Goal: Task Accomplishment & Management: Complete application form

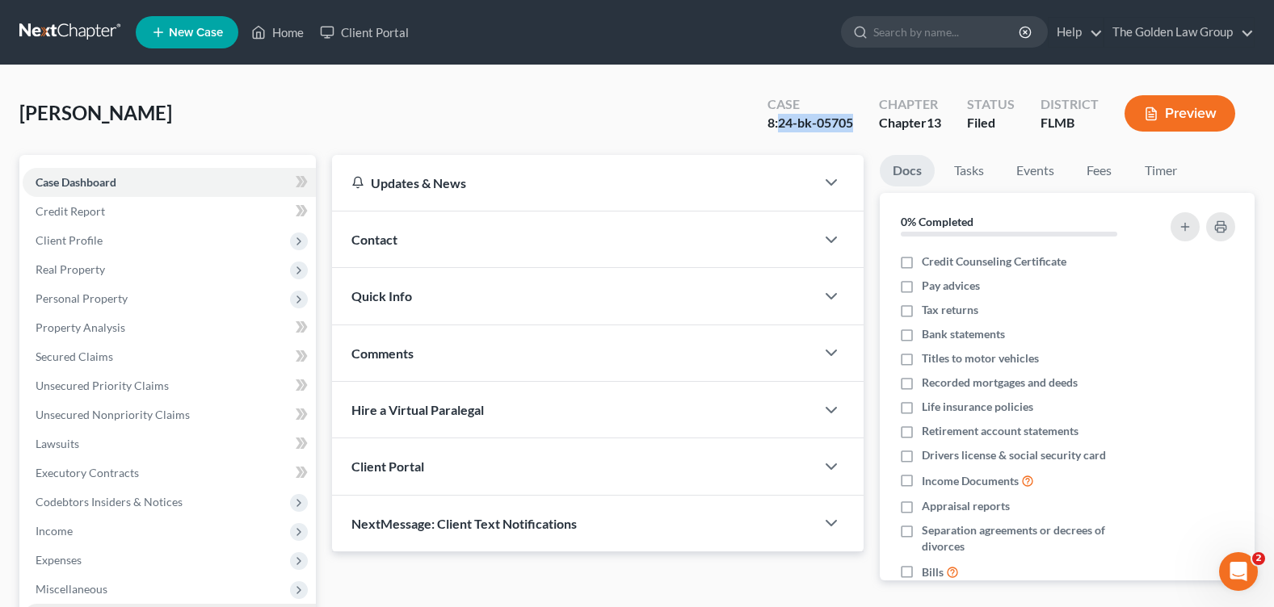
scroll to position [280, 0]
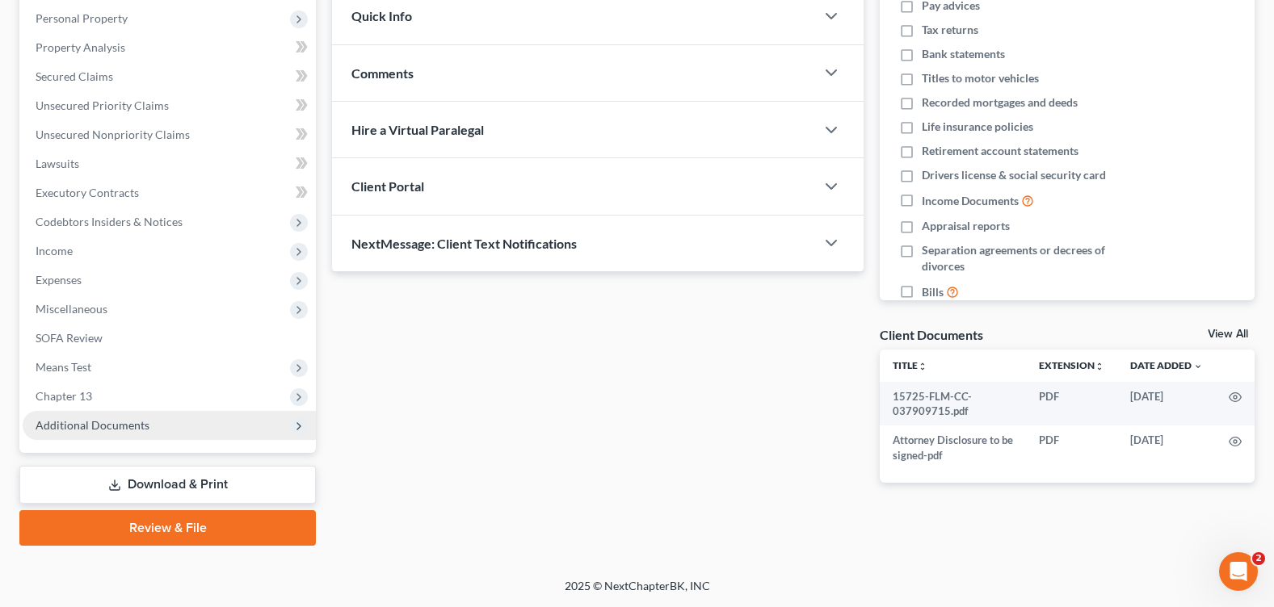
click at [135, 429] on span "Additional Documents" at bounding box center [93, 425] width 114 height 14
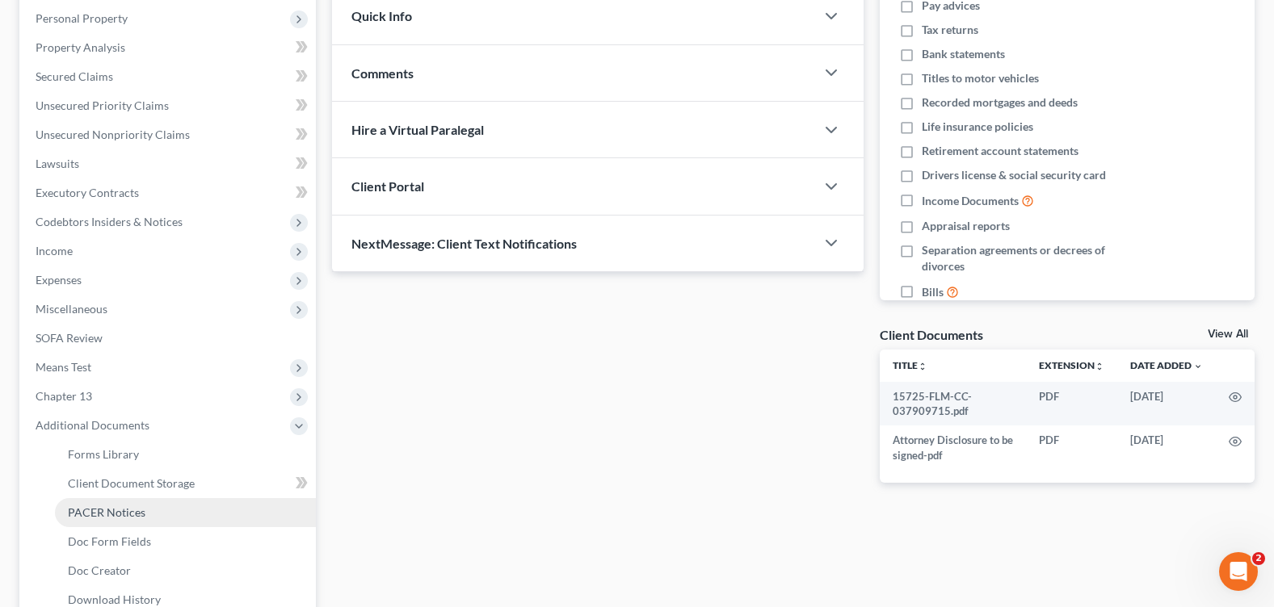
click at [144, 509] on link "PACER Notices" at bounding box center [185, 512] width 261 height 29
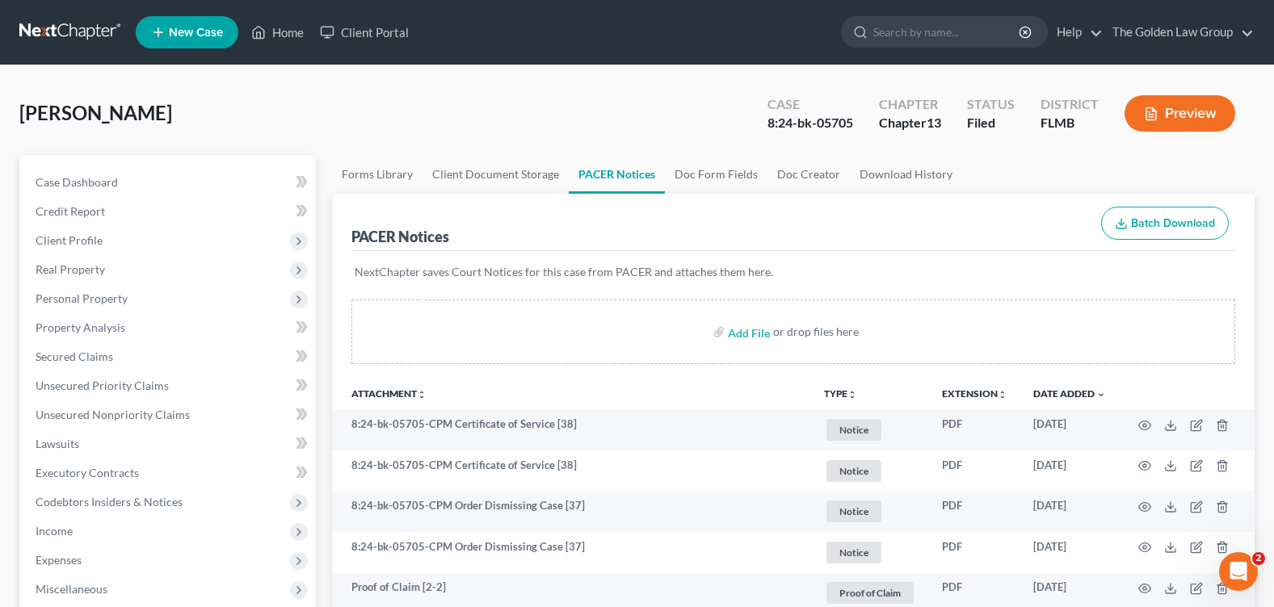
click at [594, 93] on div "Arter, Sean Upgraded Case 8:24-bk-05705 Chapter Chapter 13 Status Filed Distric…" at bounding box center [636, 120] width 1235 height 70
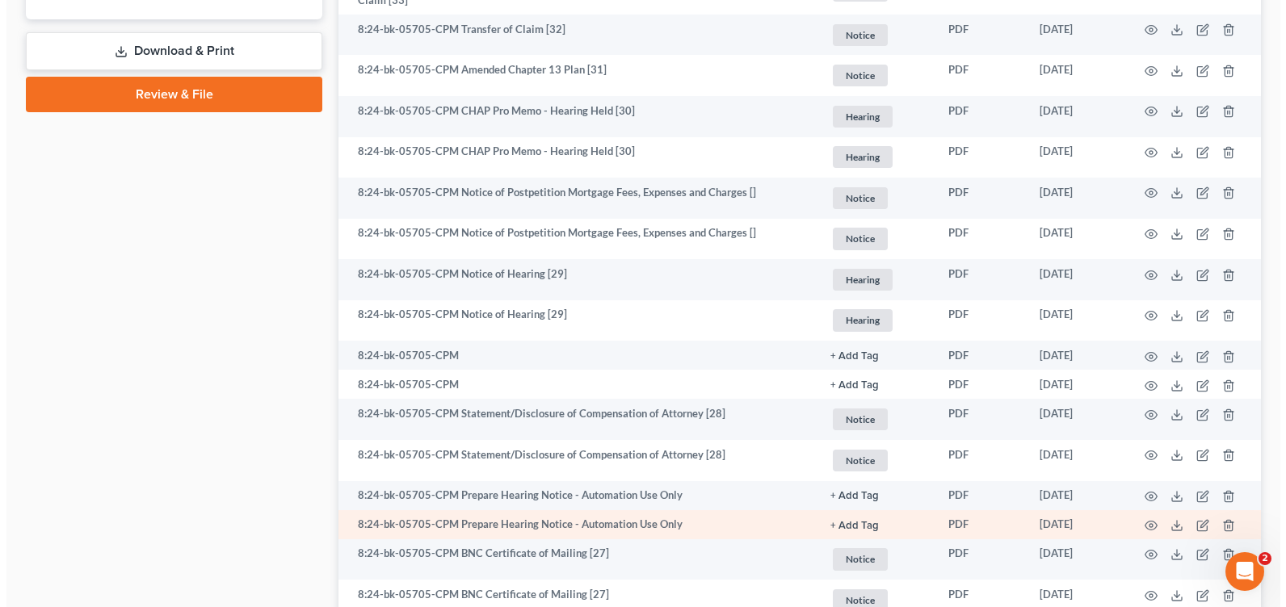
scroll to position [1050, 0]
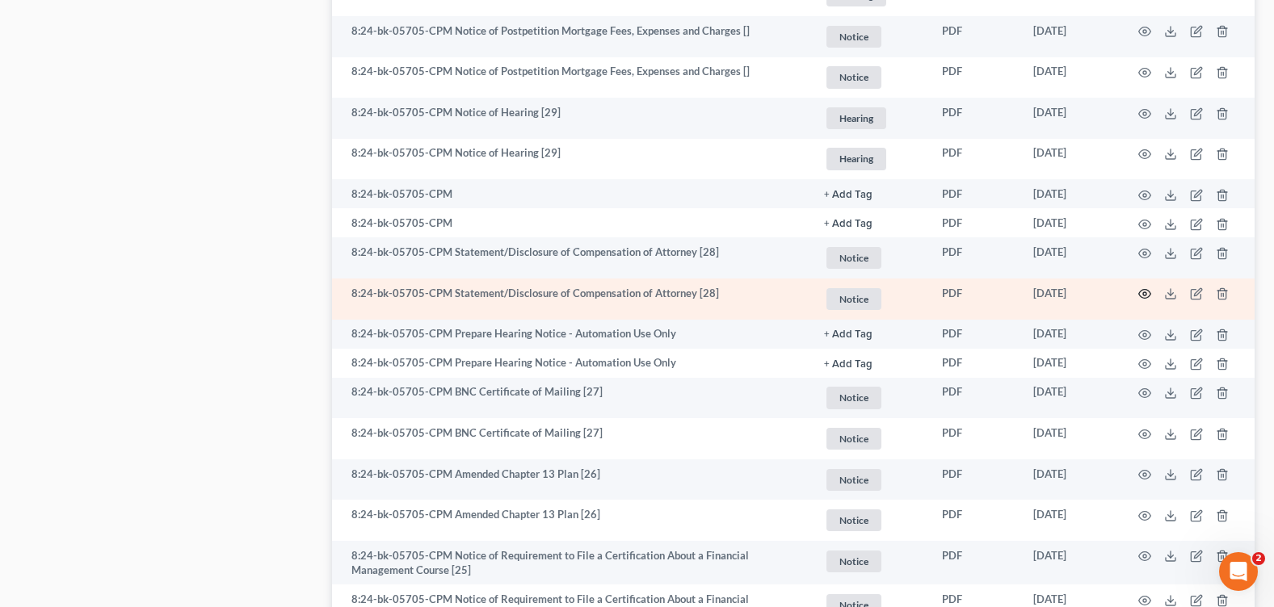
click at [1146, 292] on icon "button" at bounding box center [1144, 294] width 13 height 13
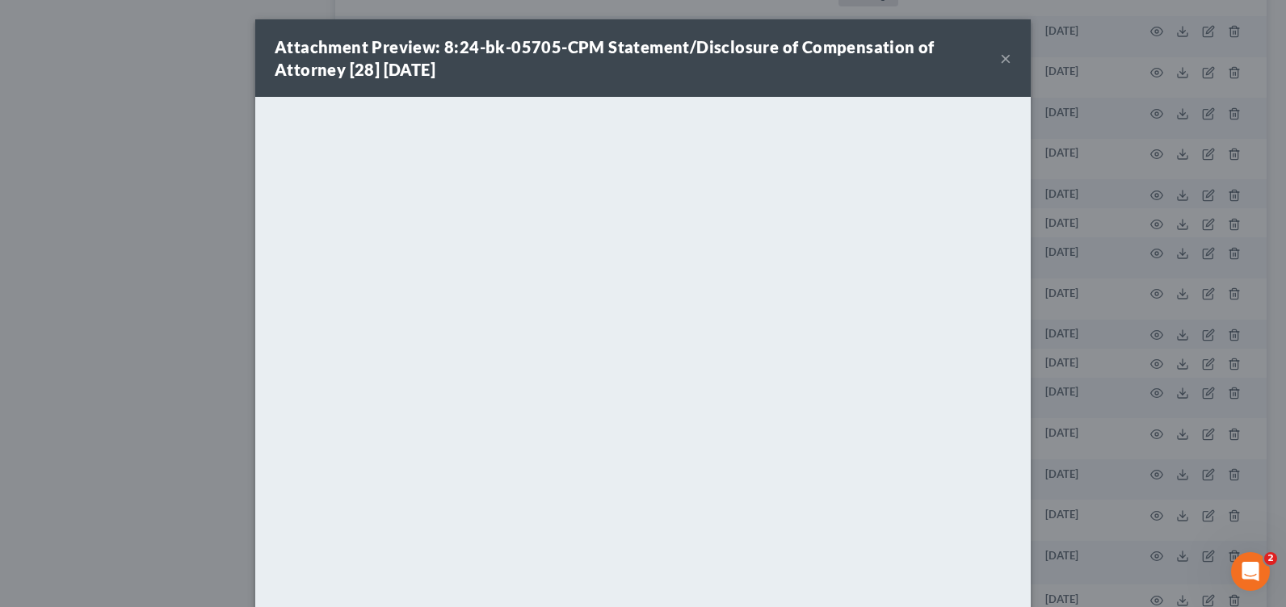
click at [1000, 57] on button "×" at bounding box center [1005, 57] width 11 height 19
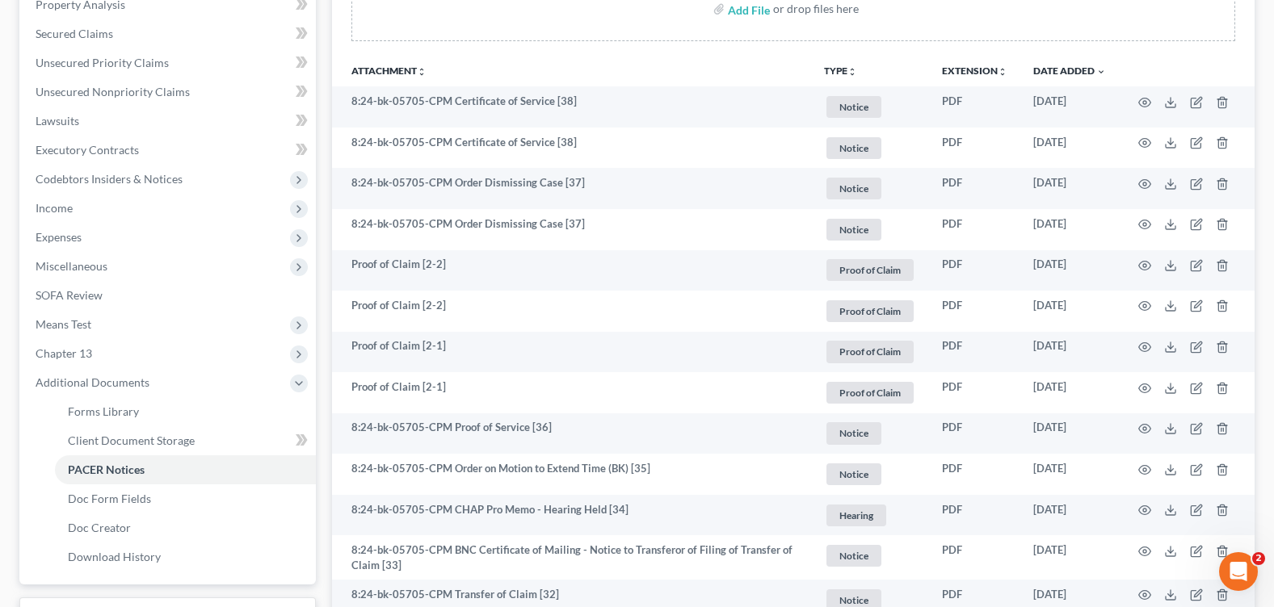
scroll to position [0, 0]
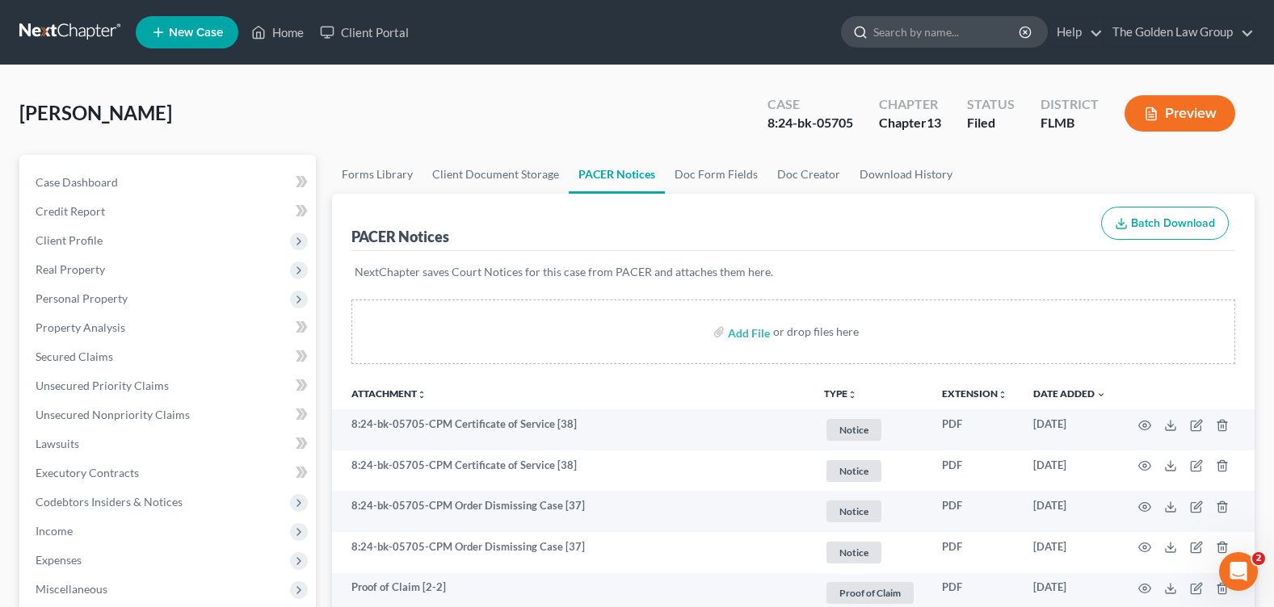
click at [918, 36] on input "search" at bounding box center [947, 32] width 148 height 30
type input "iturr"
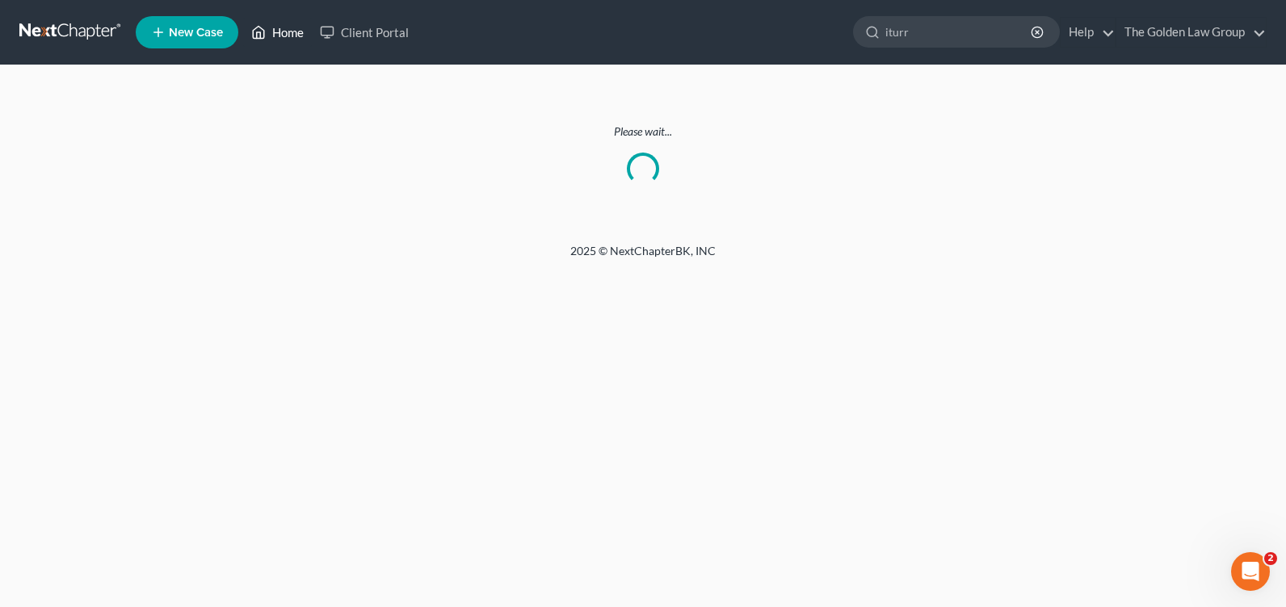
click at [284, 36] on link "Home" at bounding box center [277, 32] width 69 height 29
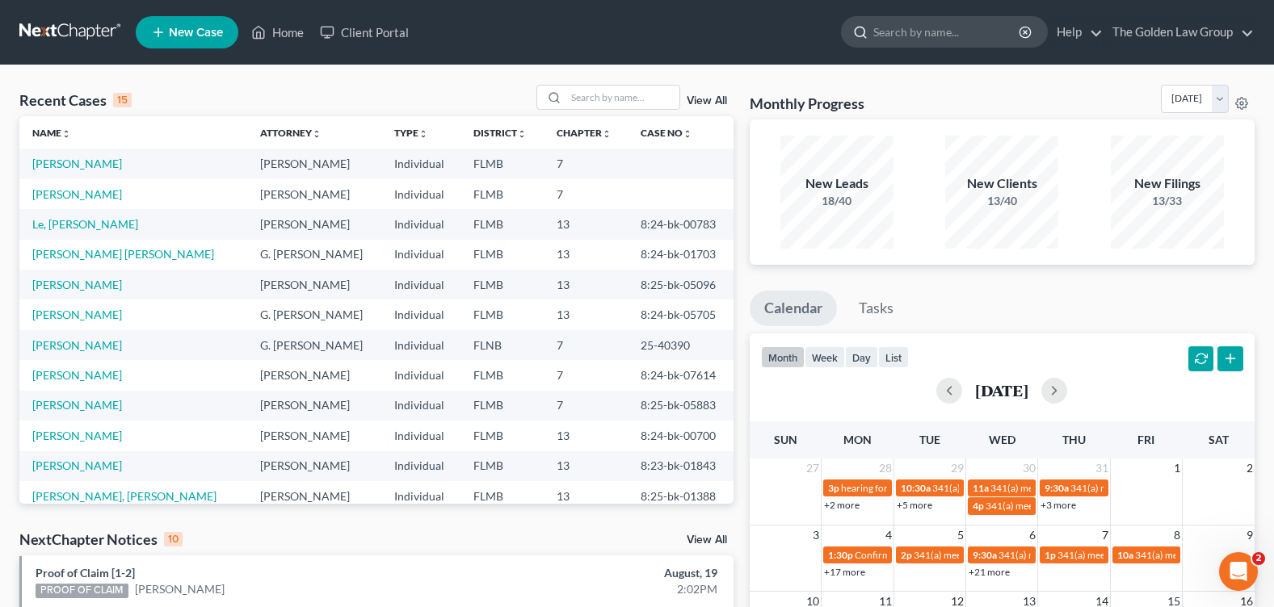
drag, startPoint x: 0, startPoint y: 0, endPoint x: 901, endPoint y: 28, distance: 901.9
click at [901, 28] on input "search" at bounding box center [947, 32] width 148 height 30
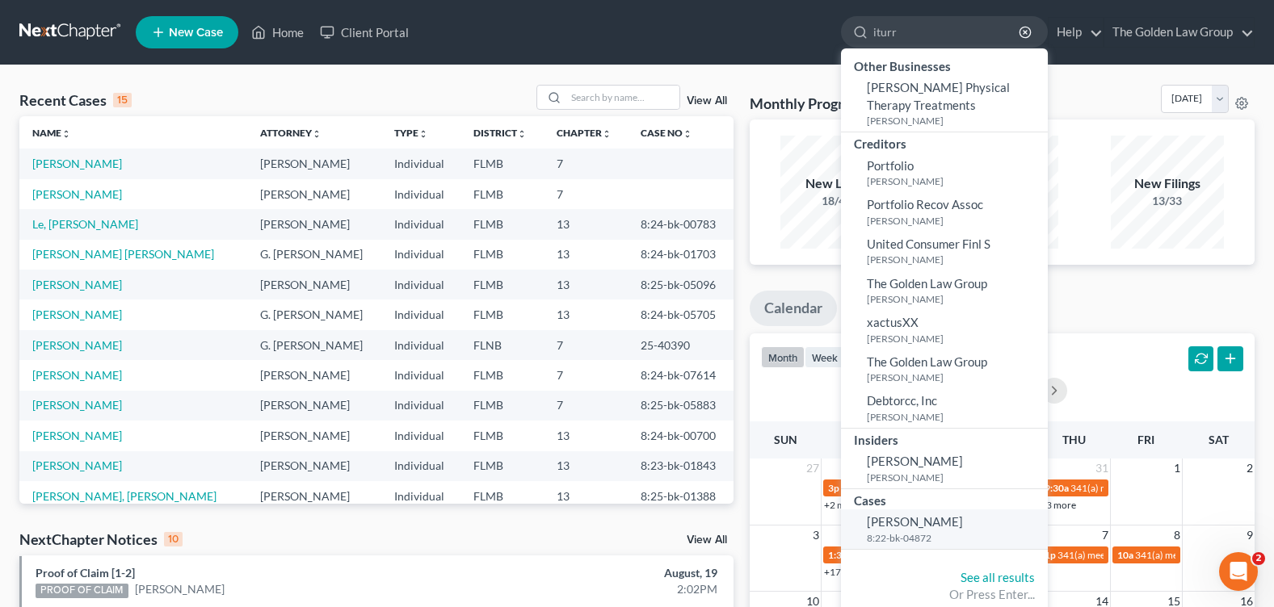
type input "iturr"
click at [937, 518] on span "[PERSON_NAME]" at bounding box center [915, 522] width 96 height 15
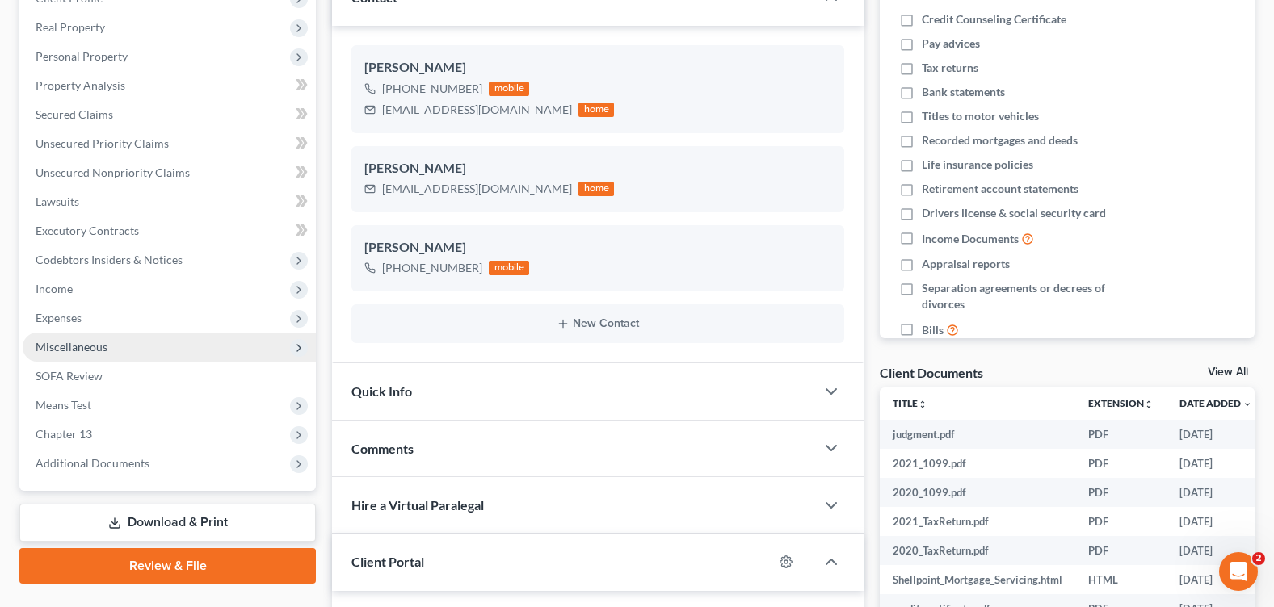
scroll to position [404, 0]
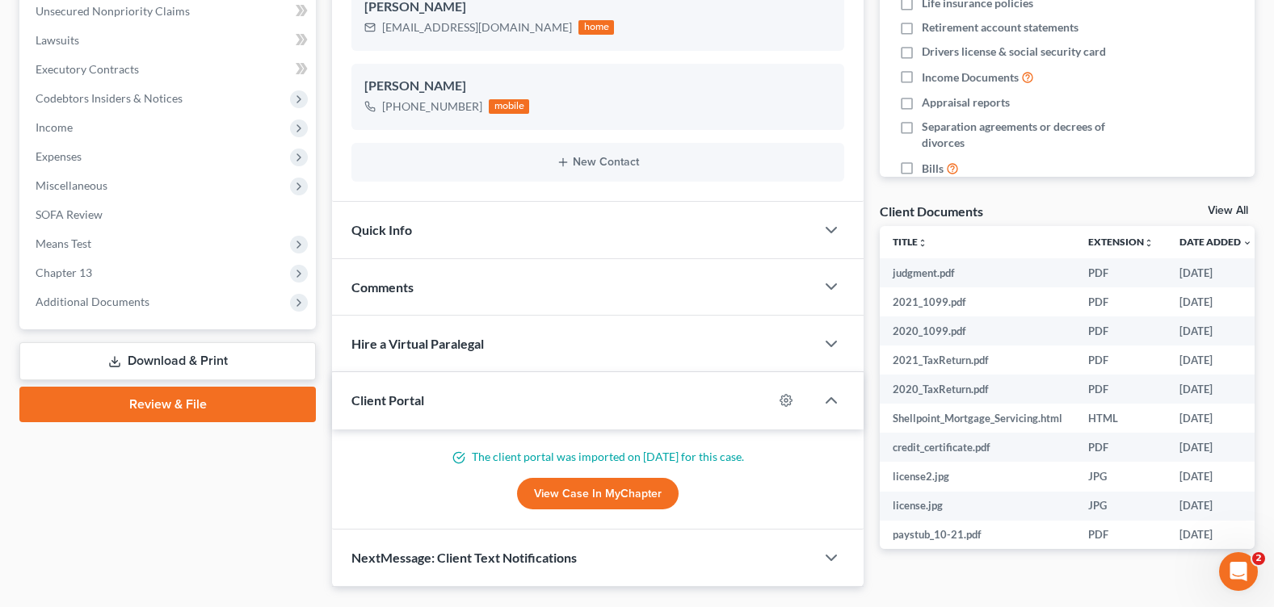
click at [158, 351] on link "Download & Print" at bounding box center [167, 361] width 296 height 38
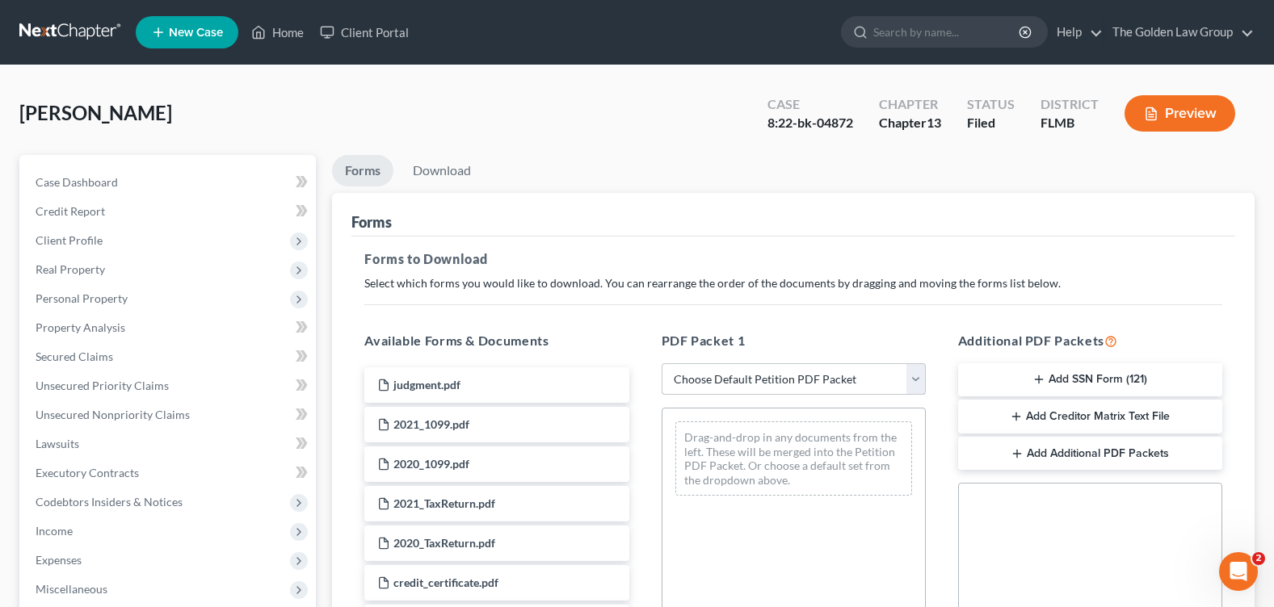
click at [738, 380] on select "Choose Default Petition PDF Packet Complete Bankruptcy Petition (all forms and …" at bounding box center [794, 379] width 264 height 32
select select "2"
click at [662, 363] on select "Choose Default Petition PDF Packet Complete Bankruptcy Petition (all forms and …" at bounding box center [794, 379] width 264 height 32
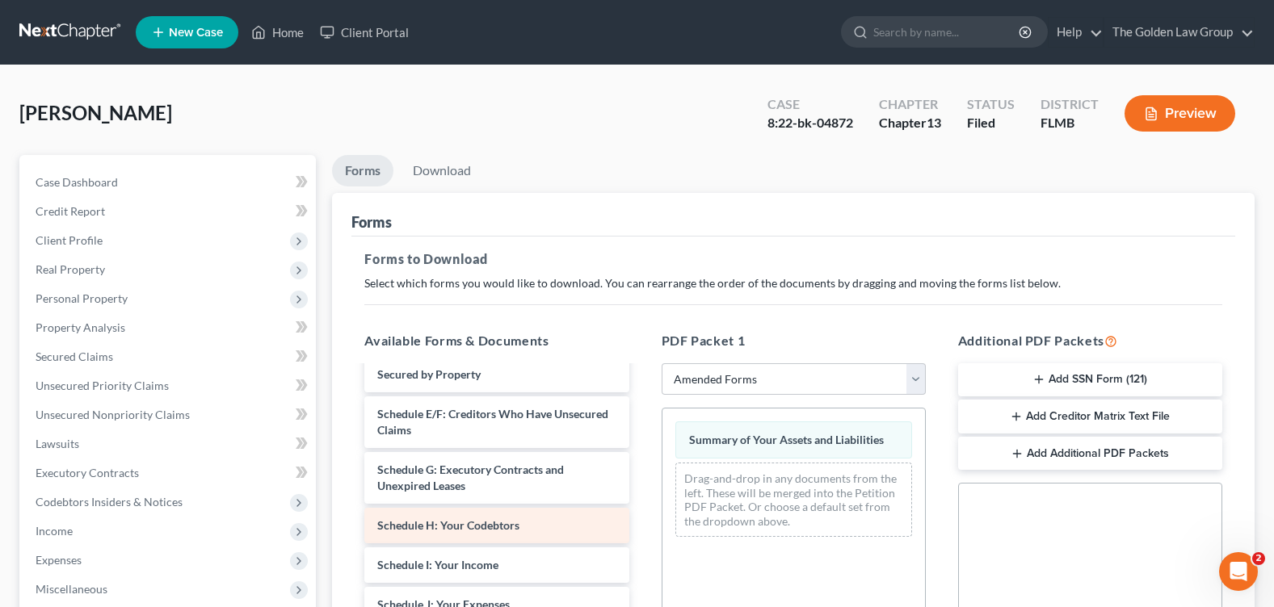
scroll to position [242, 0]
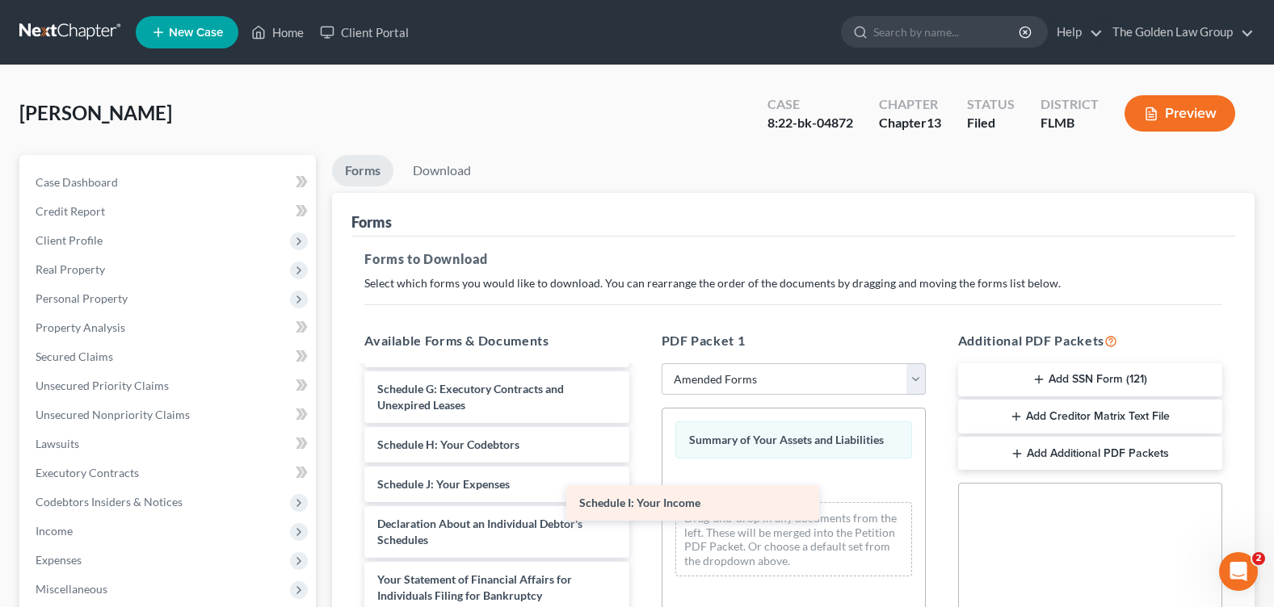
drag, startPoint x: 572, startPoint y: 502, endPoint x: 795, endPoint y: 506, distance: 223.0
click at [641, 506] on div "Schedule I: Your Income Voluntary Petition for Individuals Filing for Bankruptc…" at bounding box center [496, 484] width 290 height 719
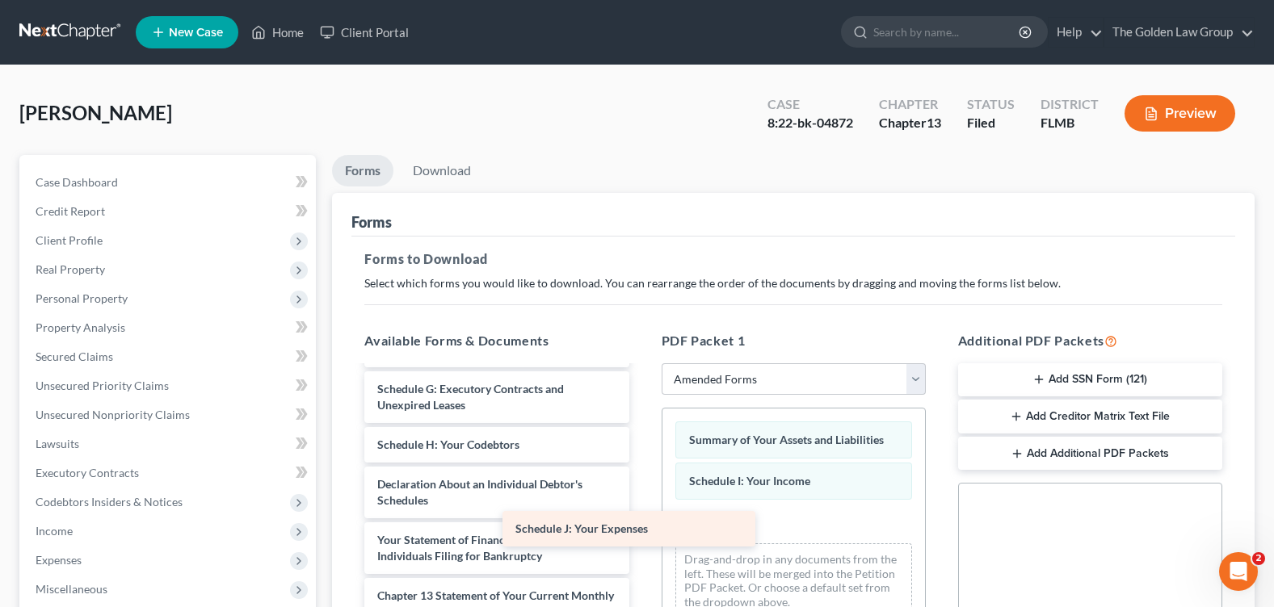
drag, startPoint x: 589, startPoint y: 507, endPoint x: 788, endPoint y: 542, distance: 201.7
click at [641, 548] on div "Schedule J: Your Expenses Voluntary Petition for Individuals Filing for Bankrup…" at bounding box center [496, 464] width 290 height 679
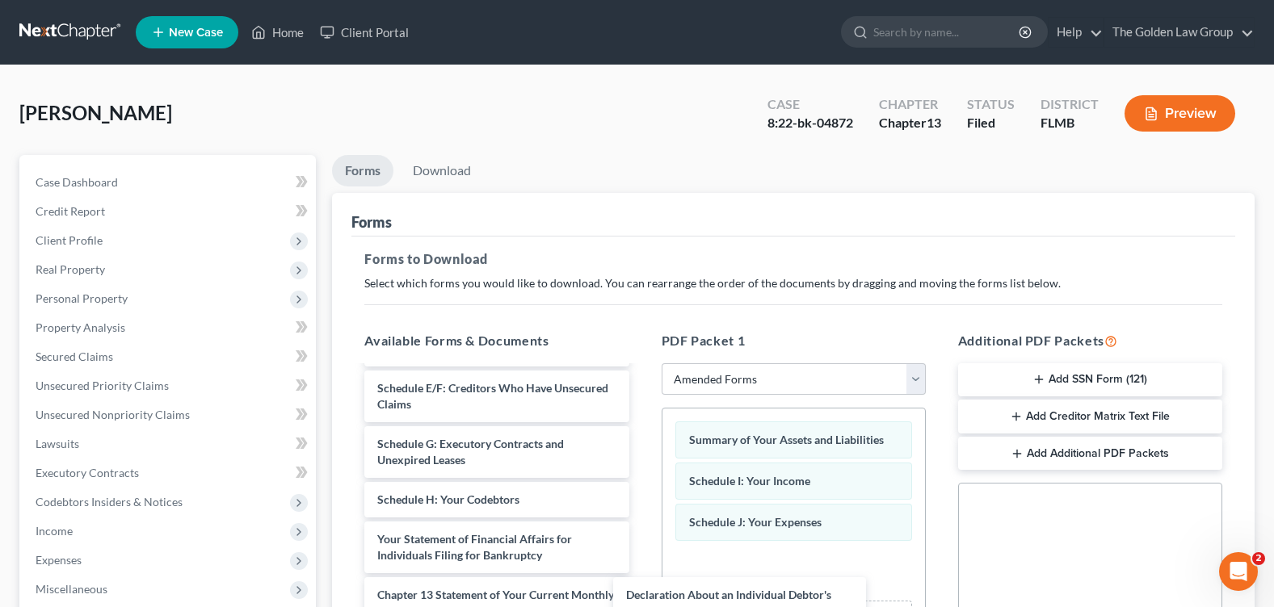
scroll to position [204, 0]
drag, startPoint x: 528, startPoint y: 521, endPoint x: 873, endPoint y: 503, distance: 345.4
click at [641, 603] on div "Declaration About an Individual Debtor's Schedules Voluntary Petition for Indiv…" at bounding box center [496, 492] width 290 height 624
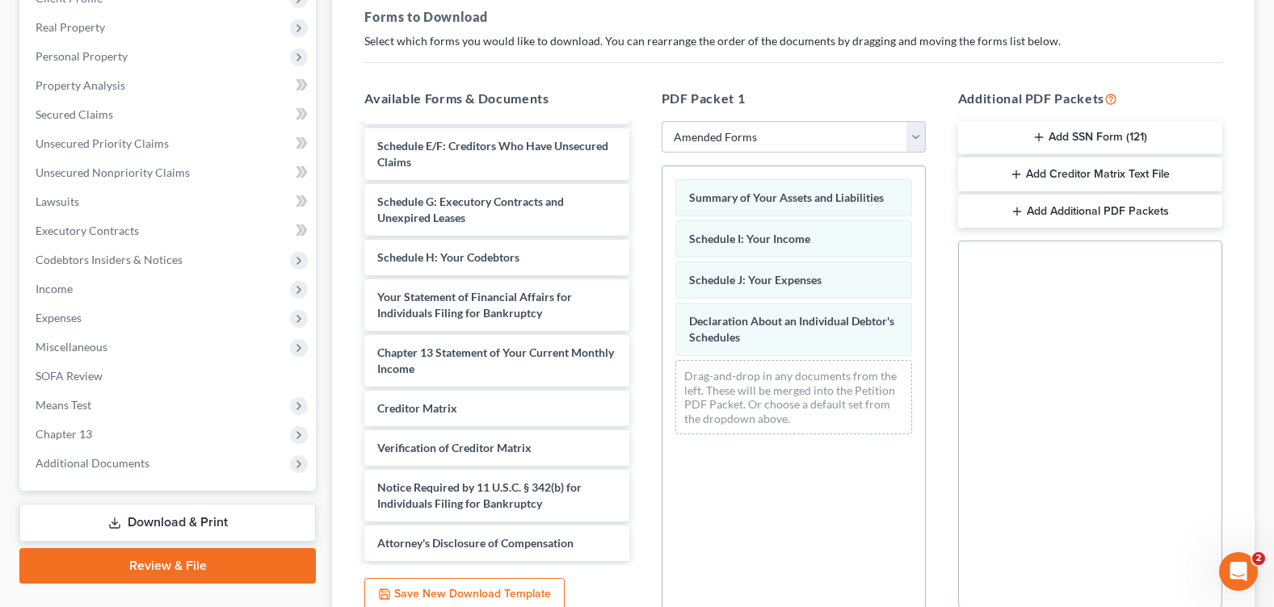
scroll to position [390, 0]
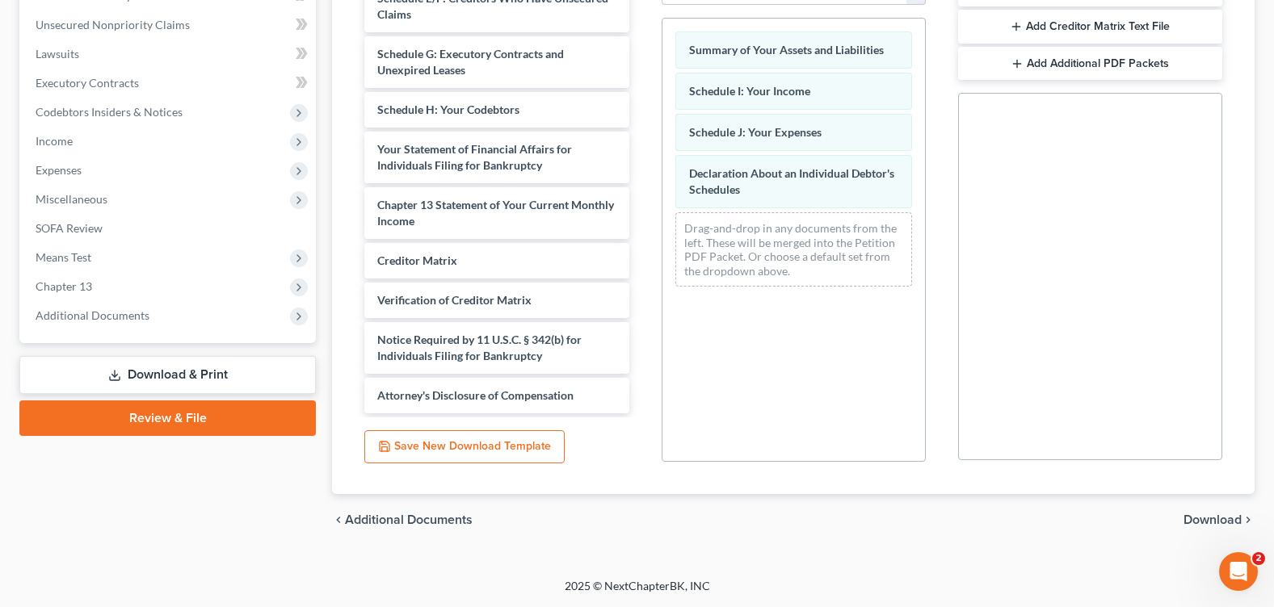
click at [1205, 512] on div "chevron_left Additional Documents Download chevron_right" at bounding box center [793, 520] width 922 height 52
click at [1205, 514] on span "Download" at bounding box center [1212, 520] width 58 height 13
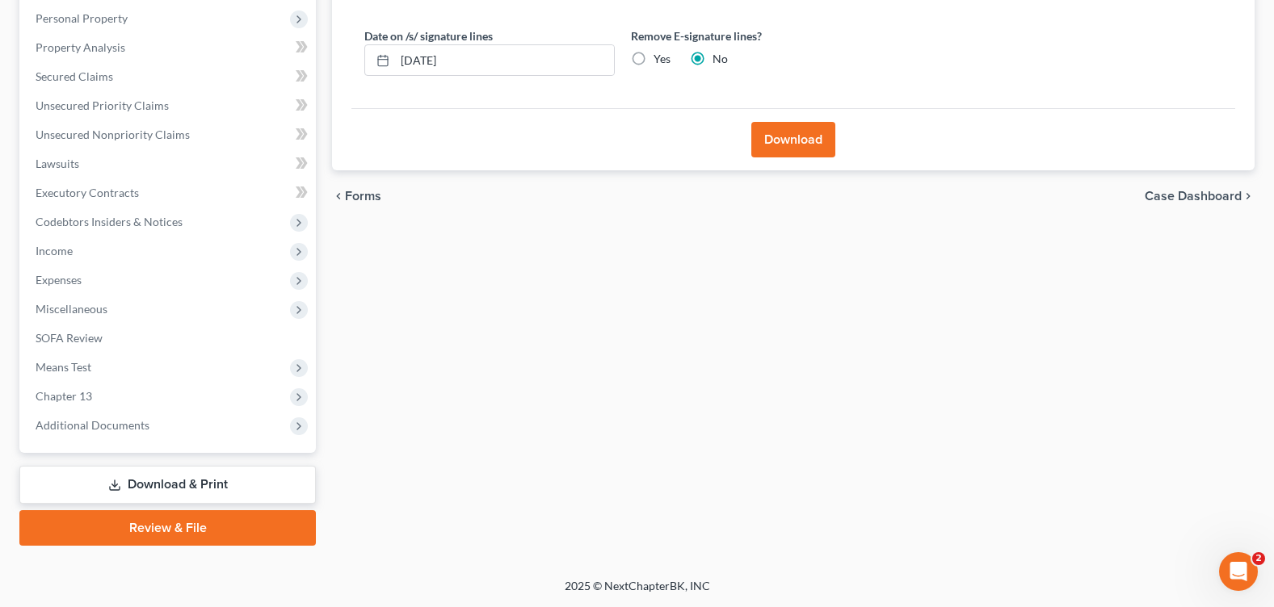
scroll to position [280, 0]
click at [653, 58] on label "Yes" at bounding box center [661, 59] width 17 height 16
click at [660, 58] on input "Yes" at bounding box center [665, 56] width 11 height 11
radio input "true"
radio input "false"
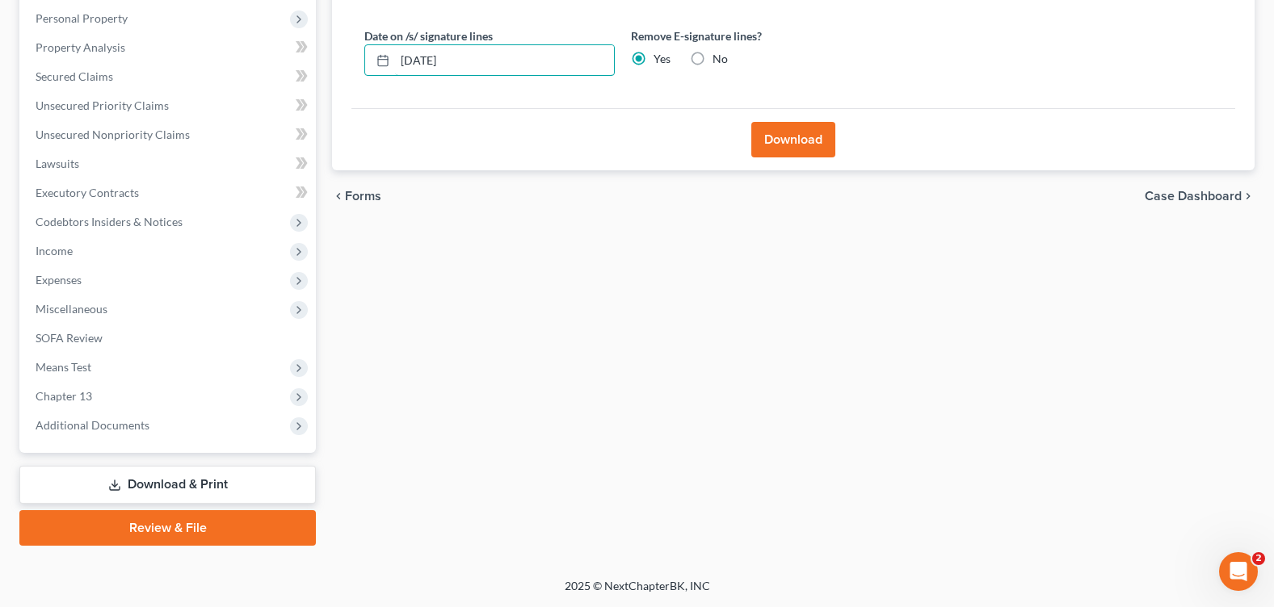
drag, startPoint x: 559, startPoint y: 57, endPoint x: 356, endPoint y: 54, distance: 202.8
click at [356, 54] on div "Date on /s/ signature lines 08/19/2025" at bounding box center [489, 51] width 267 height 49
click at [804, 139] on button "Download" at bounding box center [793, 140] width 84 height 36
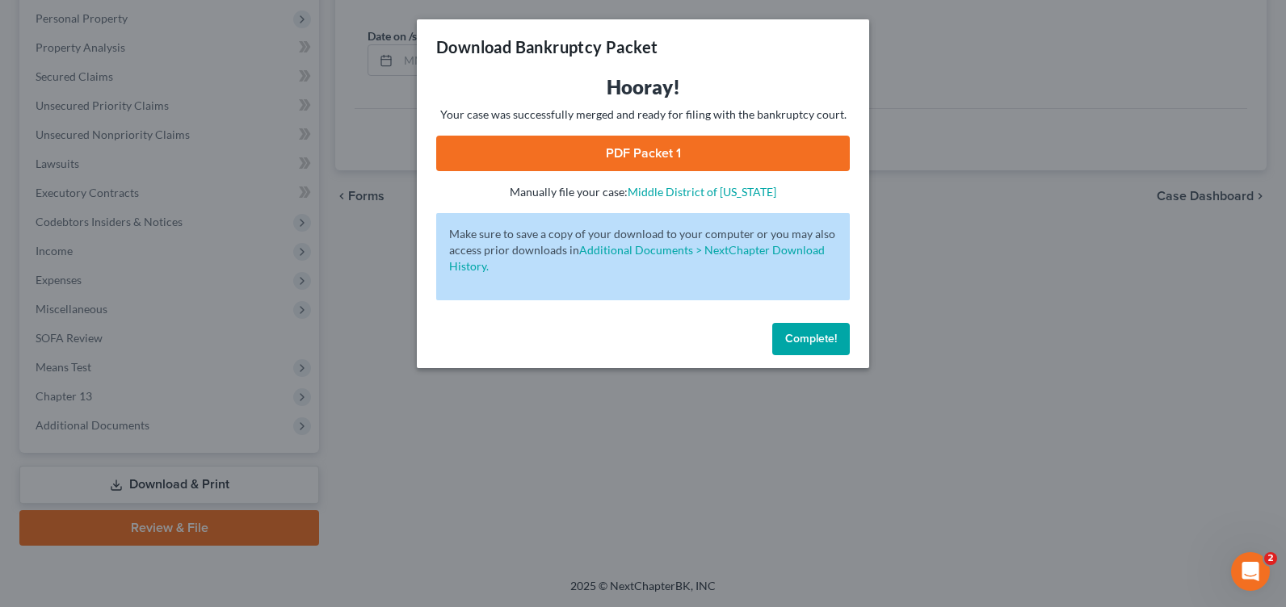
click at [643, 153] on link "PDF Packet 1" at bounding box center [643, 154] width 414 height 36
click at [816, 347] on button "Complete!" at bounding box center [811, 339] width 78 height 32
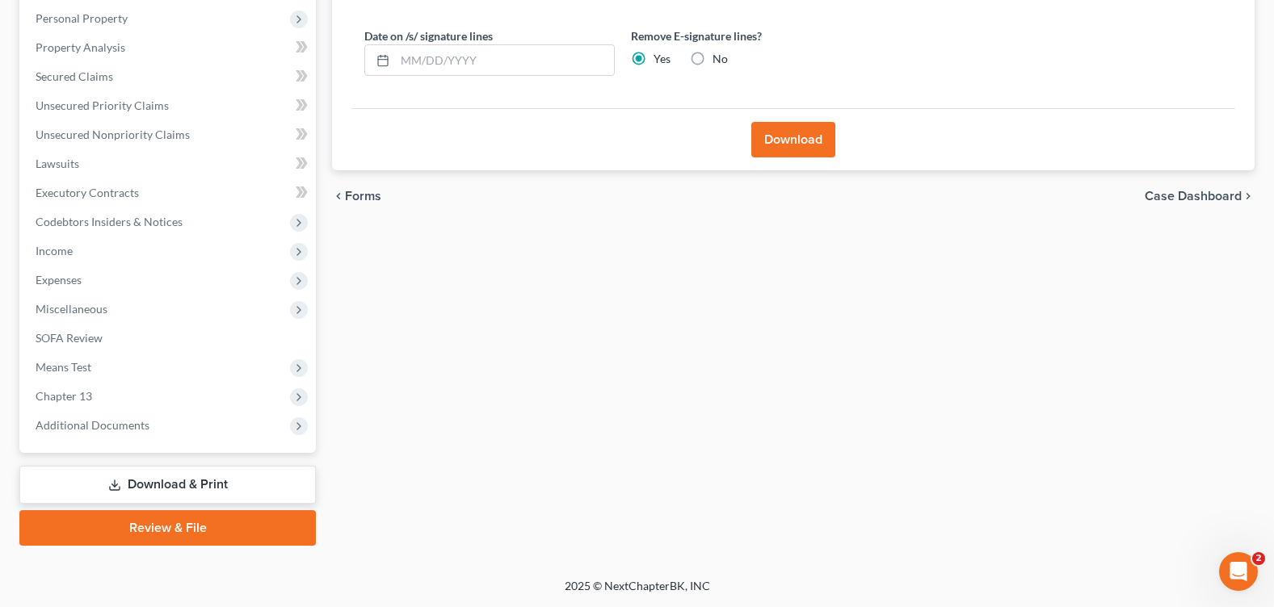
click at [154, 475] on link "Download & Print" at bounding box center [167, 485] width 296 height 38
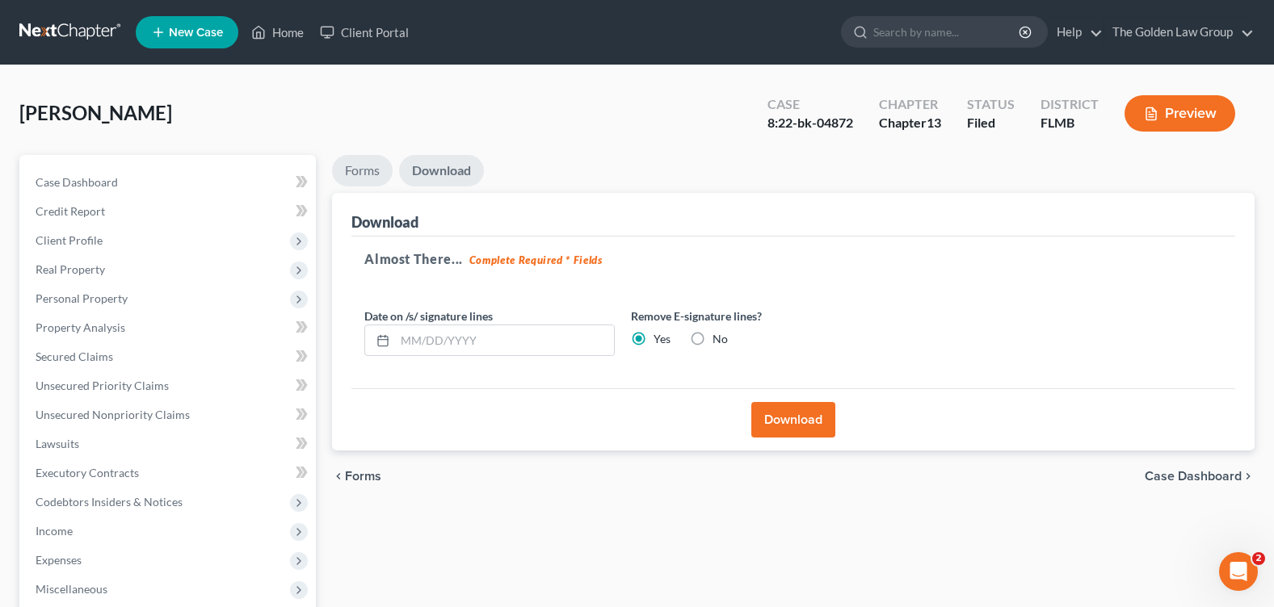
click at [366, 166] on link "Forms" at bounding box center [362, 171] width 61 height 32
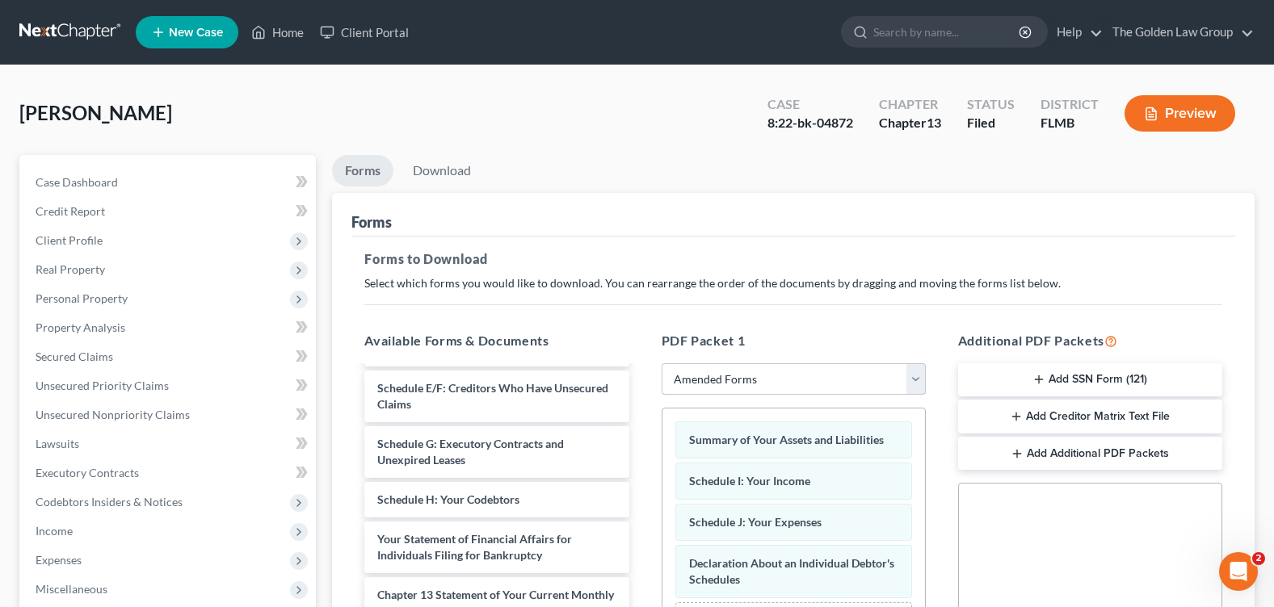
click at [719, 380] on select "Choose Default Petition PDF Packet Complete Bankruptcy Petition (all forms and …" at bounding box center [794, 379] width 264 height 32
select select
click at [662, 363] on select "Choose Default Petition PDF Packet Complete Bankruptcy Petition (all forms and …" at bounding box center [794, 379] width 264 height 32
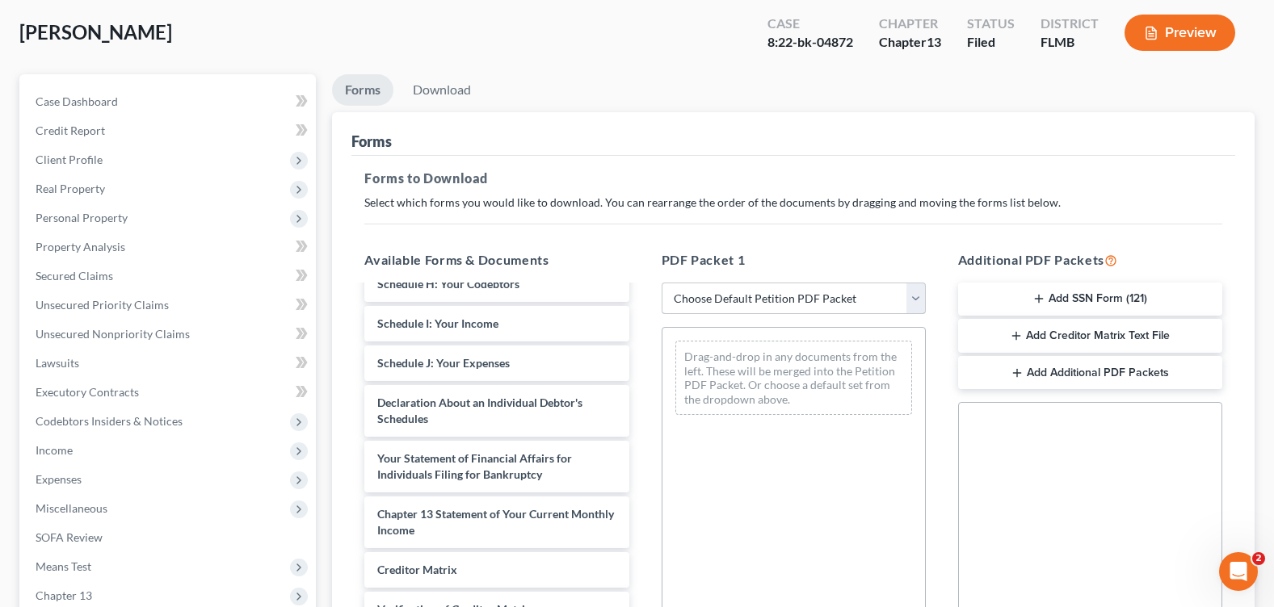
scroll to position [162, 0]
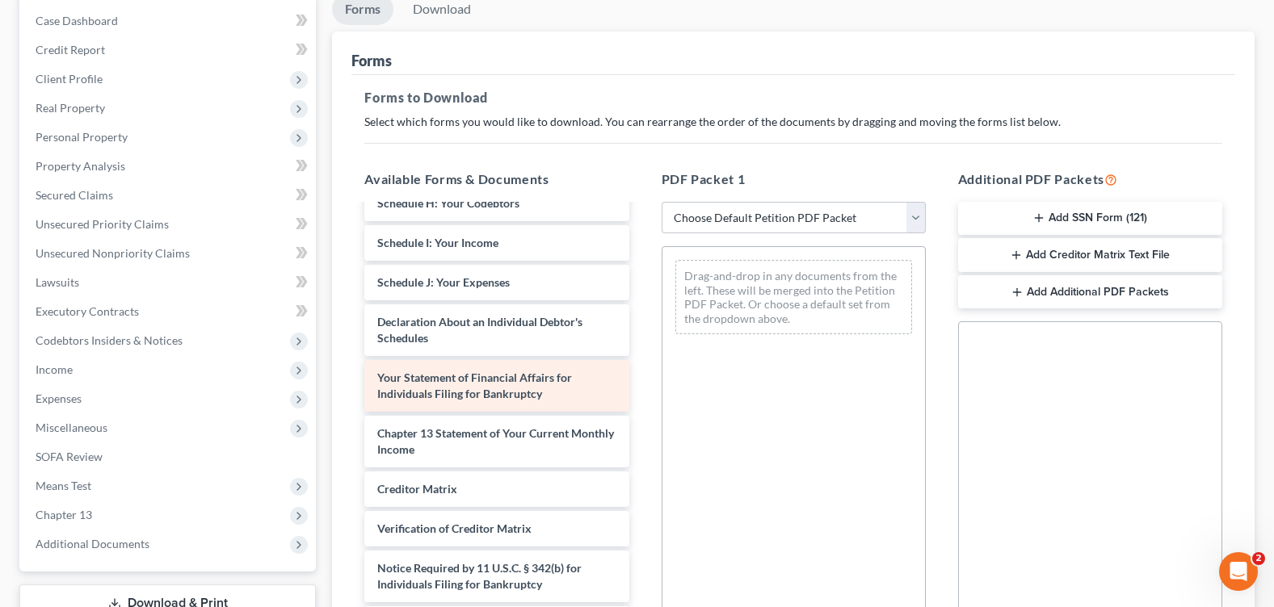
click at [561, 393] on div "Your Statement of Financial Affairs for Individuals Filing for Bankruptcy" at bounding box center [496, 386] width 264 height 52
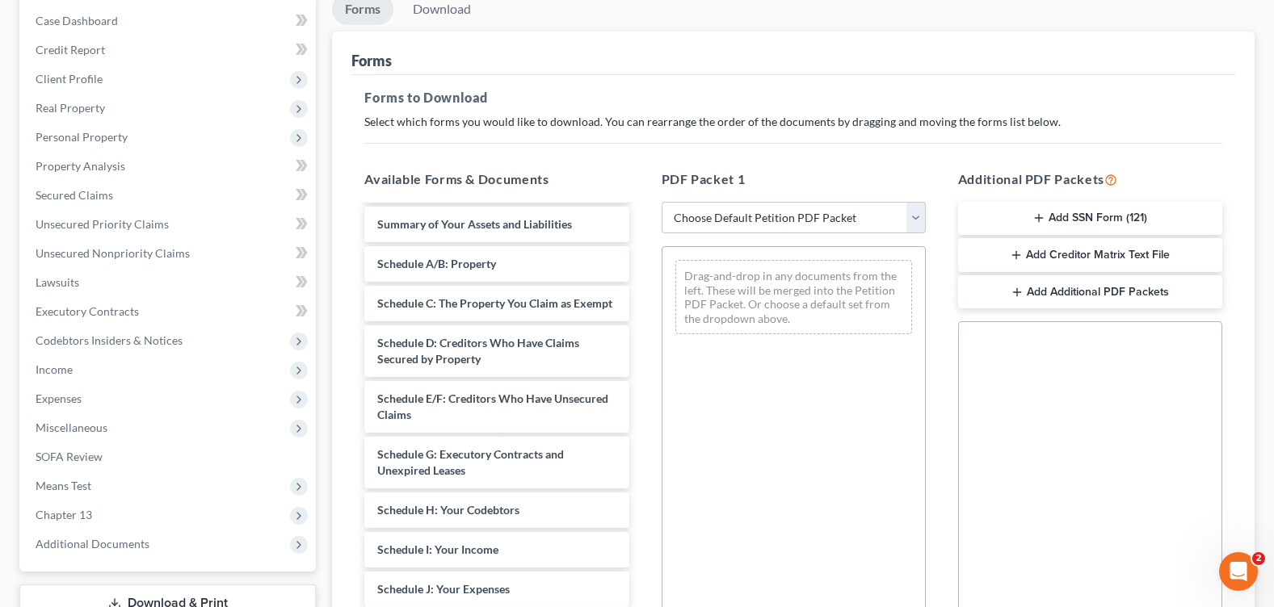
scroll to position [1447, 0]
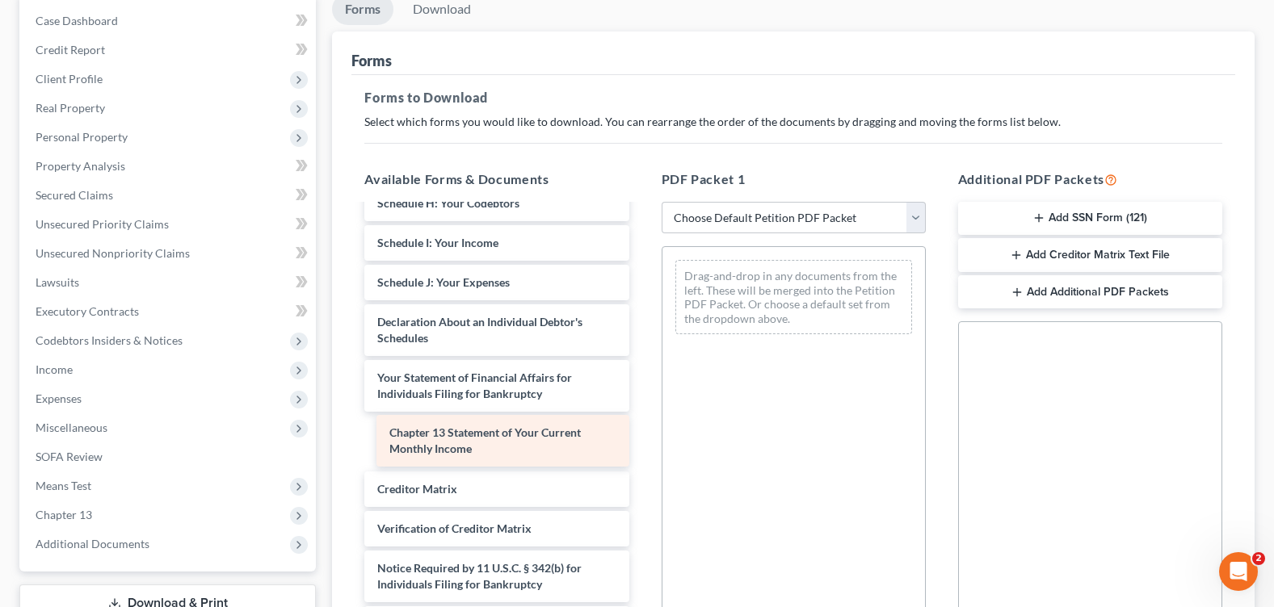
drag, startPoint x: 563, startPoint y: 436, endPoint x: 788, endPoint y: 414, distance: 226.5
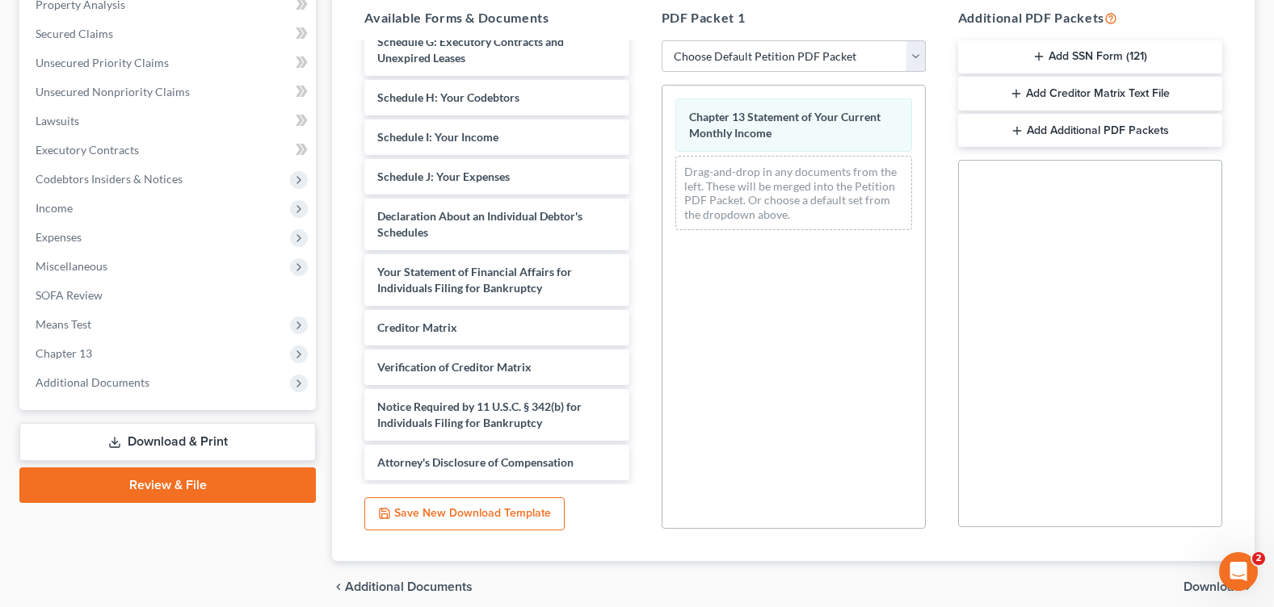
scroll to position [390, 0]
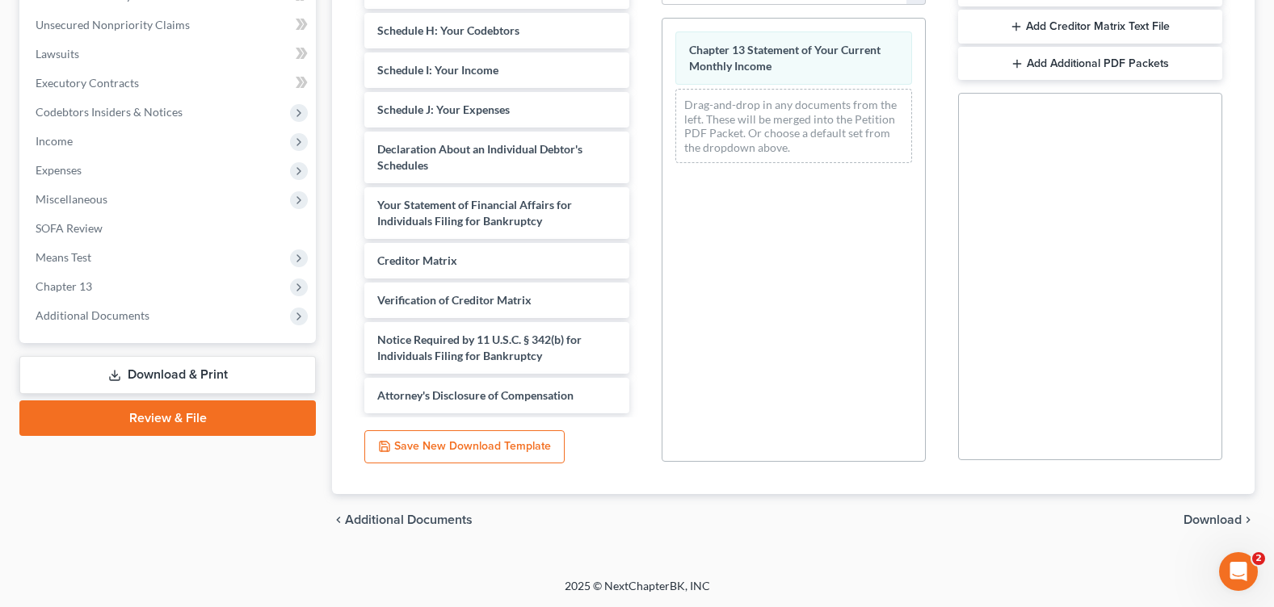
click at [1212, 511] on div "chevron_left Additional Documents Download chevron_right" at bounding box center [793, 520] width 922 height 52
click at [1212, 519] on span "Download" at bounding box center [1212, 520] width 58 height 13
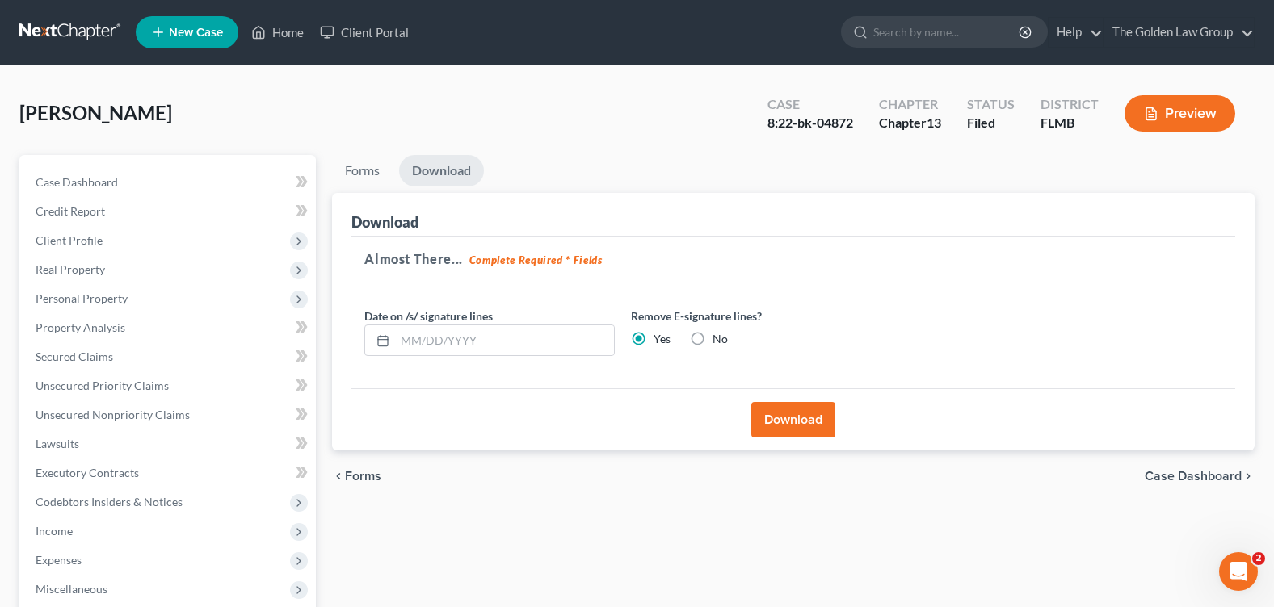
scroll to position [280, 0]
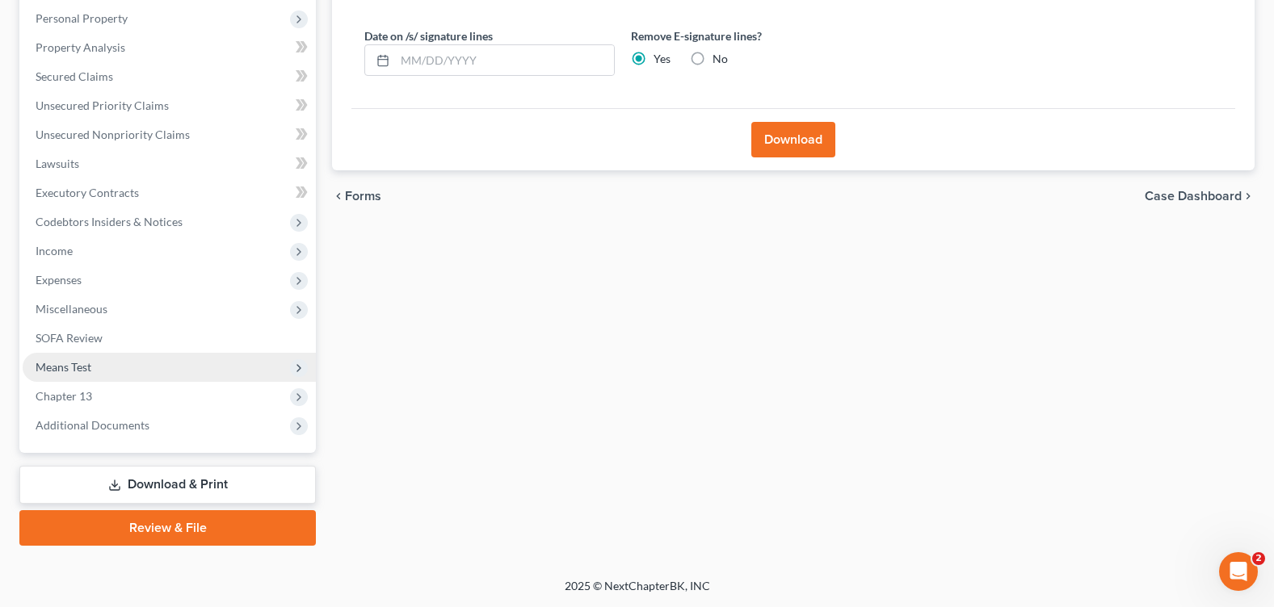
click at [99, 362] on span "Means Test" at bounding box center [169, 367] width 293 height 29
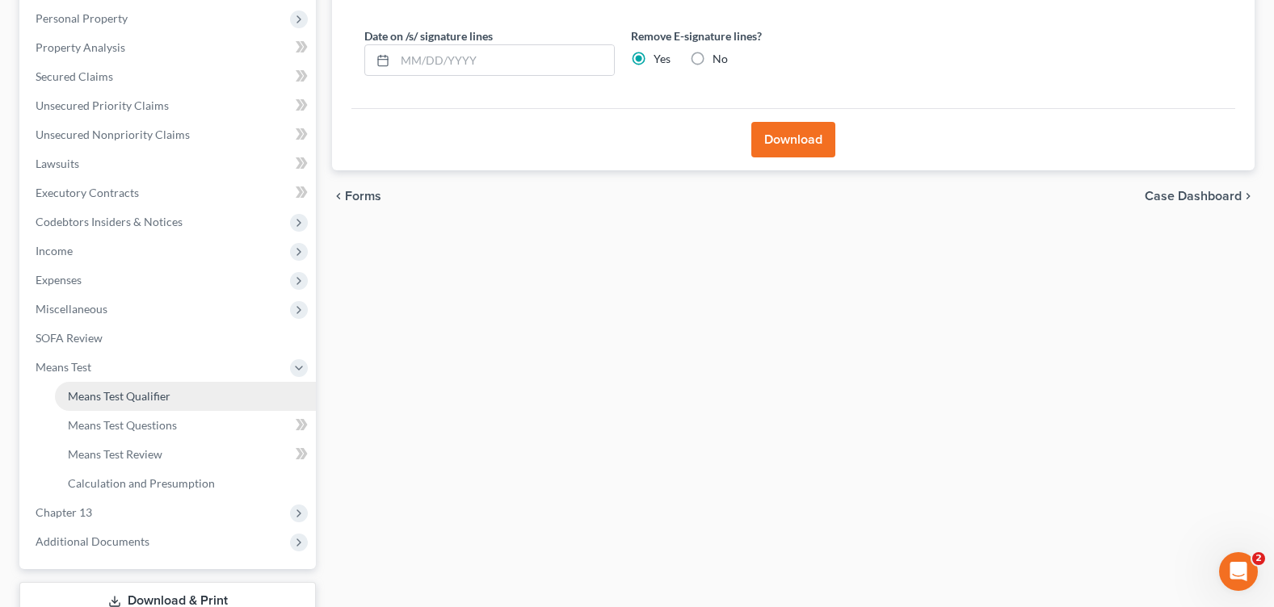
click at [111, 393] on span "Means Test Qualifier" at bounding box center [119, 396] width 103 height 14
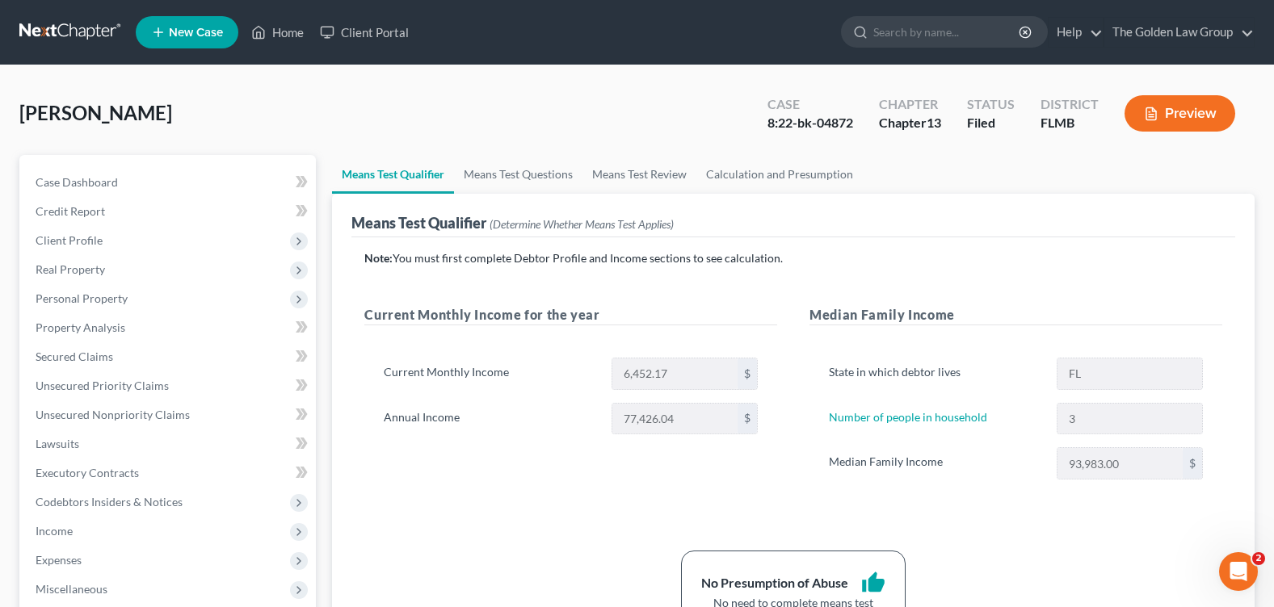
click at [531, 110] on div "Iturralde, Brenda Upgraded Case 8:22-bk-04872 Chapter Chapter 13 Status Filed D…" at bounding box center [636, 120] width 1235 height 70
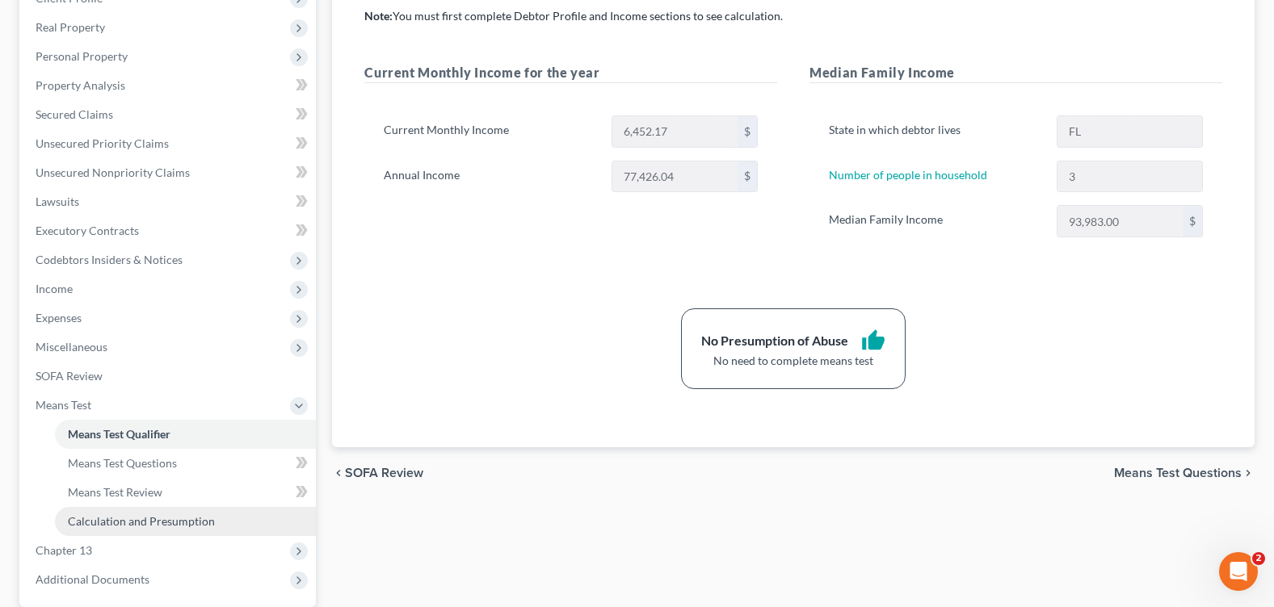
scroll to position [397, 0]
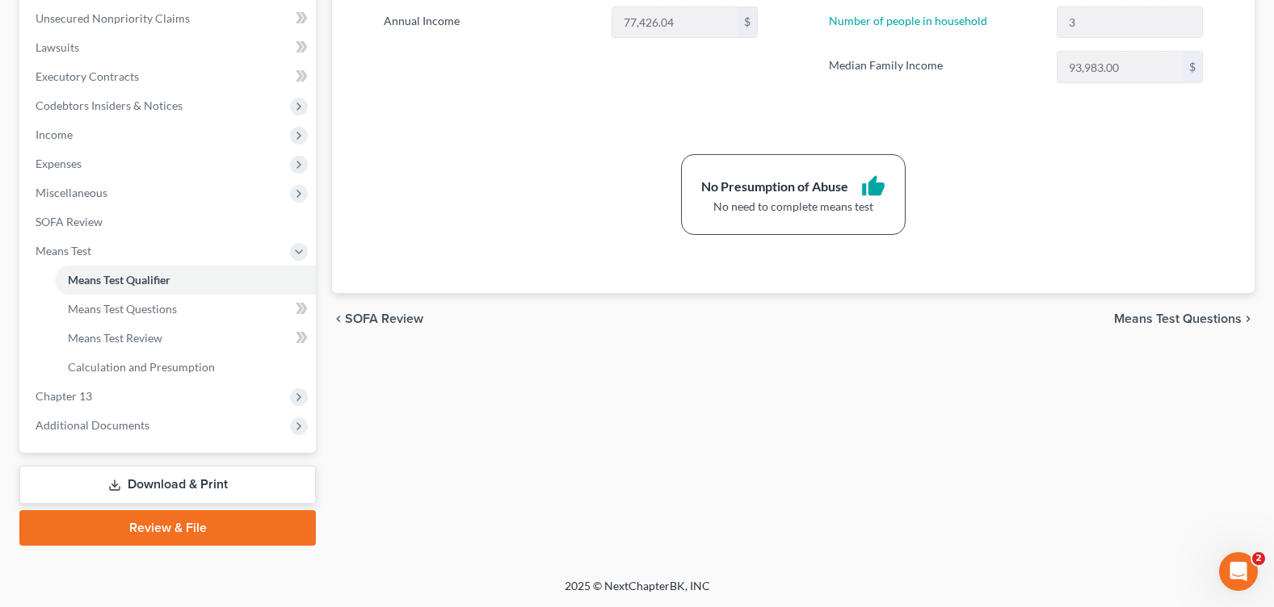
click at [154, 488] on link "Download & Print" at bounding box center [167, 485] width 296 height 38
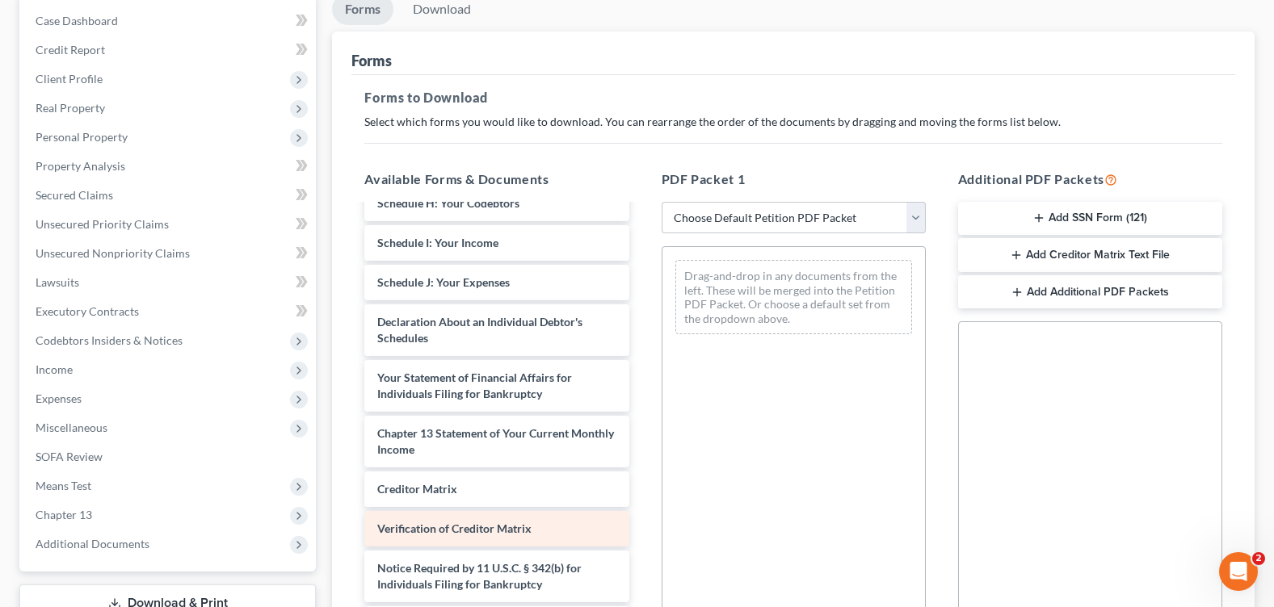
scroll to position [242, 0]
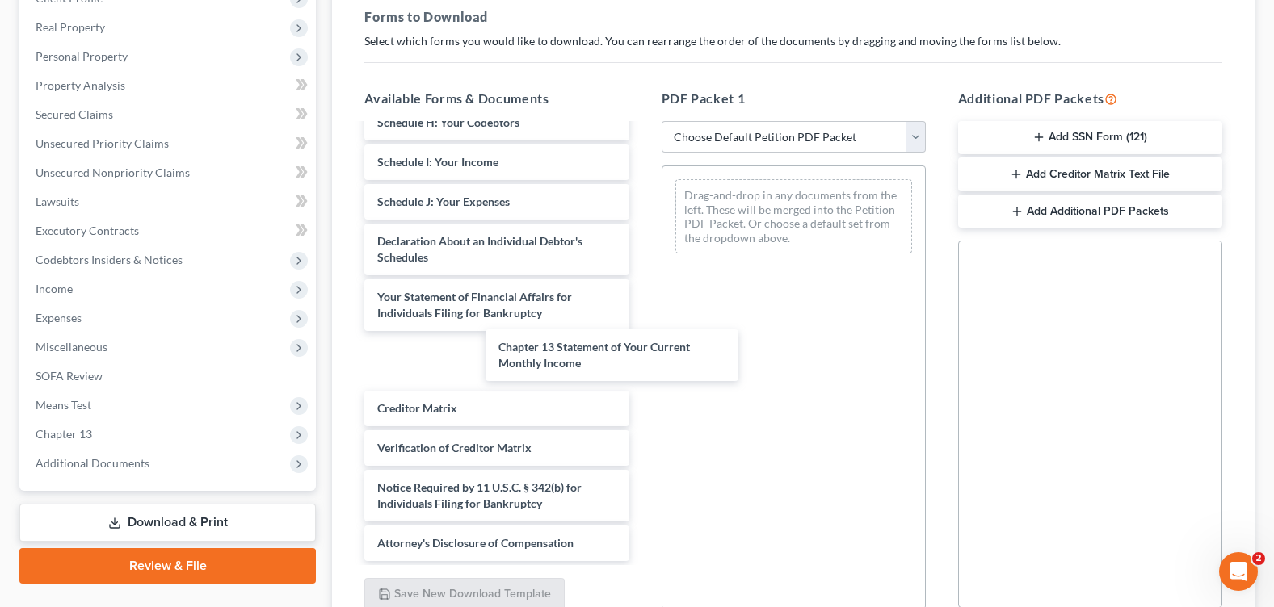
drag, startPoint x: 513, startPoint y: 355, endPoint x: 743, endPoint y: 347, distance: 230.3
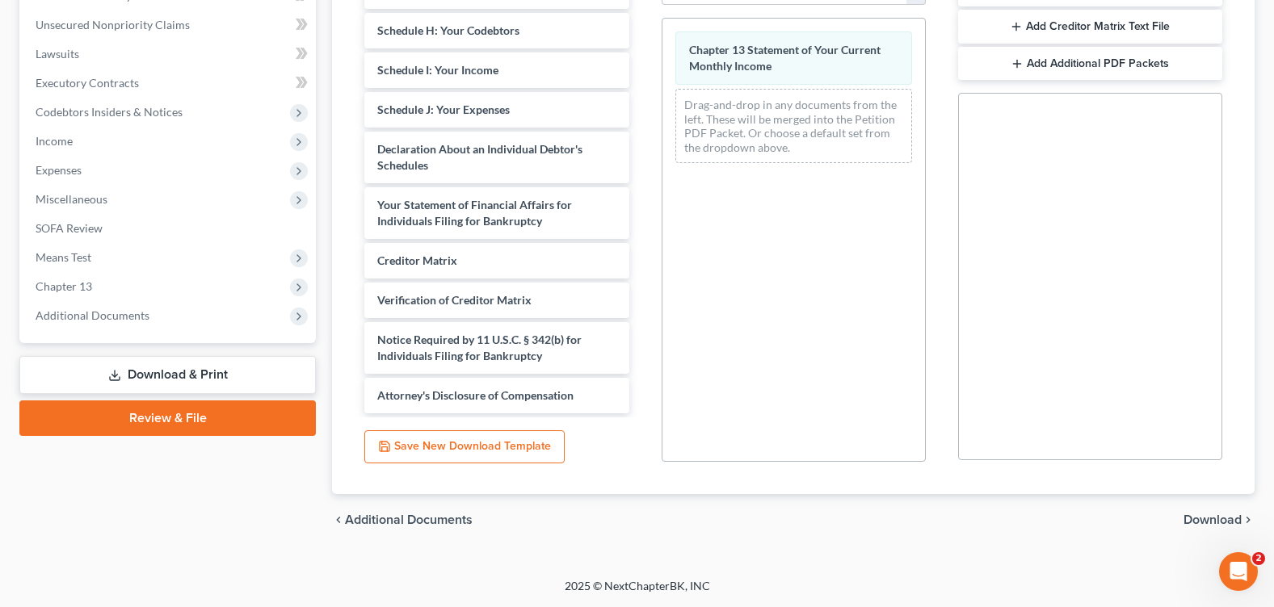
click at [1205, 524] on span "Download" at bounding box center [1212, 520] width 58 height 13
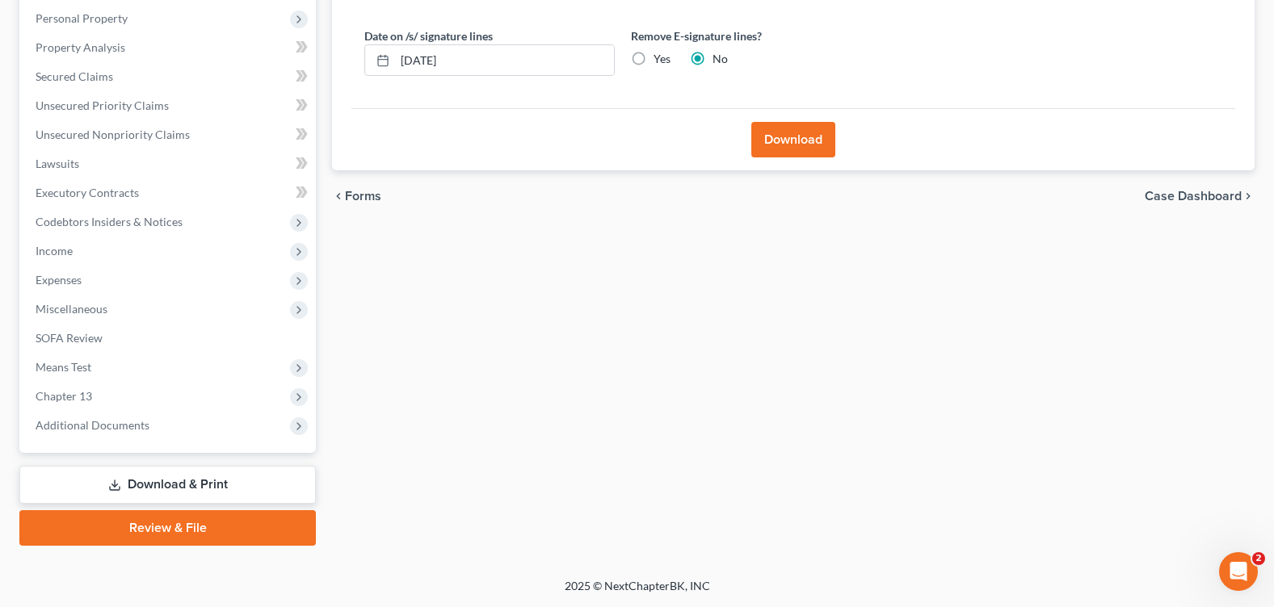
click at [653, 51] on label "Yes" at bounding box center [661, 59] width 17 height 16
click at [660, 51] on input "Yes" at bounding box center [665, 56] width 11 height 11
radio input "true"
radio input "false"
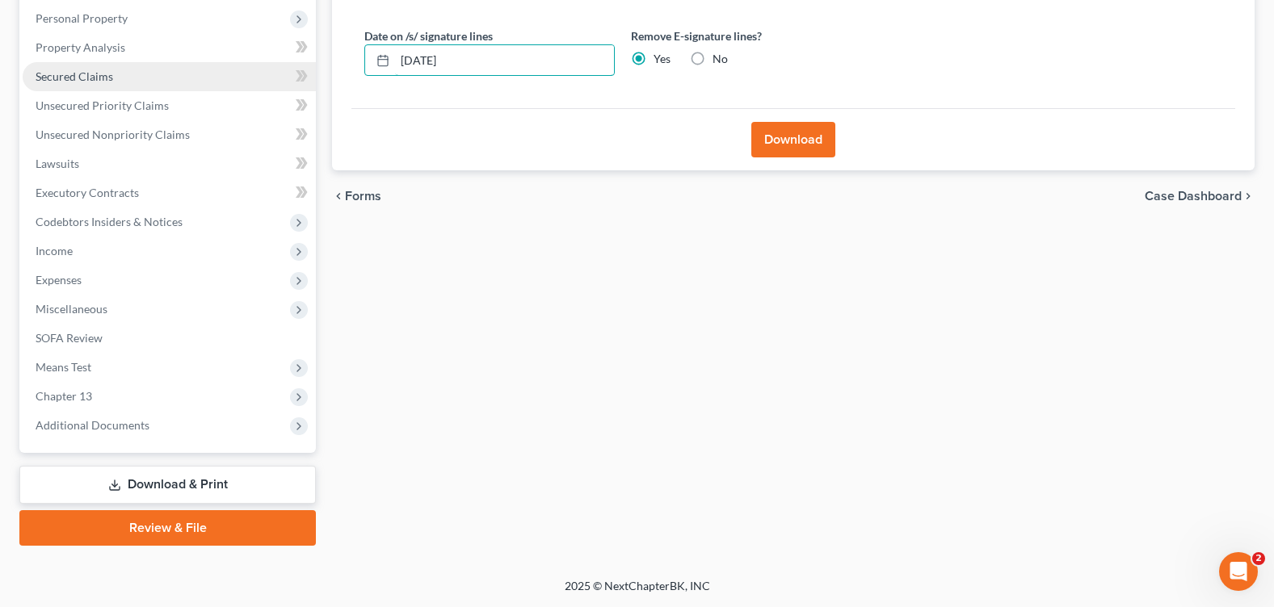
drag, startPoint x: 492, startPoint y: 66, endPoint x: 269, endPoint y: 90, distance: 224.2
click at [269, 90] on div "Petition Navigation Case Dashboard Payments Invoices Payments Payments Credit R…" at bounding box center [636, 210] width 1251 height 671
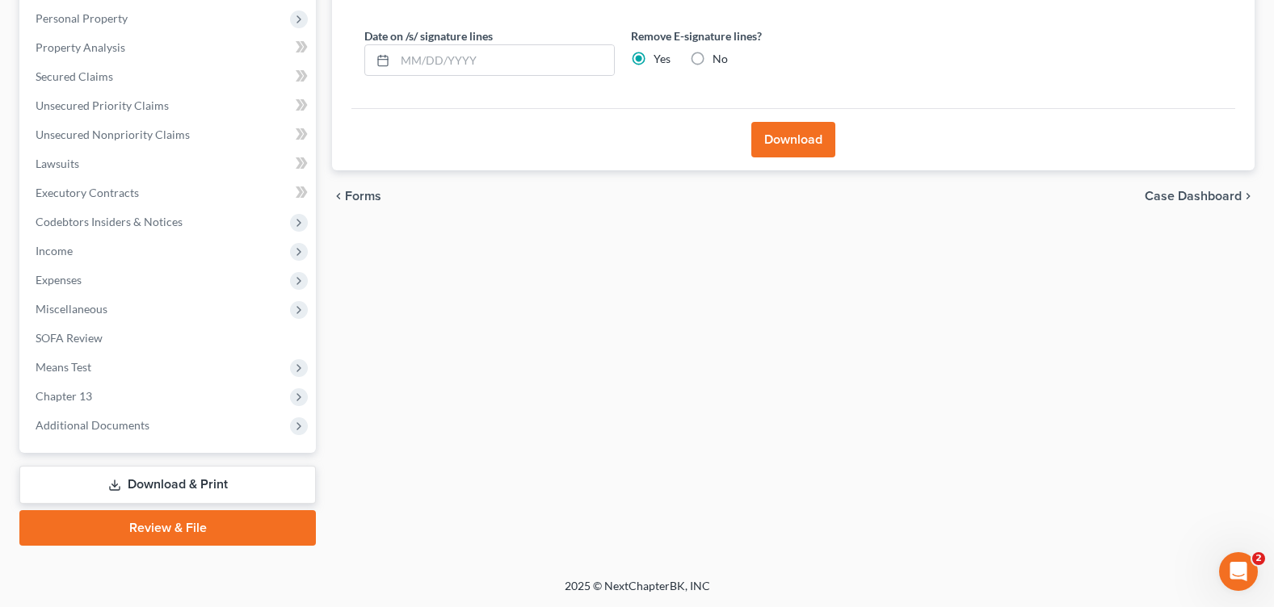
click at [802, 136] on button "Download" at bounding box center [793, 140] width 84 height 36
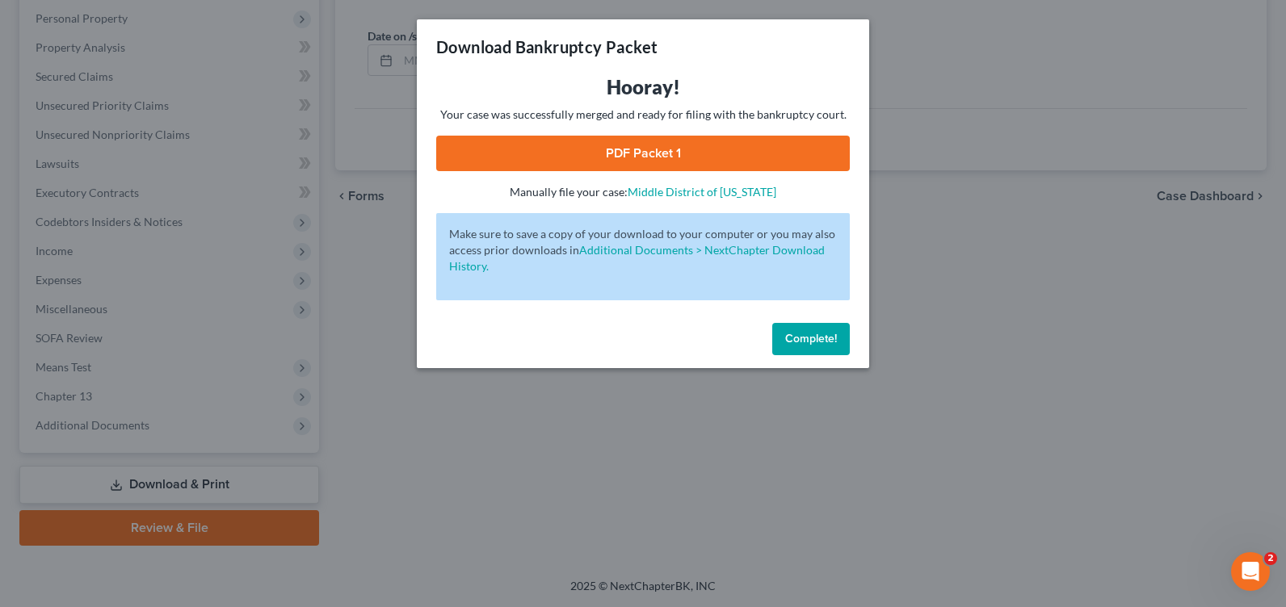
click at [625, 161] on link "PDF Packet 1" at bounding box center [643, 154] width 414 height 36
click at [810, 340] on span "Complete!" at bounding box center [811, 339] width 52 height 14
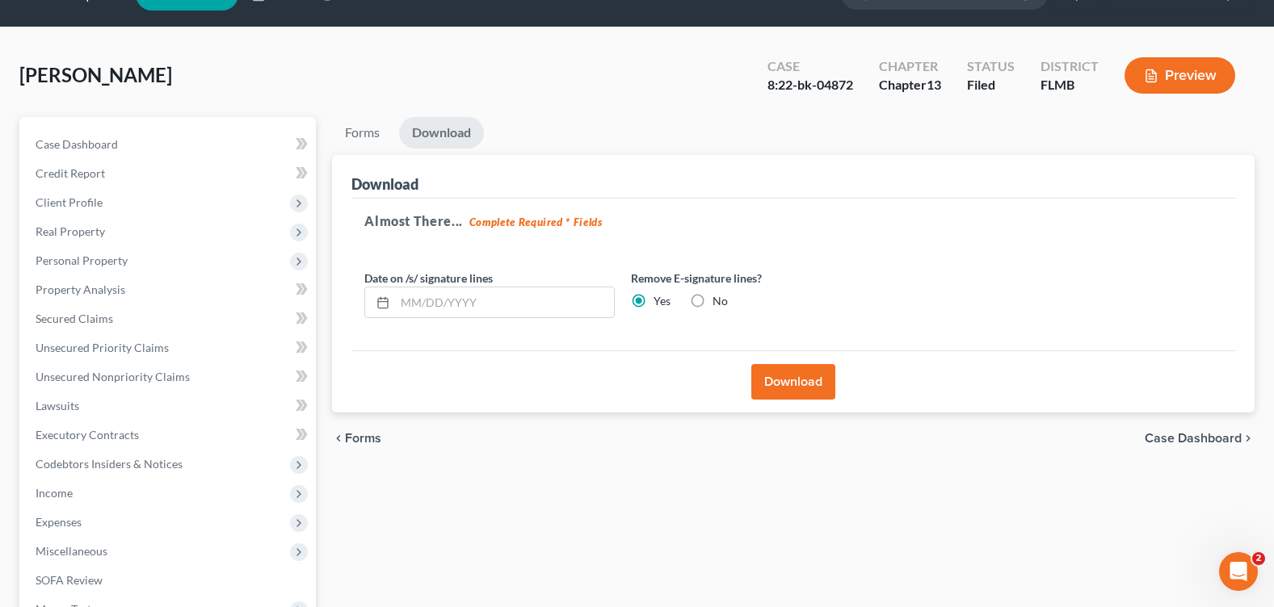
scroll to position [0, 0]
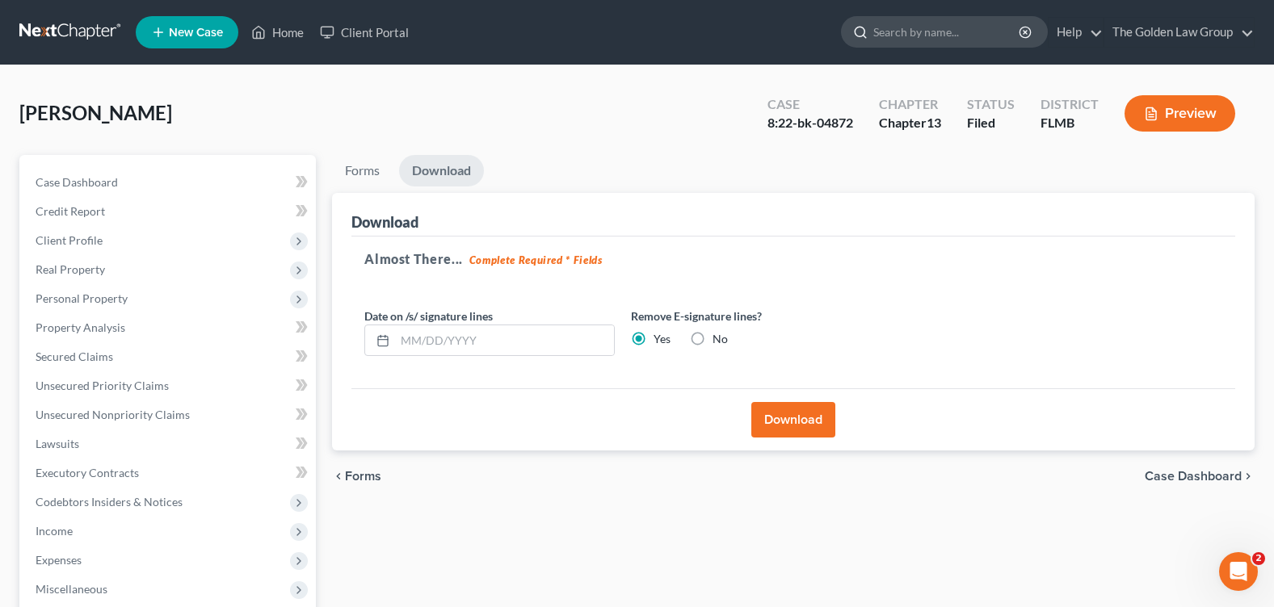
click at [909, 34] on input "search" at bounding box center [947, 32] width 148 height 30
type input "tran"
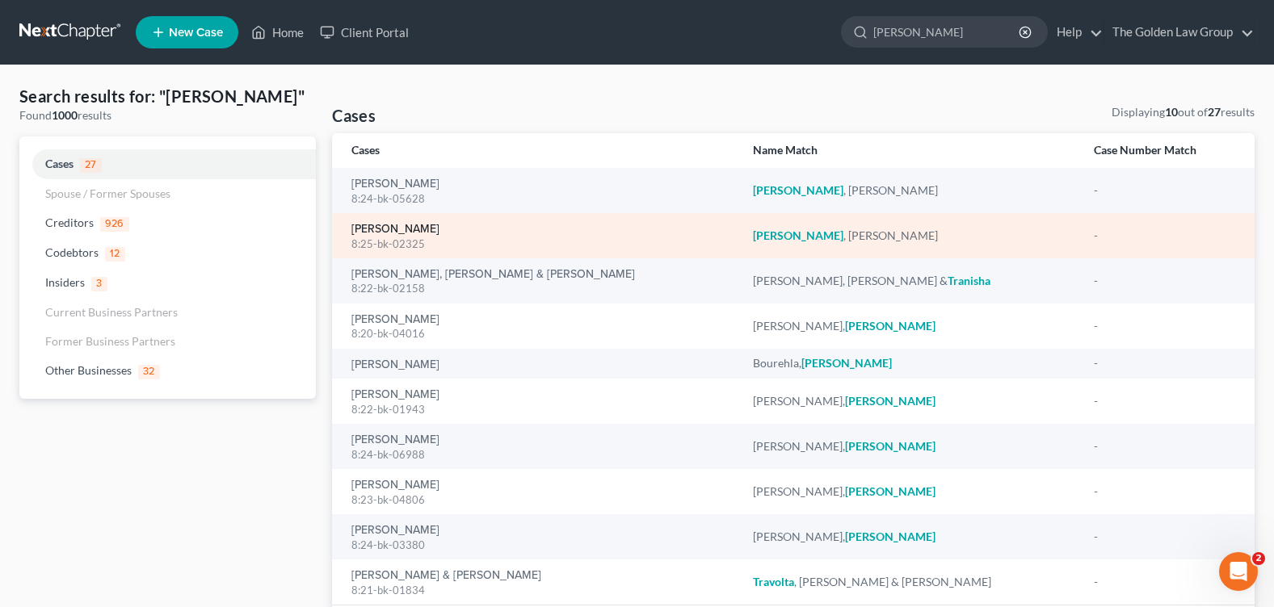
click at [380, 226] on link "[PERSON_NAME]" at bounding box center [395, 229] width 88 height 11
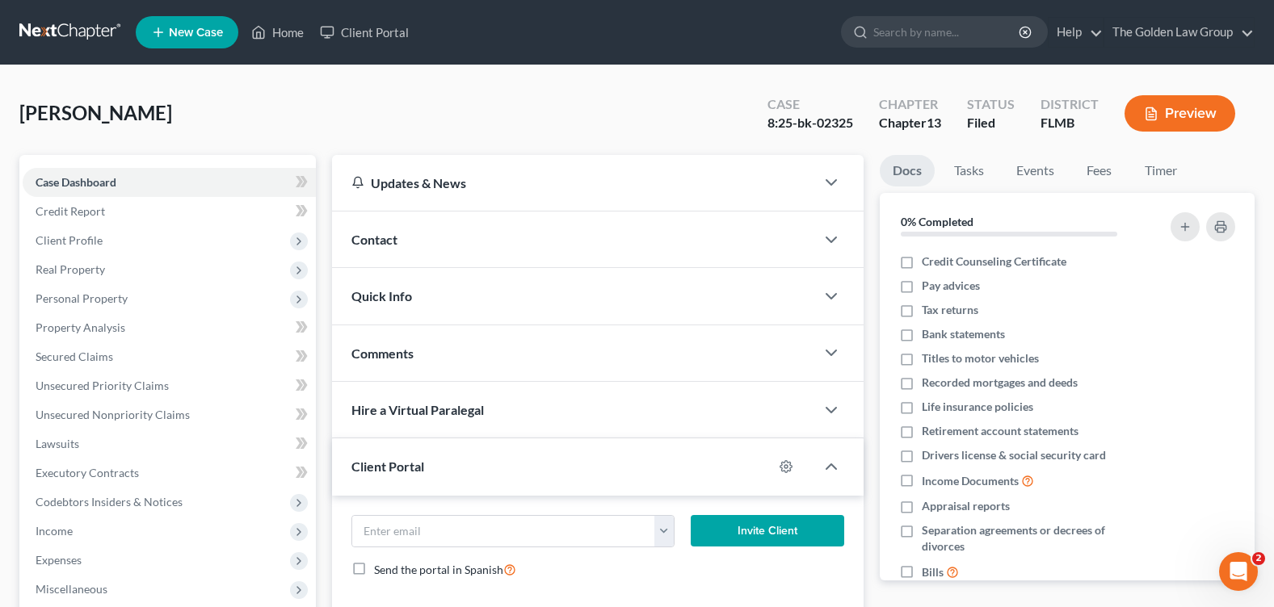
scroll to position [280, 0]
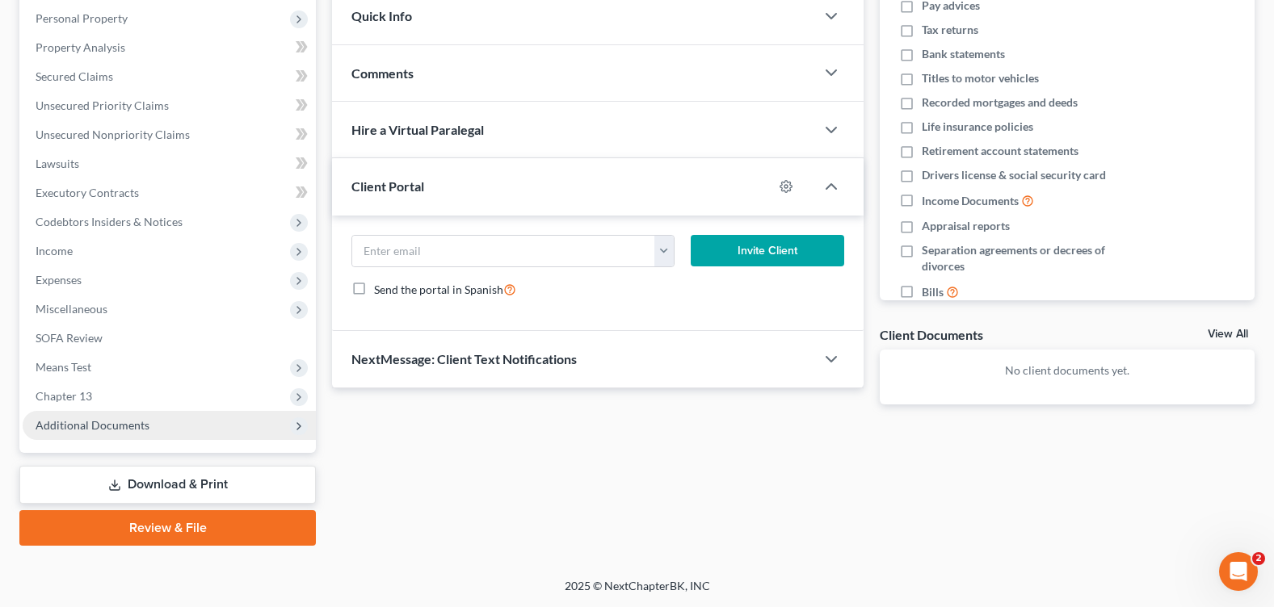
click at [80, 430] on span "Additional Documents" at bounding box center [93, 425] width 114 height 14
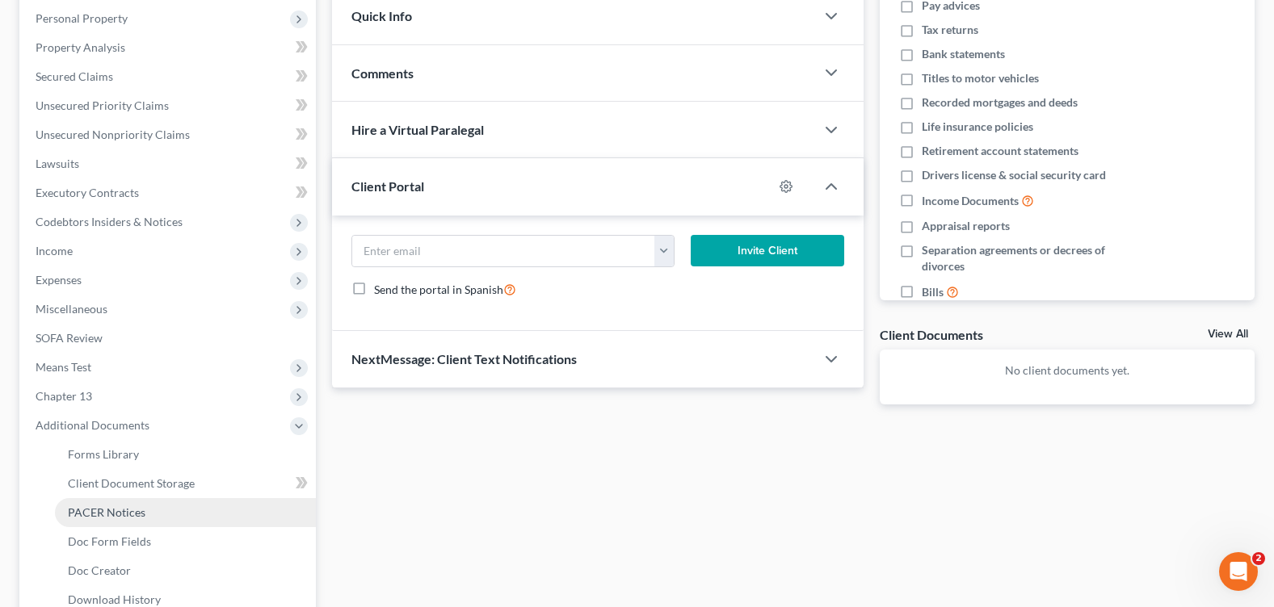
click at [83, 511] on span "PACER Notices" at bounding box center [107, 513] width 78 height 14
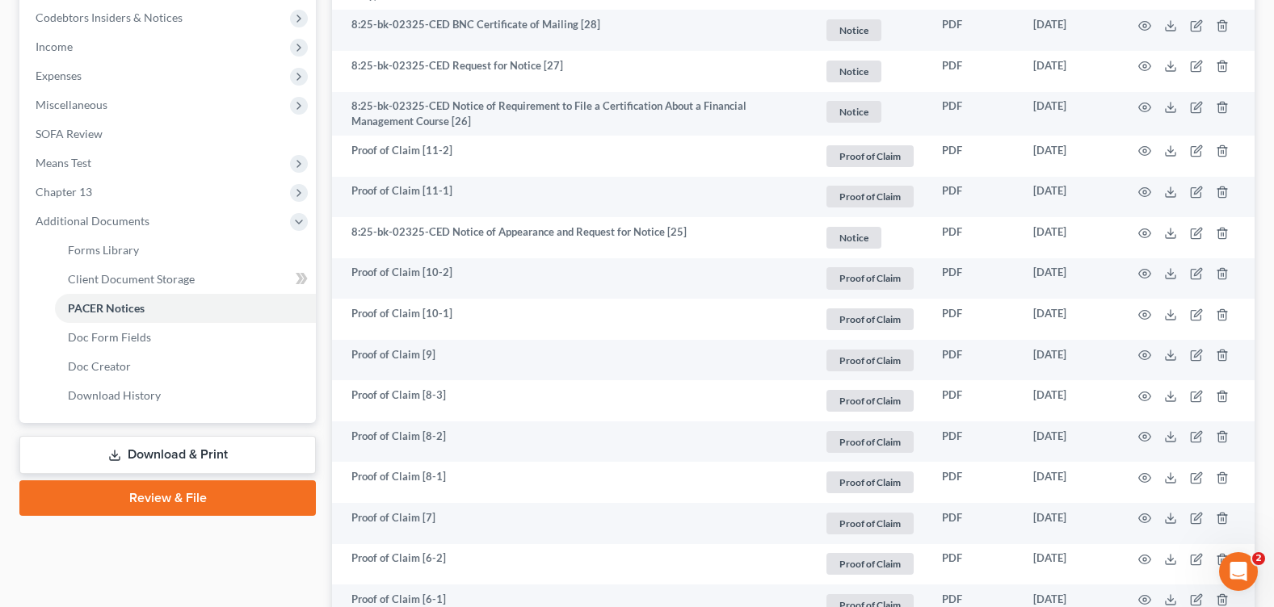
scroll to position [727, 0]
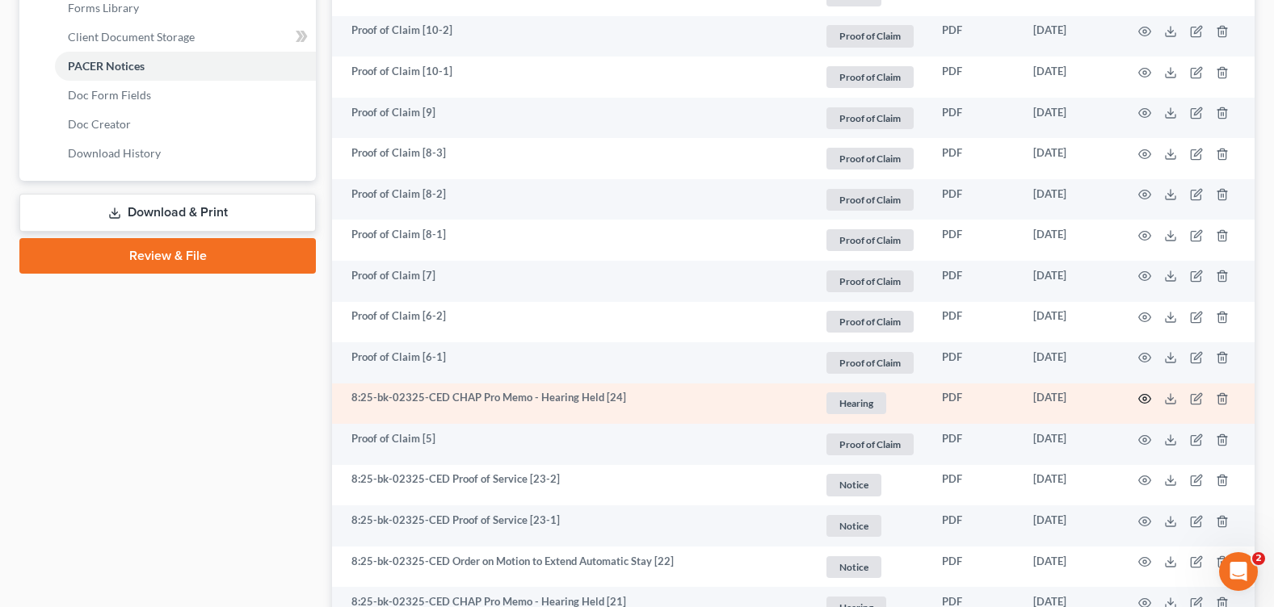
click at [1145, 402] on icon "button" at bounding box center [1144, 399] width 13 height 13
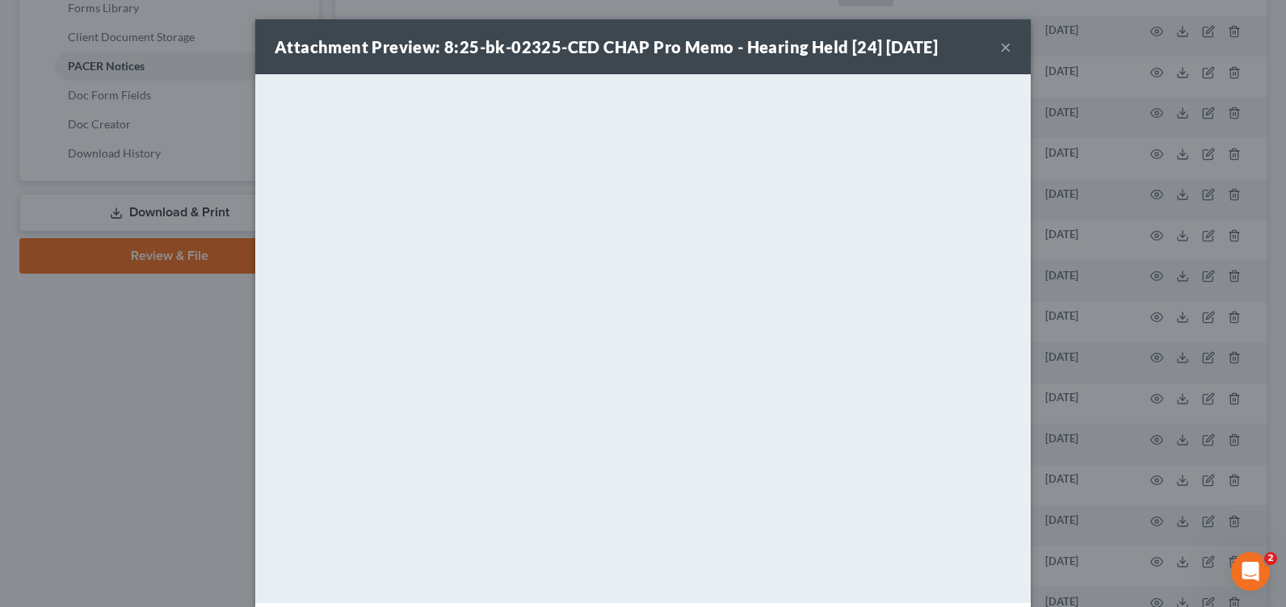
click at [1000, 46] on button "×" at bounding box center [1005, 46] width 11 height 19
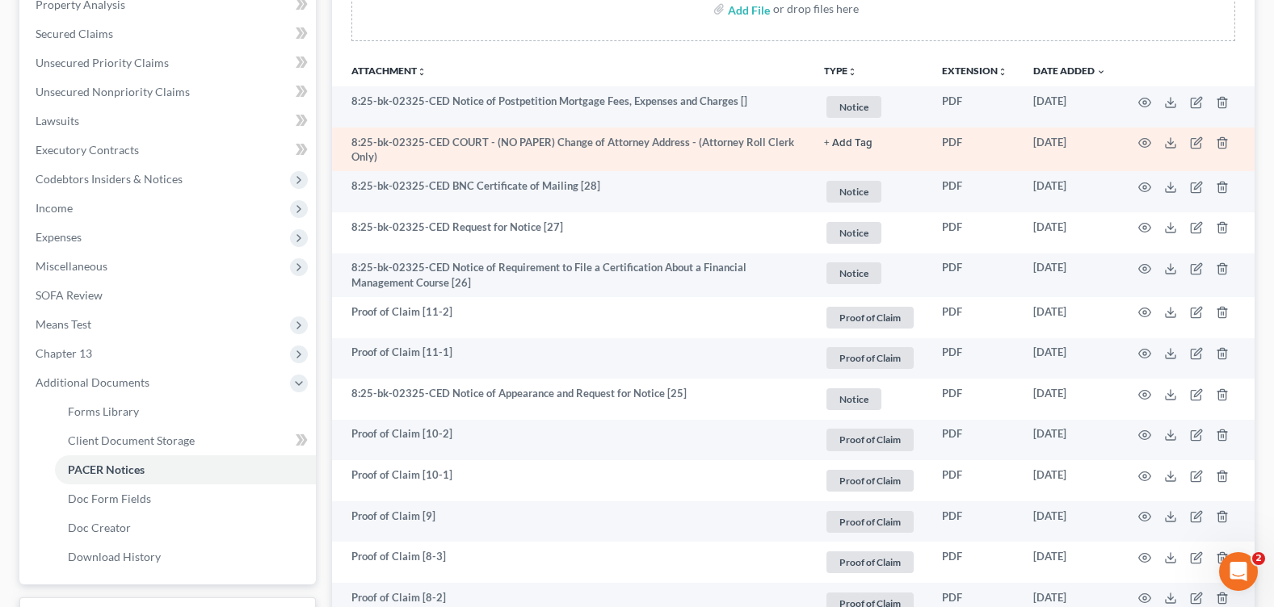
scroll to position [242, 0]
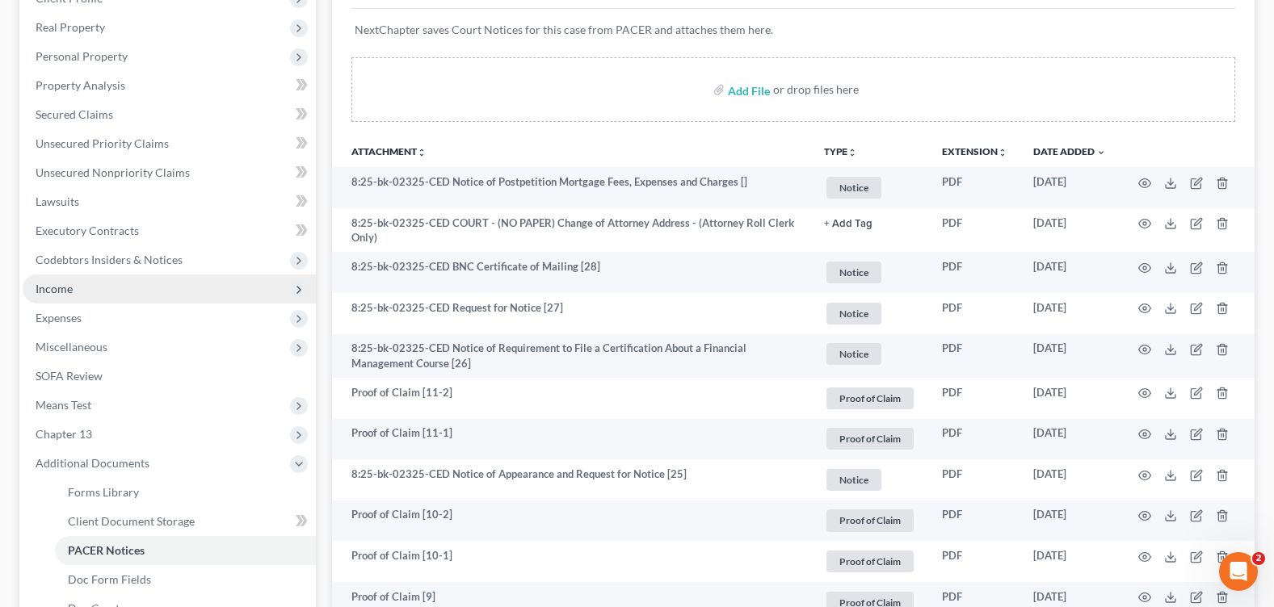
click at [76, 289] on span "Income" at bounding box center [169, 289] width 293 height 29
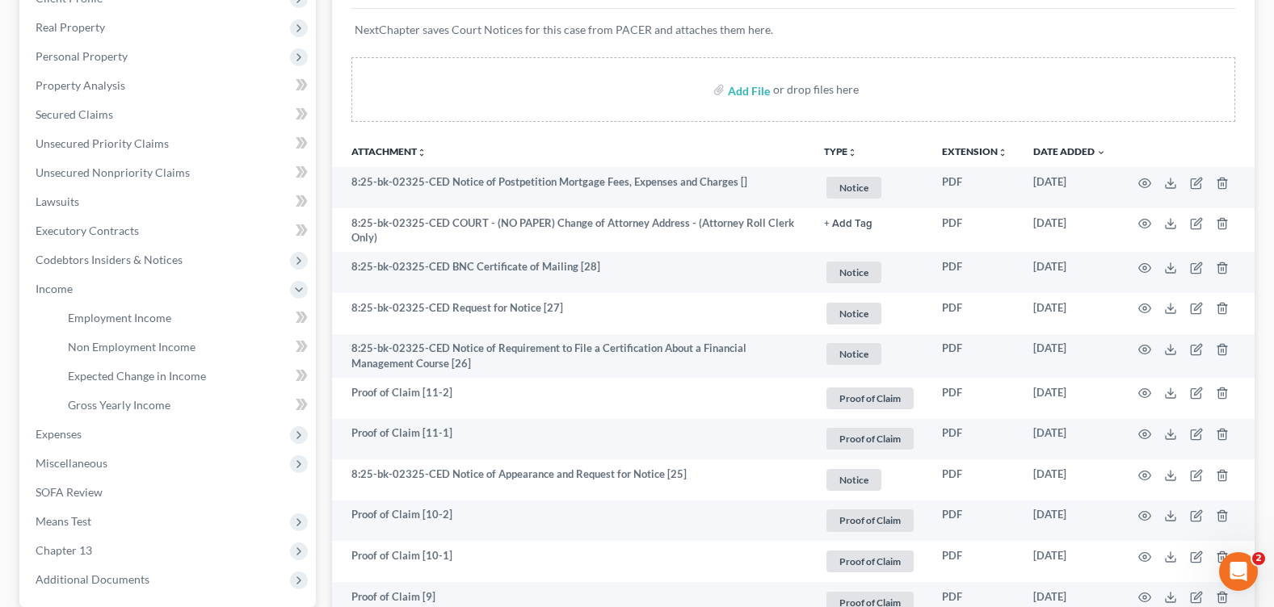
scroll to position [0, 0]
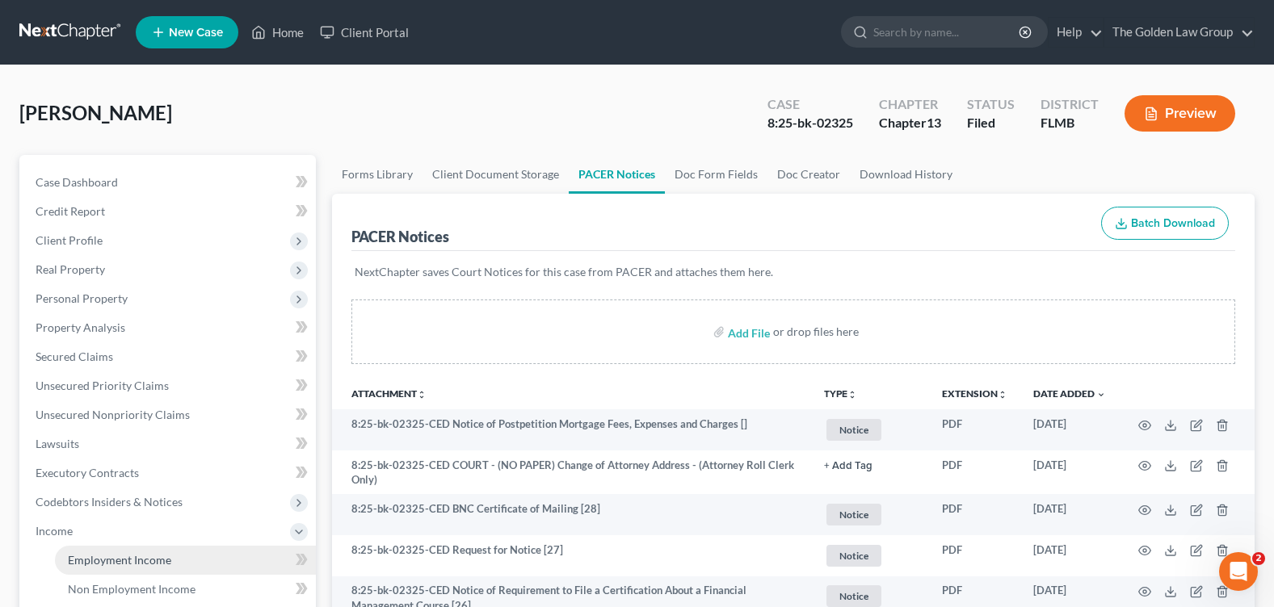
drag, startPoint x: 95, startPoint y: 557, endPoint x: 128, endPoint y: 559, distance: 34.0
click at [95, 557] on span "Employment Income" at bounding box center [119, 560] width 103 height 14
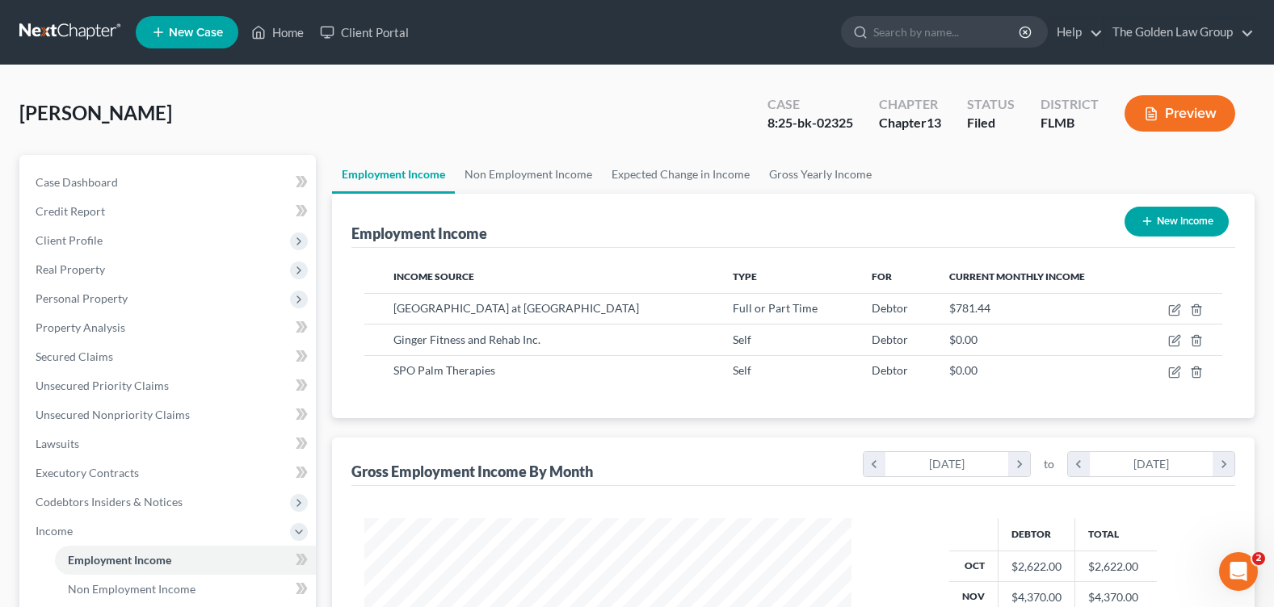
scroll to position [290, 519]
click at [610, 104] on div "Tran, Kimberly Upgraded Case 8:25-bk-02325 Chapter Chapter 13 Status Filed Dist…" at bounding box center [636, 120] width 1235 height 70
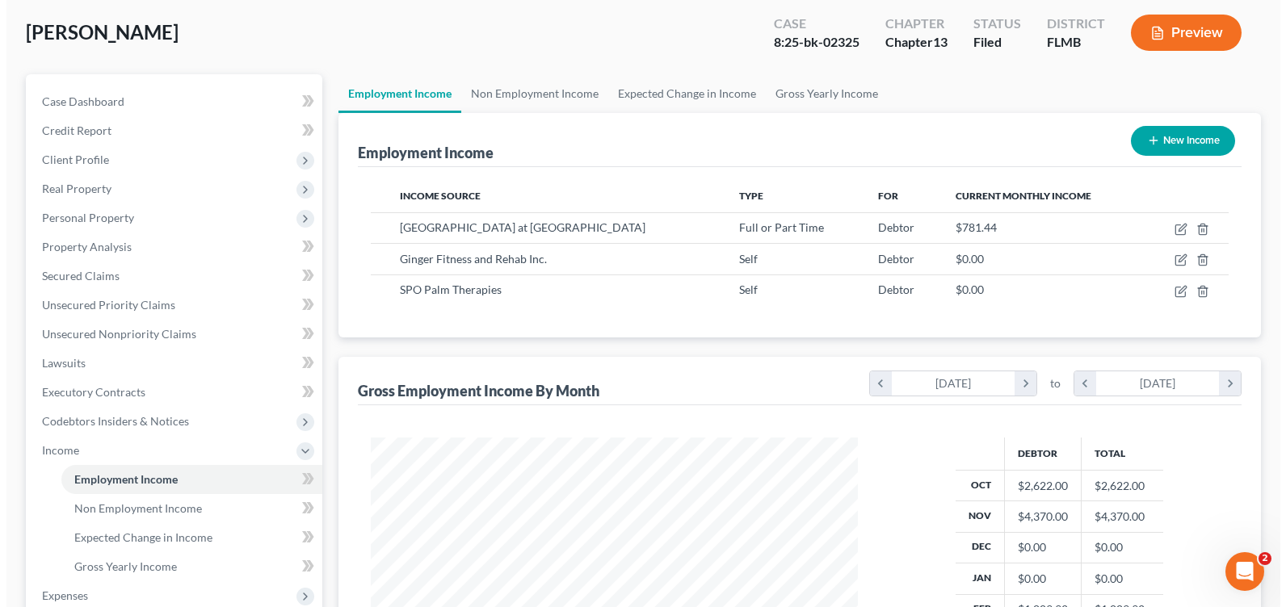
scroll to position [162, 0]
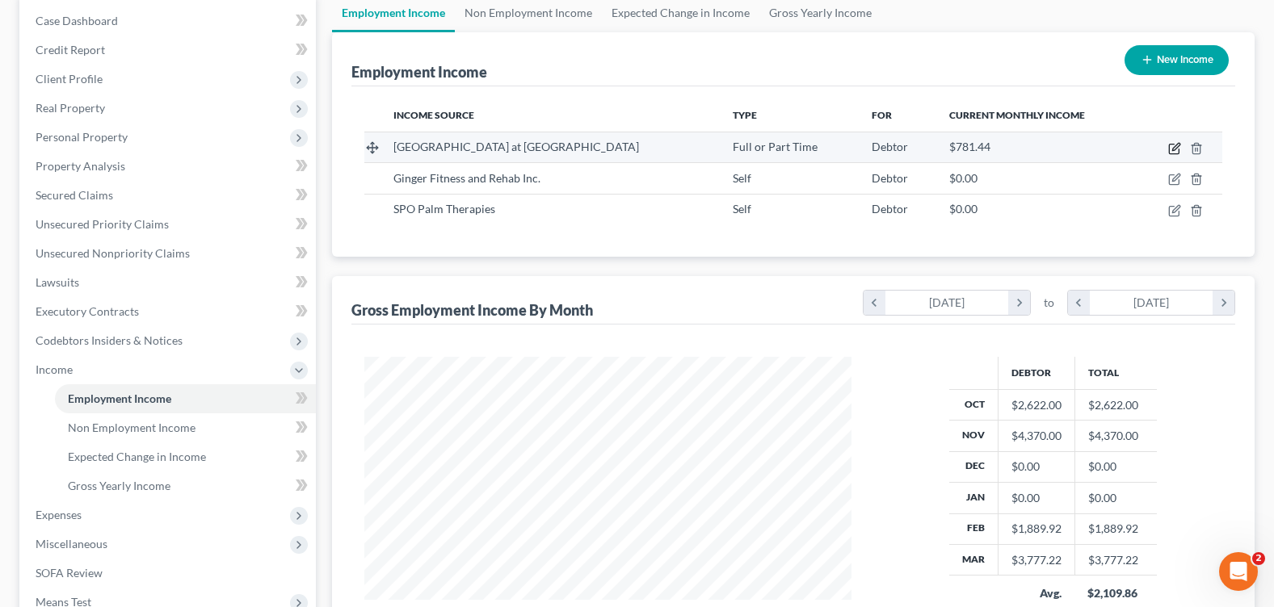
click at [1174, 146] on icon "button" at bounding box center [1174, 148] width 13 height 13
select select "0"
select select "9"
select select "2"
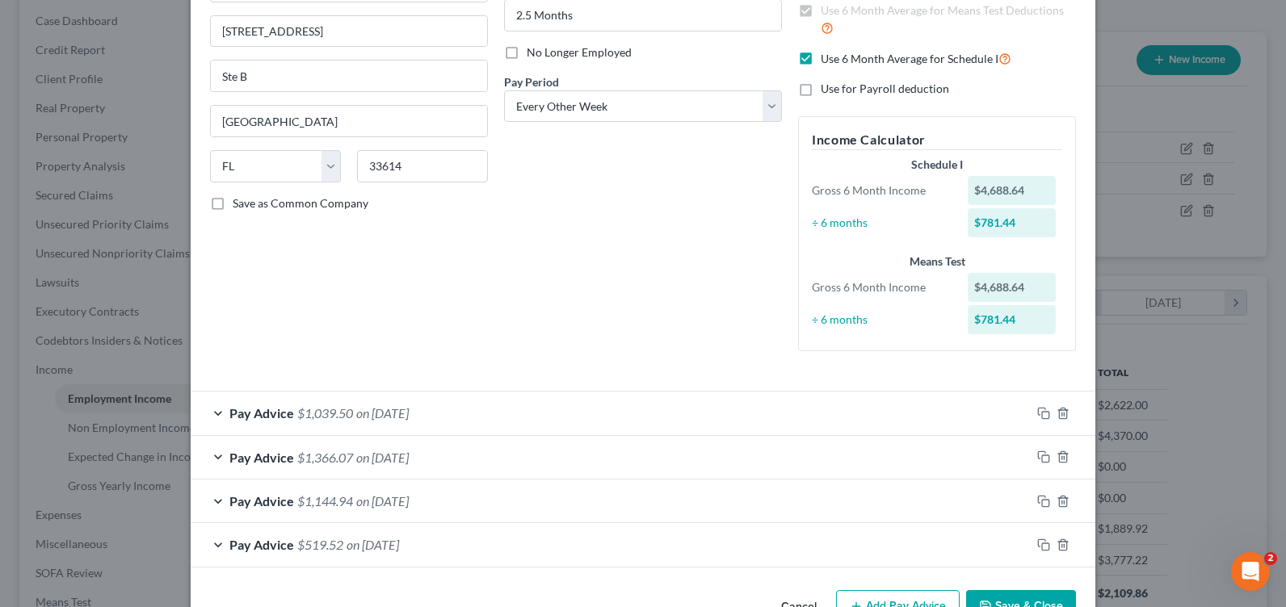
scroll to position [232, 0]
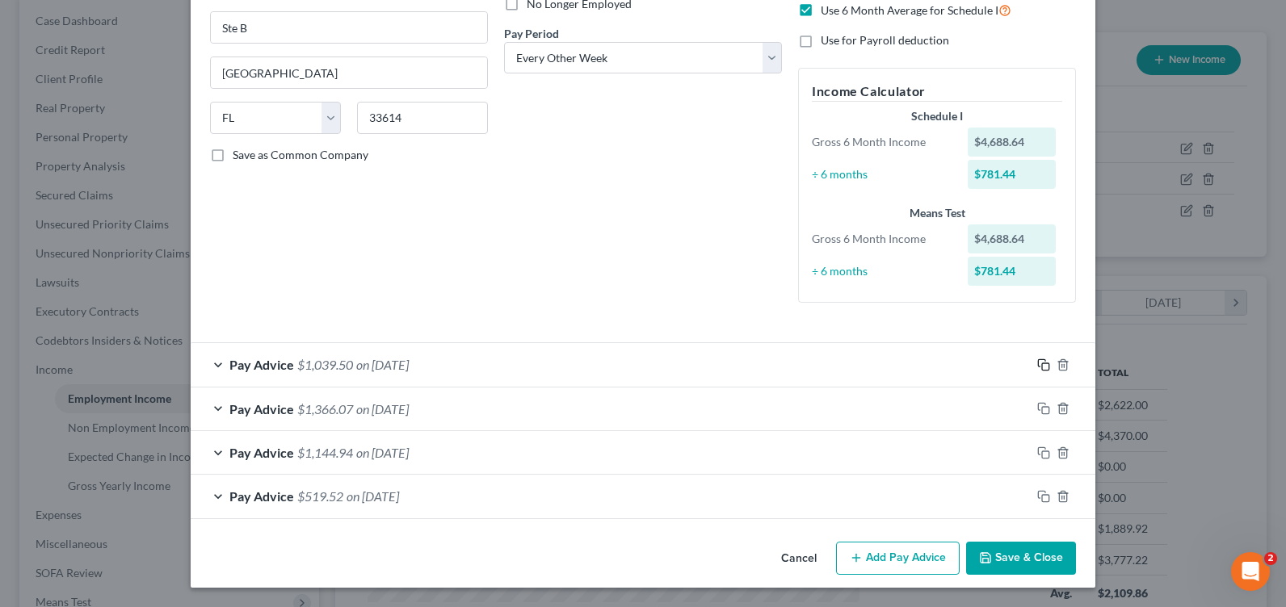
click at [1041, 359] on icon "button" at bounding box center [1043, 365] width 13 height 13
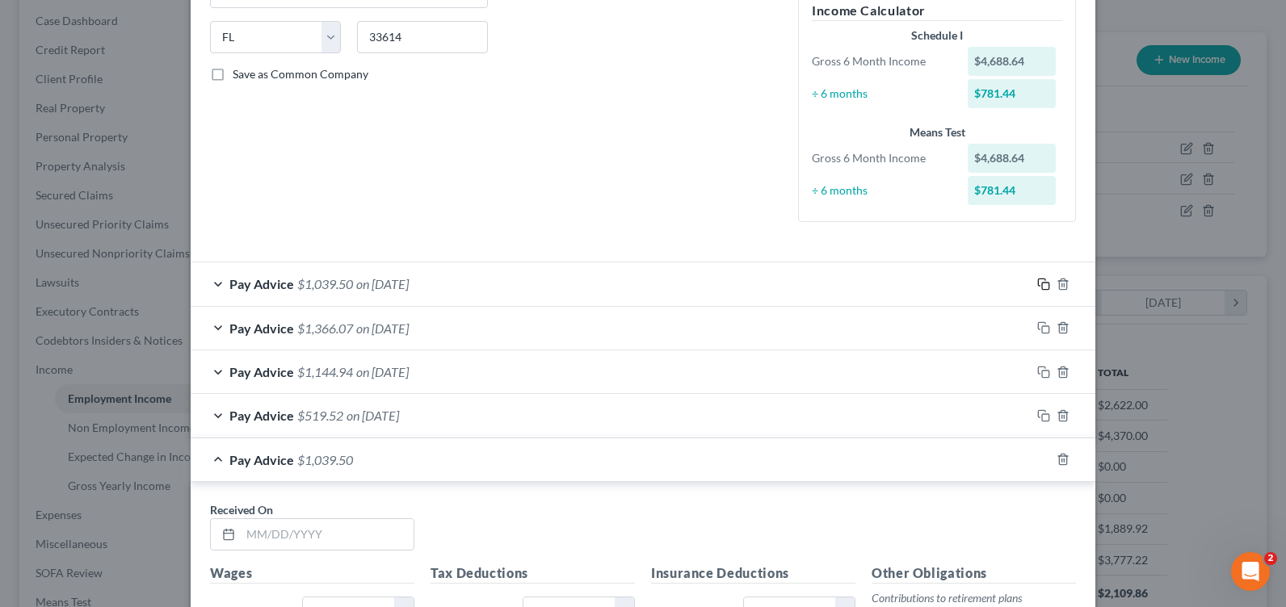
scroll to position [393, 0]
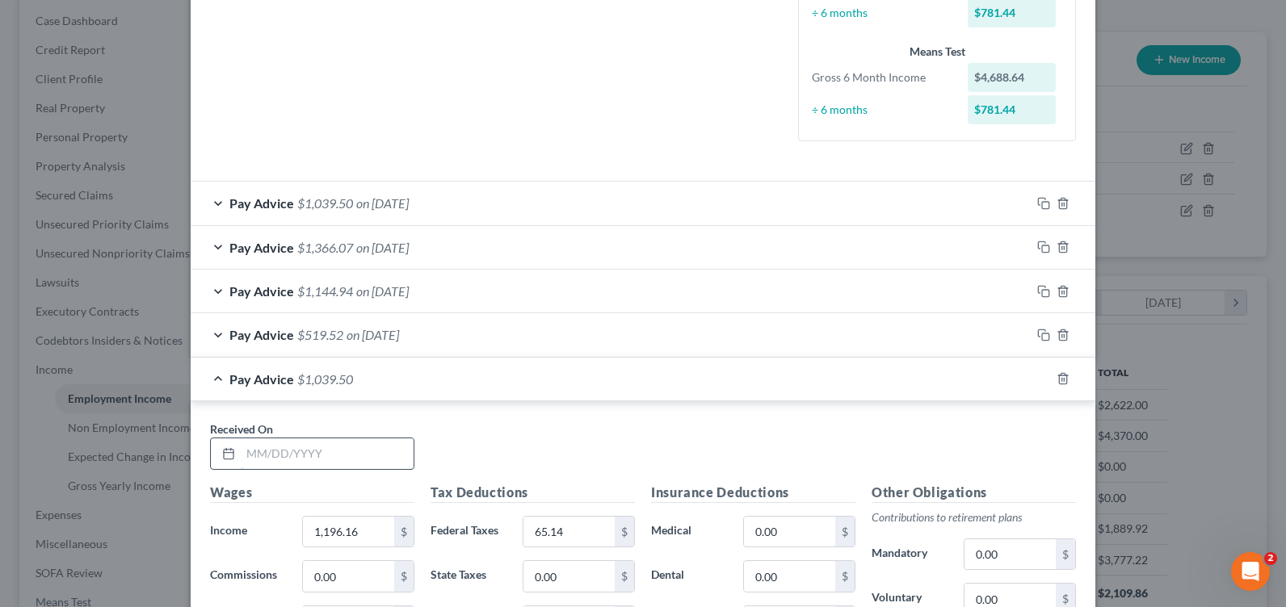
click at [290, 443] on input "text" at bounding box center [327, 454] width 173 height 31
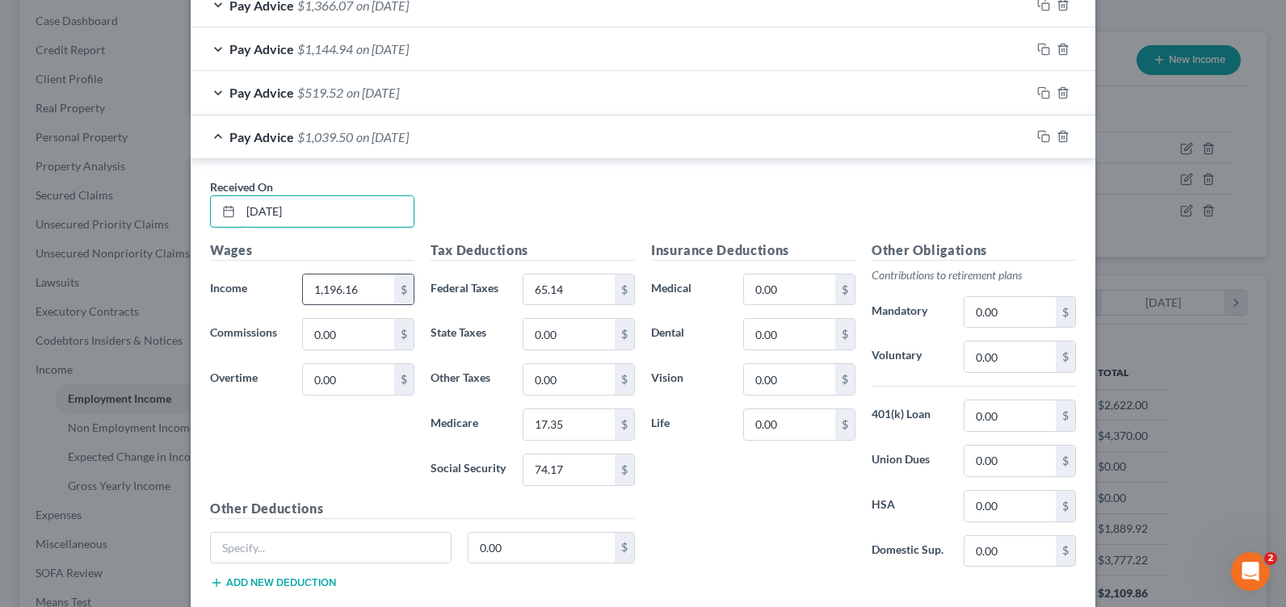
type input "10/11/24"
click at [334, 293] on input "1,196.16" at bounding box center [348, 290] width 91 height 31
type input "1,514.56"
type input "103.94"
type input "1"
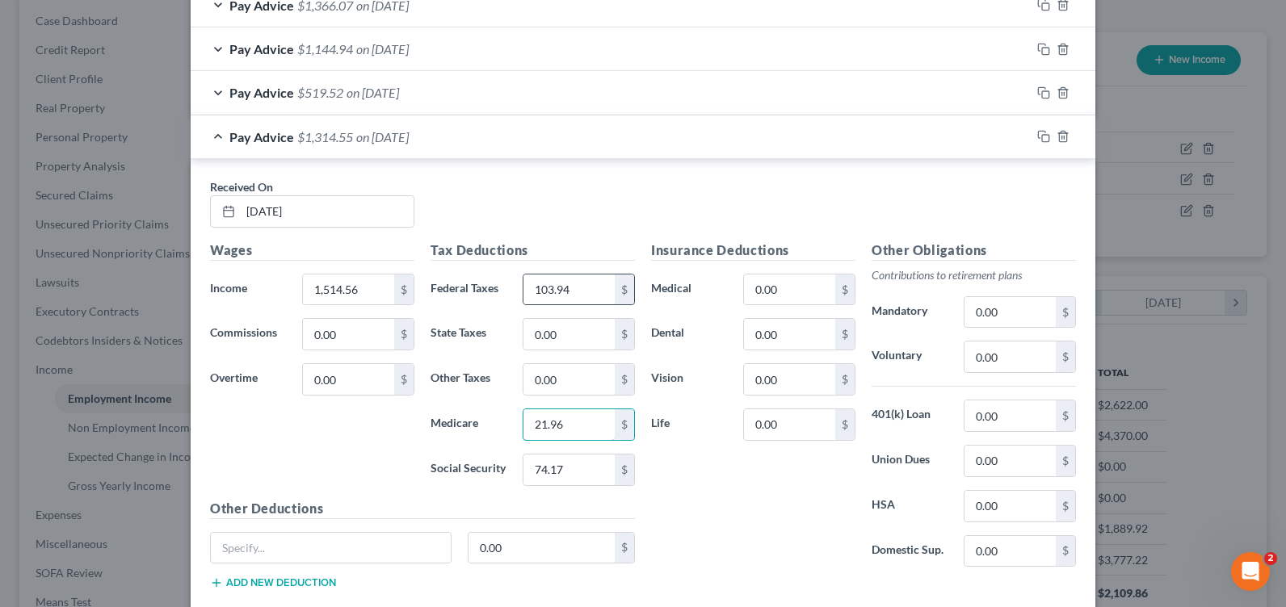
type input "21.96"
type input "93.9"
click at [1038, 137] on icon "button" at bounding box center [1041, 135] width 7 height 7
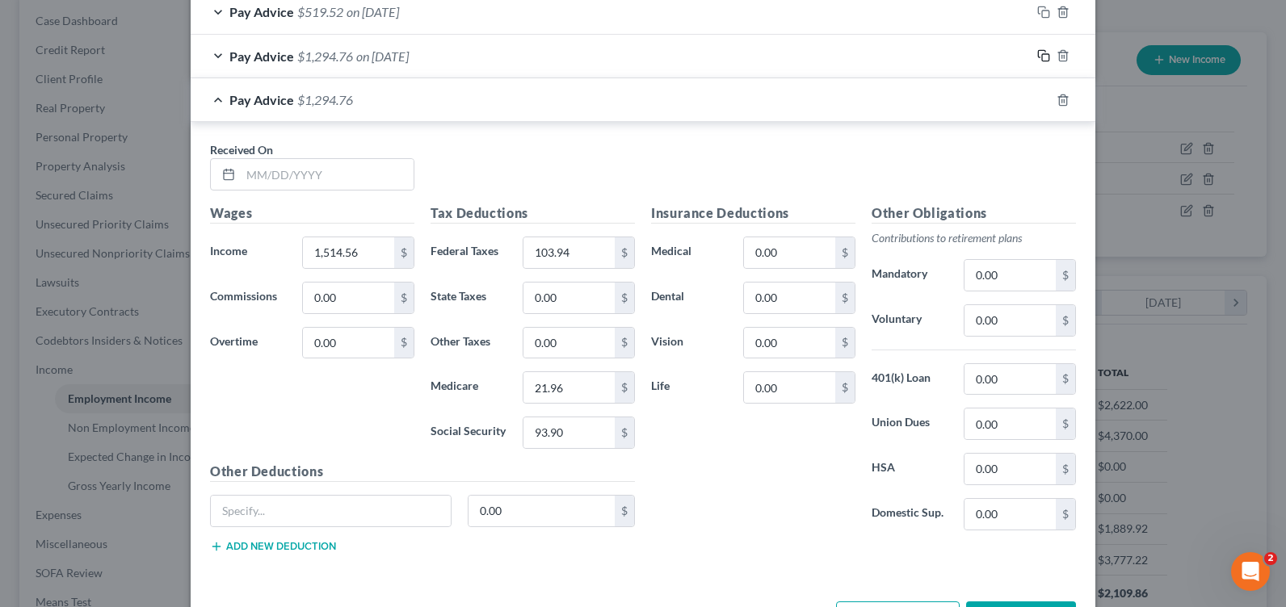
scroll to position [776, 0]
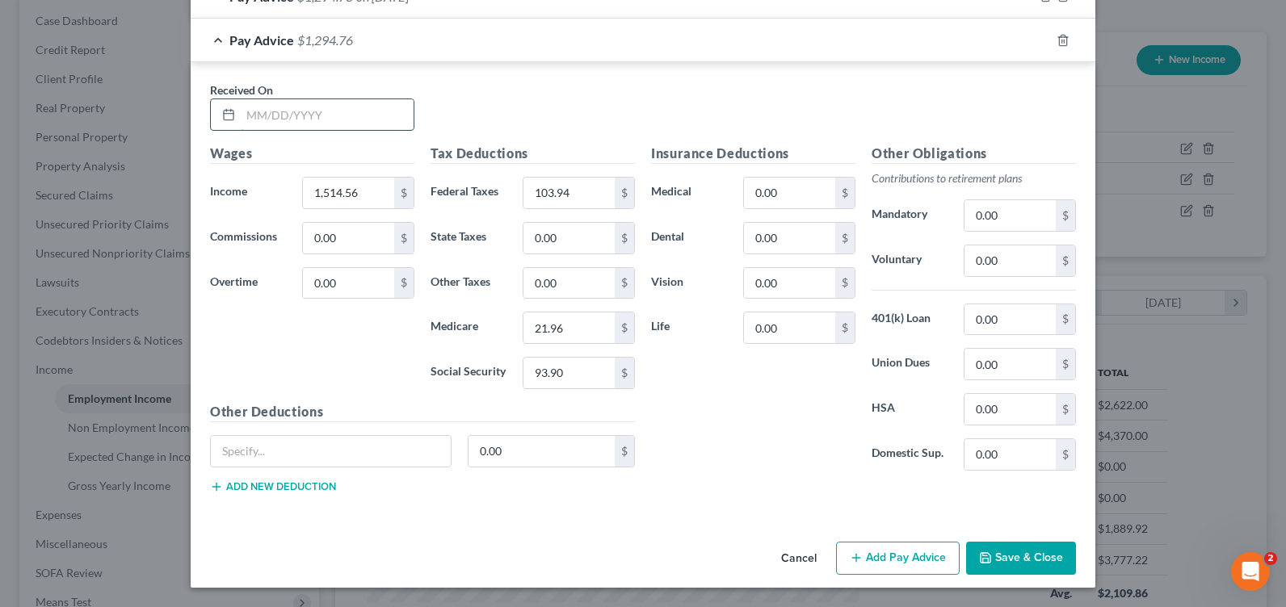
click at [332, 116] on input "text" at bounding box center [327, 114] width 173 height 31
type input "10/25/24"
click at [307, 201] on input "1,514.56" at bounding box center [348, 193] width 91 height 31
type input "966.4"
click at [557, 200] on input "103.94" at bounding box center [568, 193] width 91 height 31
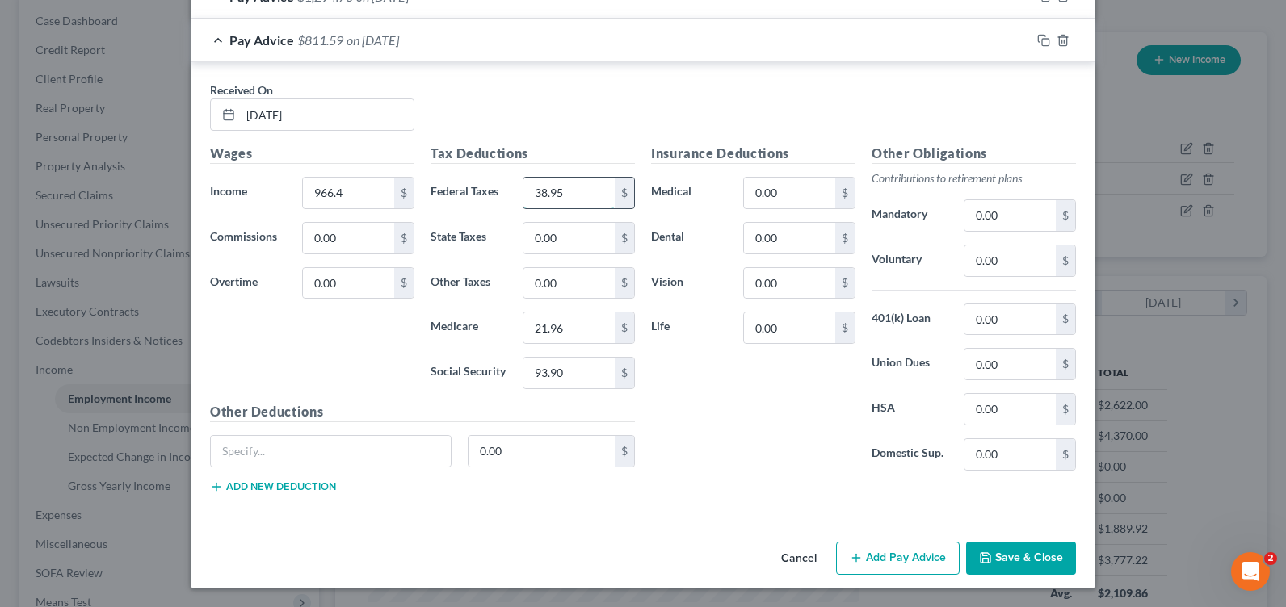
type input "38.95"
type input "14.01"
type input "59.92"
drag, startPoint x: 1041, startPoint y: 40, endPoint x: 1011, endPoint y: 54, distance: 33.2
click at [1041, 39] on icon "button" at bounding box center [1043, 40] width 13 height 13
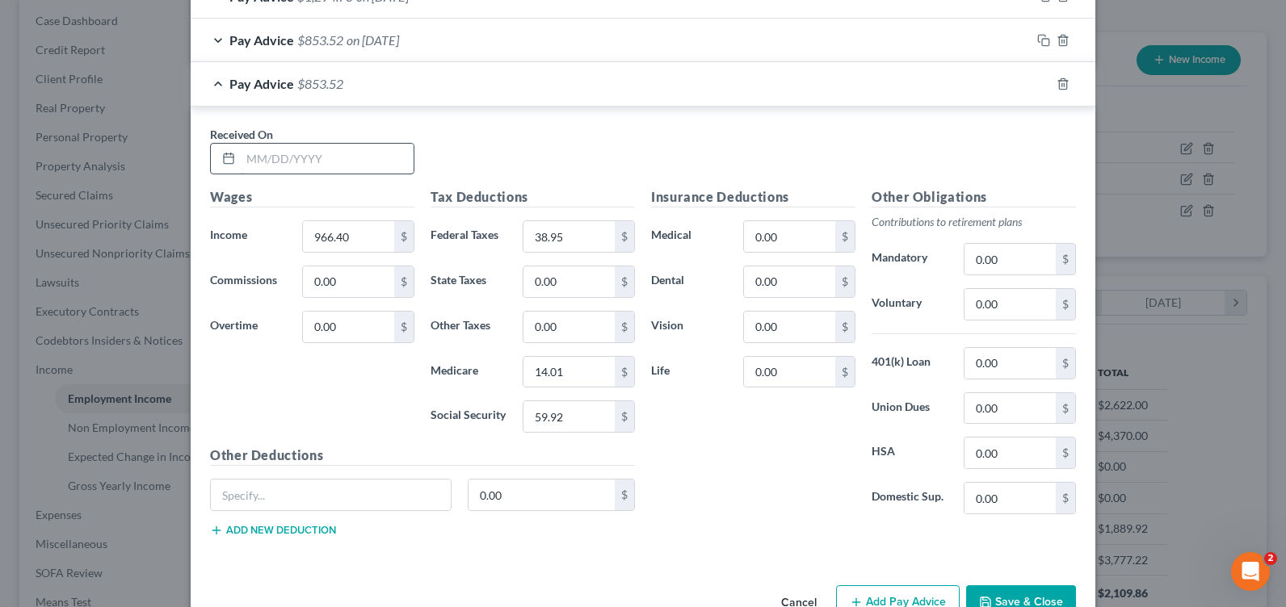
click at [314, 159] on input "text" at bounding box center [327, 159] width 173 height 31
type input "11/9/24"
click at [342, 225] on input "966.40" at bounding box center [348, 236] width 91 height 31
click at [581, 418] on input "59.92" at bounding box center [568, 416] width 91 height 31
type input "59.91"
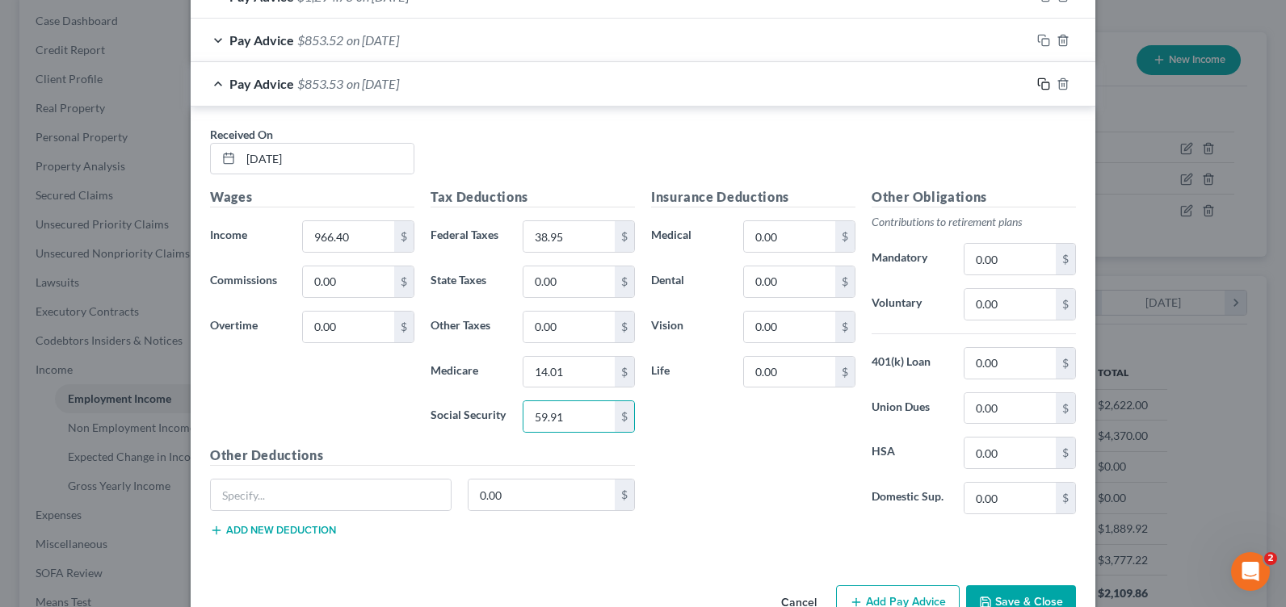
click at [1038, 84] on icon "button" at bounding box center [1043, 84] width 13 height 13
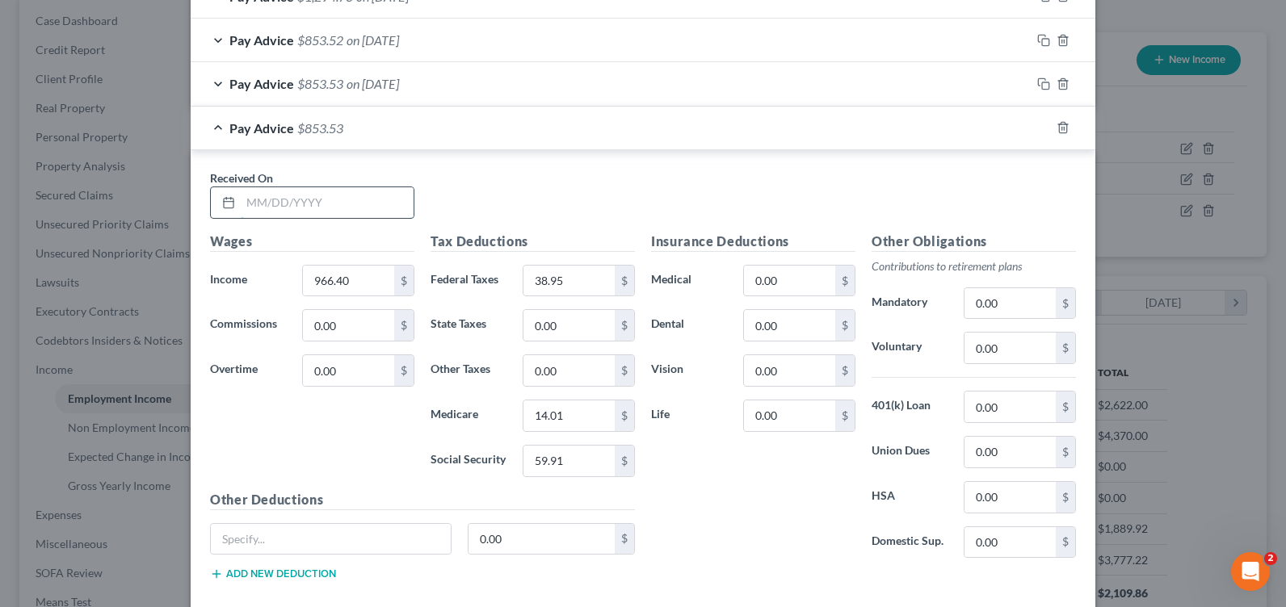
click at [279, 190] on input "text" at bounding box center [327, 202] width 173 height 31
type input "11/12/24"
type input "558.4"
click at [542, 284] on input "38.95" at bounding box center [568, 281] width 91 height 31
type input "0"
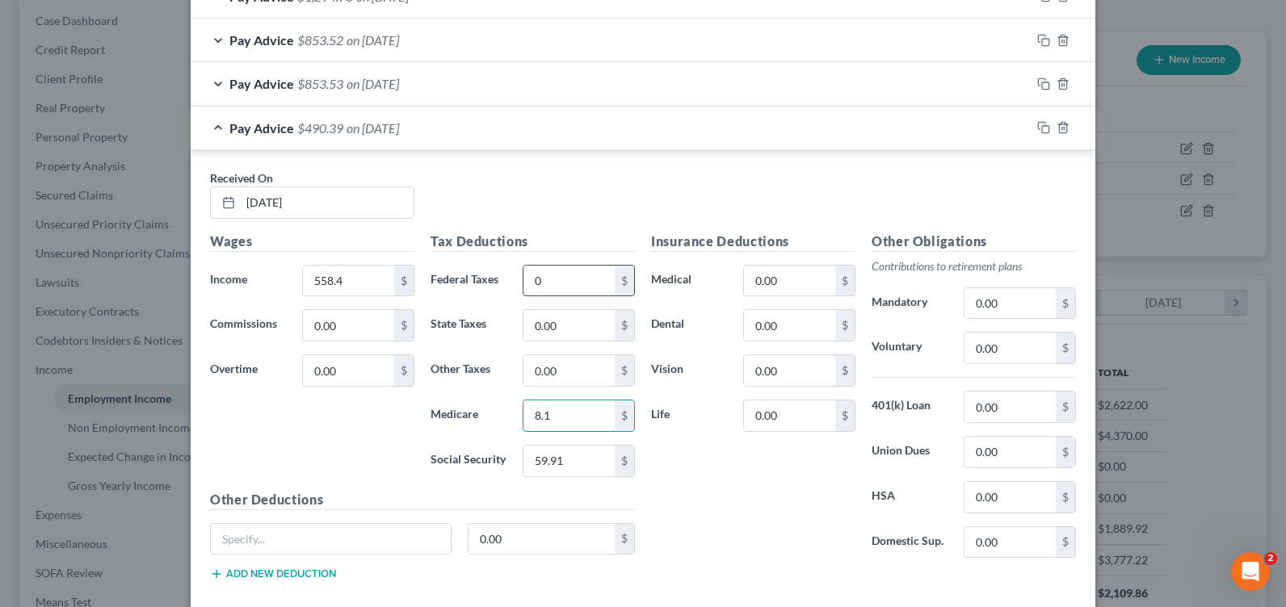
type input "8.1"
type input "34.62"
drag, startPoint x: 1034, startPoint y: 124, endPoint x: 917, endPoint y: 178, distance: 128.7
click at [1037, 124] on icon "button" at bounding box center [1043, 127] width 13 height 13
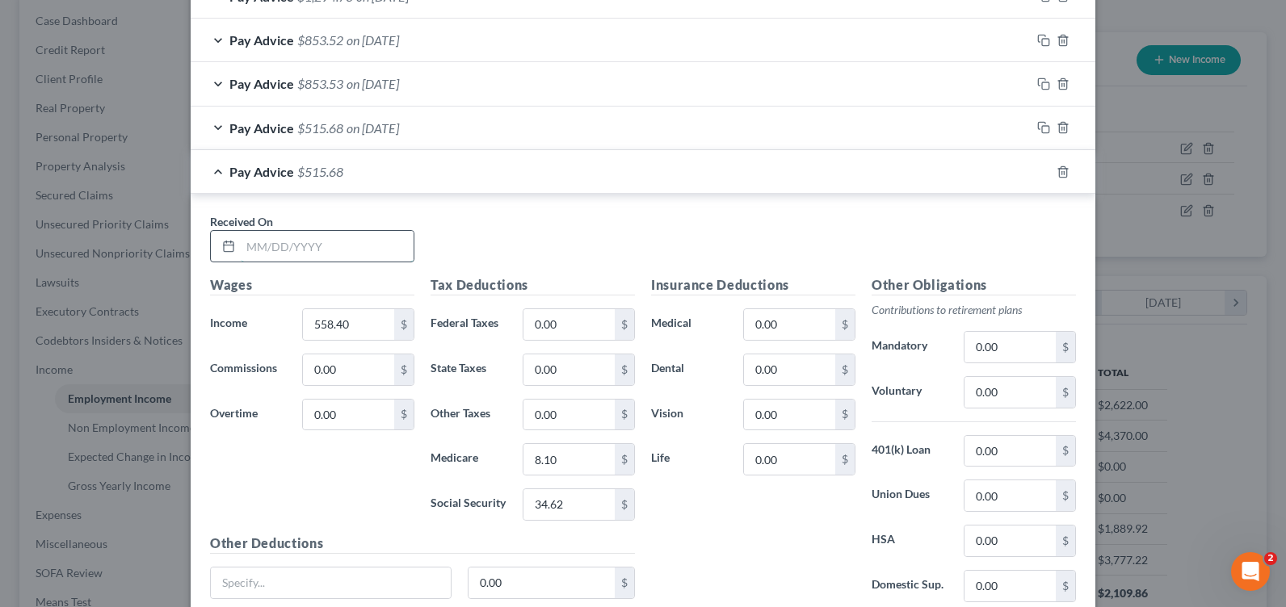
click at [291, 237] on input "text" at bounding box center [327, 246] width 173 height 31
type input "11/23/24"
click at [338, 314] on input "558.40" at bounding box center [348, 324] width 91 height 31
type input "1,434.24"
click at [557, 326] on input "0.00" at bounding box center [568, 324] width 91 height 31
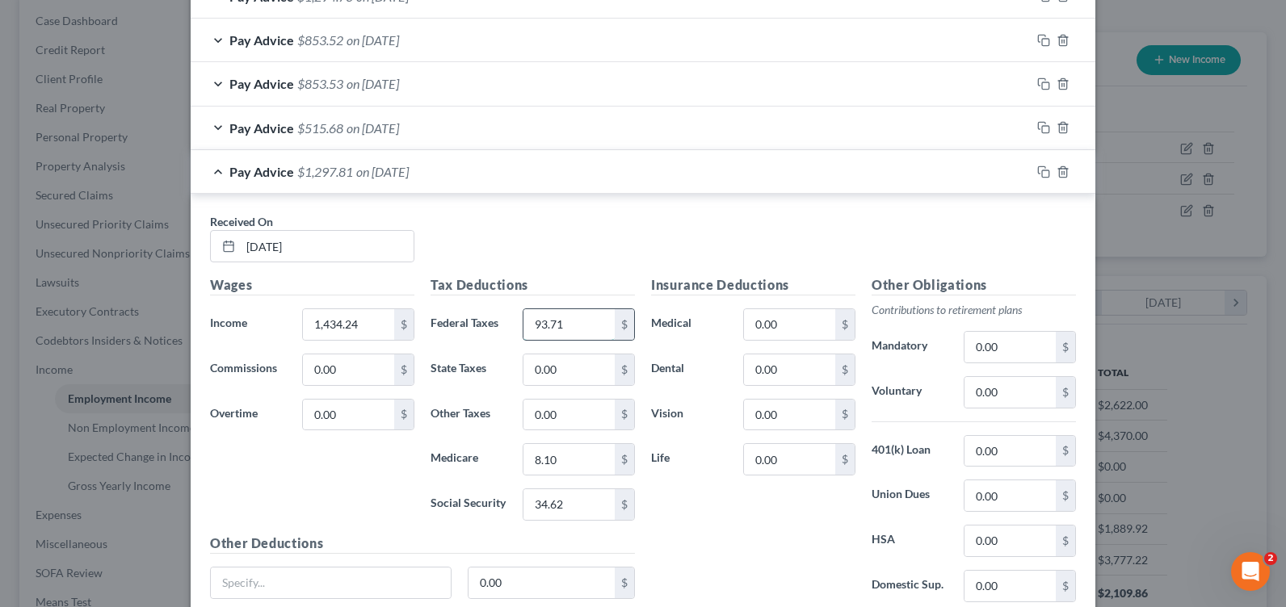
type input "93.71"
type input "20.8"
type input "88.93"
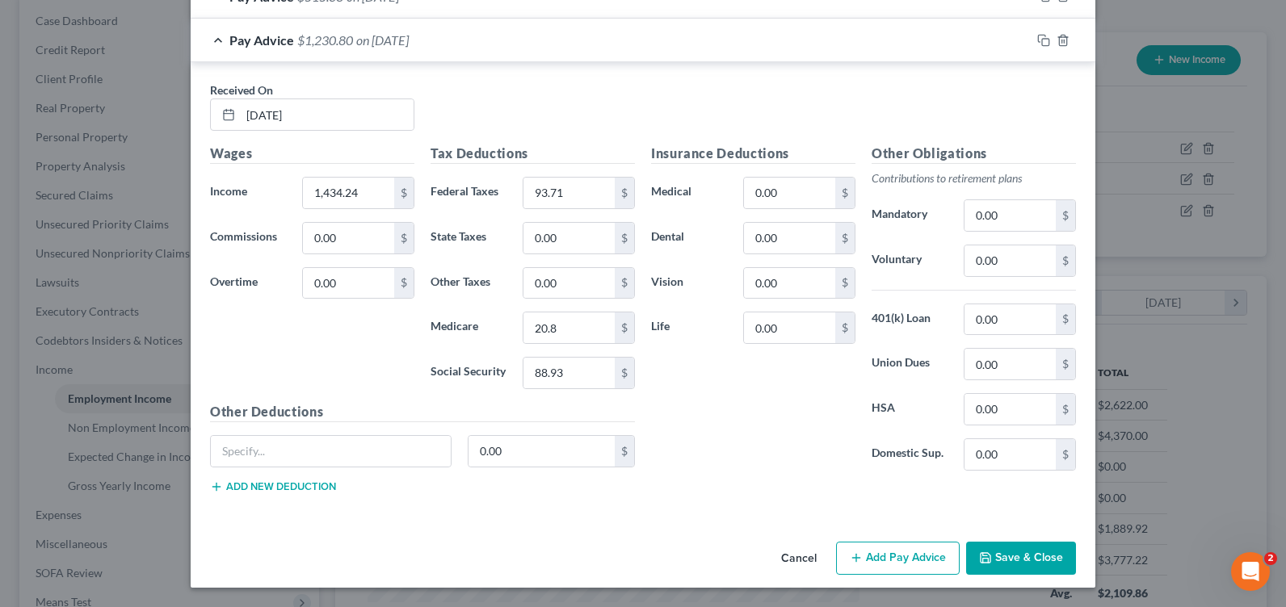
scroll to position [827, 0]
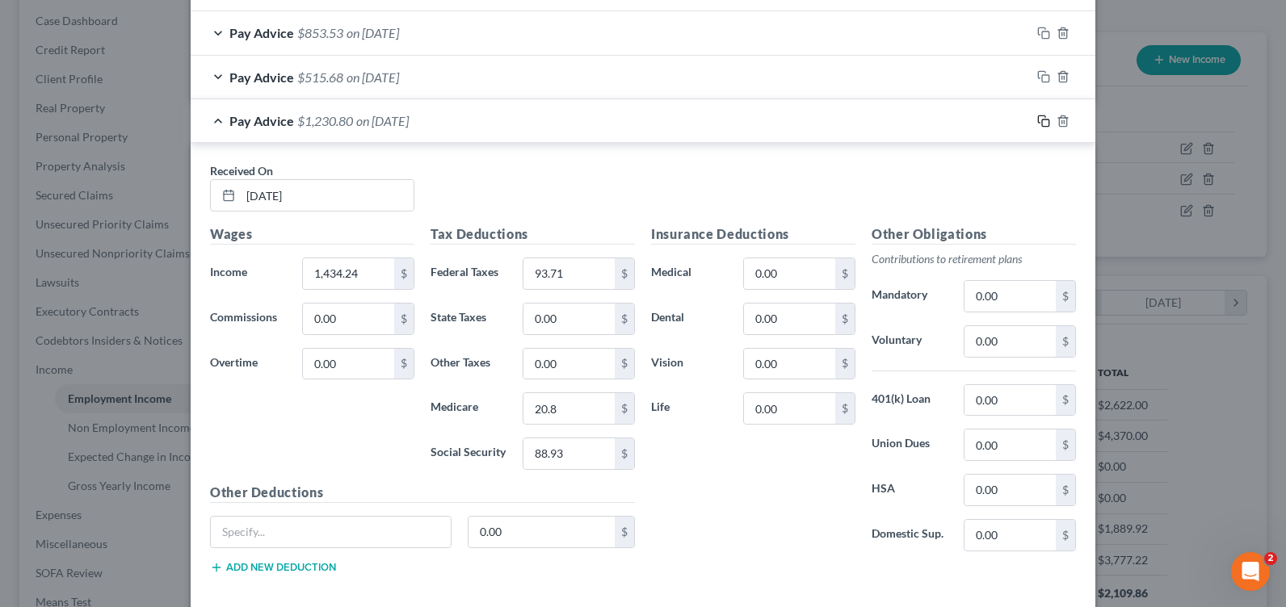
drag, startPoint x: 1038, startPoint y: 116, endPoint x: 1019, endPoint y: 126, distance: 21.7
click at [1038, 116] on icon "button" at bounding box center [1043, 121] width 13 height 13
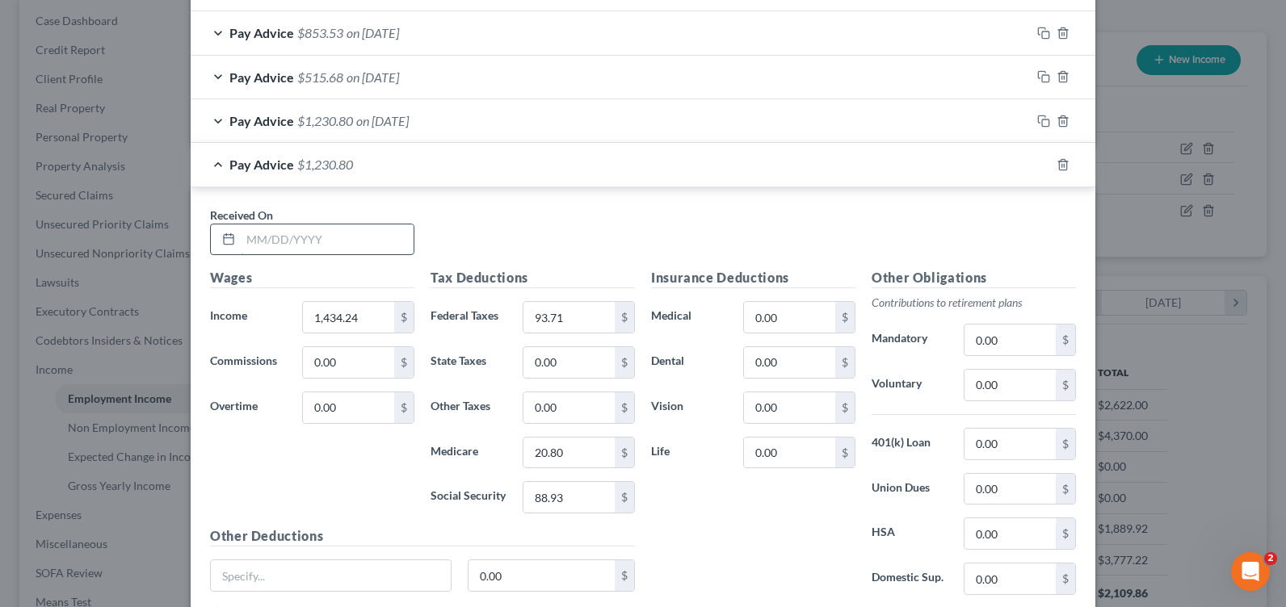
click at [267, 246] on input "text" at bounding box center [327, 240] width 173 height 31
type input "12/6/24"
click at [343, 310] on input "1,434.24" at bounding box center [348, 317] width 91 height 31
type input "949.44"
click at [576, 322] on input "93.71" at bounding box center [568, 317] width 91 height 31
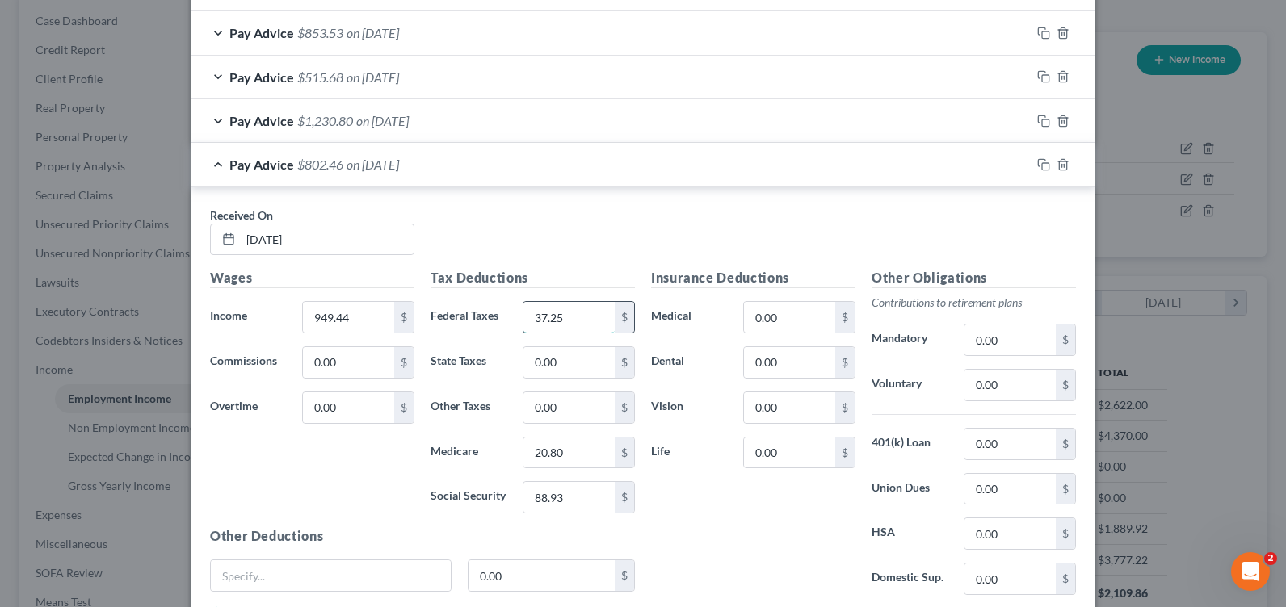
type input "37.25"
type input "13.76"
type input "58.86"
click at [1038, 159] on icon "button" at bounding box center [1041, 162] width 7 height 7
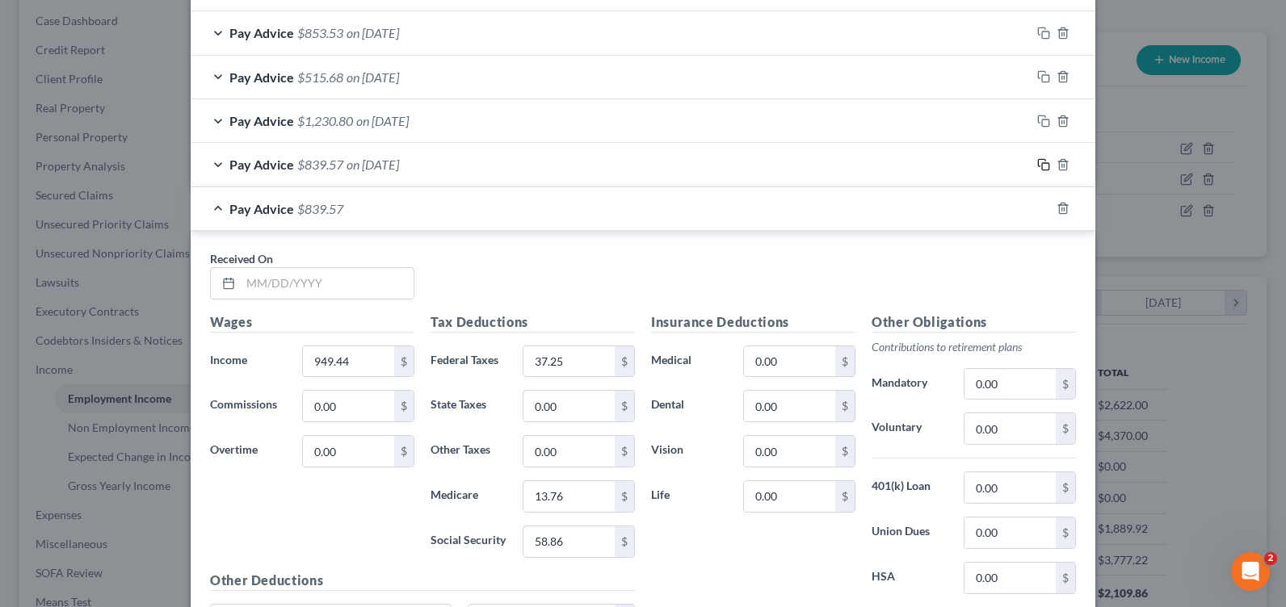
scroll to position [908, 0]
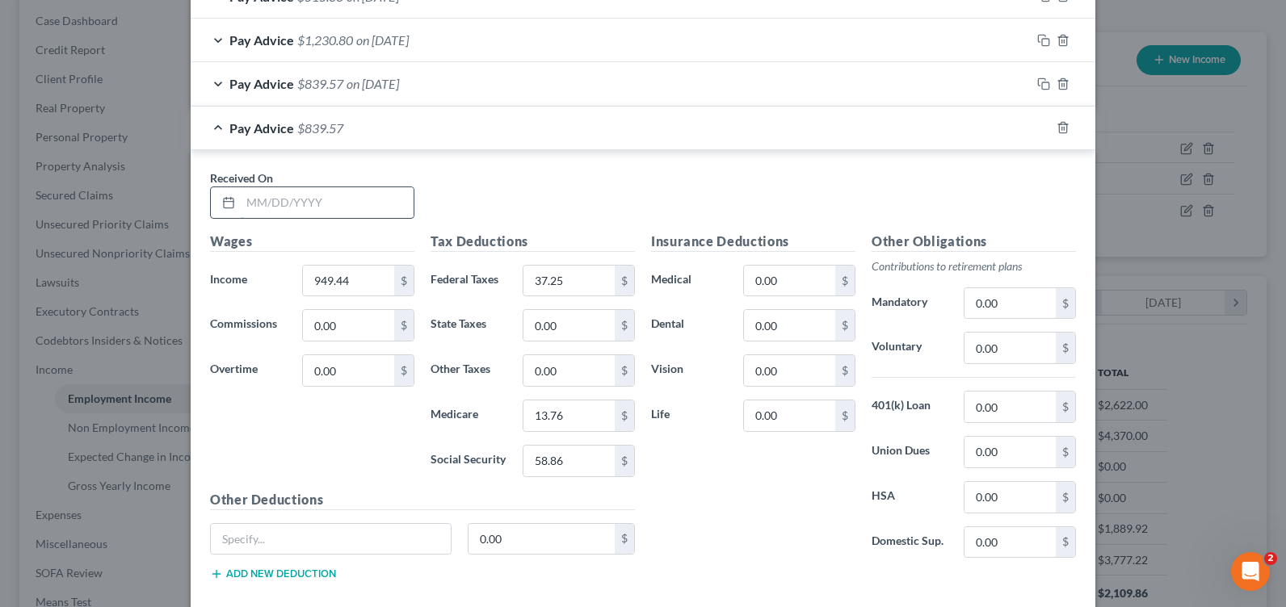
click at [288, 208] on input "text" at bounding box center [327, 202] width 173 height 31
type input "12/20/24"
type input "1,156.16"
click at [569, 281] on input "37.25" at bounding box center [568, 281] width 91 height 31
type input "60.34"
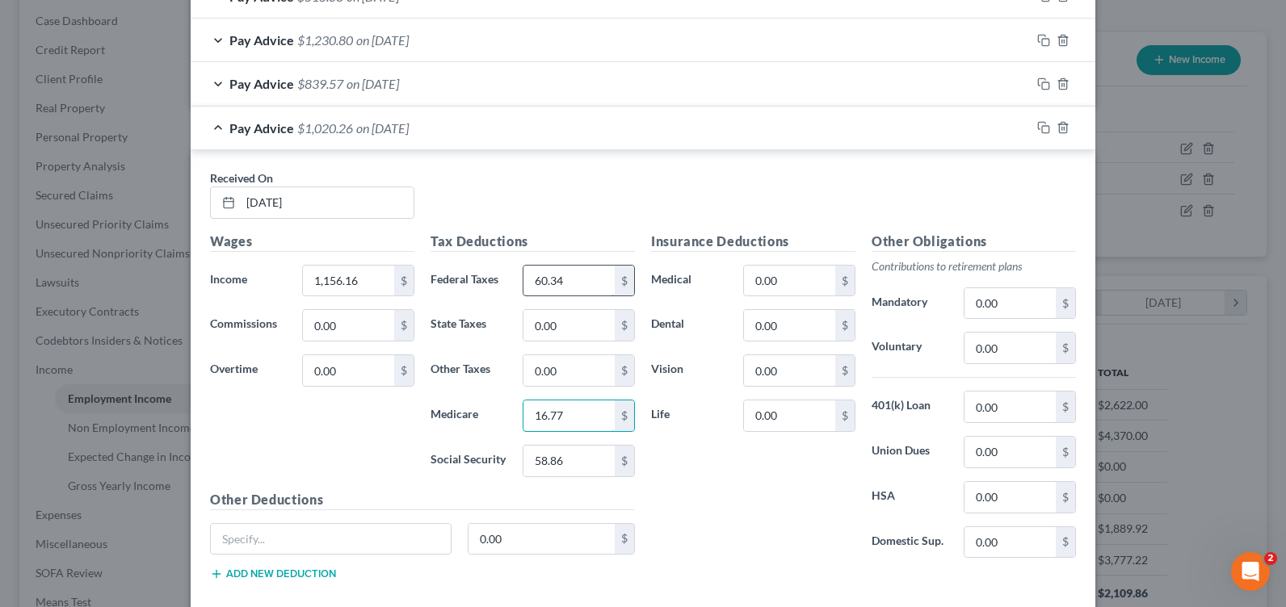
type input "16.77"
type input "71.68"
drag, startPoint x: 1038, startPoint y: 124, endPoint x: 776, endPoint y: 279, distance: 303.8
click at [1039, 124] on icon "button" at bounding box center [1043, 127] width 13 height 13
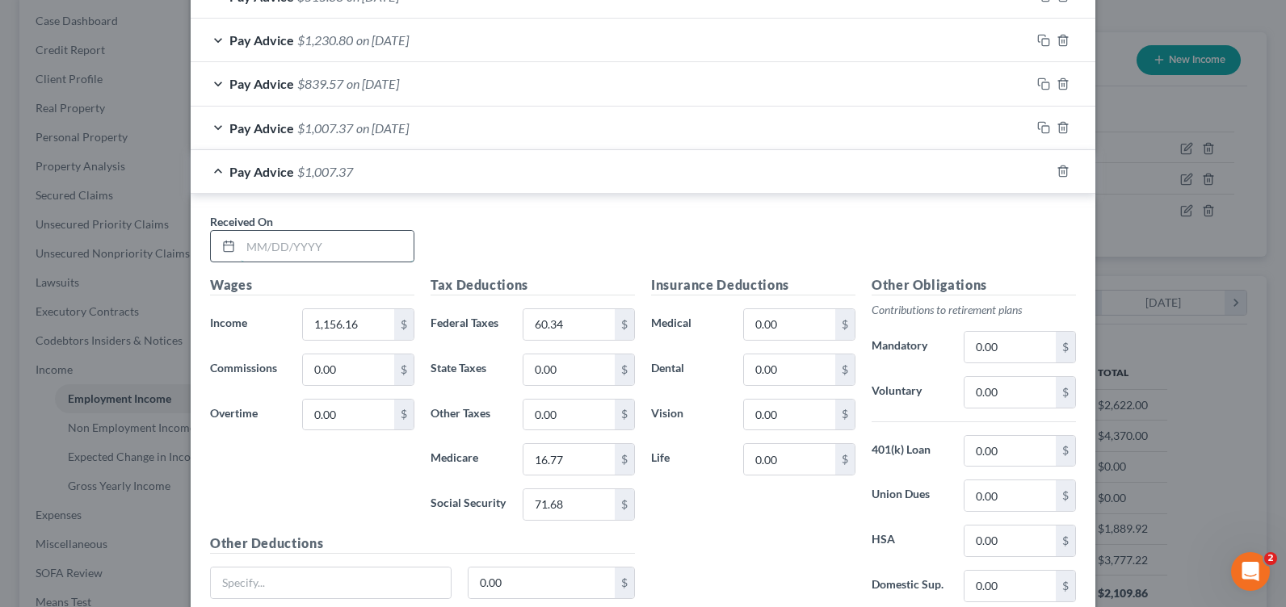
click at [275, 244] on input "text" at bounding box center [327, 246] width 173 height 31
type input "1/3/25"
type input "1,482.24"
click at [543, 324] on input "60.34" at bounding box center [568, 324] width 91 height 31
type input "99.47"
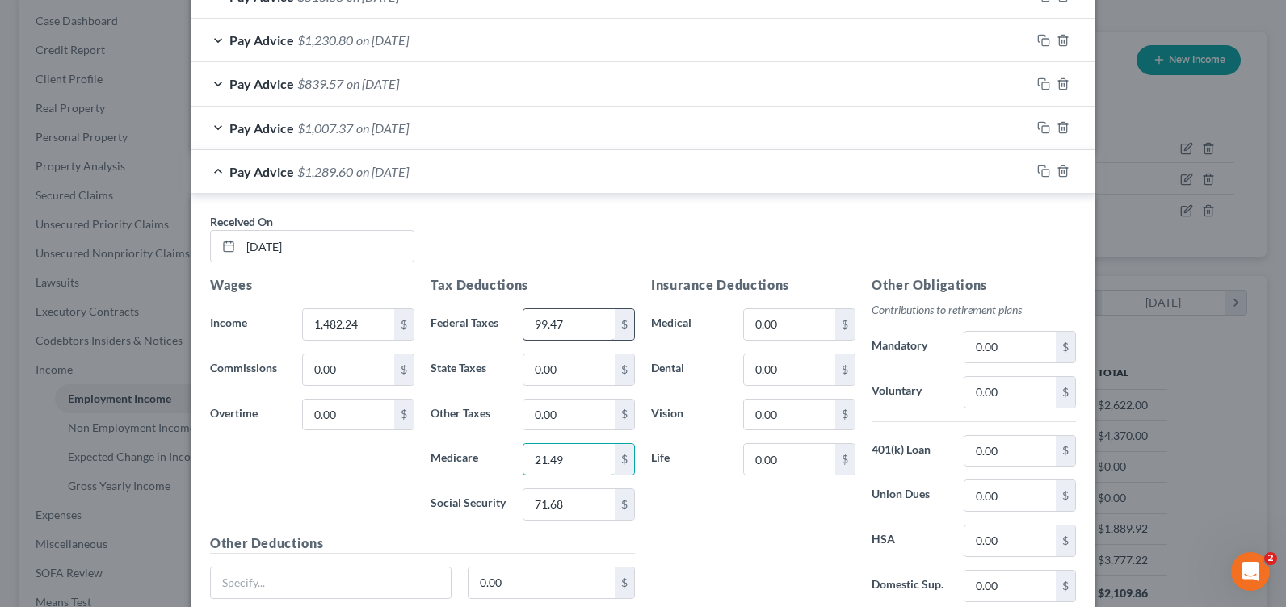
type input "21.49"
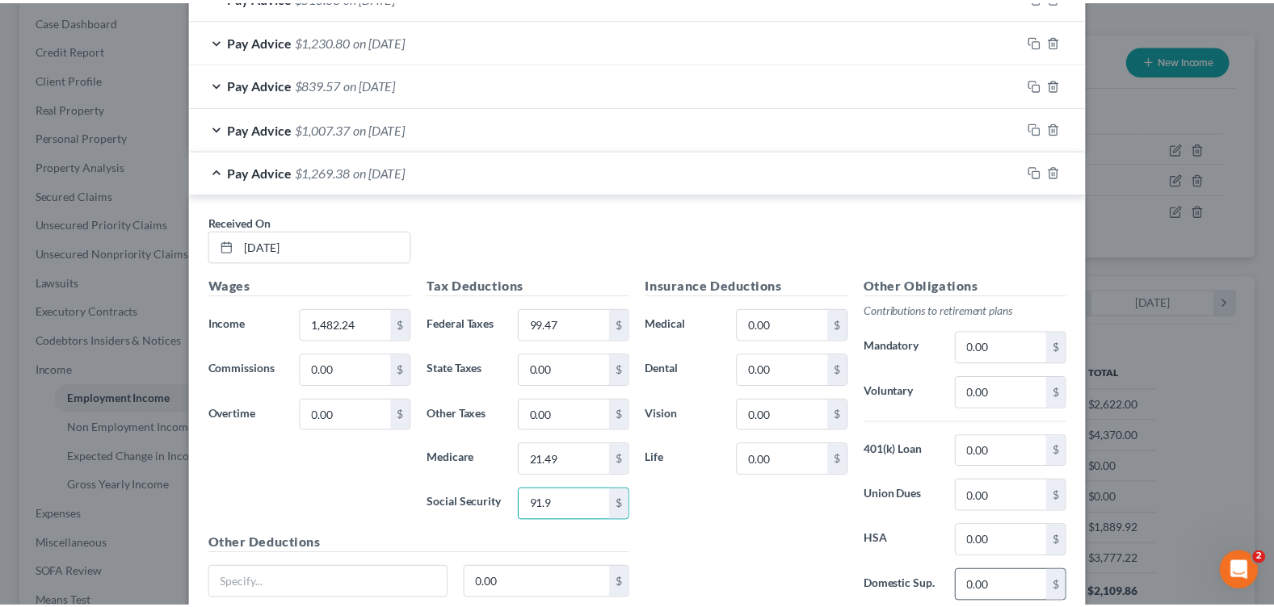
scroll to position [1040, 0]
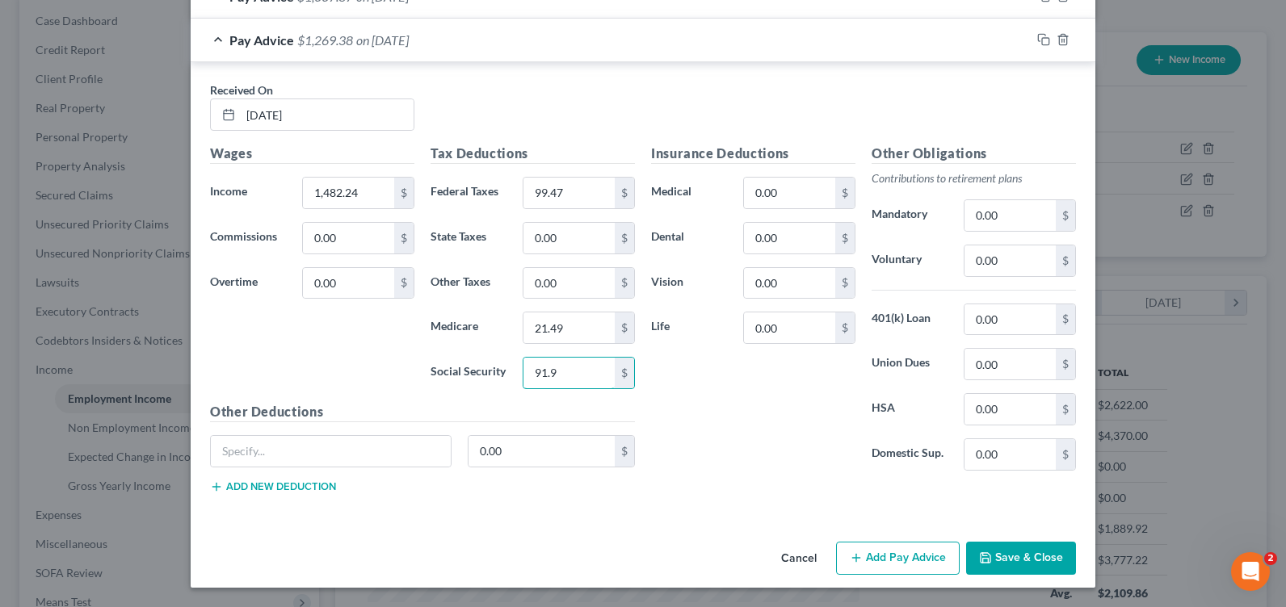
type input "91.9"
click at [1012, 554] on button "Save & Close" at bounding box center [1021, 559] width 110 height 34
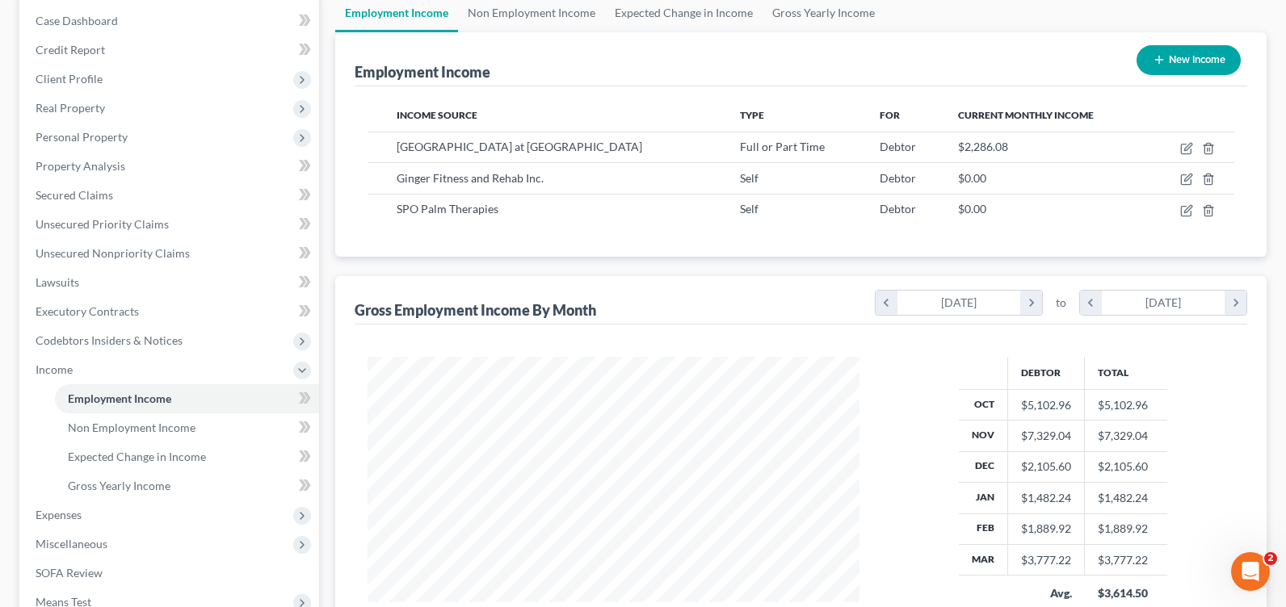
scroll to position [807427, 807197]
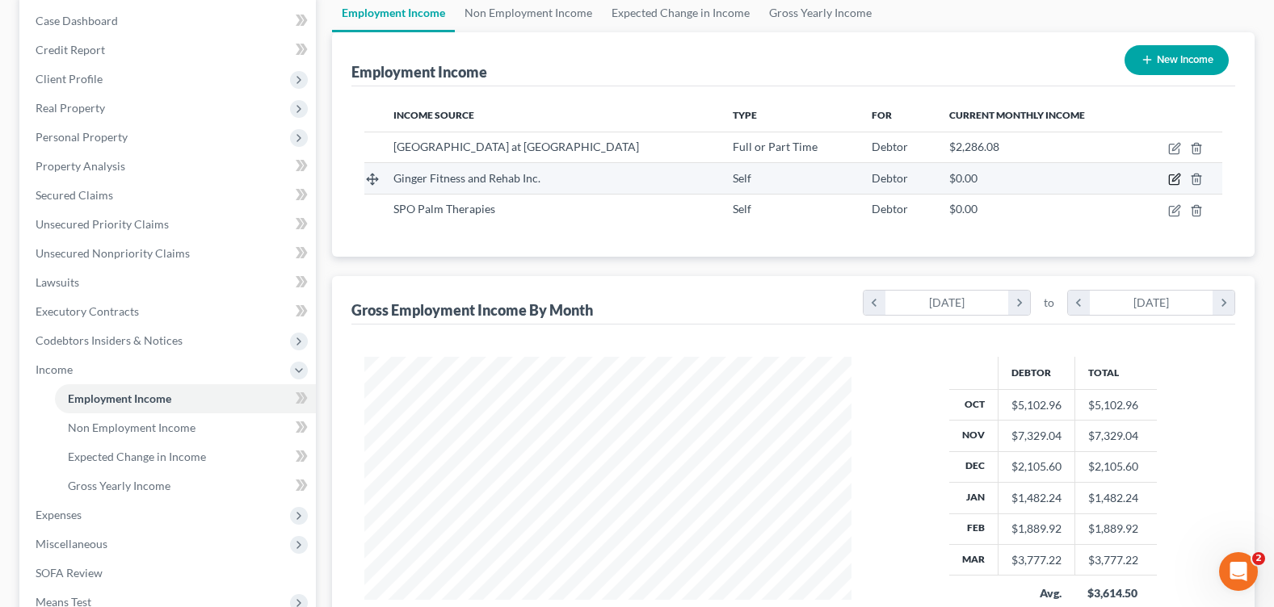
click at [1175, 179] on icon "button" at bounding box center [1174, 179] width 13 height 13
select select "1"
select select "9"
select select "0"
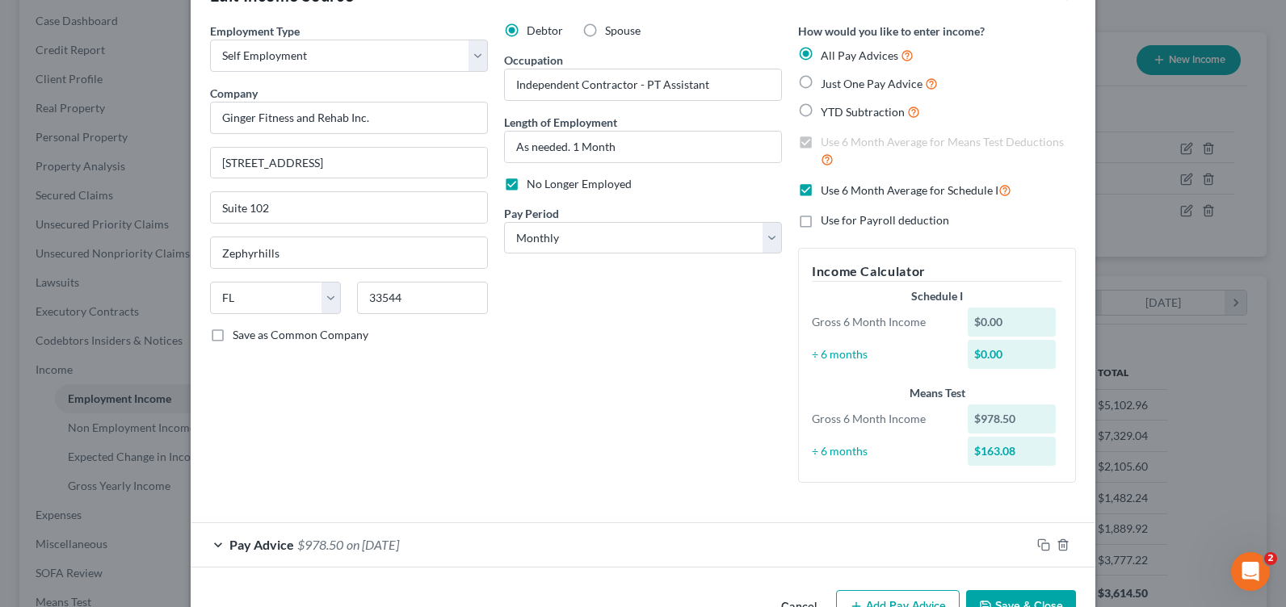
scroll to position [100, 0]
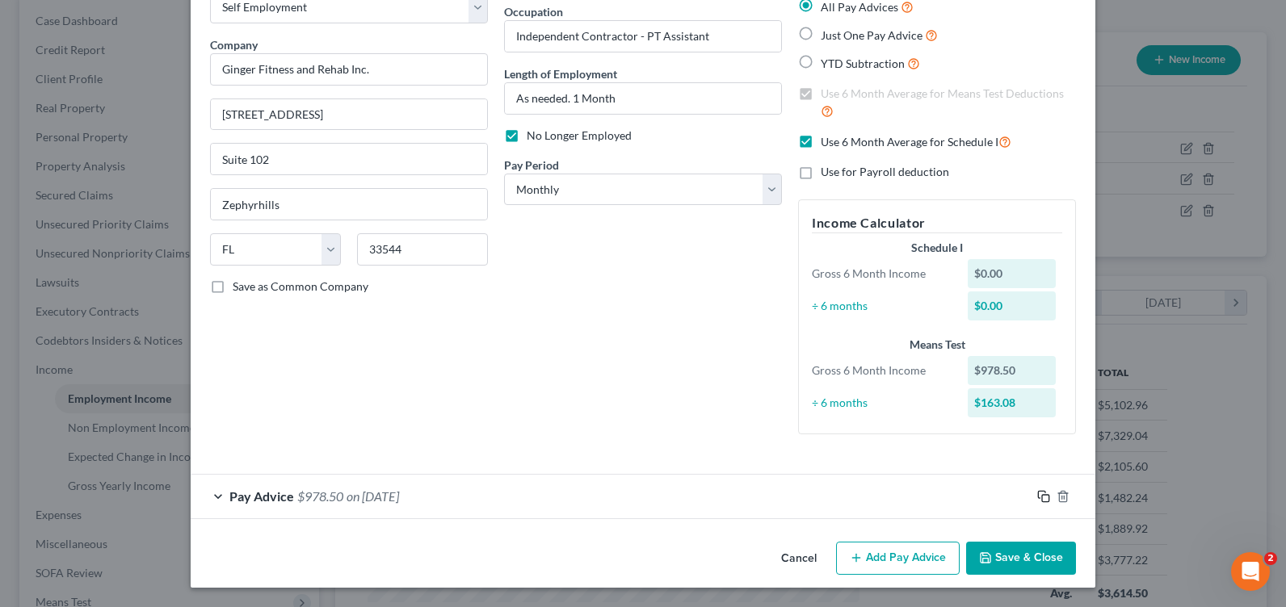
click at [1037, 498] on icon "button" at bounding box center [1043, 496] width 13 height 13
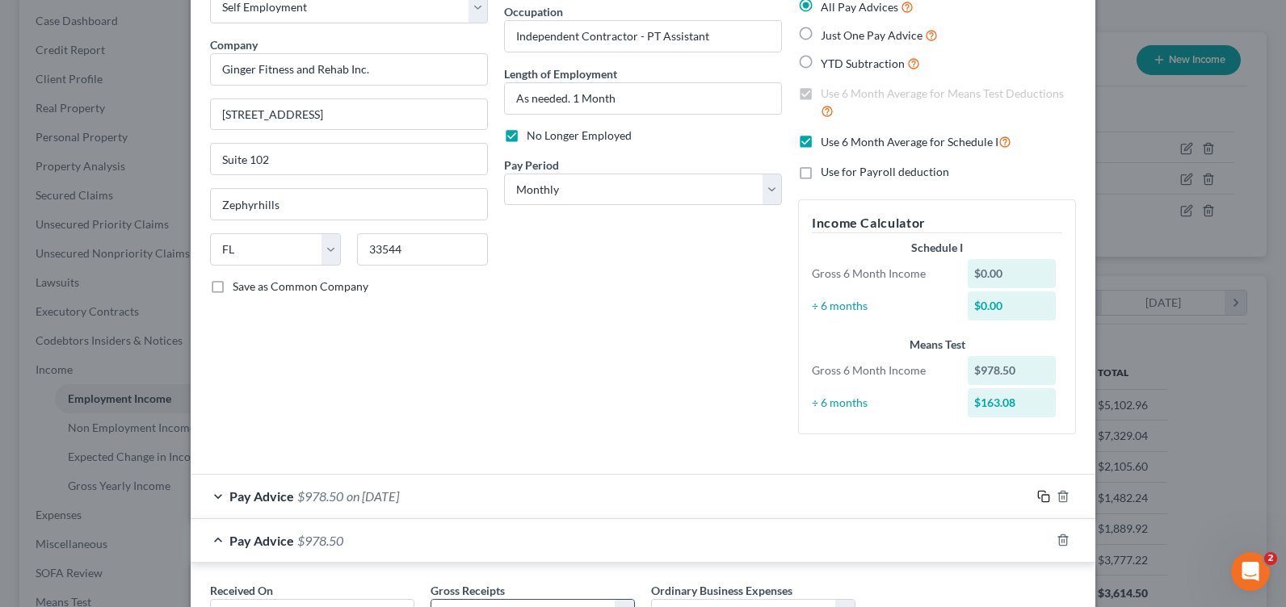
scroll to position [181, 0]
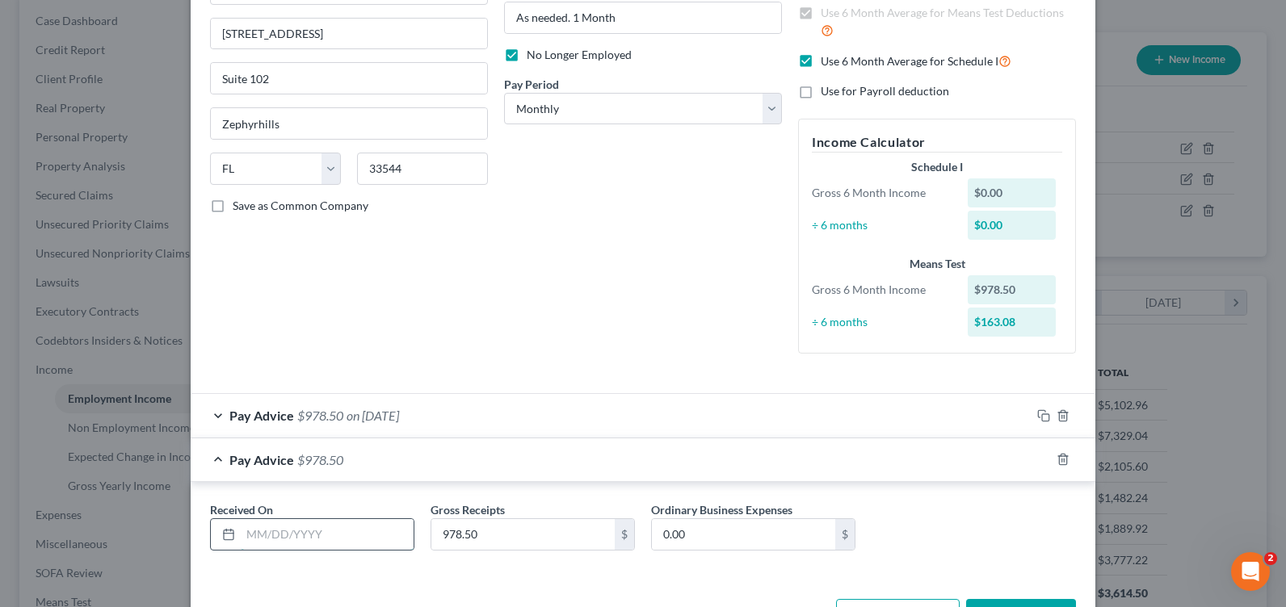
click at [276, 534] on input "text" at bounding box center [327, 534] width 173 height 31
type input "1/3/25"
click at [493, 516] on label "Gross Receipts" at bounding box center [468, 510] width 74 height 17
click at [483, 533] on input "978.50" at bounding box center [522, 534] width 183 height 31
type input "171"
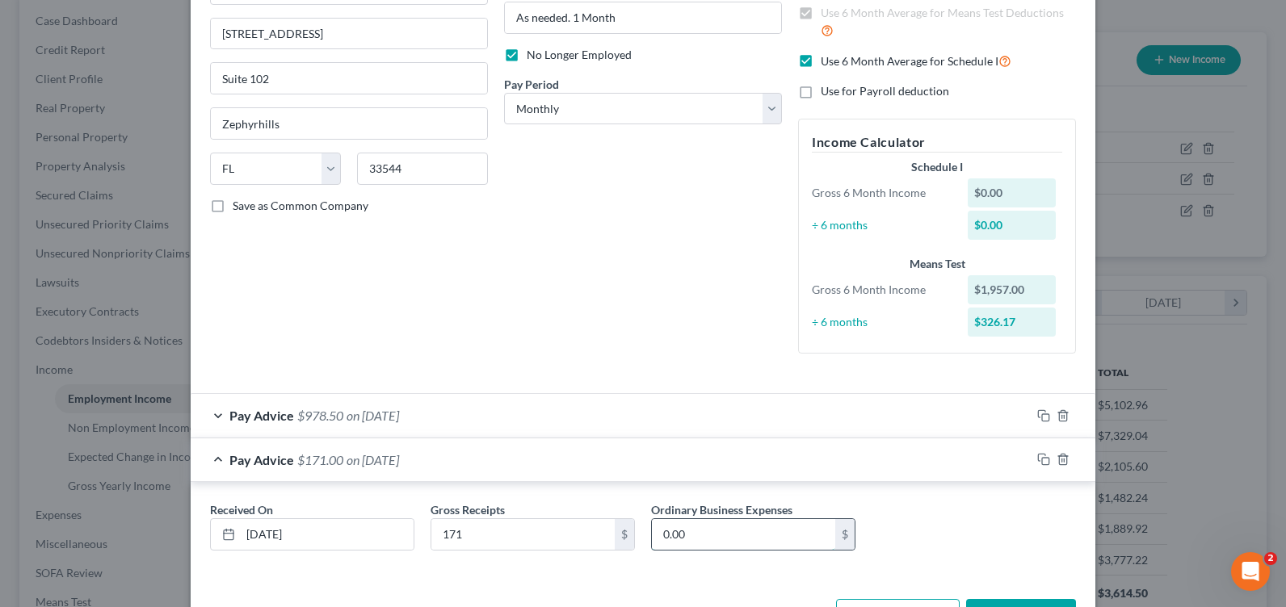
click at [764, 544] on input "0.00" at bounding box center [743, 534] width 183 height 31
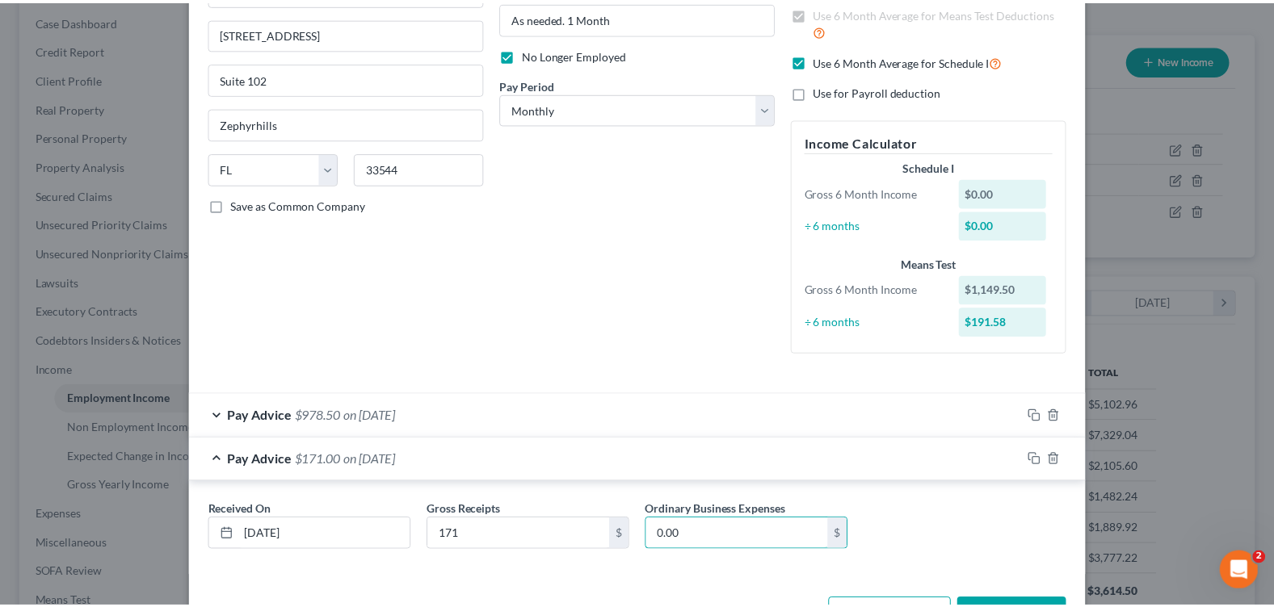
scroll to position [238, 0]
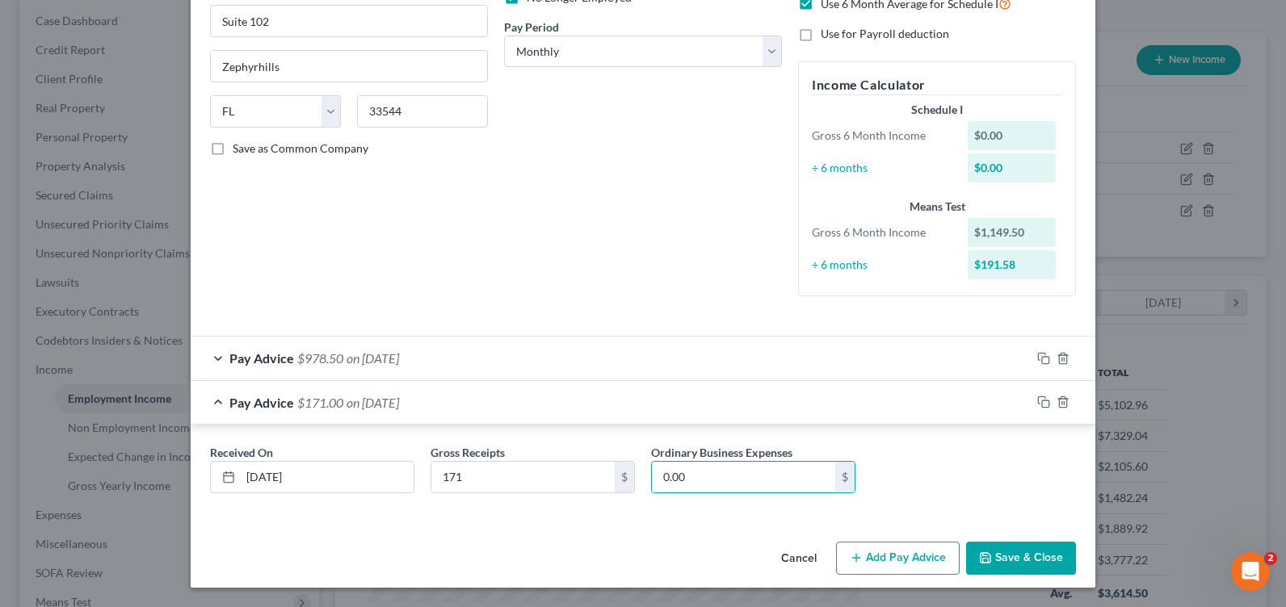
click at [1027, 547] on button "Save & Close" at bounding box center [1021, 559] width 110 height 34
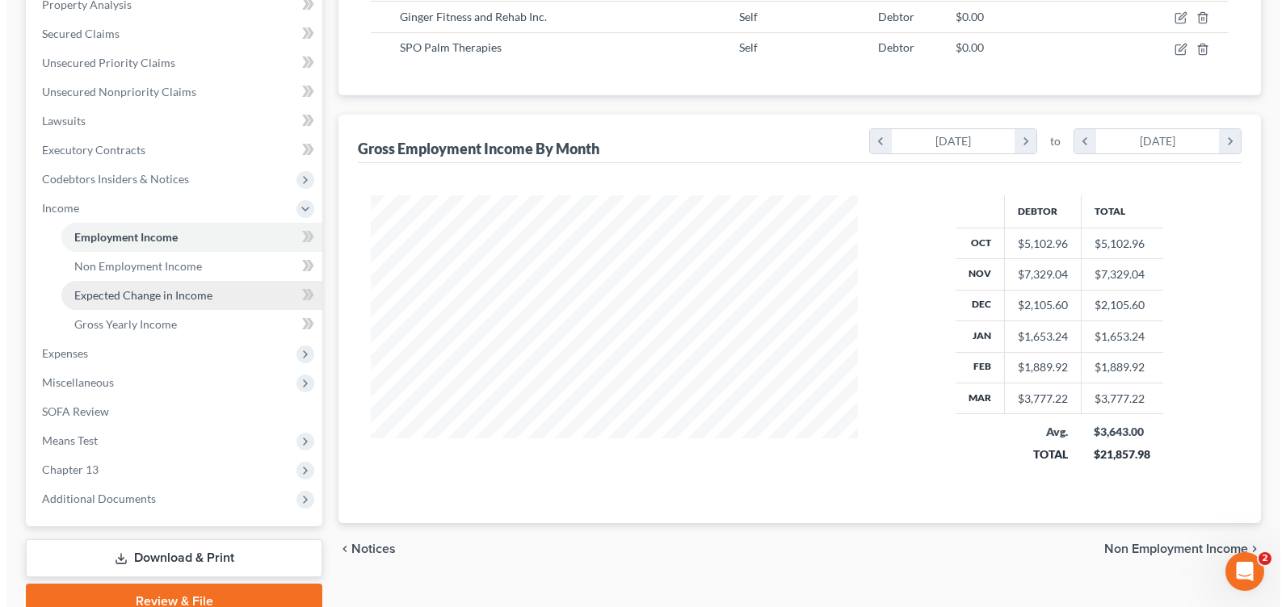
scroll to position [242, 0]
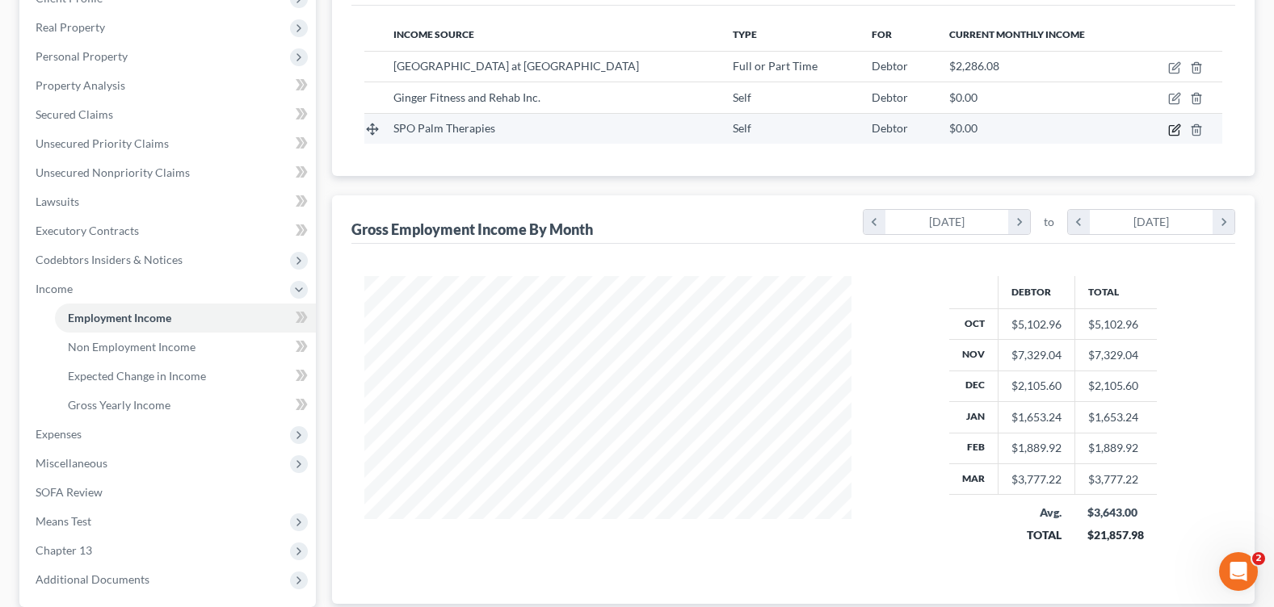
click at [1178, 128] on icon "button" at bounding box center [1175, 127] width 7 height 7
select select "1"
select select "0"
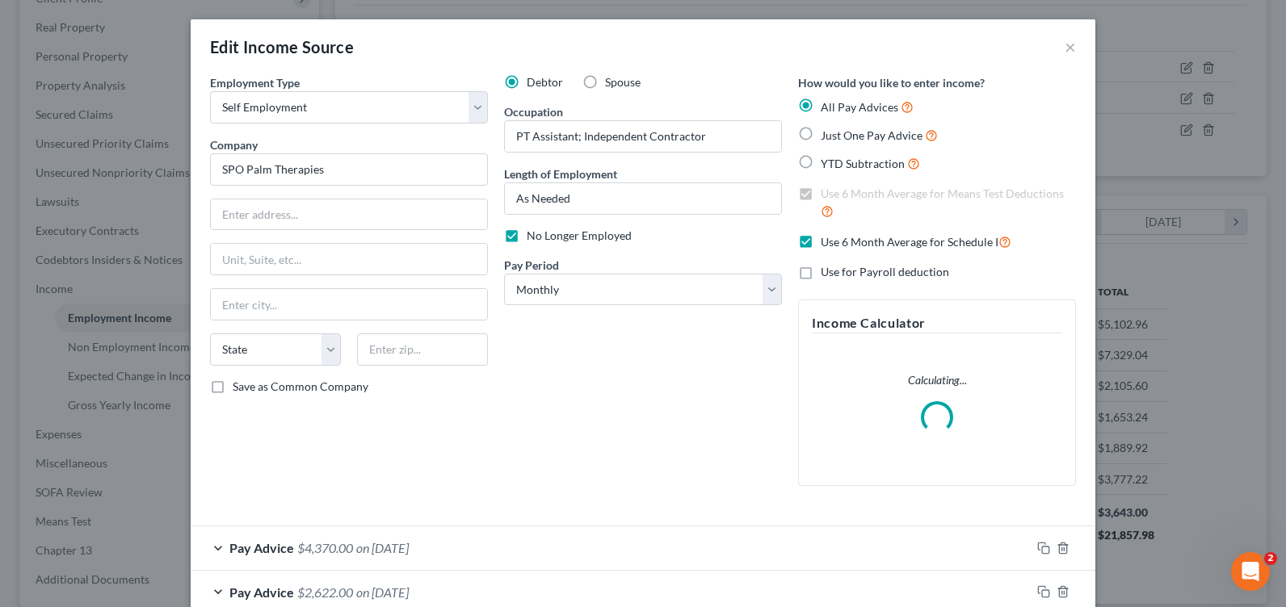
scroll to position [290, 525]
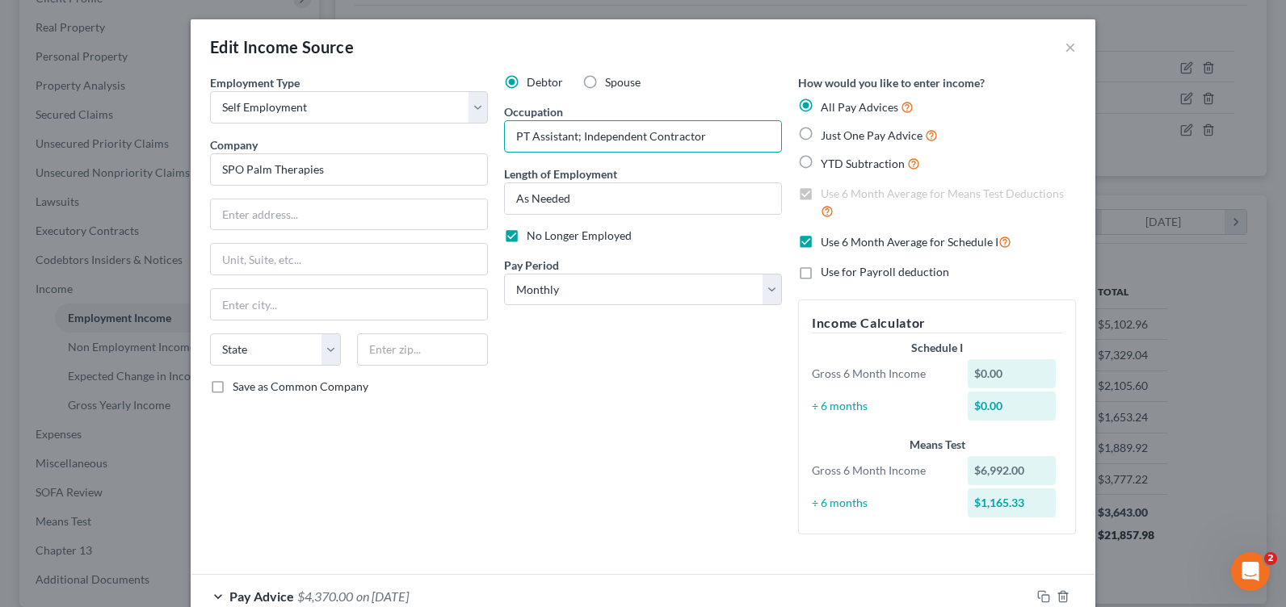
drag, startPoint x: 577, startPoint y: 134, endPoint x: 784, endPoint y: 136, distance: 207.6
click at [783, 135] on div "Employment Type * Select Full or Part Time Employment Self Employment Company *…" at bounding box center [643, 317] width 882 height 487
click at [649, 136] on input "PT Assistant; Independent Contractor" at bounding box center [643, 136] width 276 height 31
drag, startPoint x: 573, startPoint y: 135, endPoint x: 753, endPoint y: 137, distance: 179.3
click at [753, 137] on input "PT Assistant; Independent Contractor" at bounding box center [643, 136] width 276 height 31
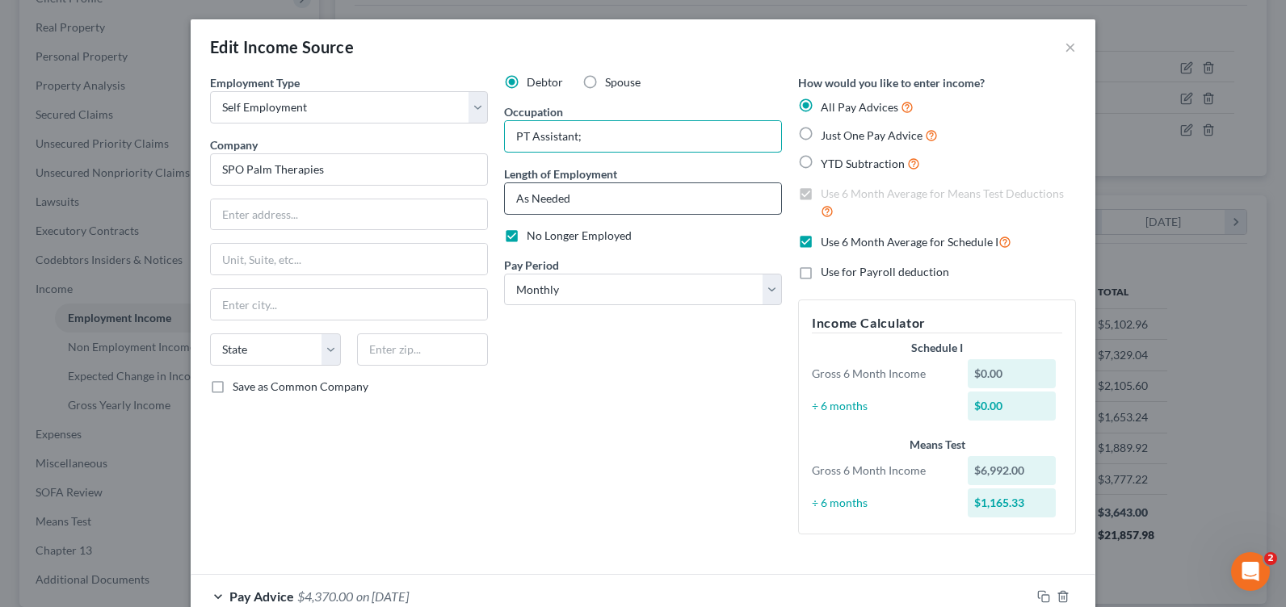
type input "PT Assistant;"
click at [582, 199] on input "As Needed" at bounding box center [643, 198] width 276 height 31
click at [590, 448] on div "Debtor Spouse Occupation PT Assistant; Length of Employment As Needed No Longer…" at bounding box center [643, 310] width 294 height 473
drag, startPoint x: 769, startPoint y: 282, endPoint x: 758, endPoint y: 285, distance: 11.0
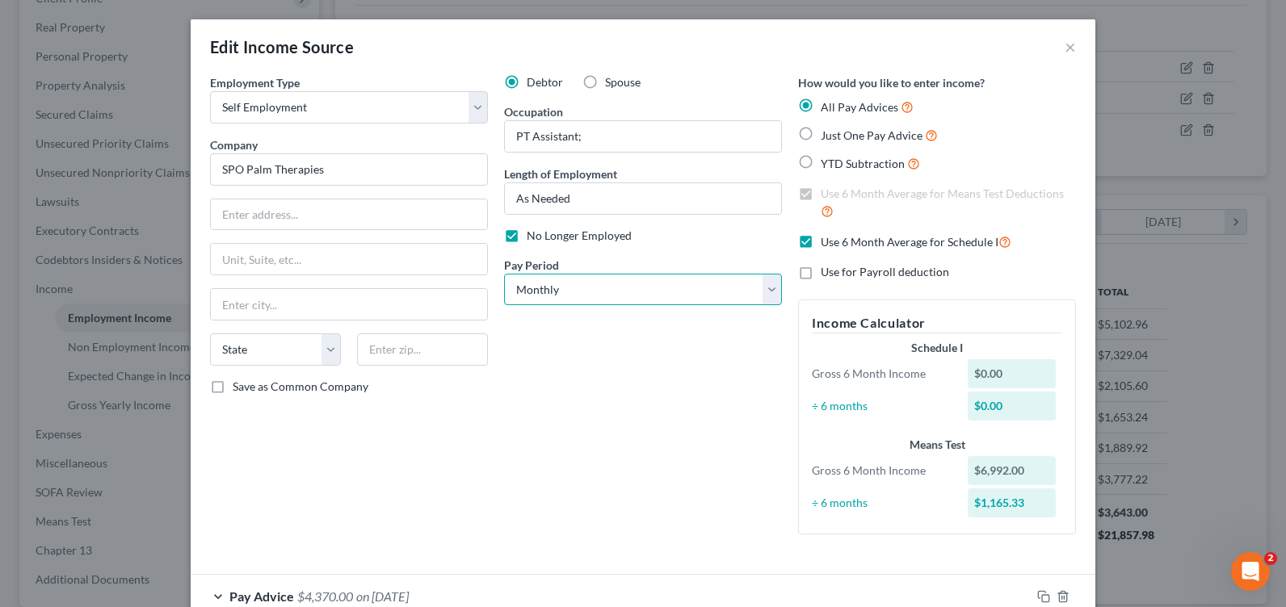
click at [769, 283] on select "Select Monthly Twice Monthly Every Other Week Weekly" at bounding box center [643, 290] width 278 height 32
select select "2"
click at [504, 274] on select "Select Monthly Twice Monthly Every Other Week Weekly" at bounding box center [643, 290] width 278 height 32
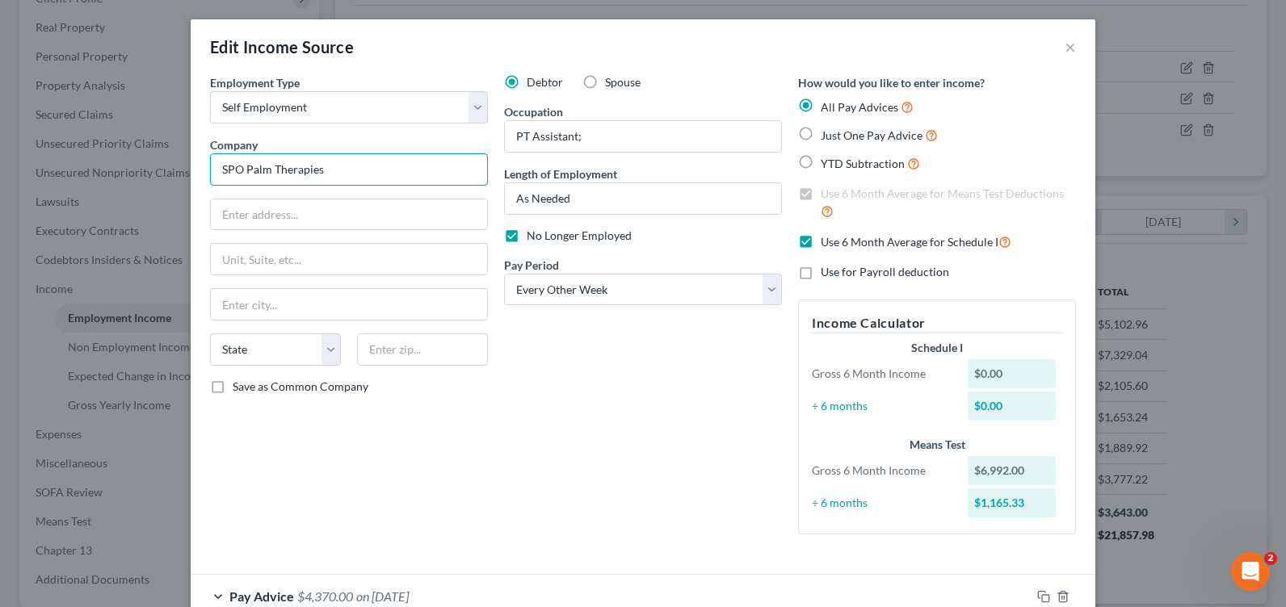
drag, startPoint x: 283, startPoint y: 173, endPoint x: 148, endPoint y: 173, distance: 134.9
click at [148, 173] on div "Edit Income Source × Employment Type * Select Full or Part Time Employment Self…" at bounding box center [643, 303] width 1286 height 607
type input "Pinnacle Home Care Inc"
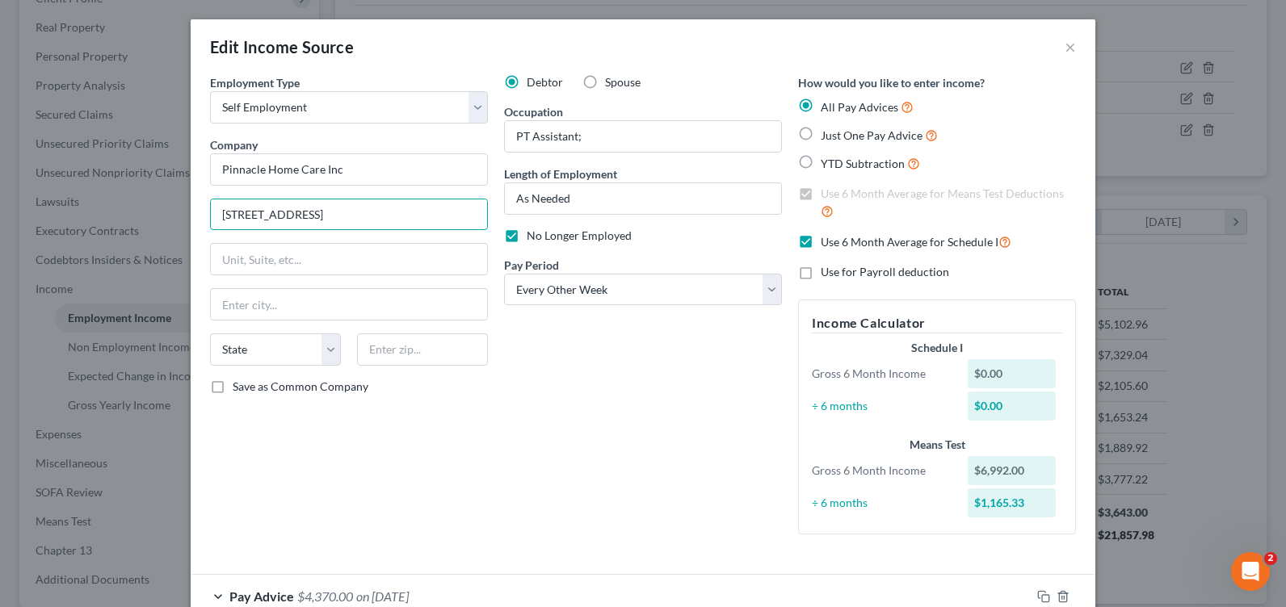
type input "4023 Tampa Rd."
type input "Ste. 2200"
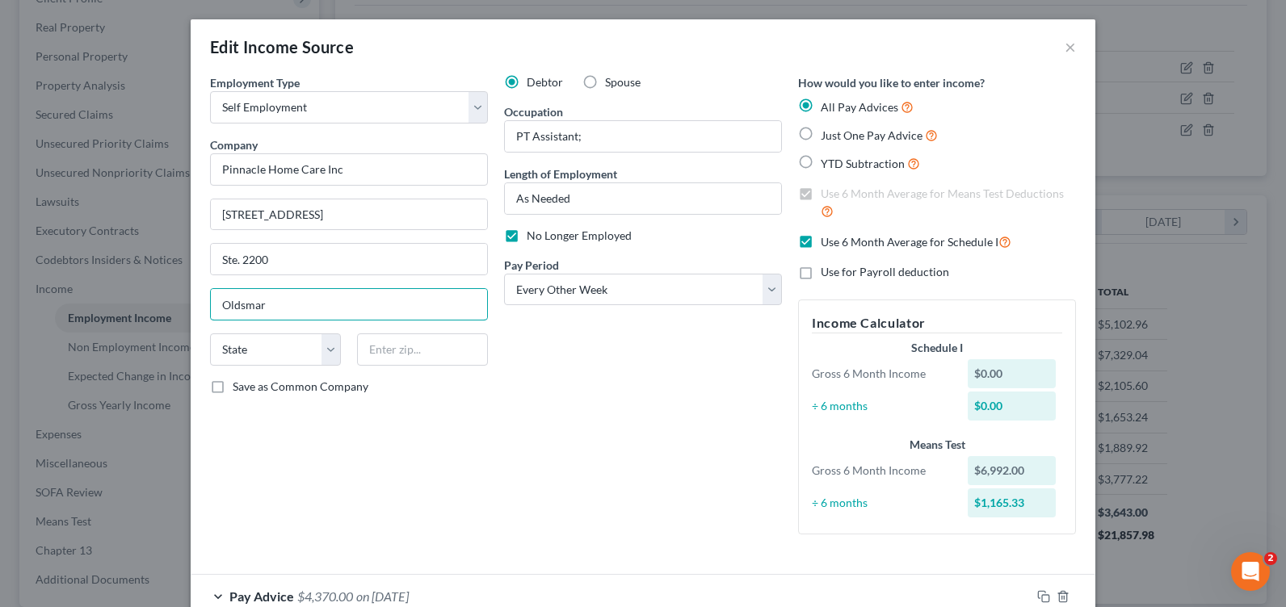
type input "Oldsmar"
select select "9"
type input "34677"
drag, startPoint x: 683, startPoint y: 430, endPoint x: 616, endPoint y: 437, distance: 67.4
click at [683, 429] on div "Debtor Spouse Occupation PT Assistant; Length of Employment As Needed No Longer…" at bounding box center [643, 310] width 294 height 473
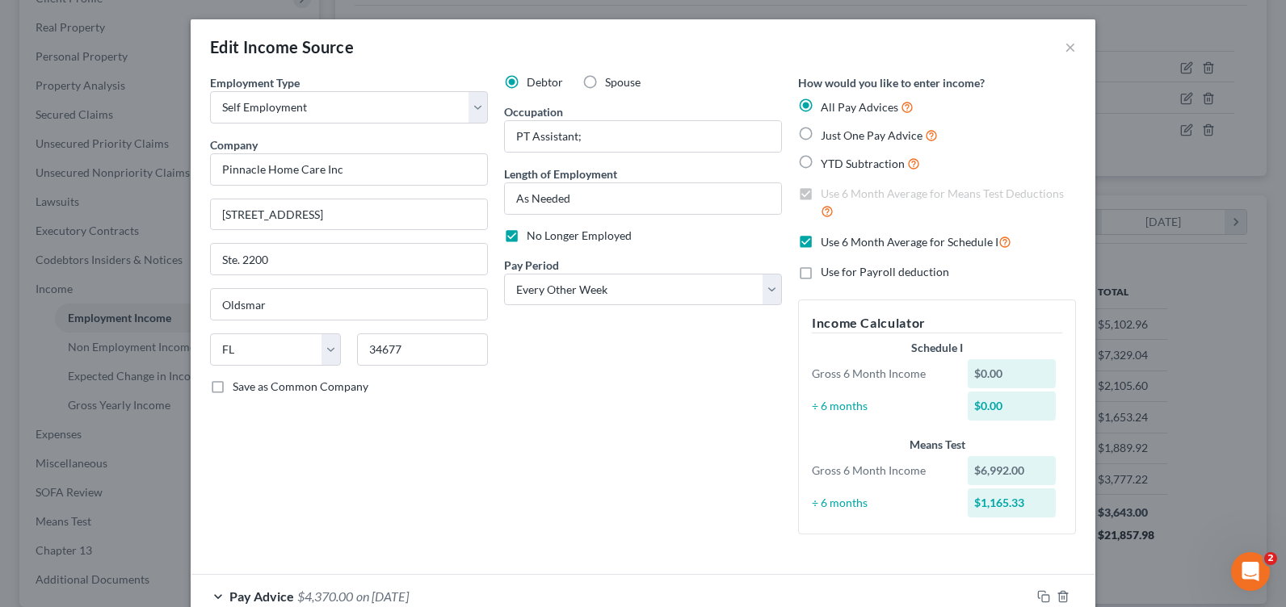
scroll to position [81, 0]
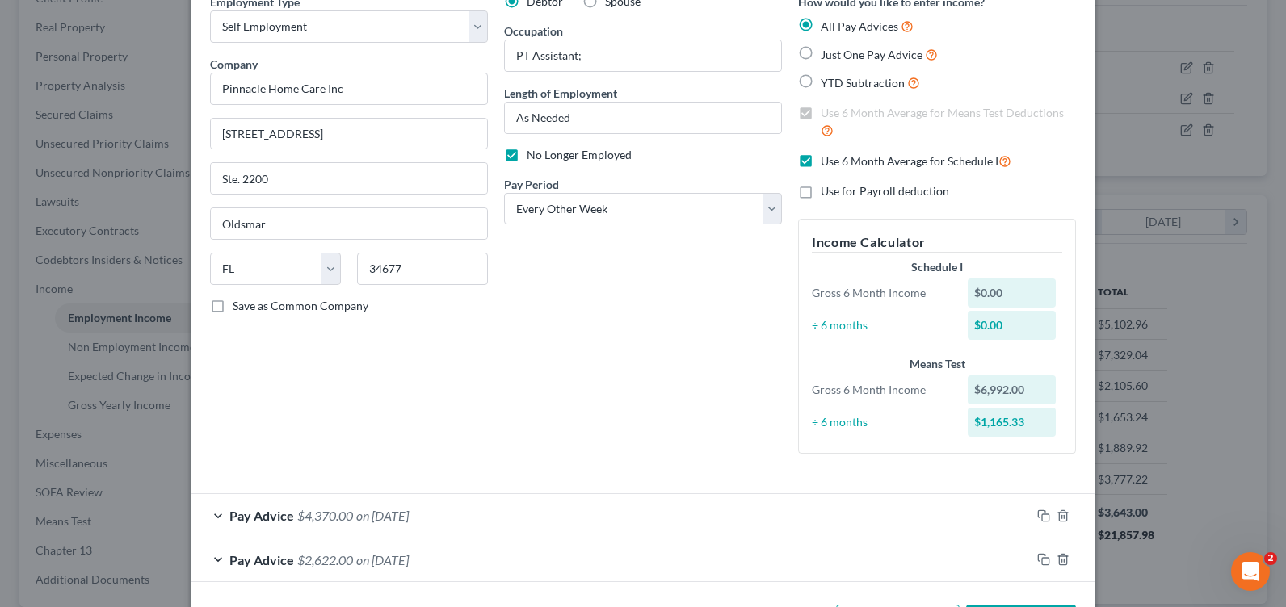
click at [212, 557] on div "Pay Advice $2,622.00 on 10/30/2024" at bounding box center [611, 560] width 840 height 43
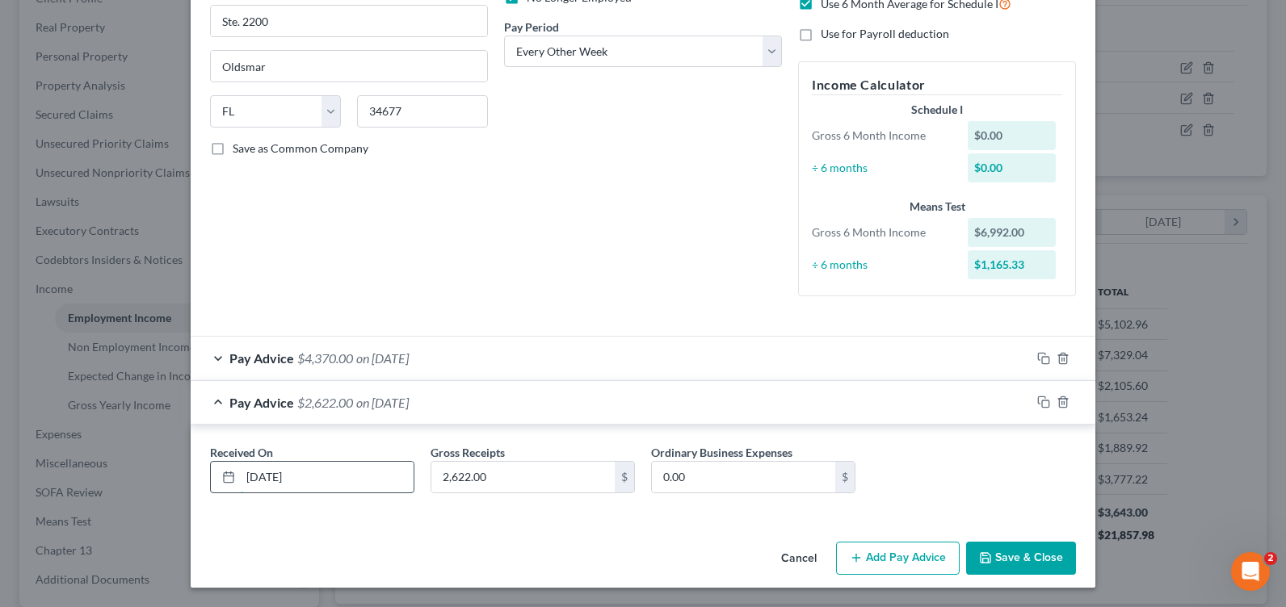
click at [349, 481] on input "10/30/2024" at bounding box center [327, 477] width 173 height 31
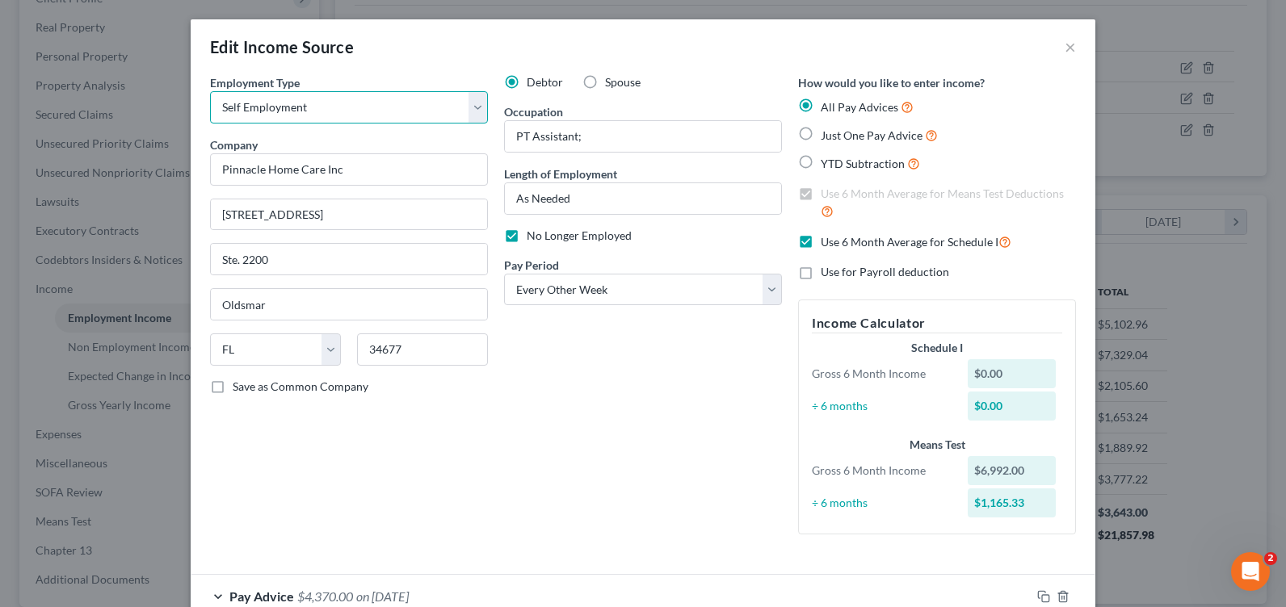
click at [471, 103] on select "Select Full or Part Time Employment Self Employment" at bounding box center [349, 107] width 278 height 32
select select "0"
click at [210, 91] on select "Select Full or Part Time Employment Self Employment" at bounding box center [349, 107] width 278 height 32
click at [502, 425] on div "Debtor Spouse Occupation PT Assistant; Length of Employment As Needed No Longer…" at bounding box center [643, 310] width 294 height 473
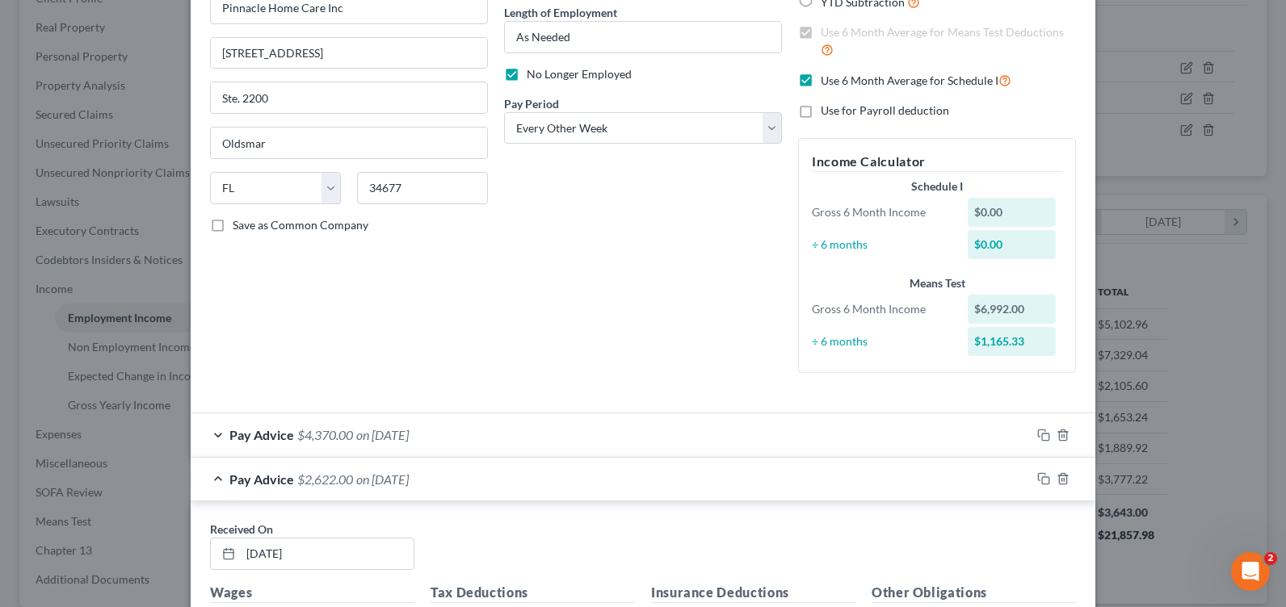
scroll to position [323, 0]
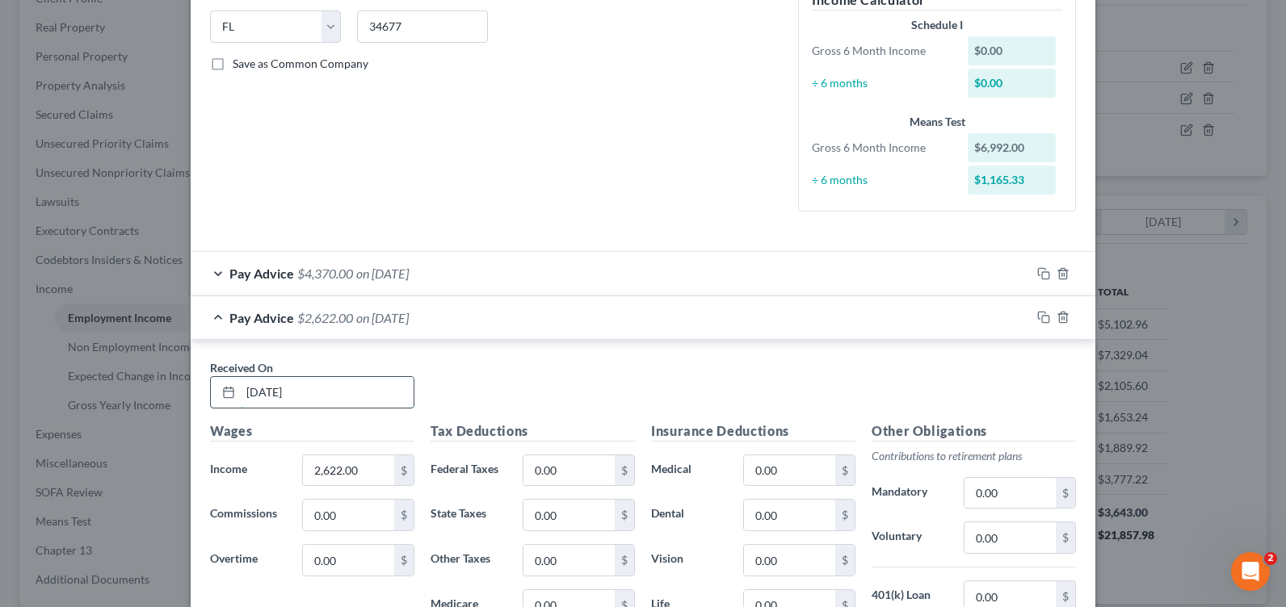
click at [289, 397] on input "10/30/2024" at bounding box center [327, 392] width 173 height 31
drag, startPoint x: 269, startPoint y: 393, endPoint x: 187, endPoint y: 392, distance: 82.4
click at [191, 392] on div "Received On * 10/30/2024 Wages Income * 2,622.00 $ Commissions 0.00 $ Overtime …" at bounding box center [643, 568] width 905 height 456
type input "4/7/2024"
click at [368, 467] on input "2,622.00" at bounding box center [348, 471] width 91 height 31
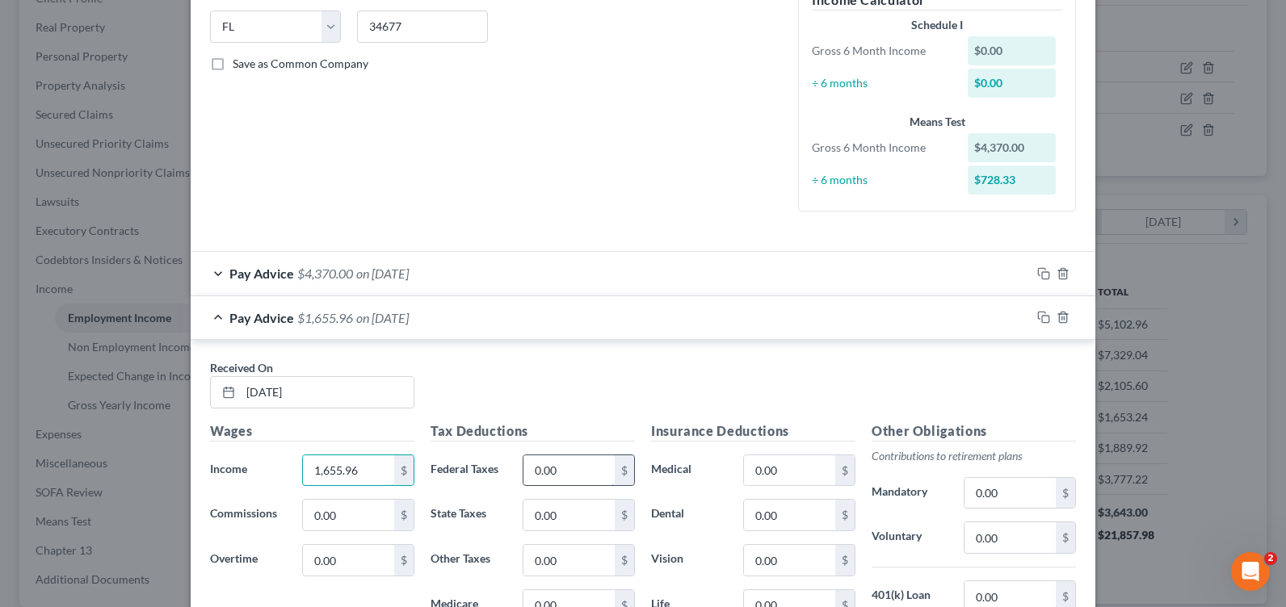
type input "1,655.96"
click at [569, 477] on input "0.00" at bounding box center [568, 471] width 91 height 31
type input "47.88"
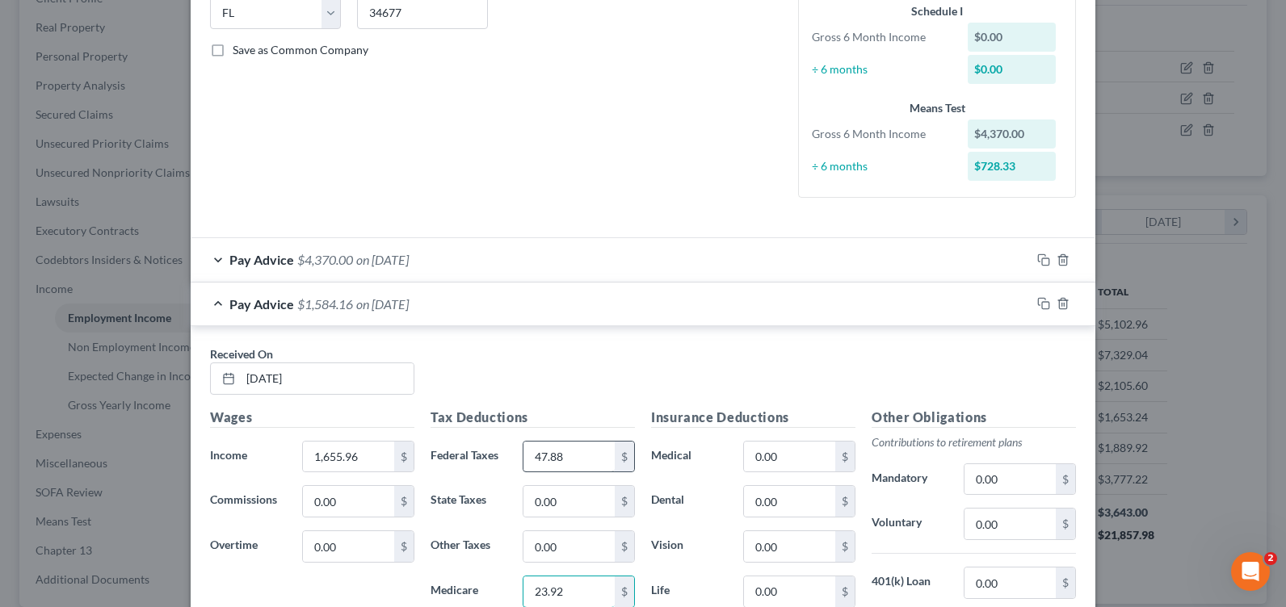
type input "23.92"
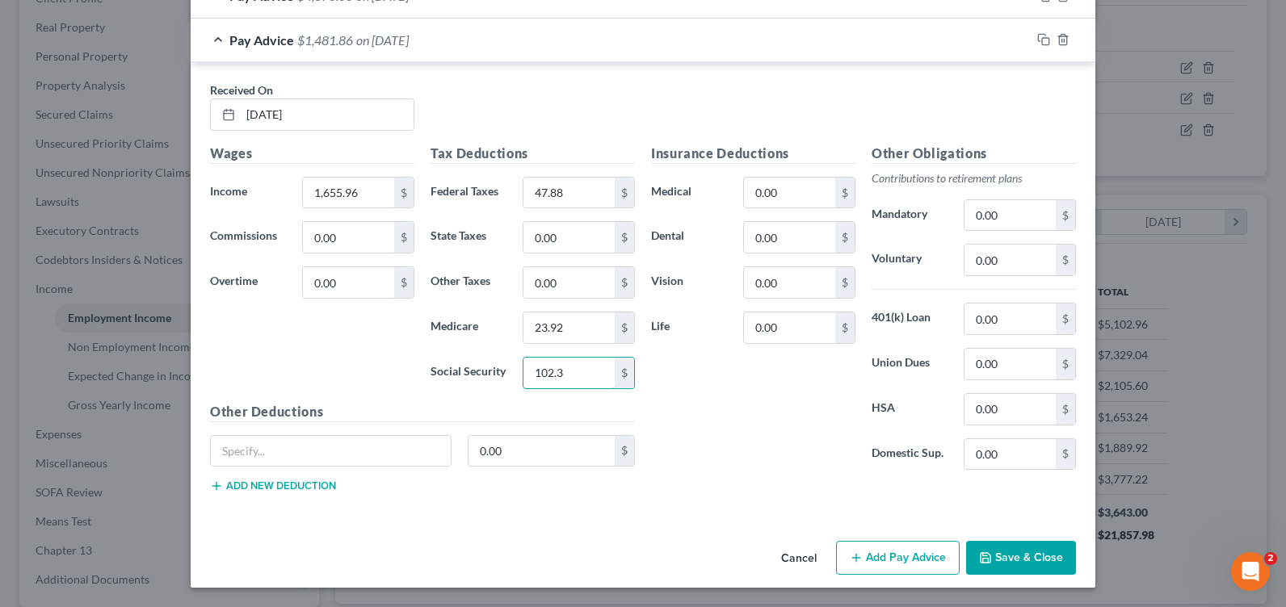
type input "102.3"
drag, startPoint x: 1039, startPoint y: 41, endPoint x: 1010, endPoint y: 77, distance: 45.9
click at [1039, 41] on icon "button" at bounding box center [1043, 39] width 13 height 13
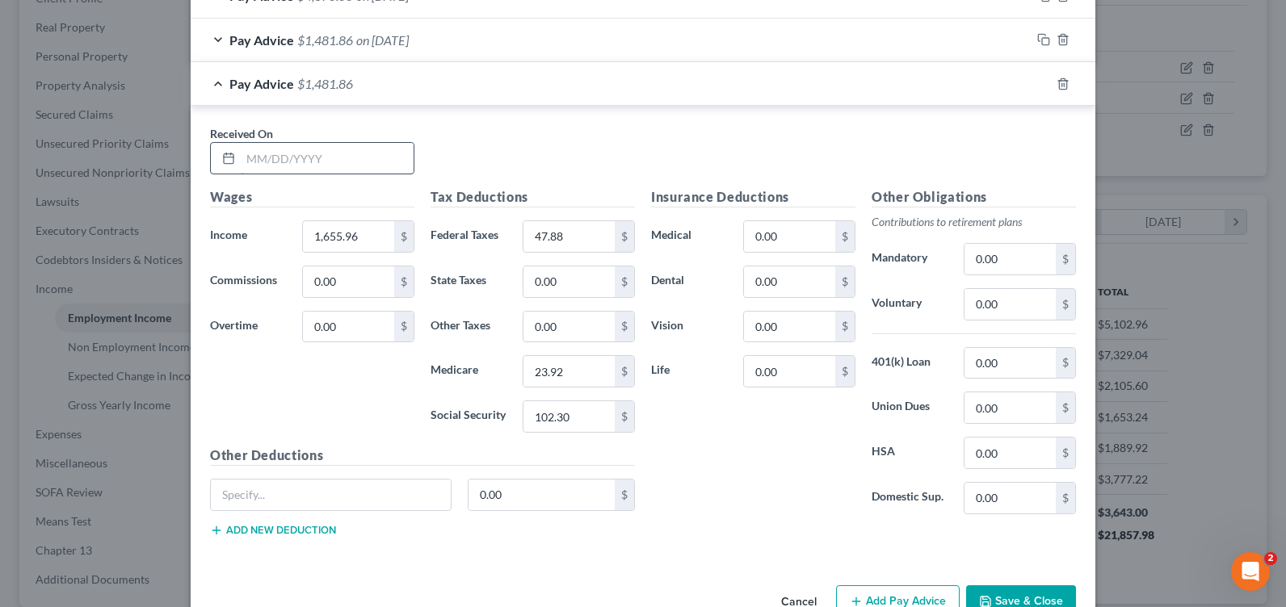
click at [309, 165] on input "text" at bounding box center [327, 158] width 173 height 31
type input "10/21/24"
click at [211, 44] on div "Pay Advice $1,481.86 on 04/07/2024" at bounding box center [611, 40] width 840 height 43
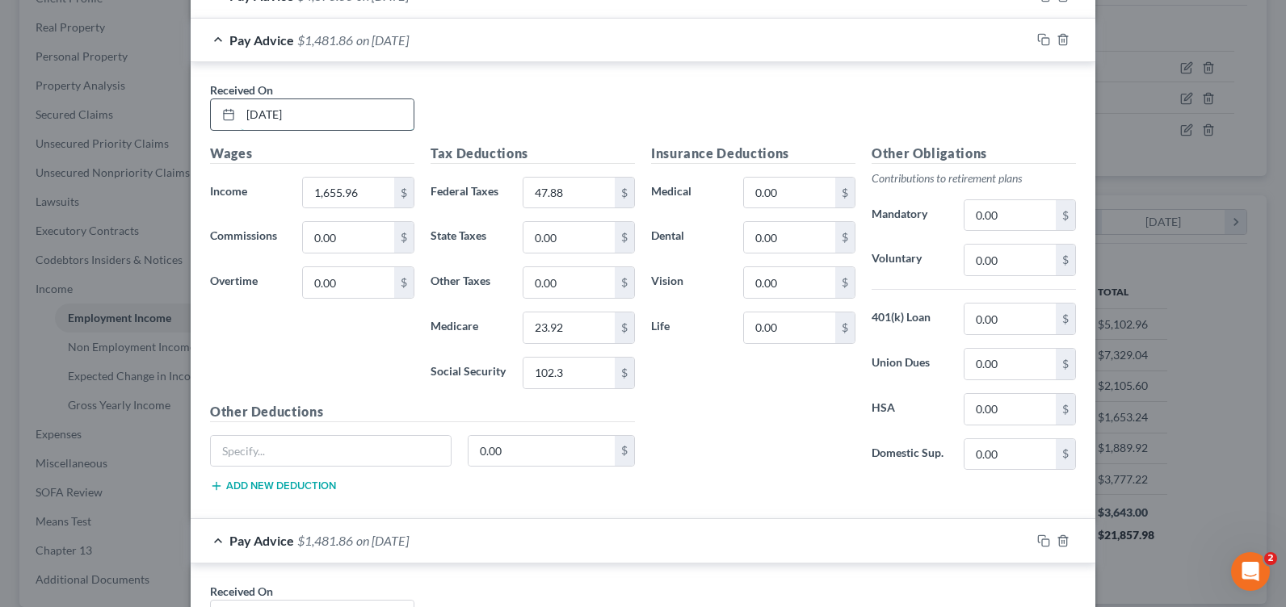
drag, startPoint x: 250, startPoint y: 113, endPoint x: 229, endPoint y: 107, distance: 21.7
click at [229, 107] on div "4/7/2024" at bounding box center [312, 115] width 204 height 32
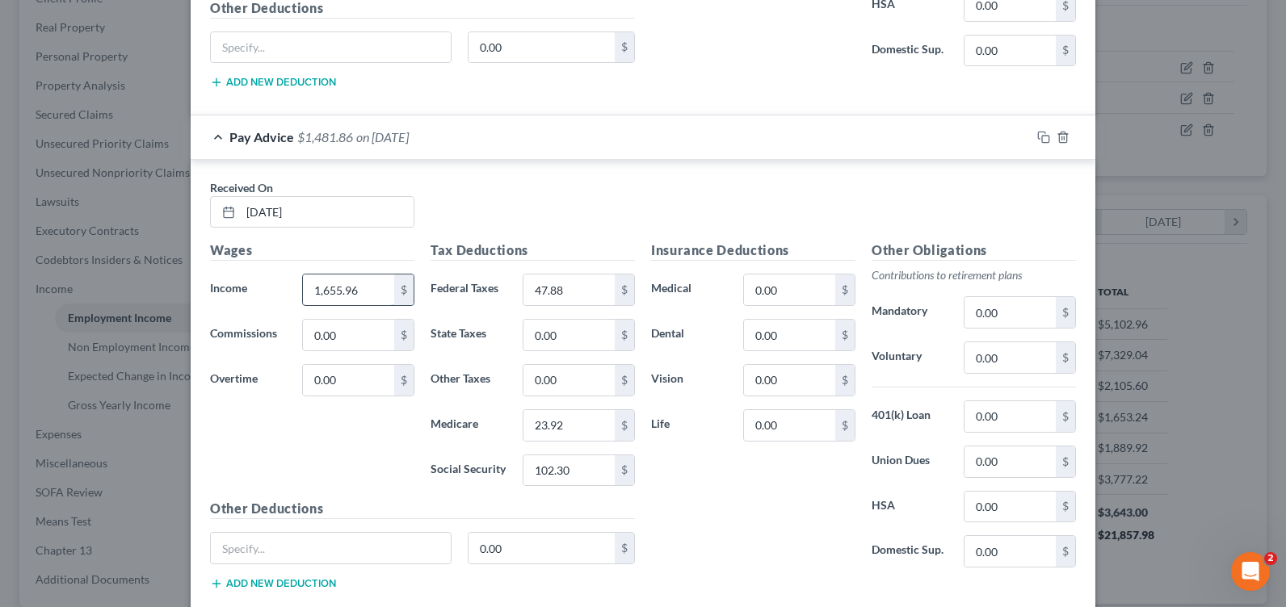
type input "10/7/2024"
click at [343, 288] on input "1,655.96" at bounding box center [348, 290] width 91 height 31
type input "100"
click at [550, 296] on input "47.88" at bounding box center [568, 290] width 91 height 31
type input "0"
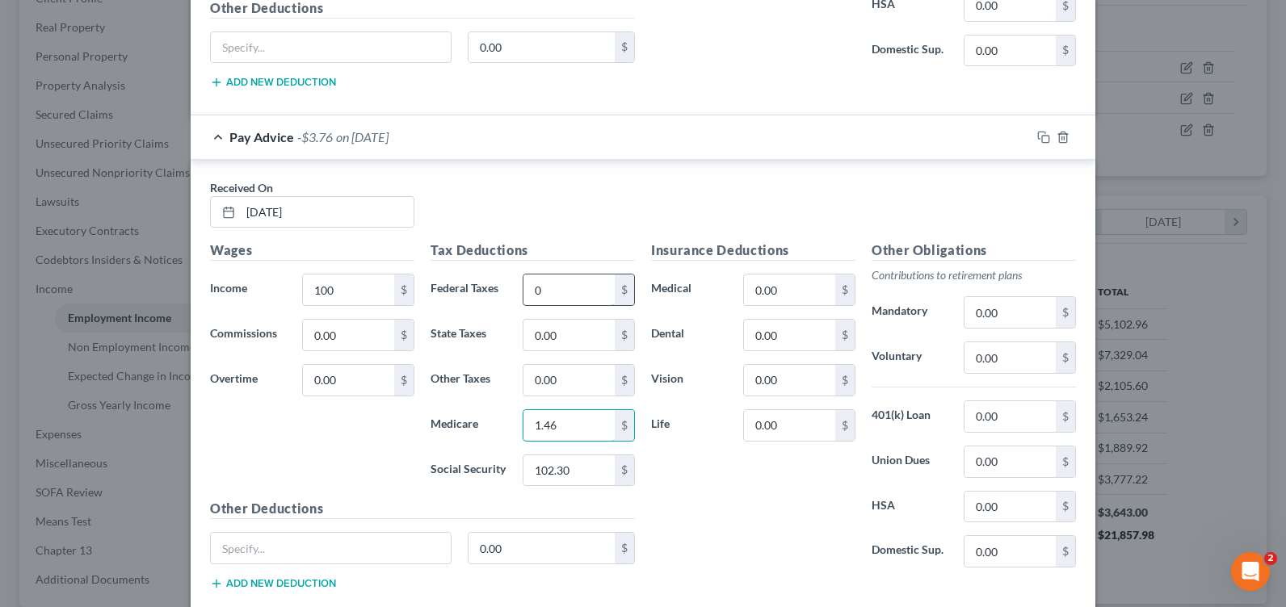
type input "1.46"
type input "6.2"
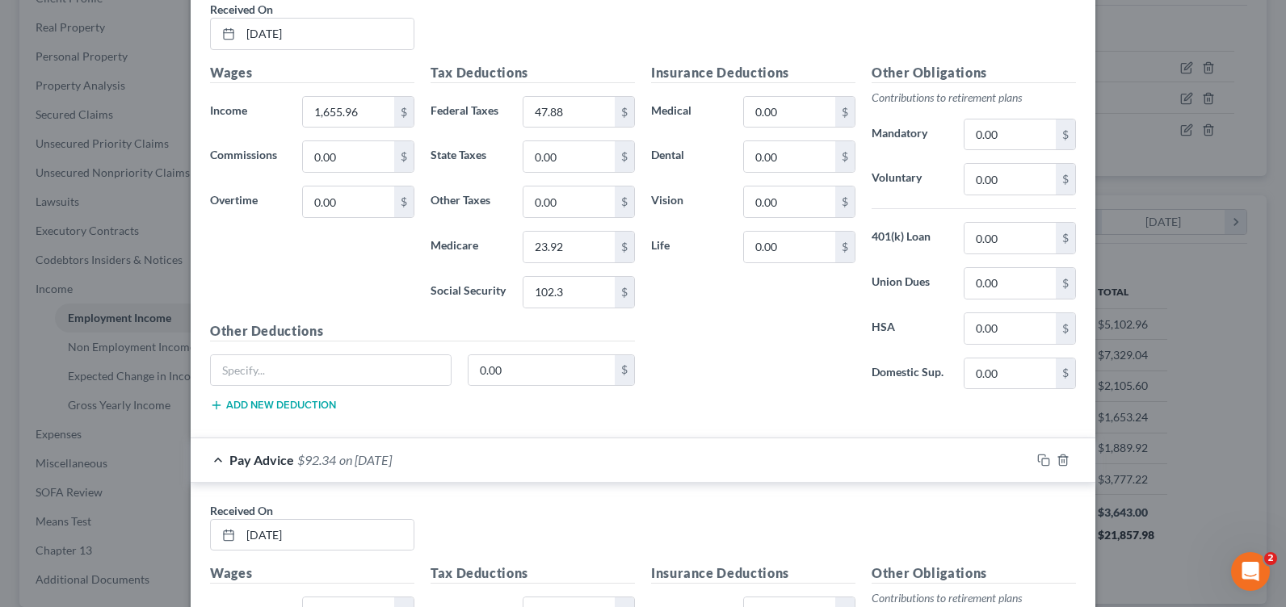
scroll to position [439, 0]
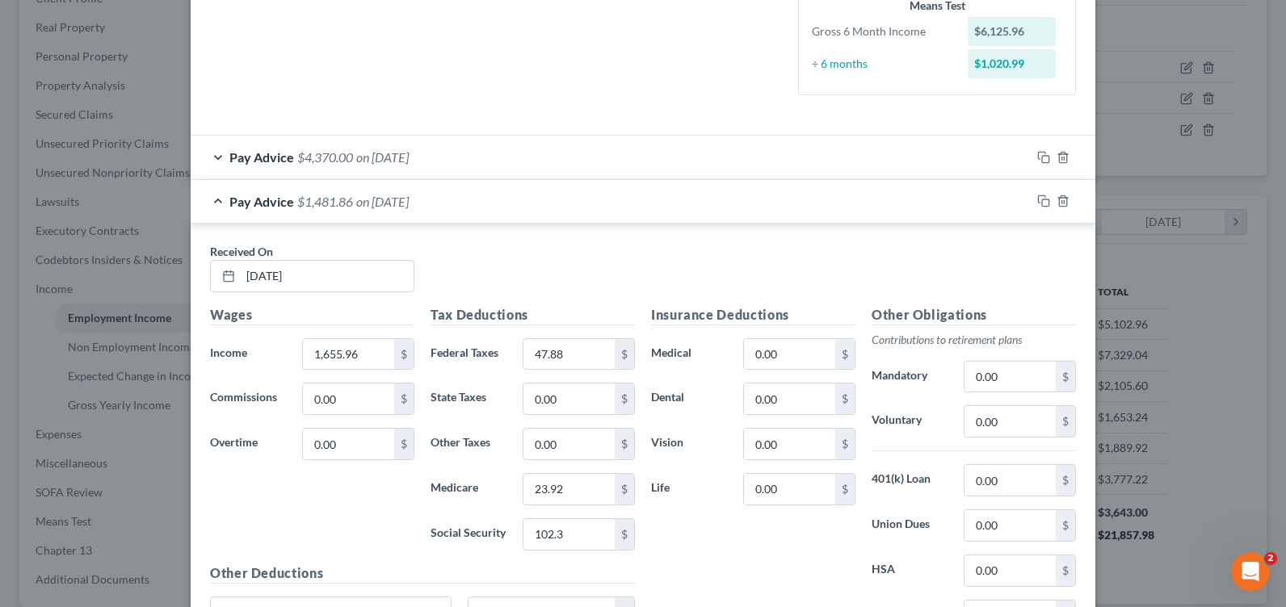
click at [209, 156] on div "Pay Advice $4,370.00 on 11/30/2024" at bounding box center [611, 157] width 840 height 43
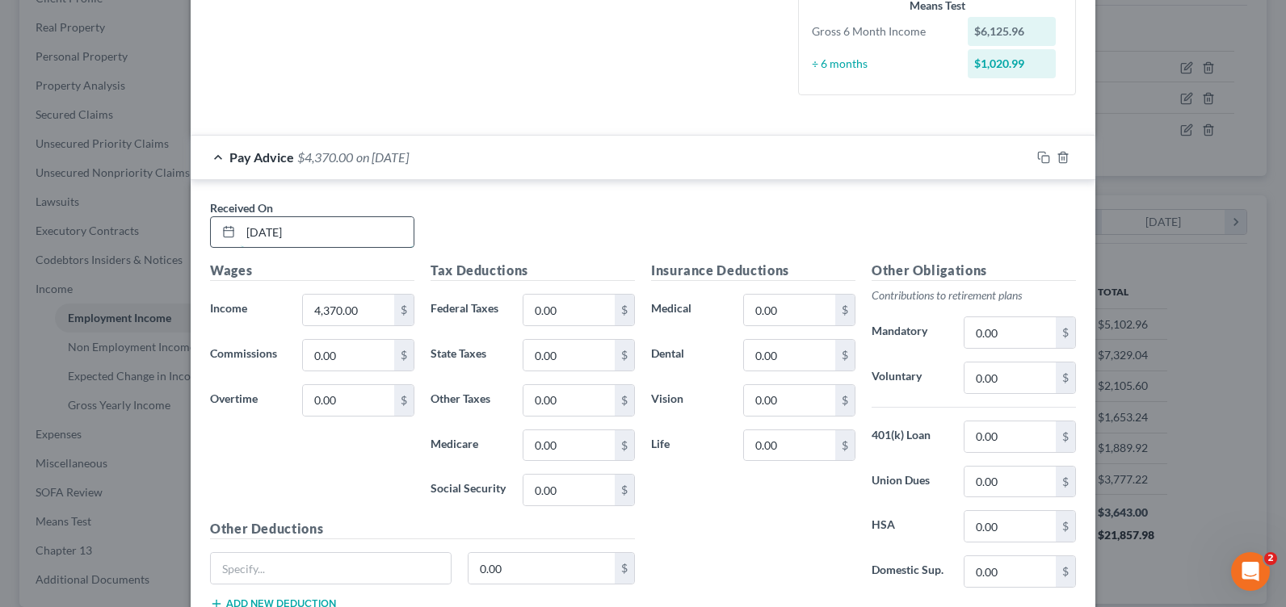
click at [257, 234] on input "11/30/2024" at bounding box center [327, 232] width 173 height 31
type input "11/19/2024"
click at [304, 304] on input "4,370.00" at bounding box center [348, 310] width 91 height 31
type input "253.83"
click at [561, 300] on input "0.00" at bounding box center [568, 310] width 91 height 31
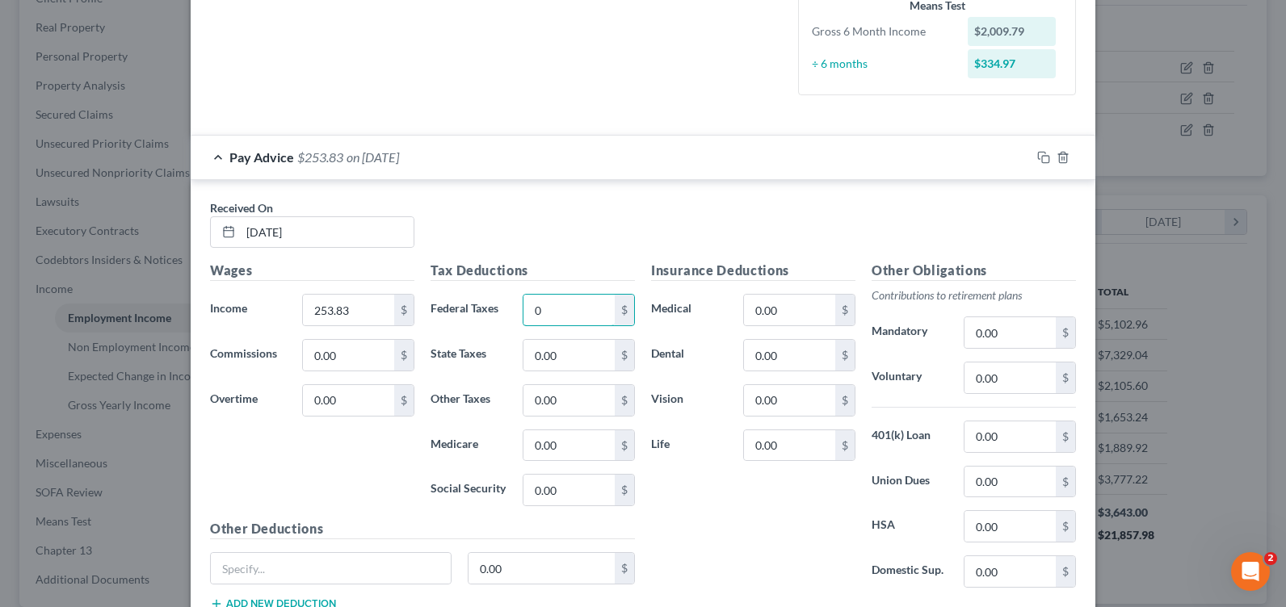
type input "0"
type input "3.62"
type input "15.5"
drag, startPoint x: 1037, startPoint y: 158, endPoint x: 945, endPoint y: 231, distance: 117.8
click at [1037, 158] on icon "button" at bounding box center [1043, 157] width 13 height 13
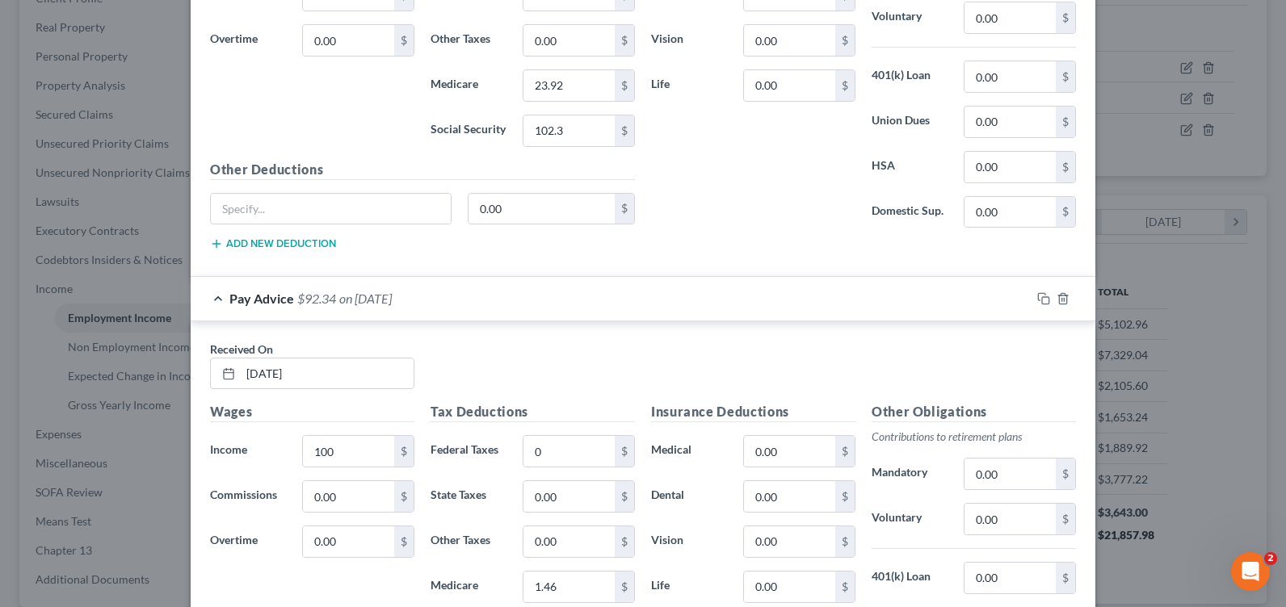
scroll to position [1247, 0]
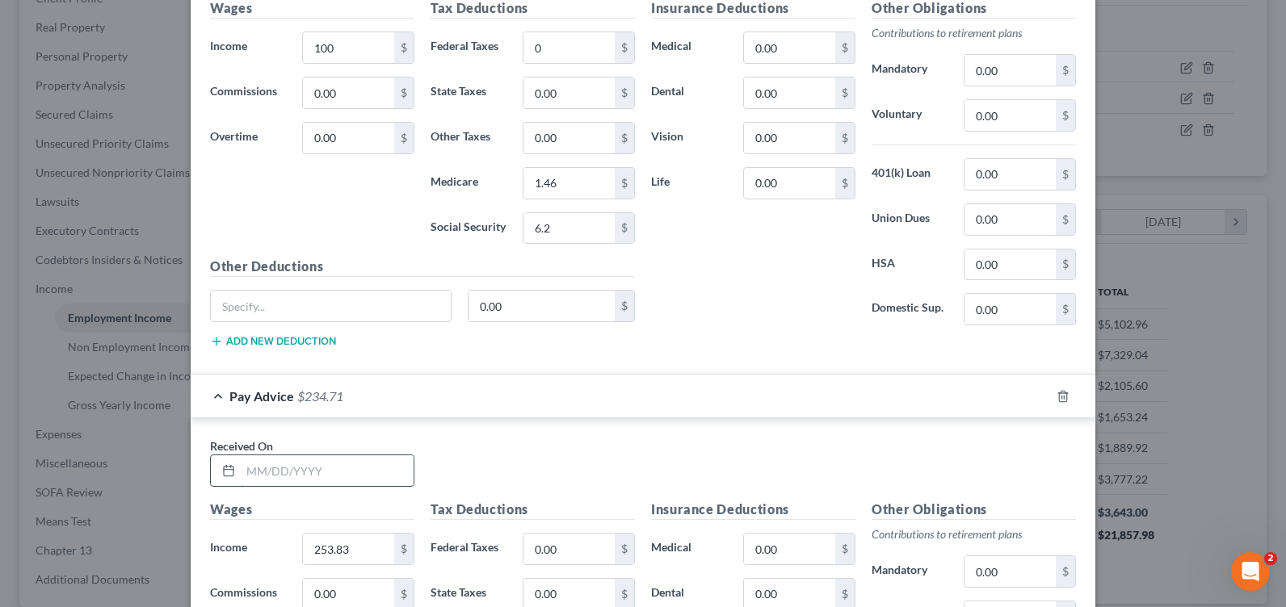
click at [283, 463] on input "text" at bounding box center [327, 471] width 173 height 31
click at [329, 463] on input "text" at bounding box center [327, 471] width 173 height 31
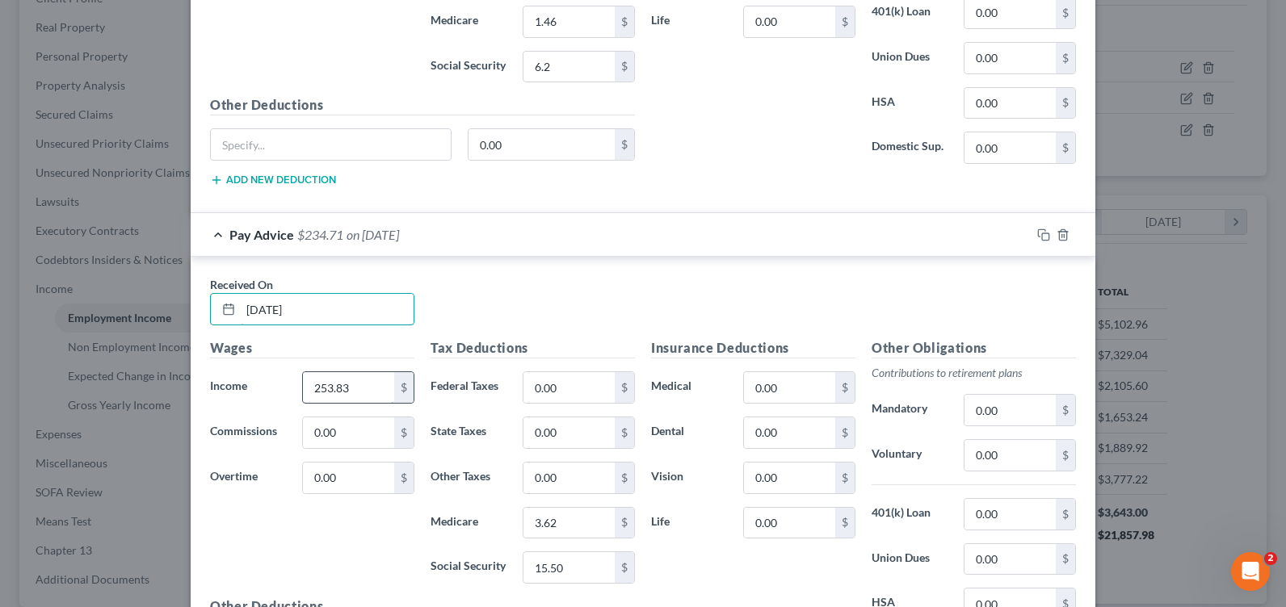
type input "12/2/24"
click at [348, 390] on input "253.83" at bounding box center [348, 387] width 91 height 31
type input "468.73"
click at [543, 407] on div "Tax Deductions Federal Taxes 0.00 $ State Taxes 0.00 $ Other Taxes 0.00 $ Medic…" at bounding box center [532, 467] width 221 height 258
click at [547, 381] on input "0.00" at bounding box center [568, 387] width 91 height 31
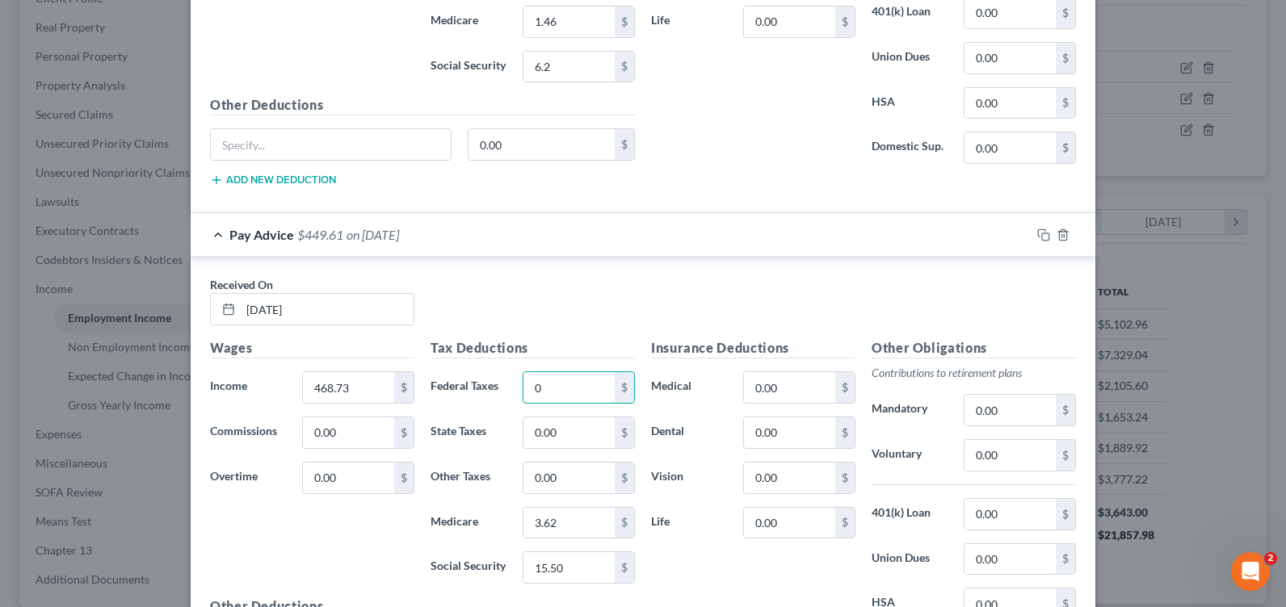
type input "0"
type input "6.52"
type input "27.9"
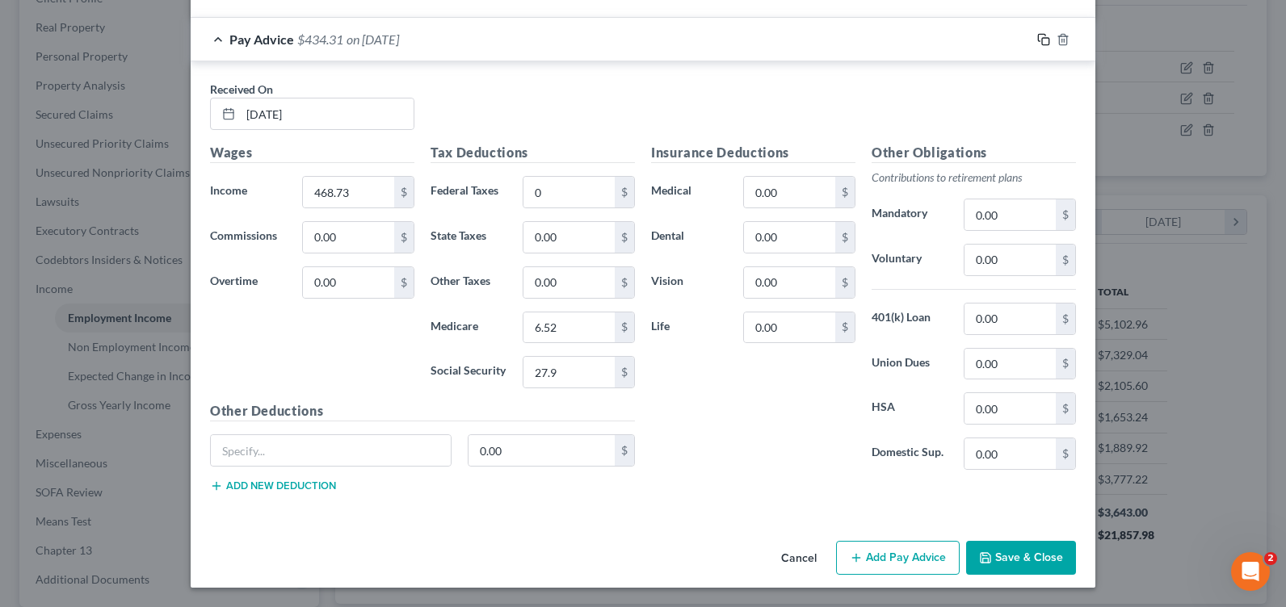
click at [1042, 44] on rect "button" at bounding box center [1045, 41] width 7 height 7
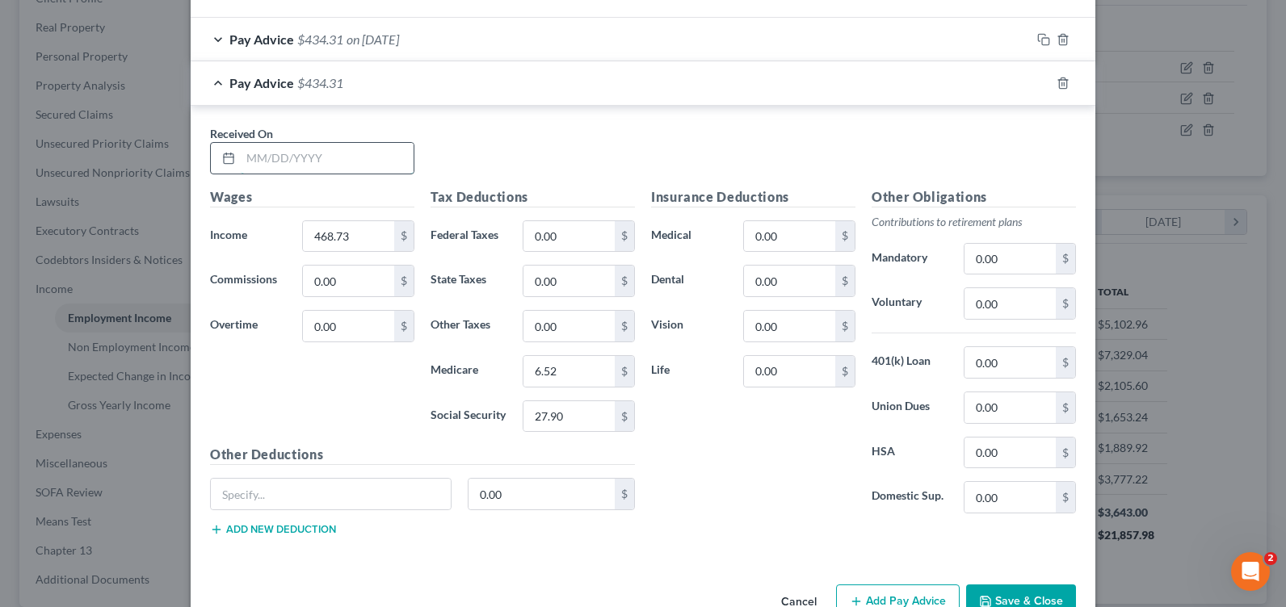
click at [312, 166] on input "text" at bounding box center [327, 158] width 173 height 31
type input "2"
type input "12/16/24"
click at [319, 228] on input "468.73" at bounding box center [348, 236] width 91 height 31
type input "225"
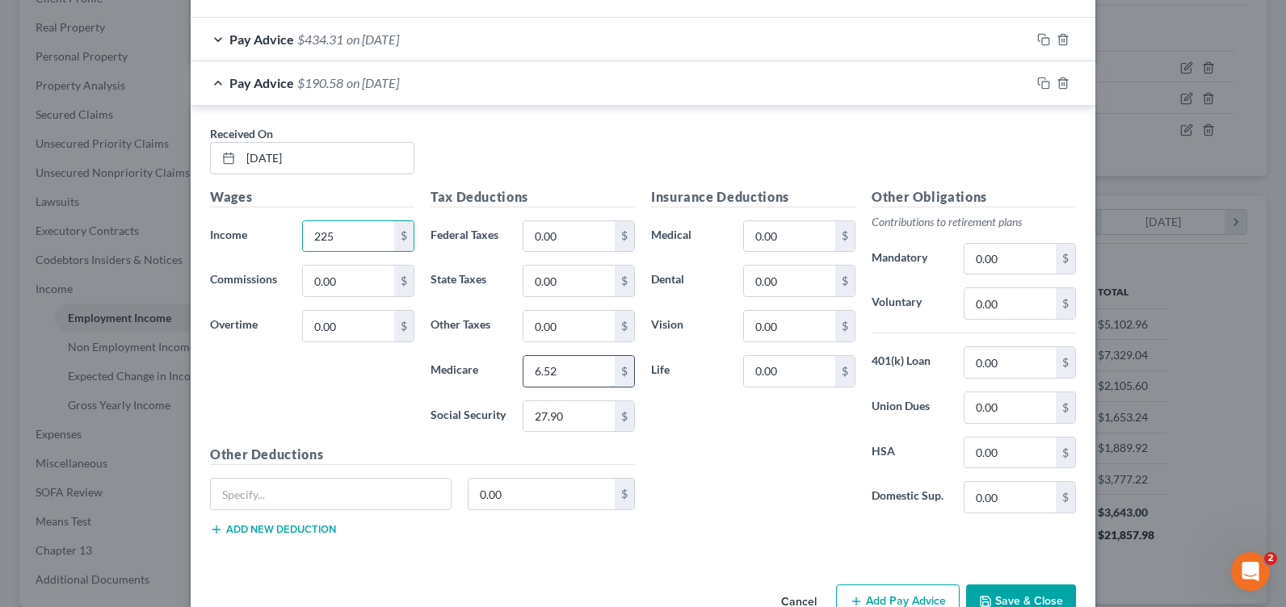
click at [554, 369] on input "6.52" at bounding box center [568, 371] width 91 height 31
type input "3.27"
type input "13.95"
drag, startPoint x: 1036, startPoint y: 82, endPoint x: 720, endPoint y: 221, distance: 345.8
click at [1037, 82] on icon "button" at bounding box center [1043, 83] width 13 height 13
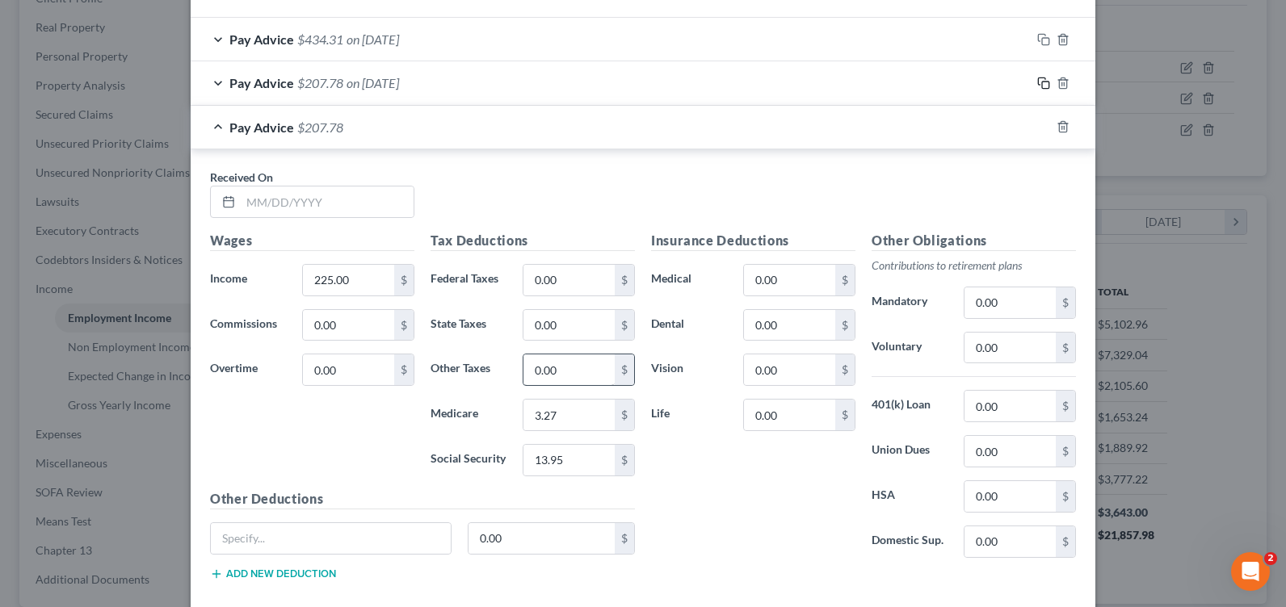
scroll to position [1685, 0]
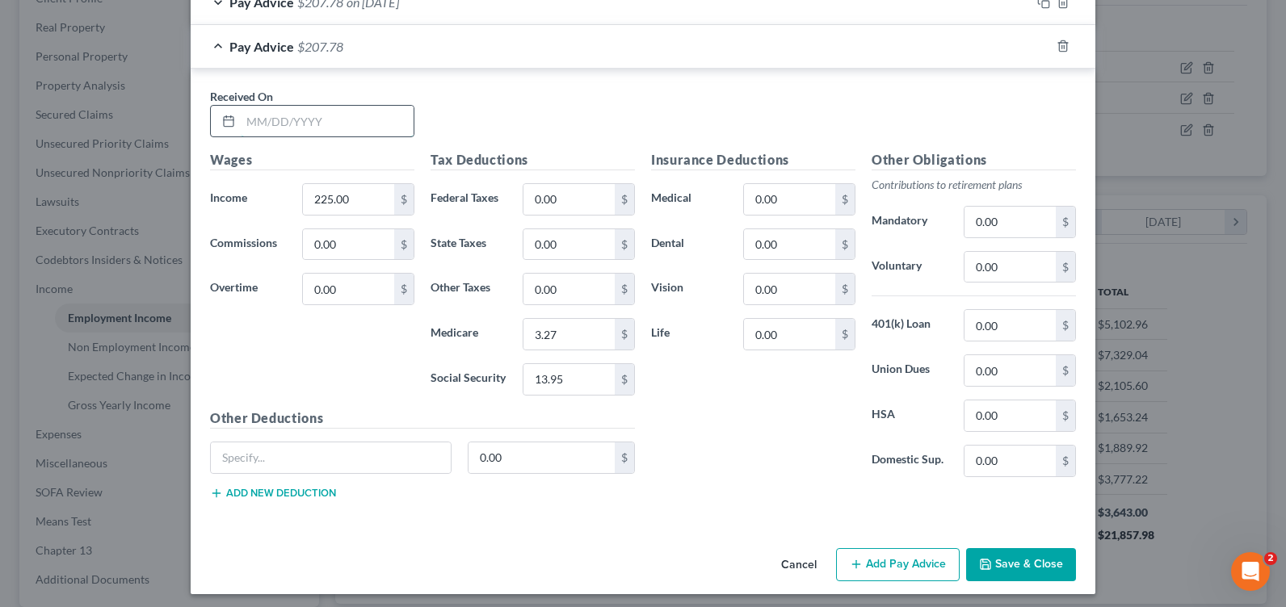
click at [297, 120] on input "text" at bounding box center [327, 121] width 173 height 31
type input "12/30/24"
click at [334, 199] on input "225.00" at bounding box center [348, 199] width 91 height 31
type input "50"
click at [551, 338] on input "3.27" at bounding box center [568, 334] width 91 height 31
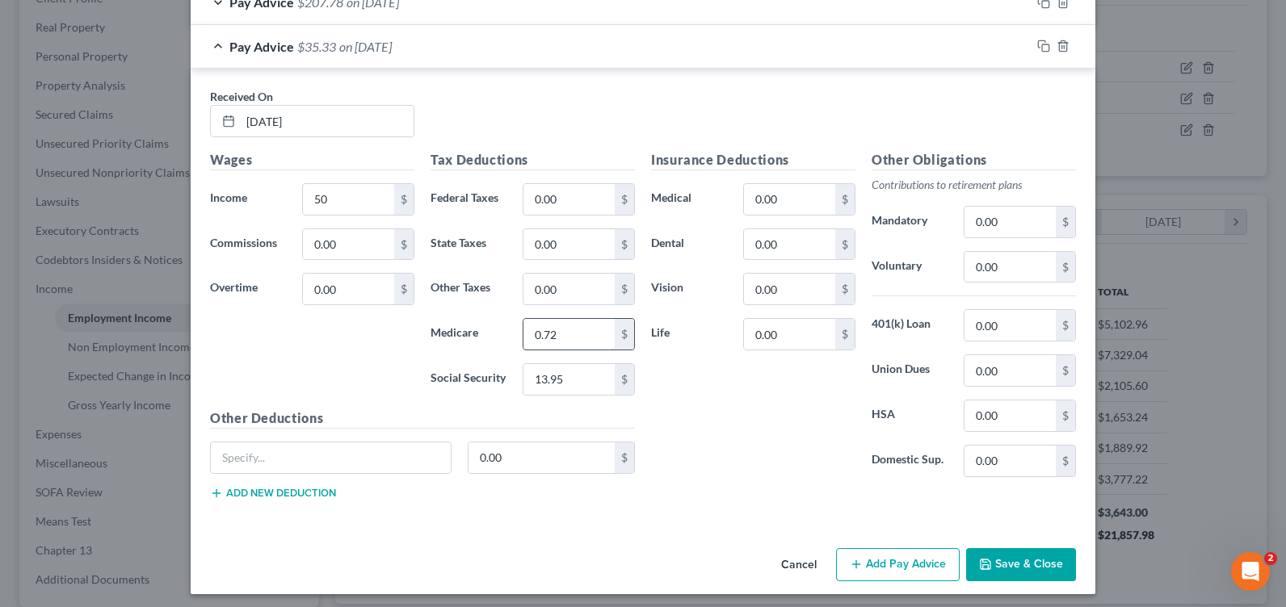
type input "0.72"
type input "0"
type input "3.1"
click at [1037, 48] on icon "button" at bounding box center [1043, 46] width 13 height 13
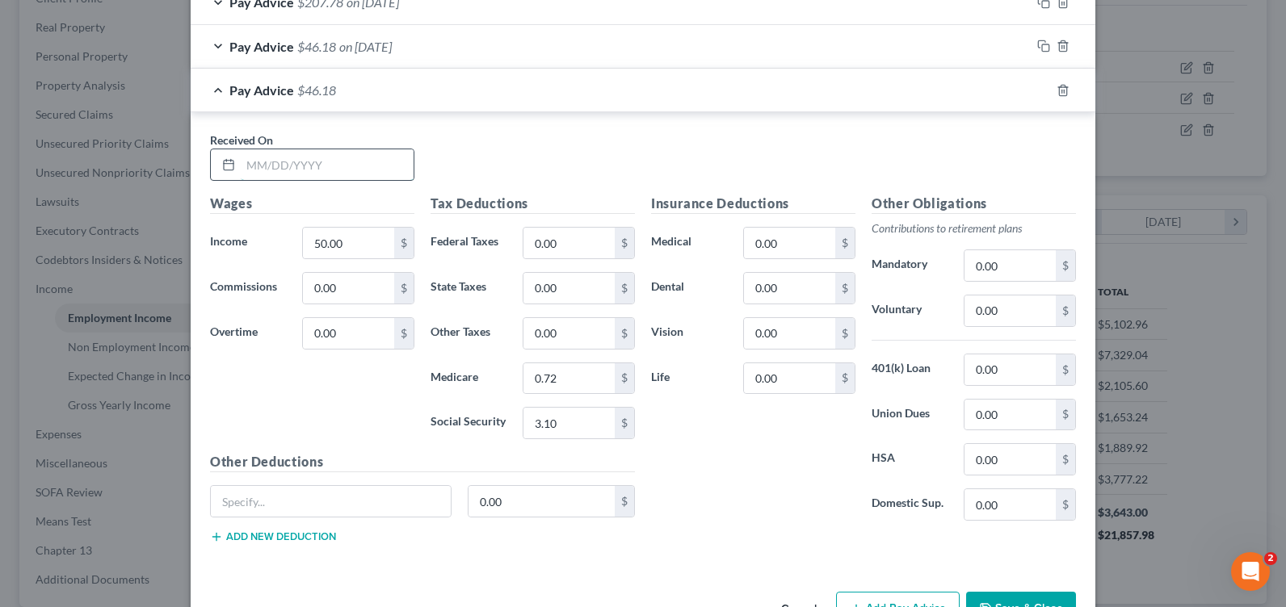
click at [248, 158] on input "text" at bounding box center [327, 164] width 173 height 31
type input "1/14/25"
click at [352, 239] on input "50.00" at bounding box center [348, 243] width 91 height 31
type input "795.13"
click at [531, 244] on input "0.00" at bounding box center [568, 243] width 91 height 31
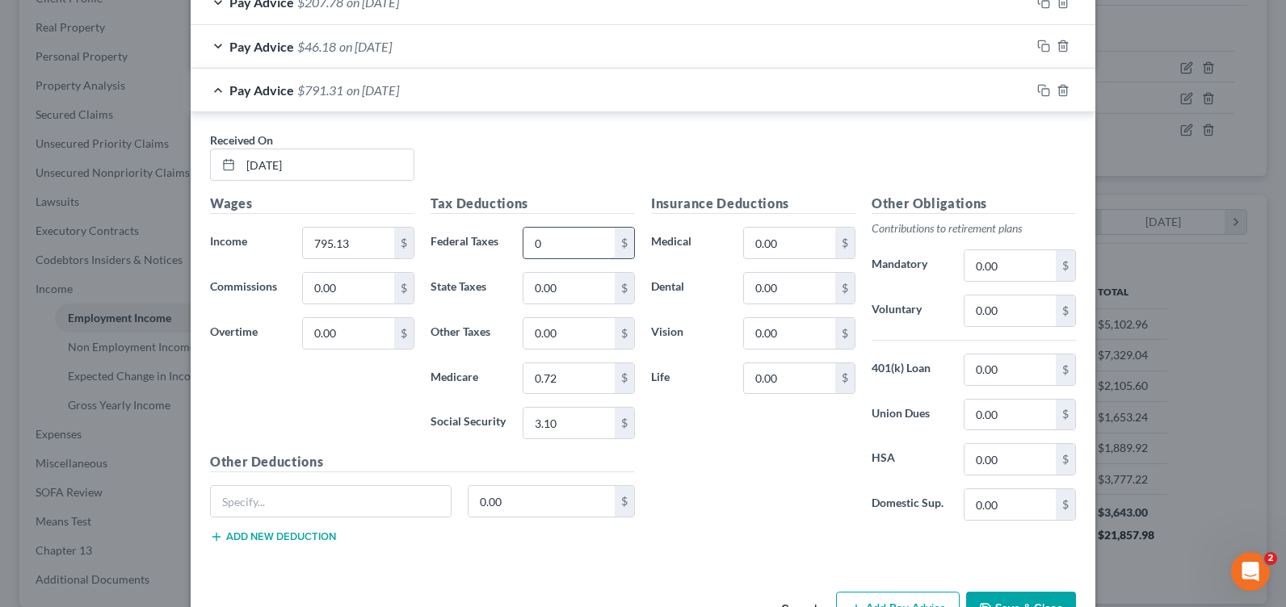
type input "0"
type input "10.88"
type input "46.5"
click at [1037, 88] on icon "button" at bounding box center [1043, 90] width 13 height 13
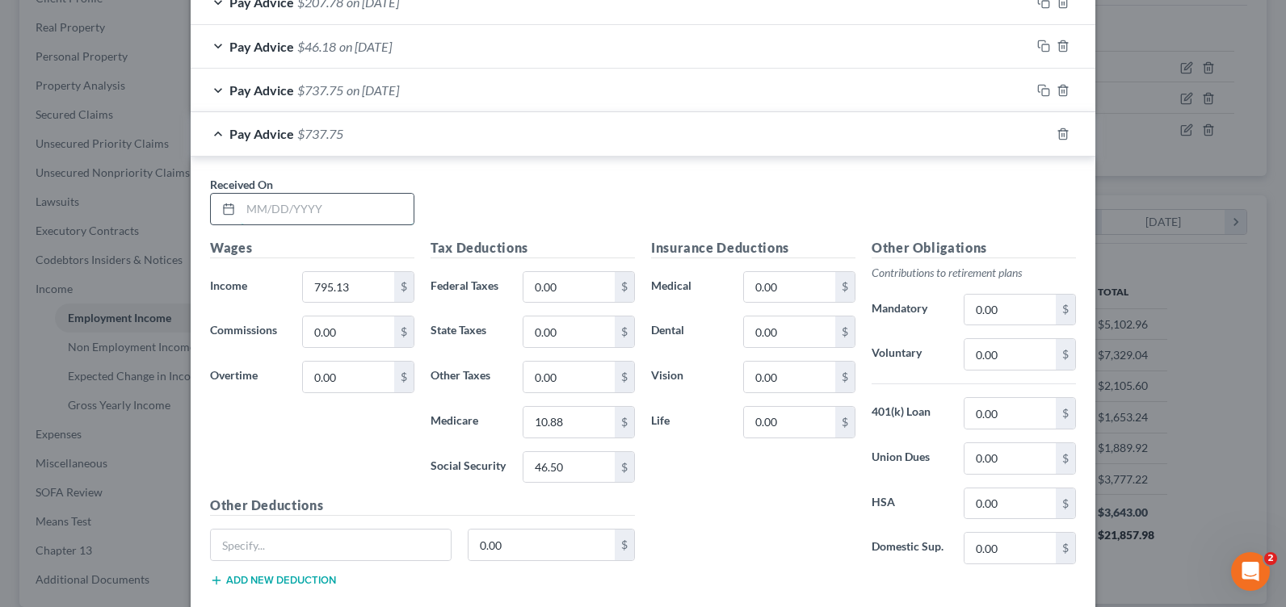
click at [318, 197] on input "text" at bounding box center [327, 209] width 173 height 31
type input "1/28/25"
click at [357, 282] on input "795.13" at bounding box center [348, 287] width 91 height 31
type input "250"
click at [557, 416] on input "10.88" at bounding box center [568, 422] width 91 height 31
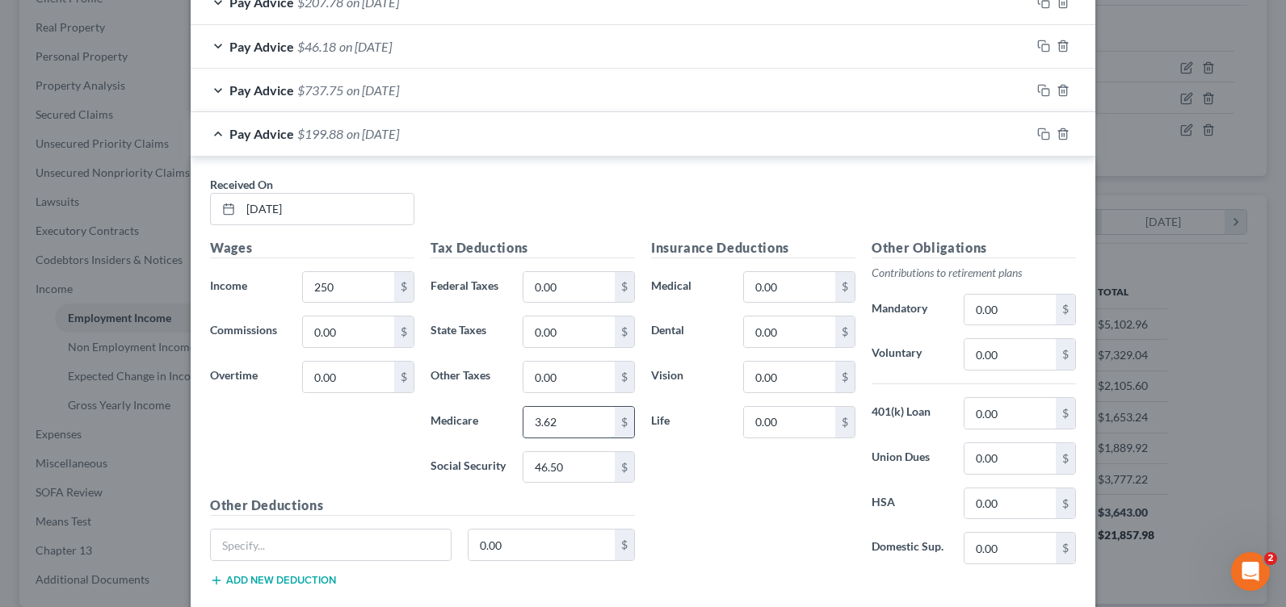
type input "3.62"
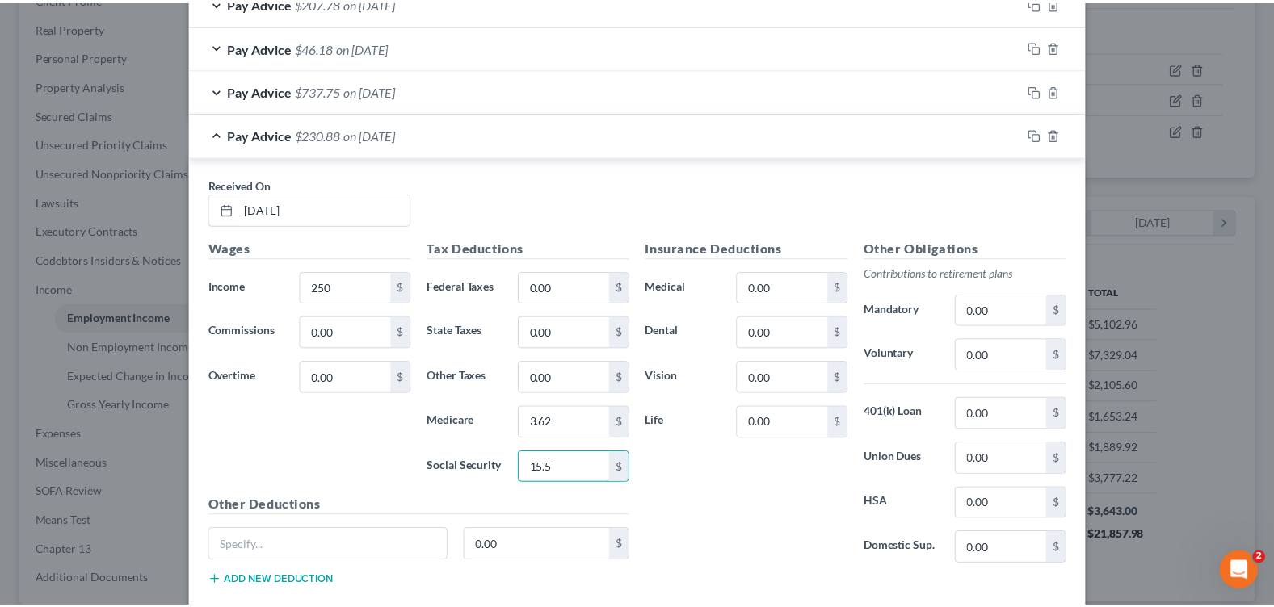
scroll to position [1779, 0]
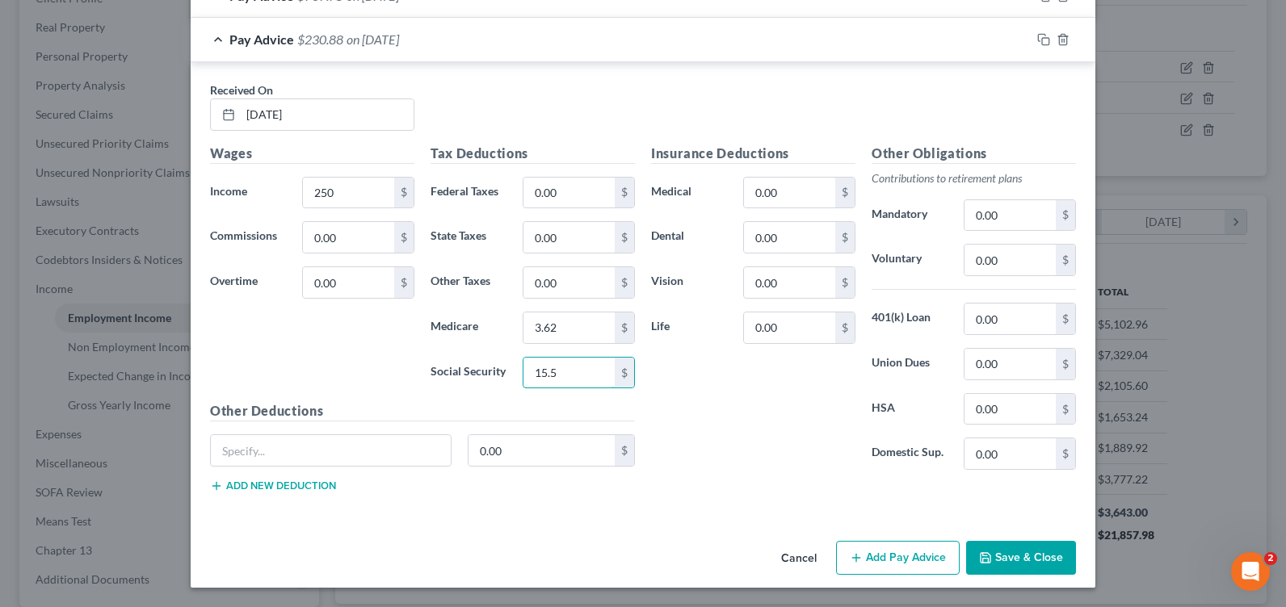
type input "15.5"
click at [966, 552] on button "Save & Close" at bounding box center [1021, 558] width 110 height 34
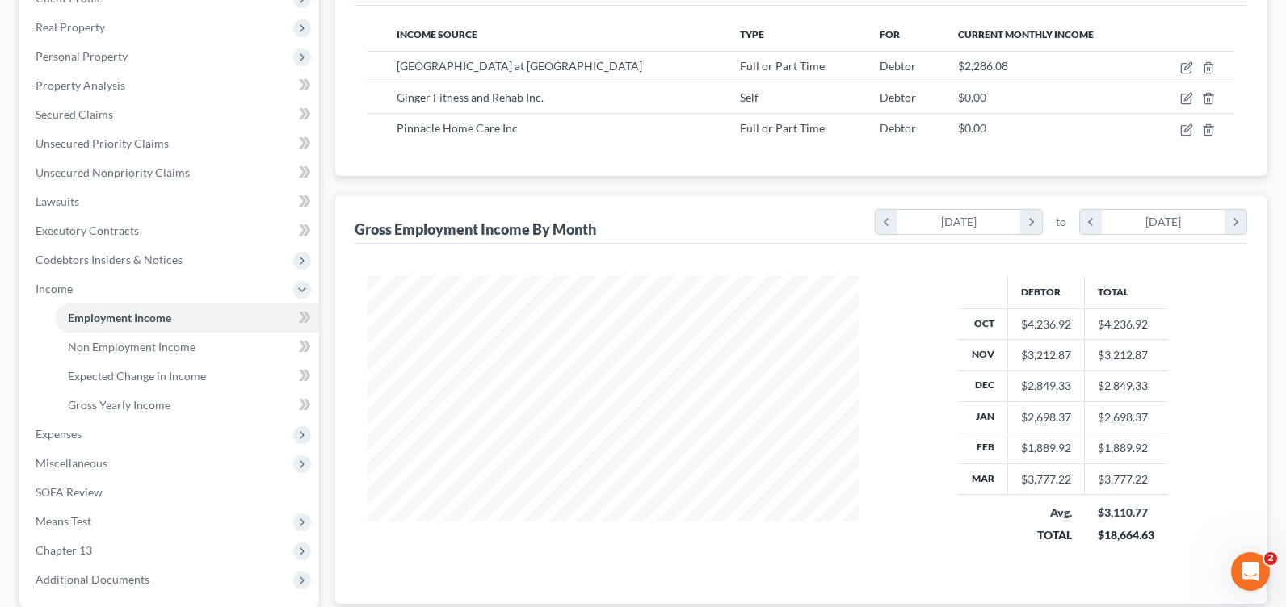
scroll to position [807427, 807197]
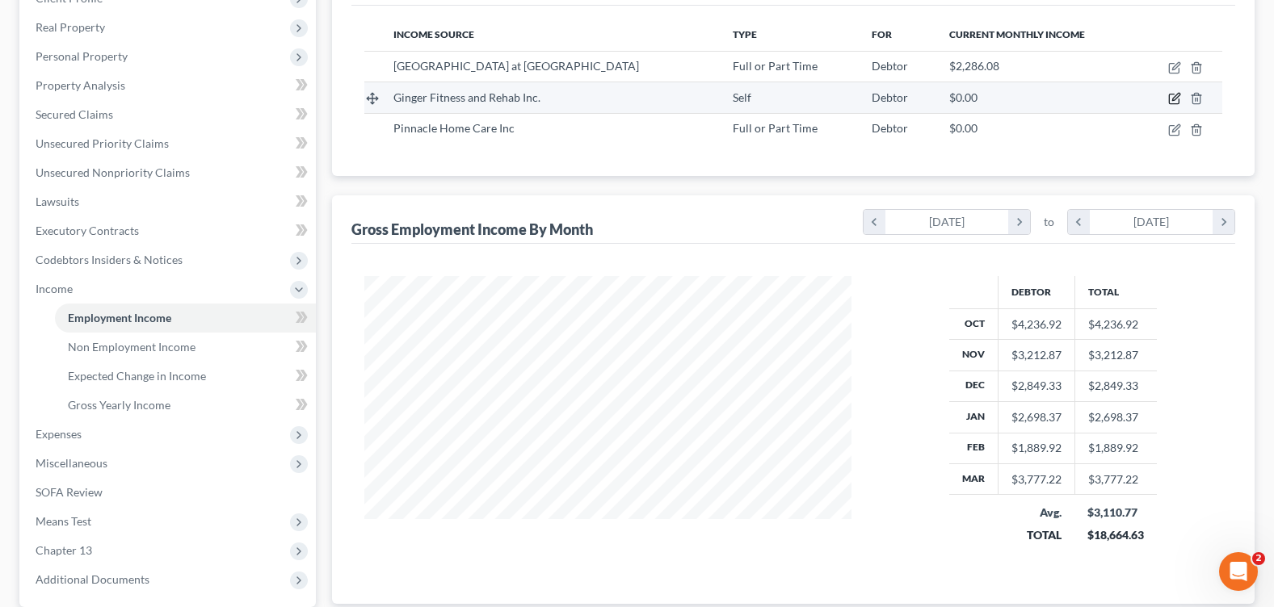
click at [1170, 99] on icon "button" at bounding box center [1174, 98] width 13 height 13
select select "1"
select select "9"
select select "0"
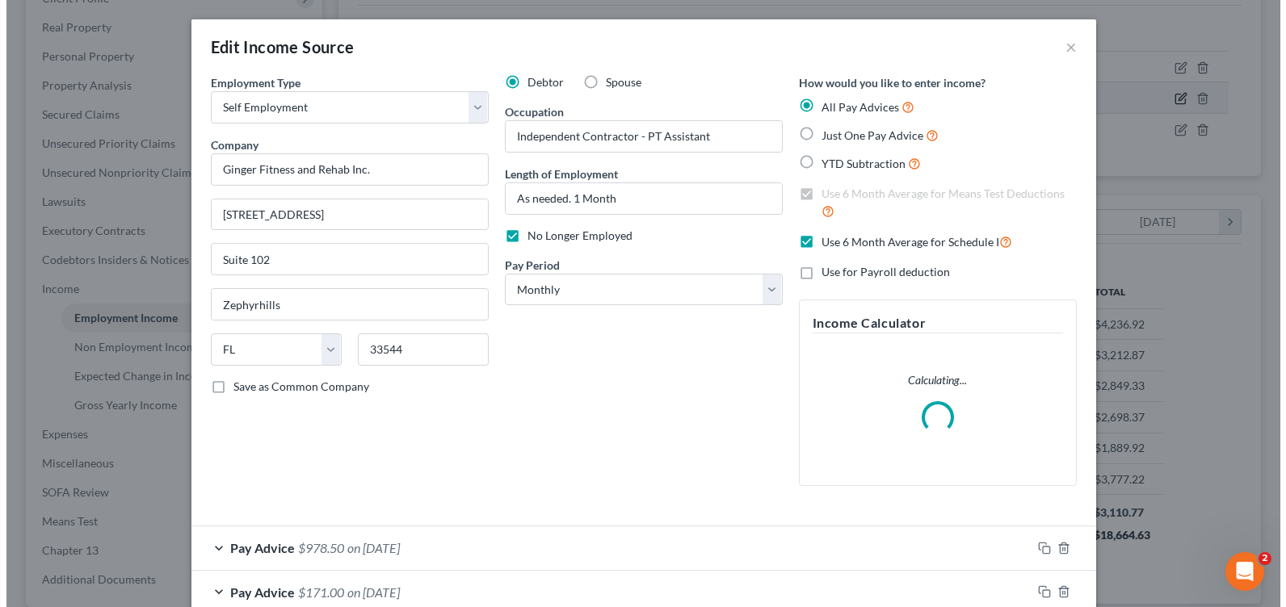
scroll to position [290, 525]
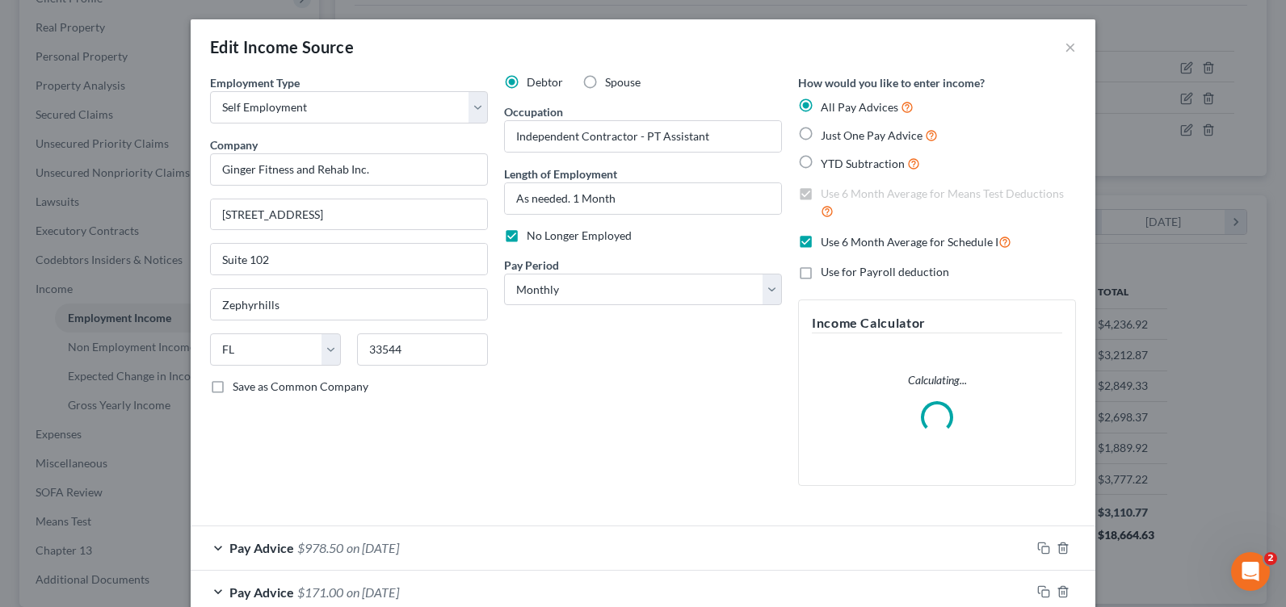
click at [527, 238] on label "No Longer Employed" at bounding box center [579, 236] width 105 height 16
click at [533, 238] on input "No Longer Employed" at bounding box center [538, 233] width 11 height 11
checkbox input "false"
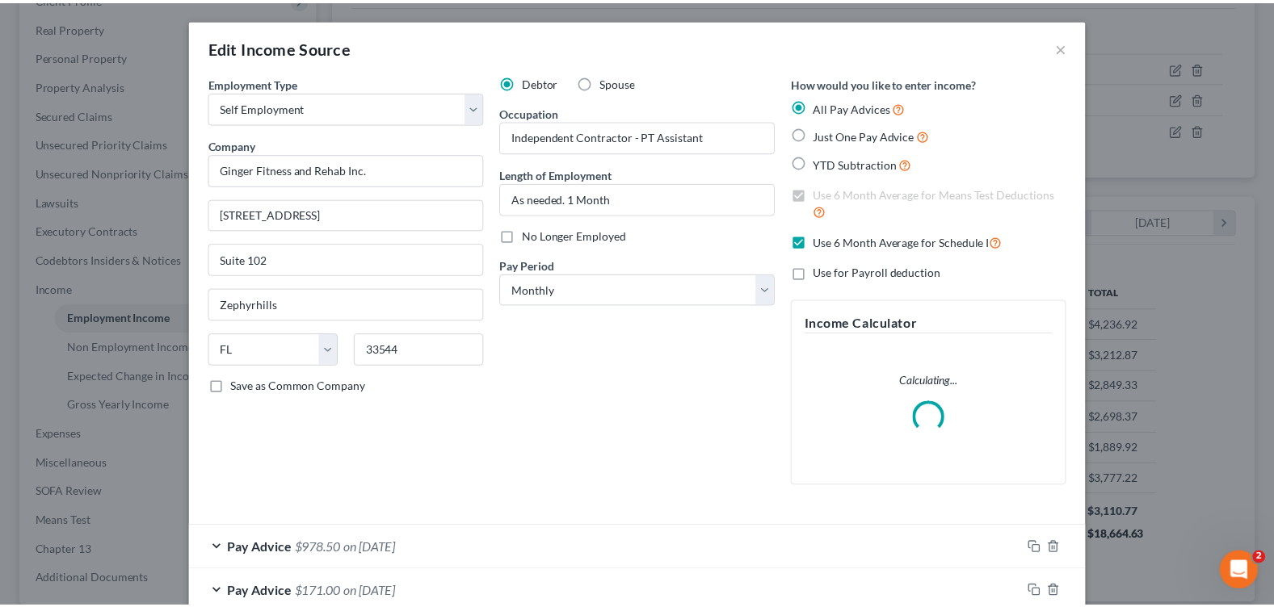
scroll to position [95, 0]
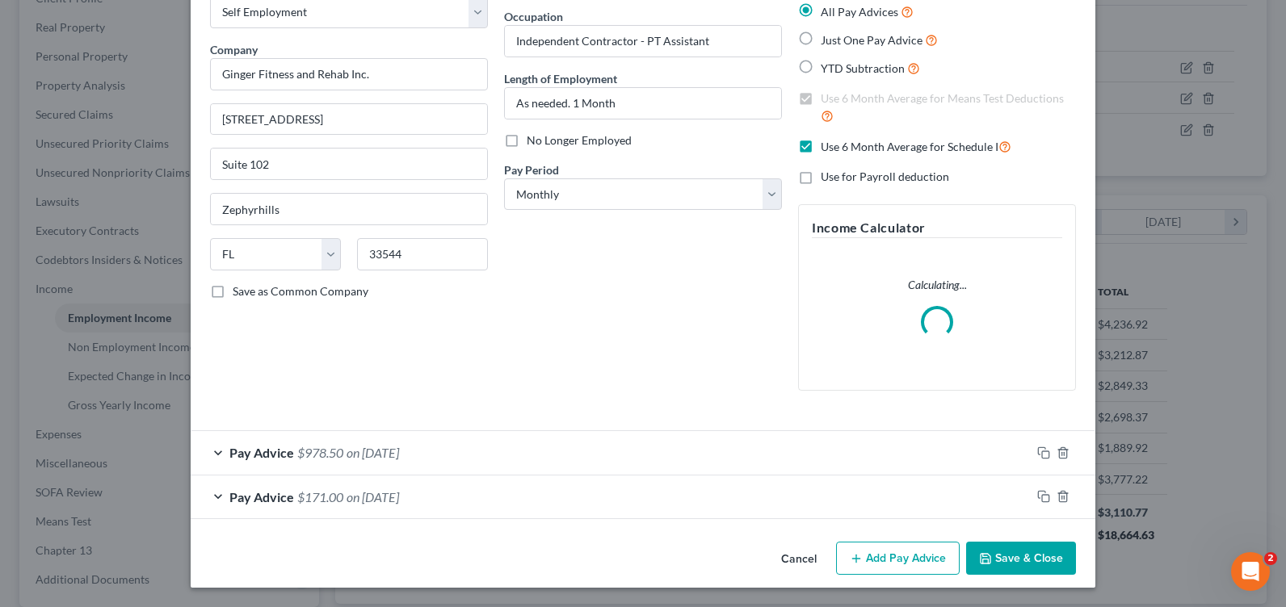
click at [1011, 553] on button "Save & Close" at bounding box center [1021, 559] width 110 height 34
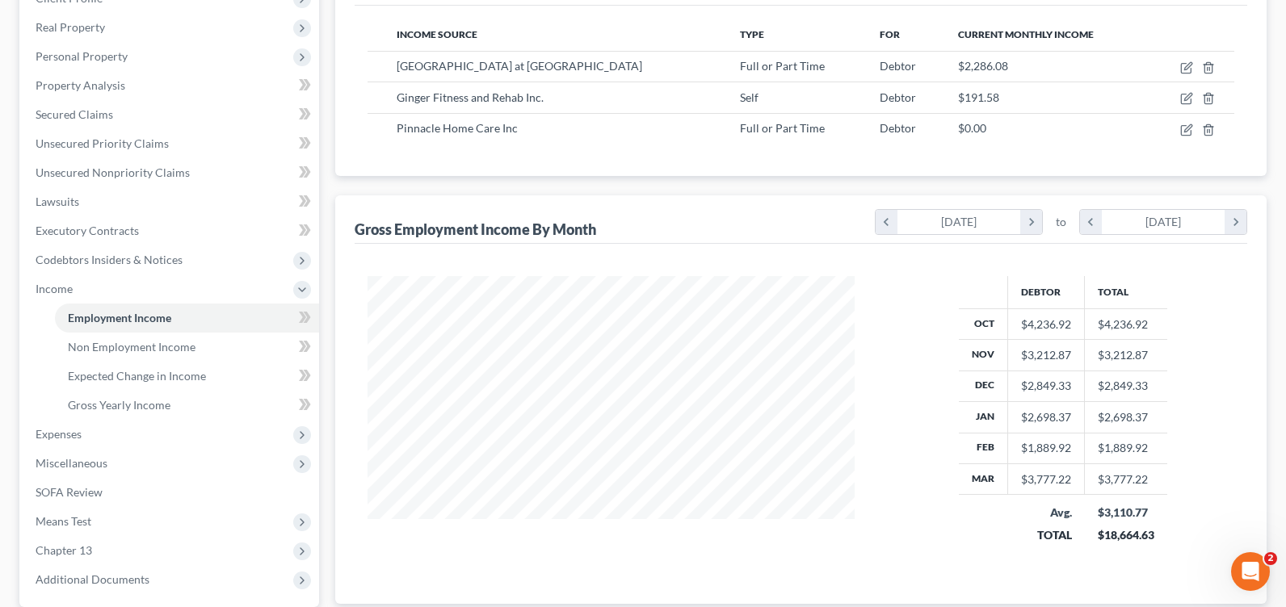
scroll to position [807427, 807197]
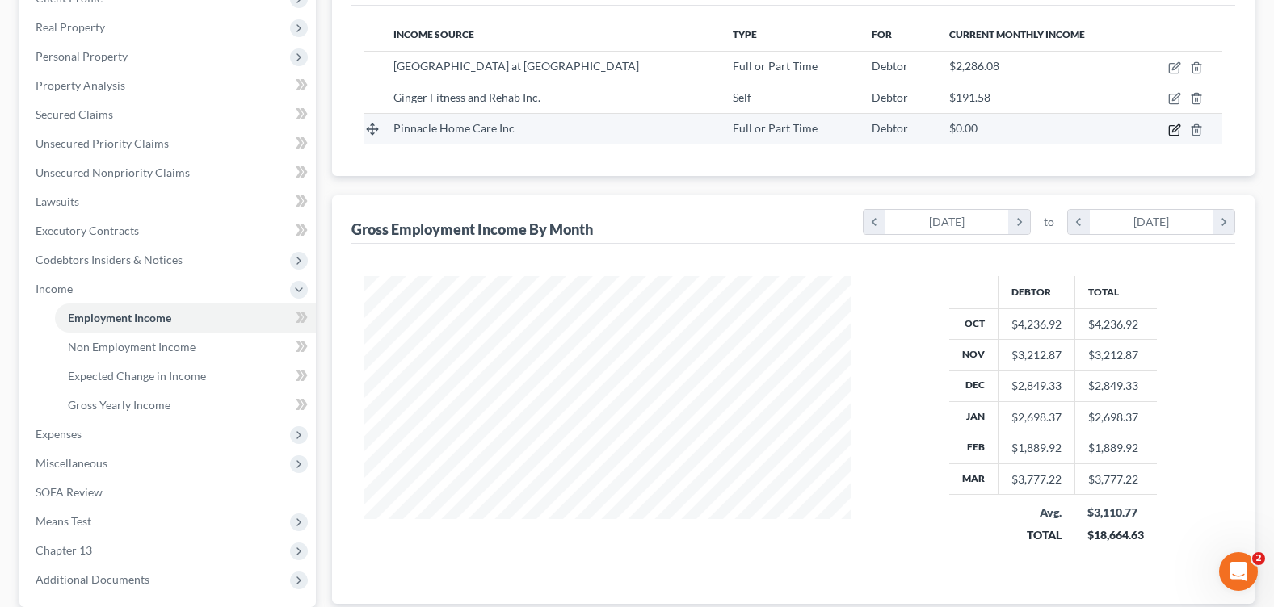
click at [1178, 128] on icon "button" at bounding box center [1174, 130] width 13 height 13
select select "0"
select select "9"
select select "2"
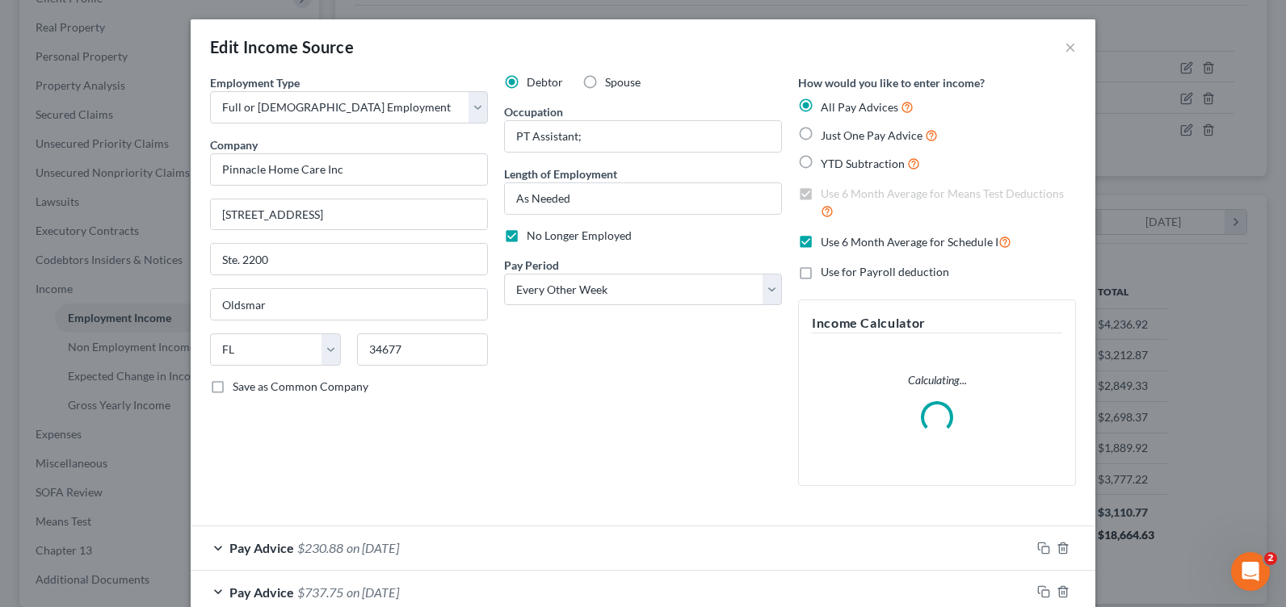
scroll to position [290, 525]
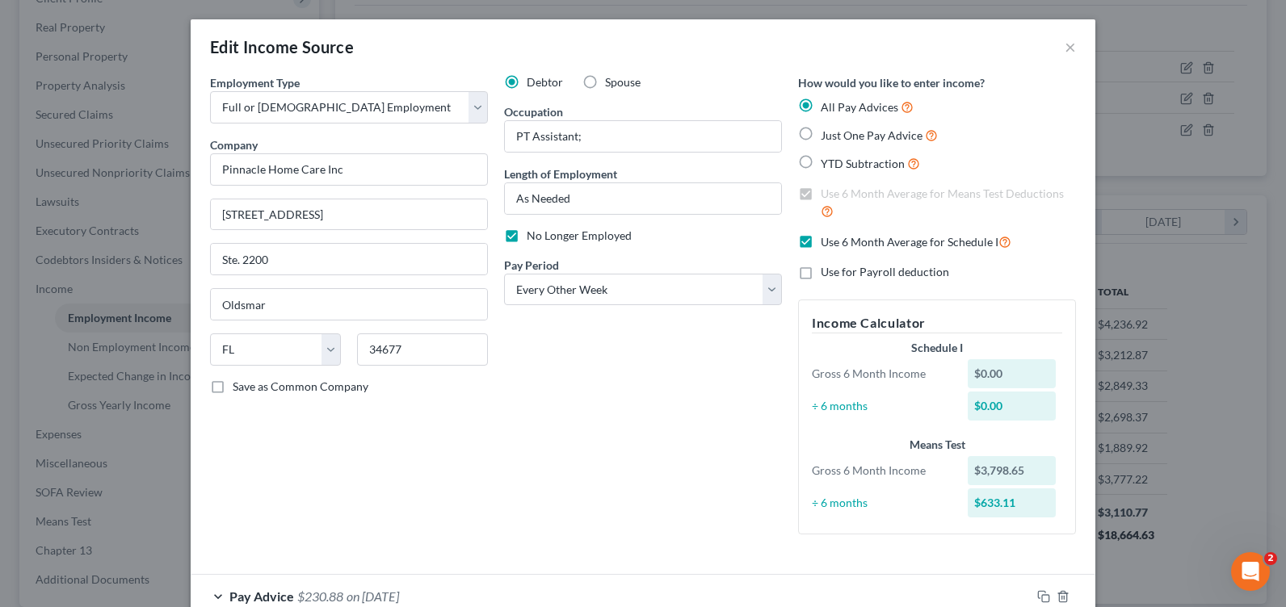
click at [527, 237] on label "No Longer Employed" at bounding box center [579, 236] width 105 height 16
click at [533, 237] on input "No Longer Employed" at bounding box center [538, 233] width 11 height 11
checkbox input "false"
click at [680, 446] on div "Debtor Spouse Occupation PT Assistant; Length of Employment As Needed No Longer…" at bounding box center [643, 310] width 294 height 473
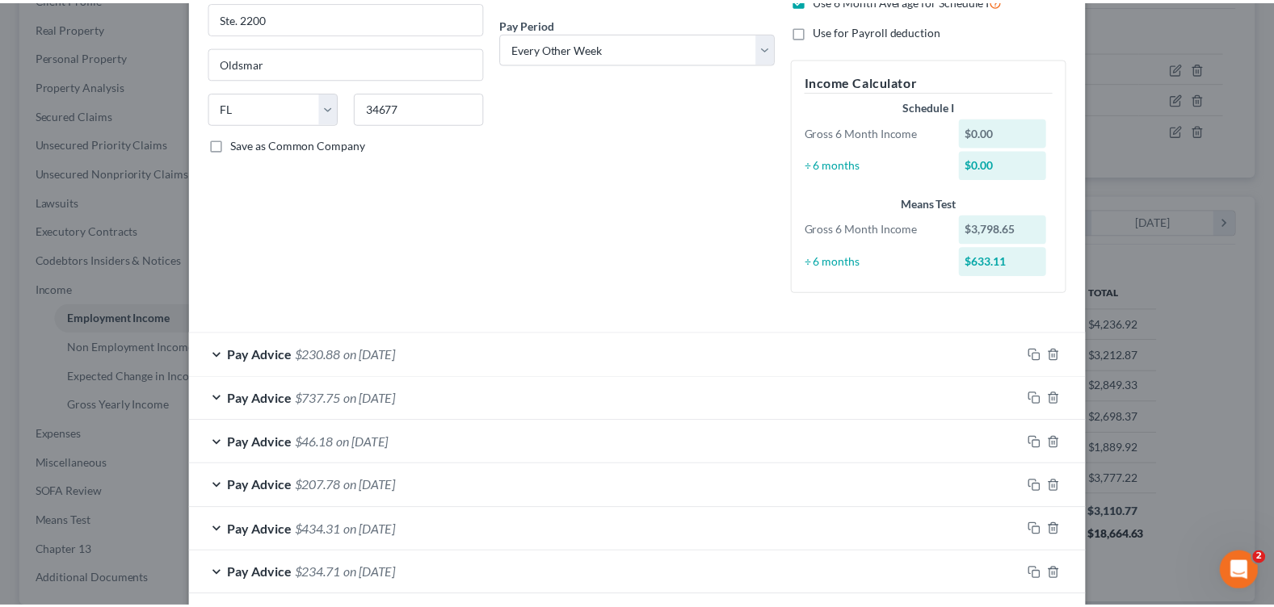
scroll to position [407, 0]
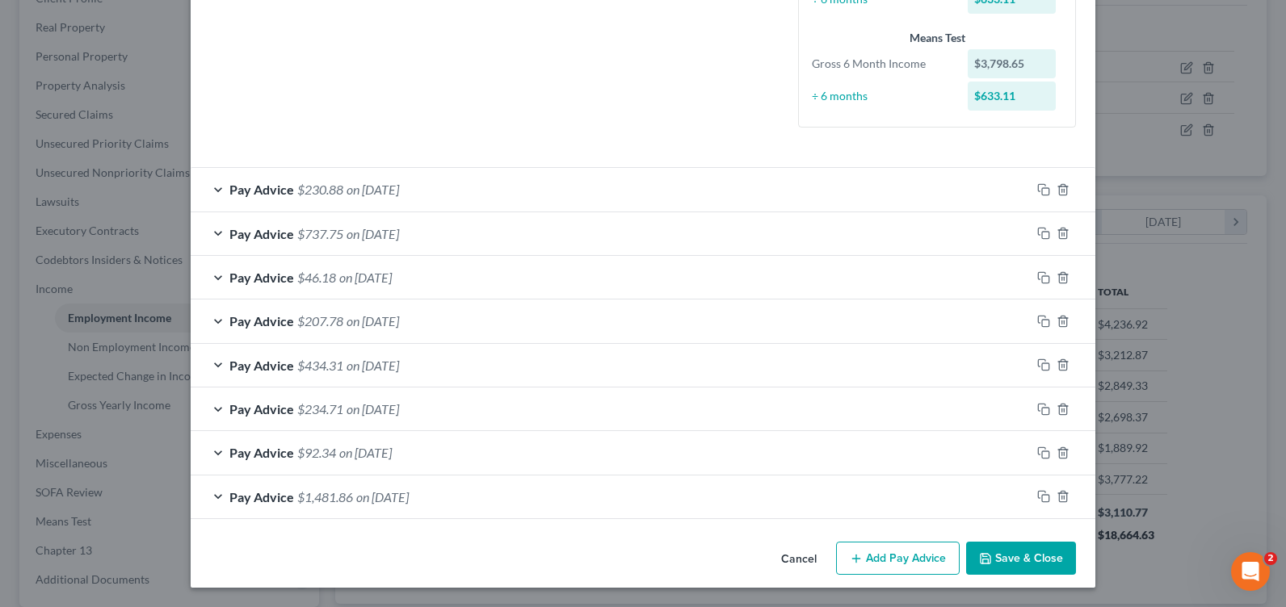
click at [1001, 559] on button "Save & Close" at bounding box center [1021, 559] width 110 height 34
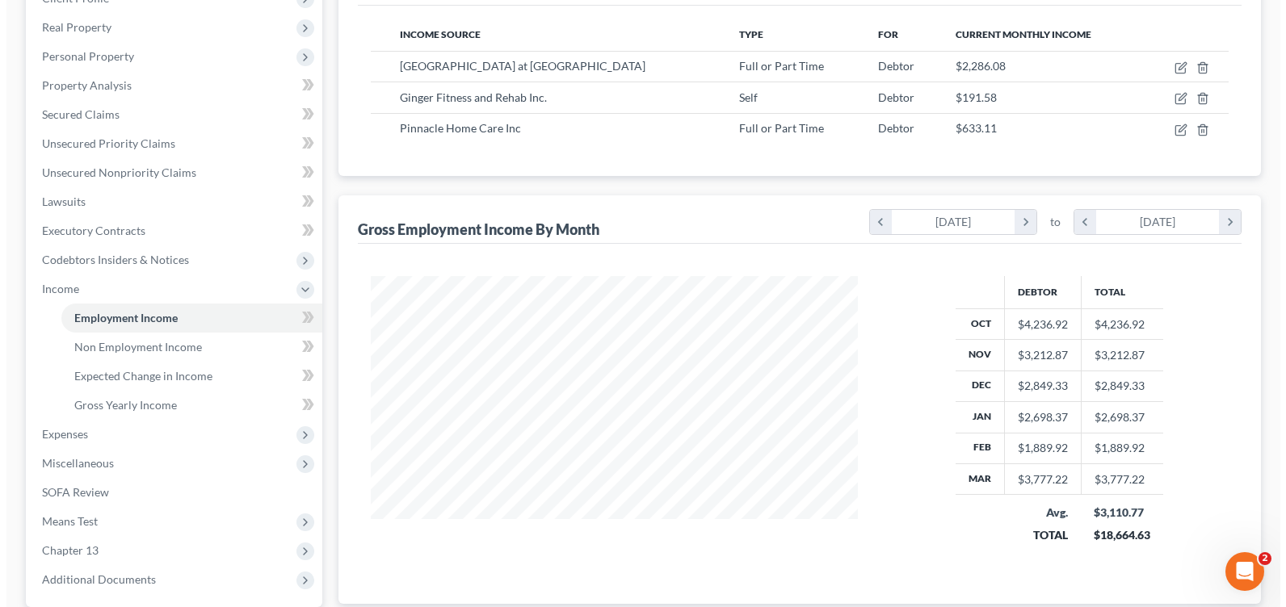
scroll to position [807427, 807197]
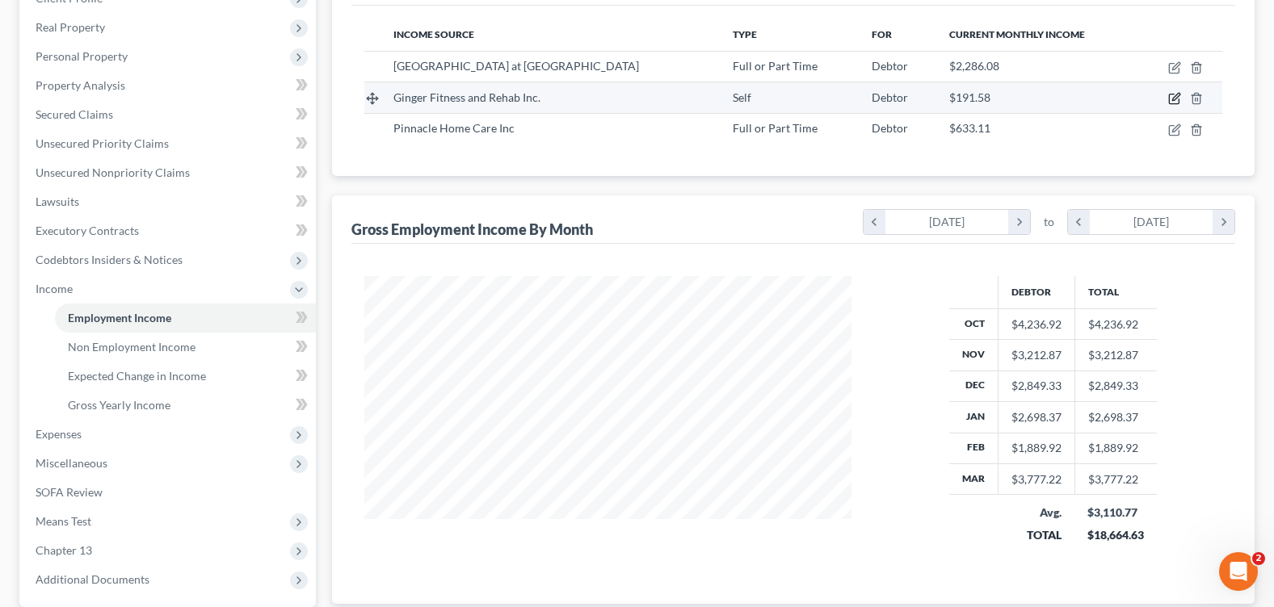
click at [1178, 99] on icon "button" at bounding box center [1174, 98] width 13 height 13
select select "1"
select select "9"
select select "0"
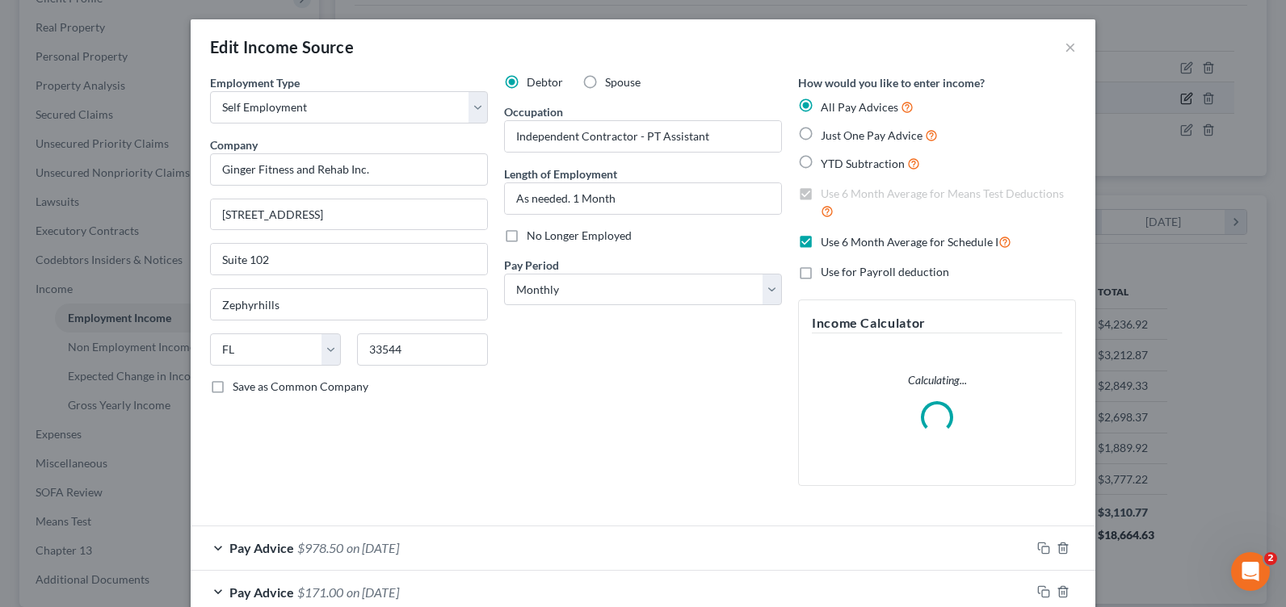
scroll to position [290, 525]
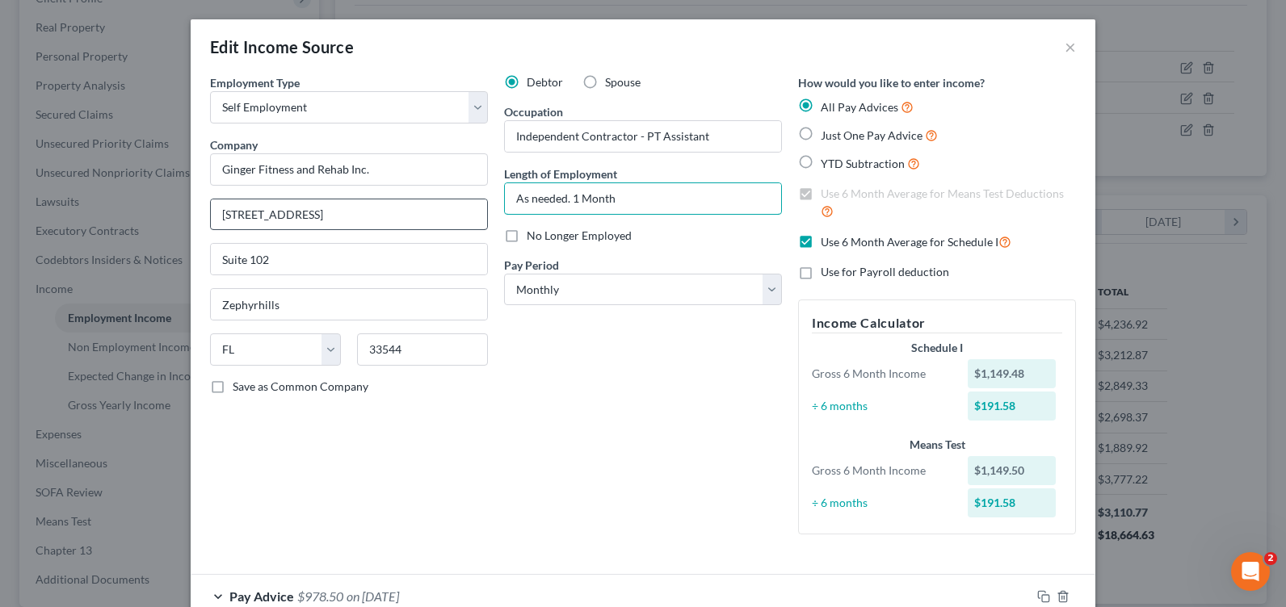
drag, startPoint x: 565, startPoint y: 197, endPoint x: 418, endPoint y: 200, distance: 147.0
click at [418, 200] on div "Employment Type * Select Full or Part Time Employment Self Employment Company *…" at bounding box center [643, 317] width 882 height 487
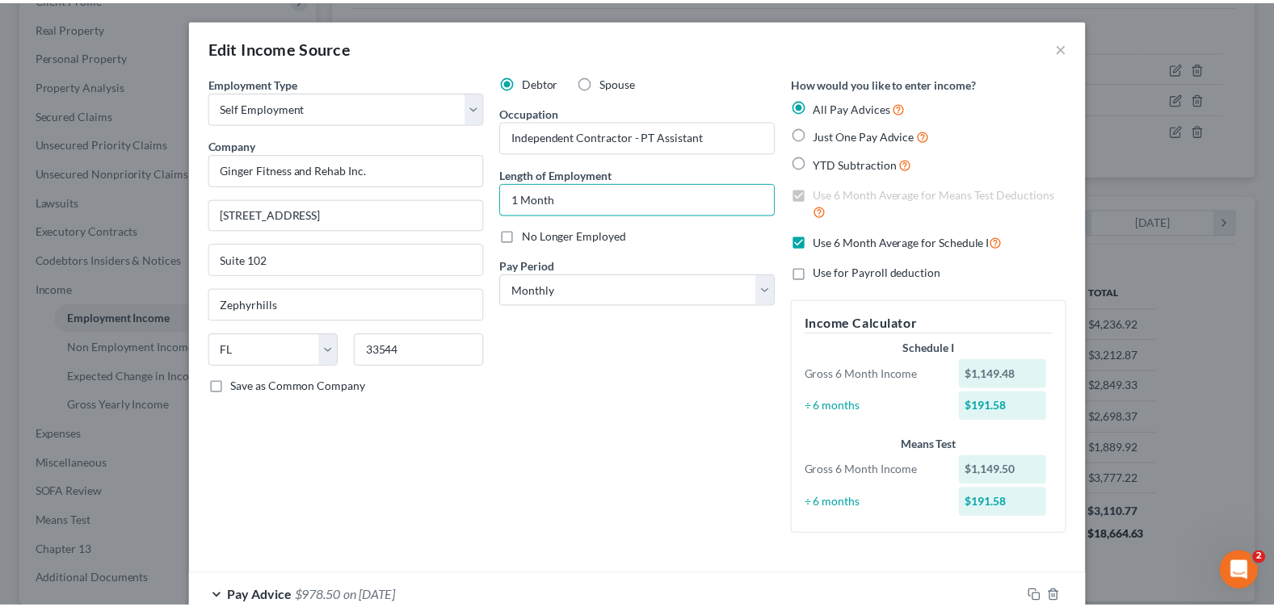
scroll to position [144, 0]
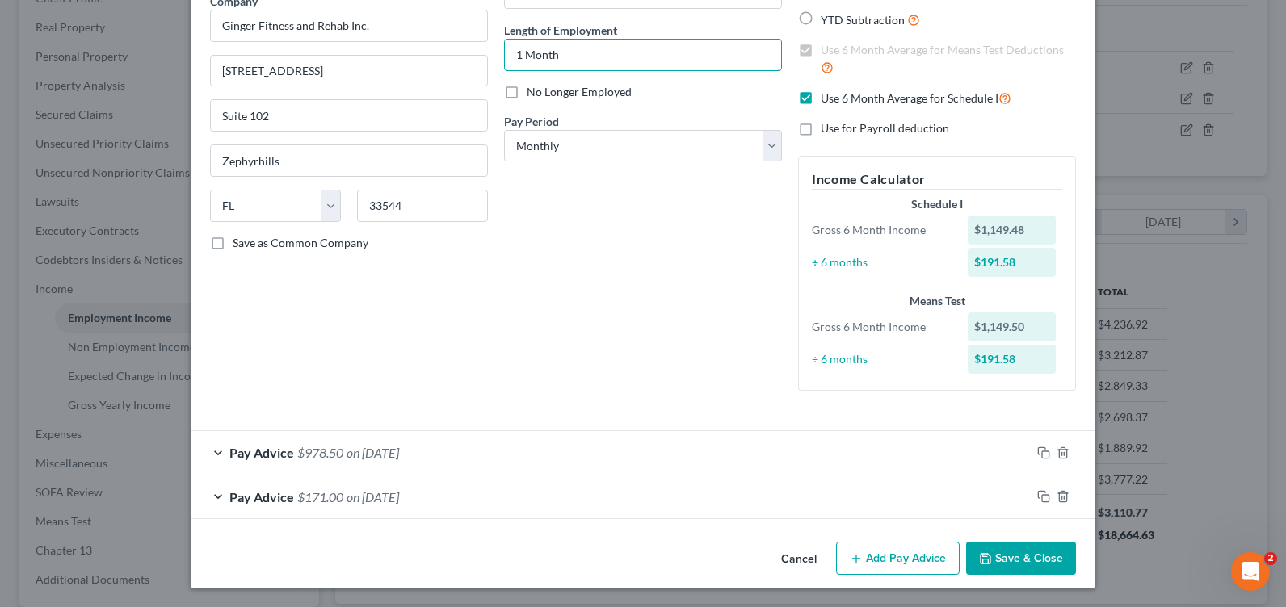
type input "1 Month"
click at [994, 557] on button "Save & Close" at bounding box center [1021, 559] width 110 height 34
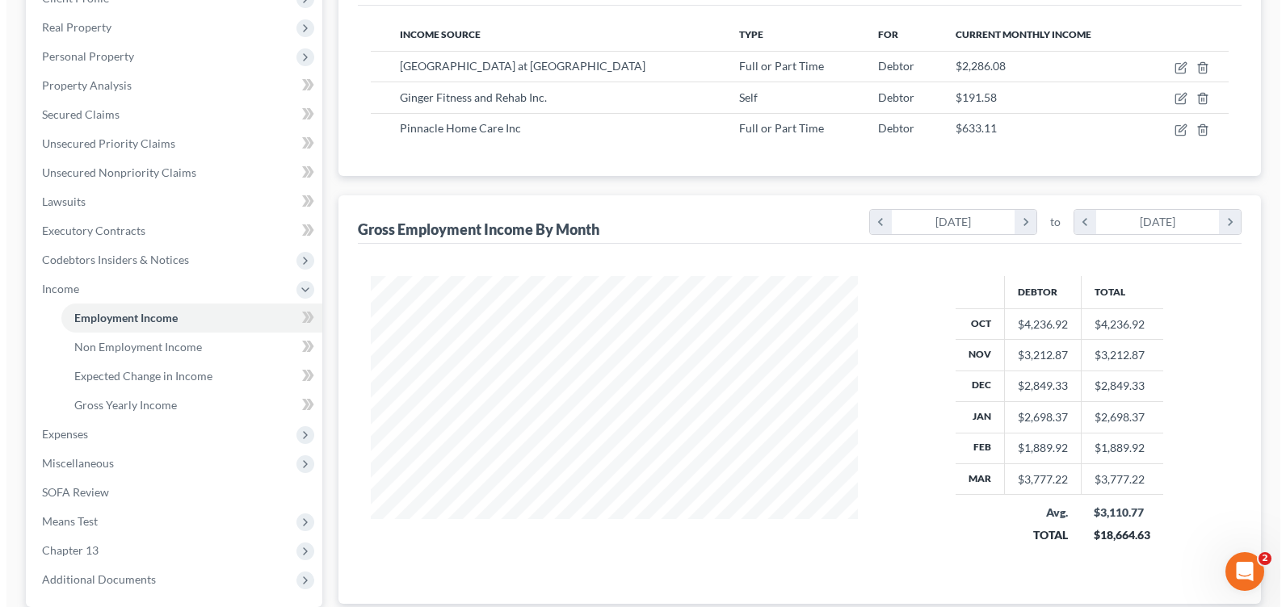
scroll to position [807427, 807197]
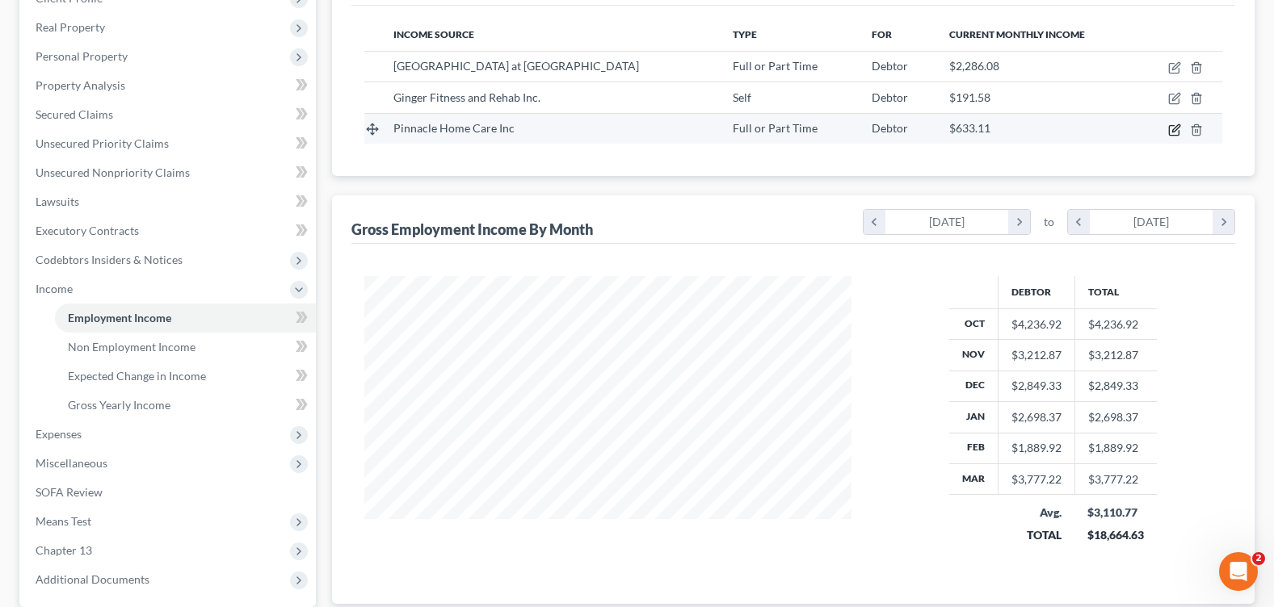
click at [1174, 124] on icon "button" at bounding box center [1174, 130] width 13 height 13
select select "0"
select select "9"
select select "2"
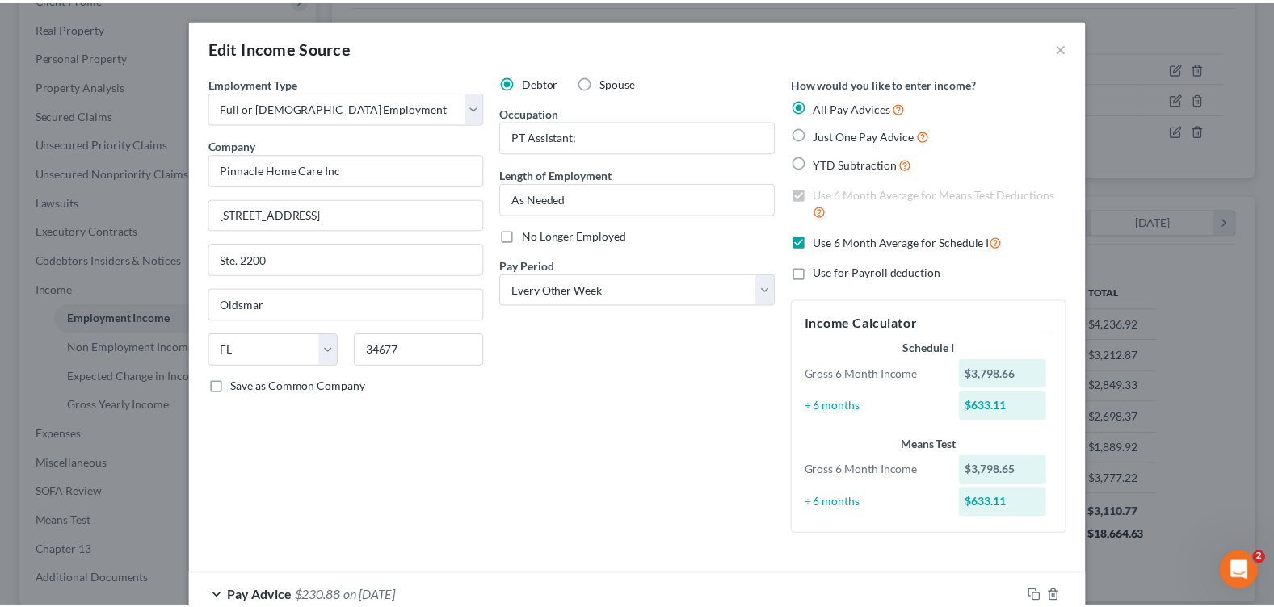
scroll to position [407, 0]
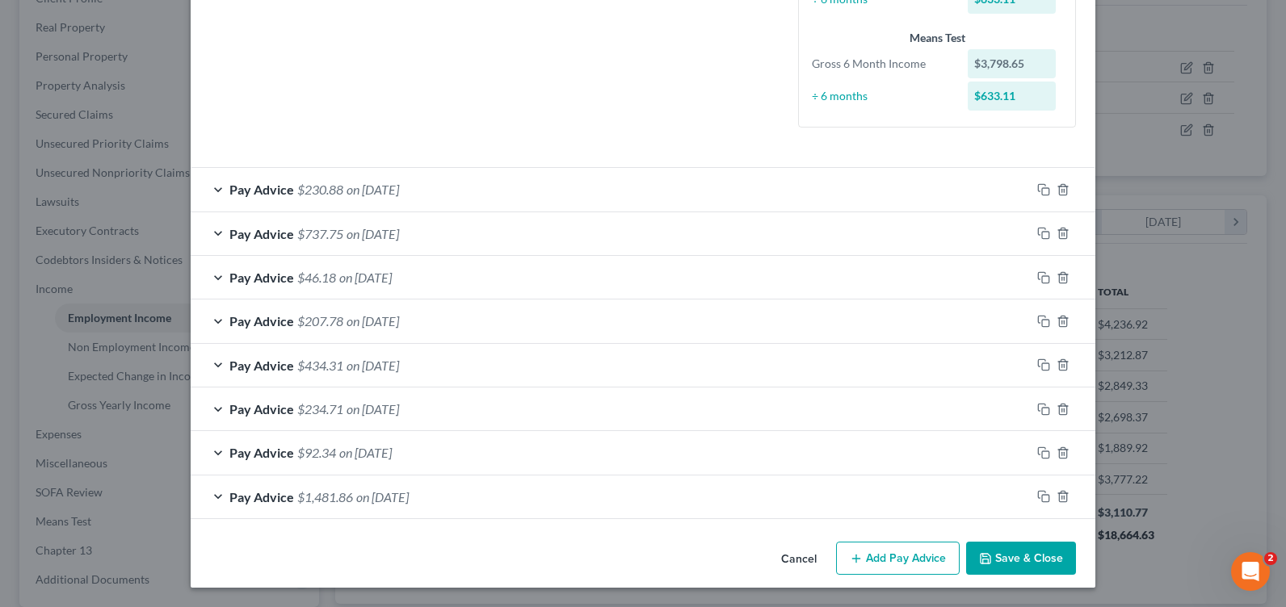
click at [1017, 546] on button "Save & Close" at bounding box center [1021, 559] width 110 height 34
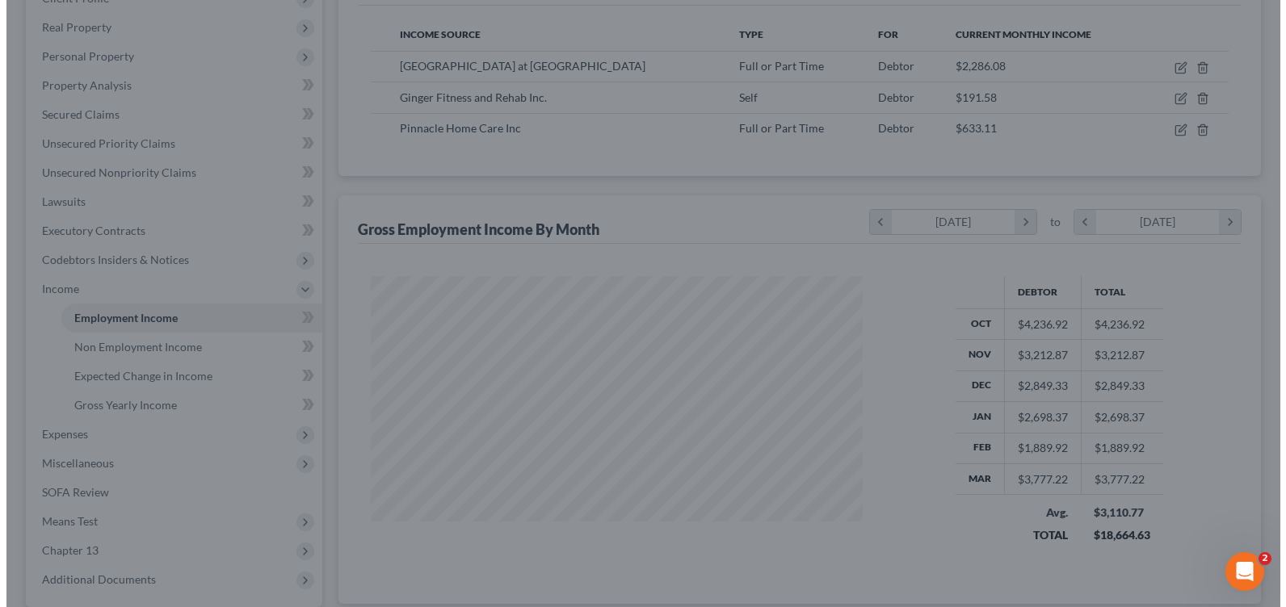
scroll to position [807427, 807197]
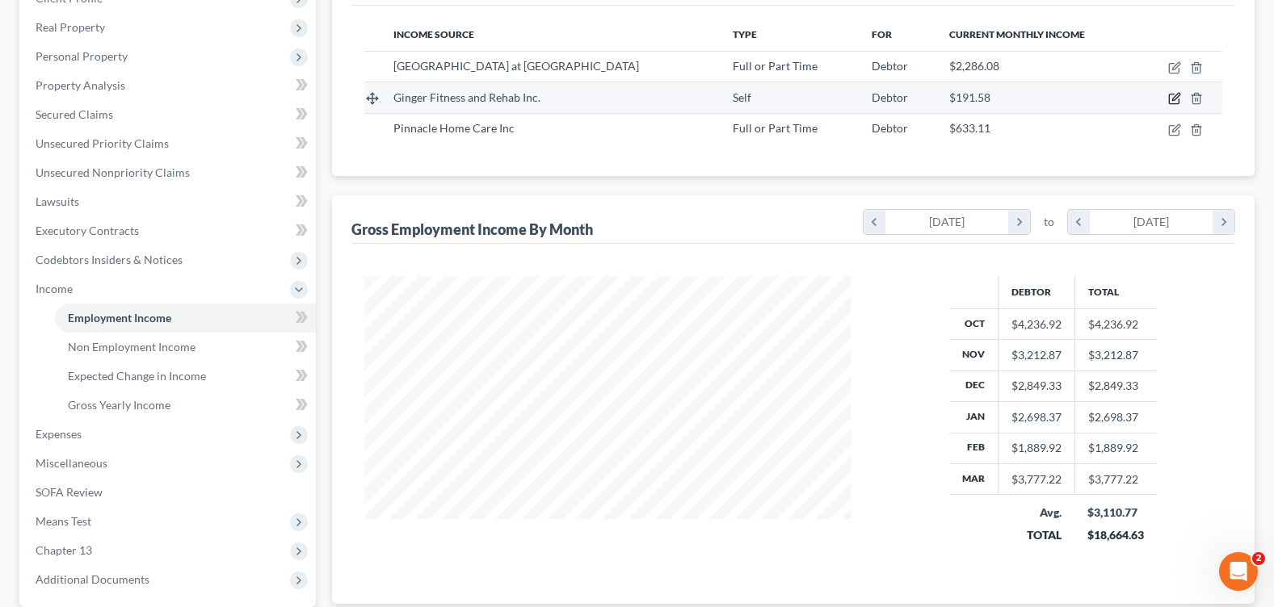
click at [1173, 95] on icon "button" at bounding box center [1174, 100] width 10 height 10
select select "1"
select select "9"
select select "0"
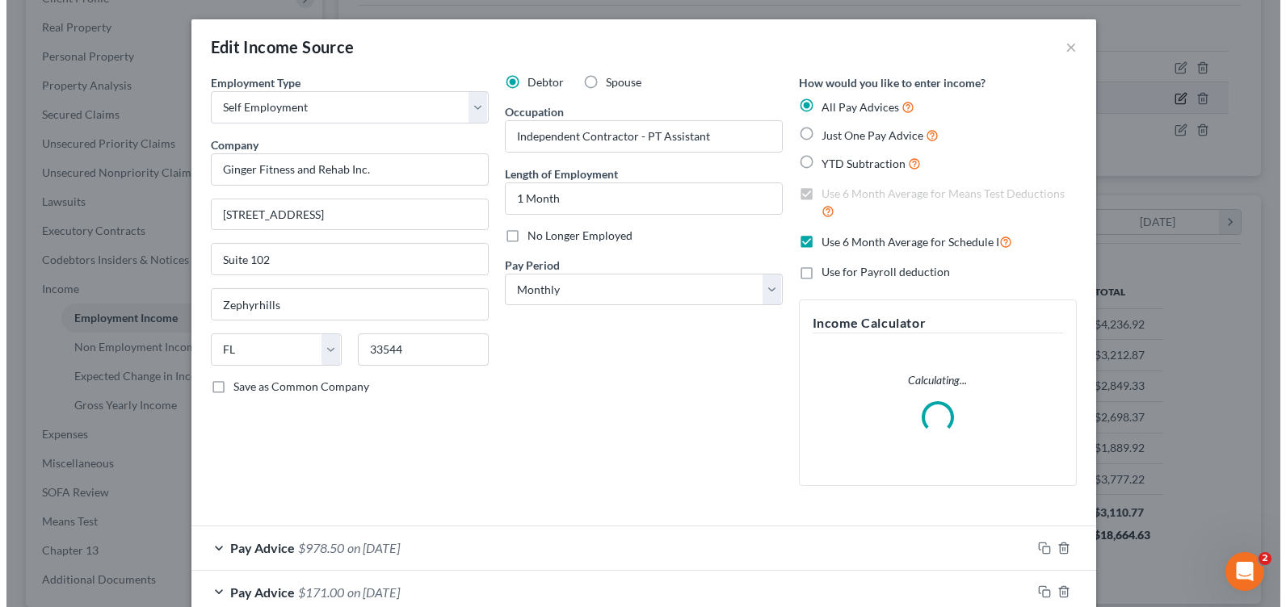
scroll to position [290, 525]
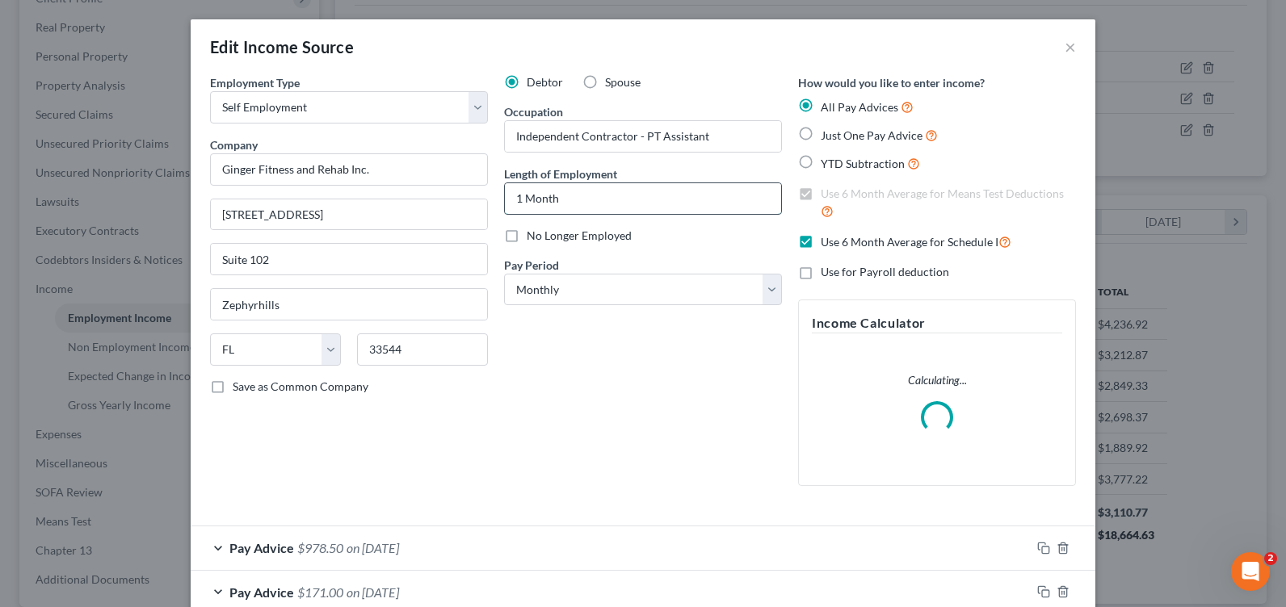
click at [593, 193] on input "1 Month" at bounding box center [643, 198] width 276 height 31
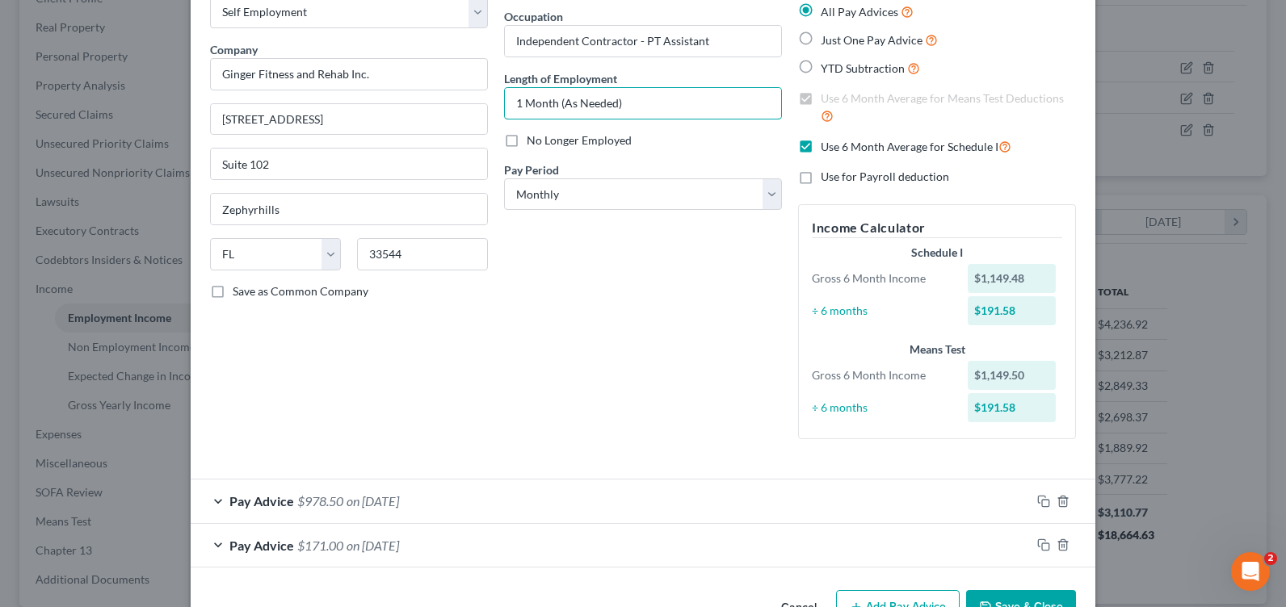
type input "1 Month (As Needed)"
click at [992, 558] on div "Pay Advice $171.00 on 01/03/2025" at bounding box center [611, 545] width 840 height 43
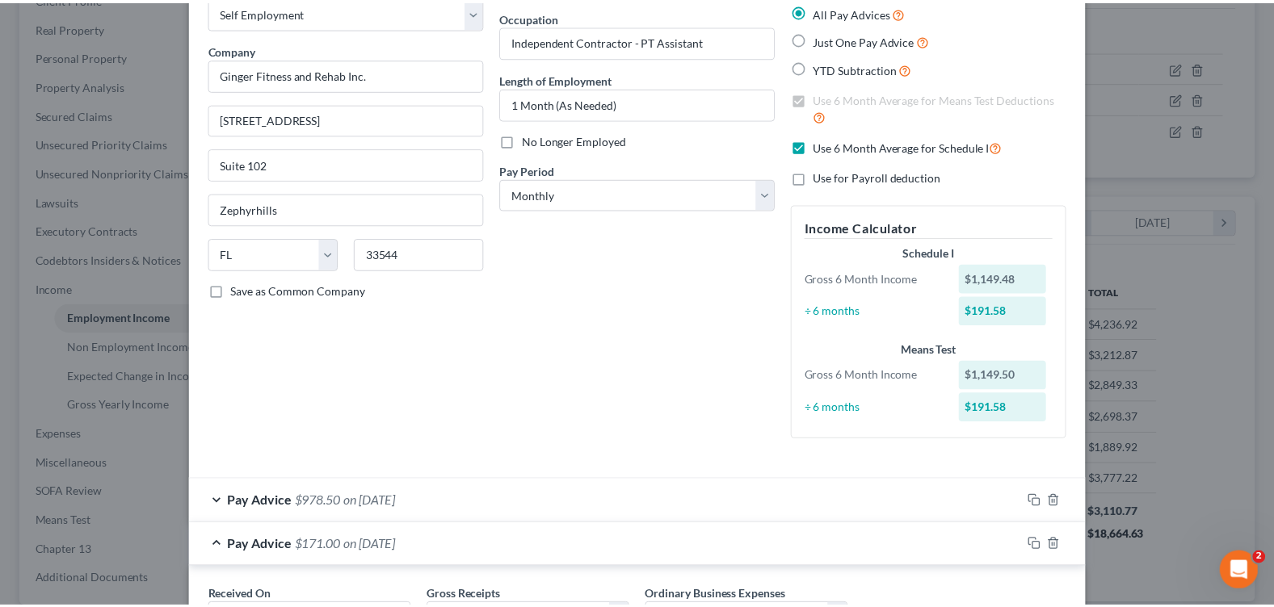
scroll to position [238, 0]
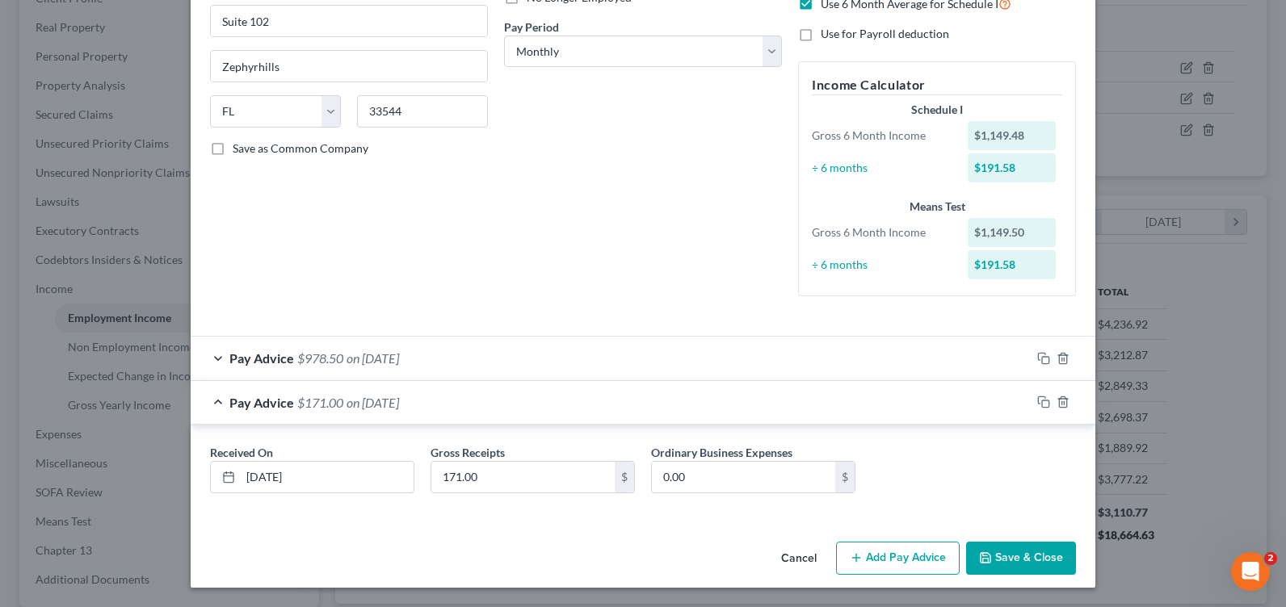
click at [1007, 555] on button "Save & Close" at bounding box center [1021, 559] width 110 height 34
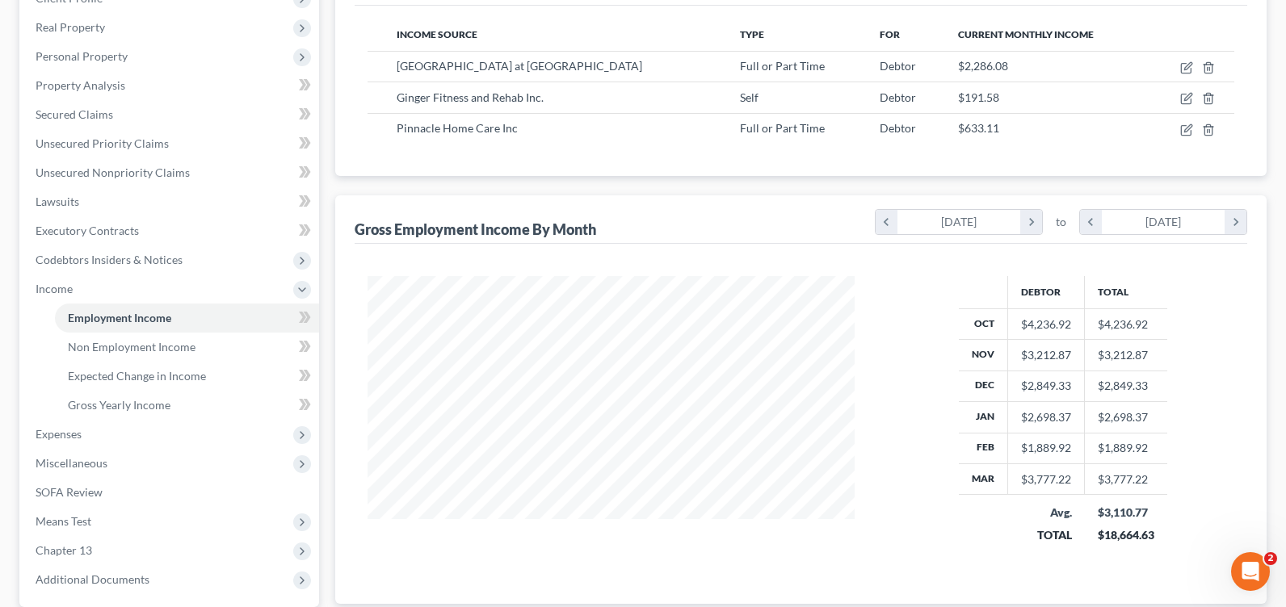
scroll to position [807427, 807197]
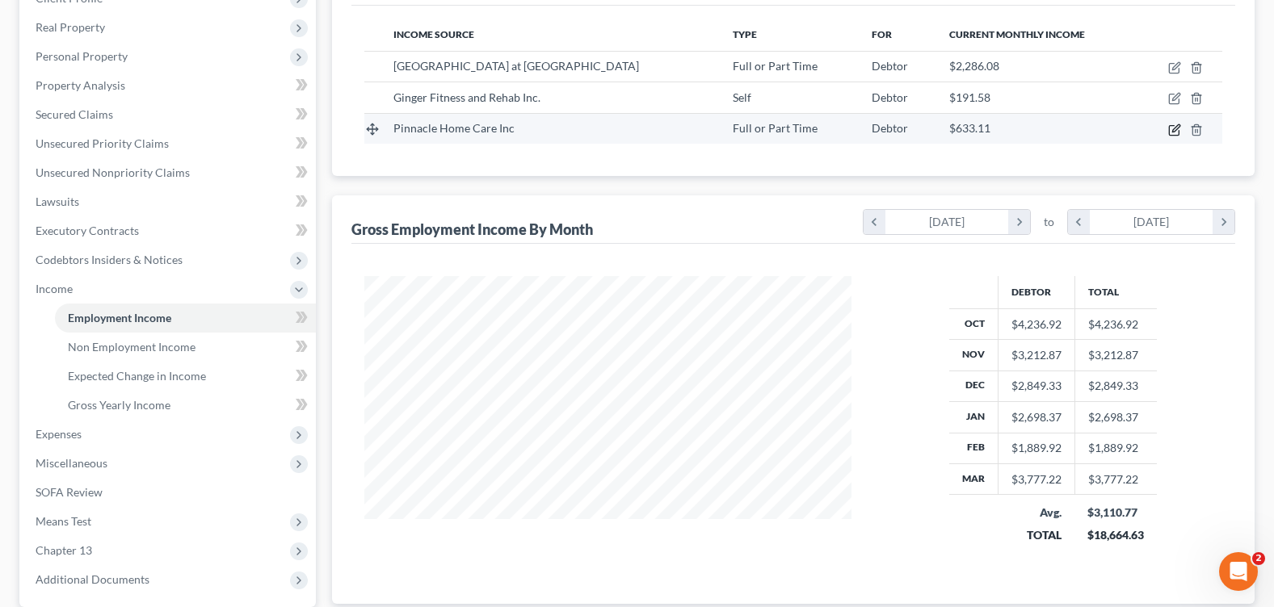
click at [1176, 128] on icon "button" at bounding box center [1174, 130] width 13 height 13
select select "0"
select select "9"
select select "2"
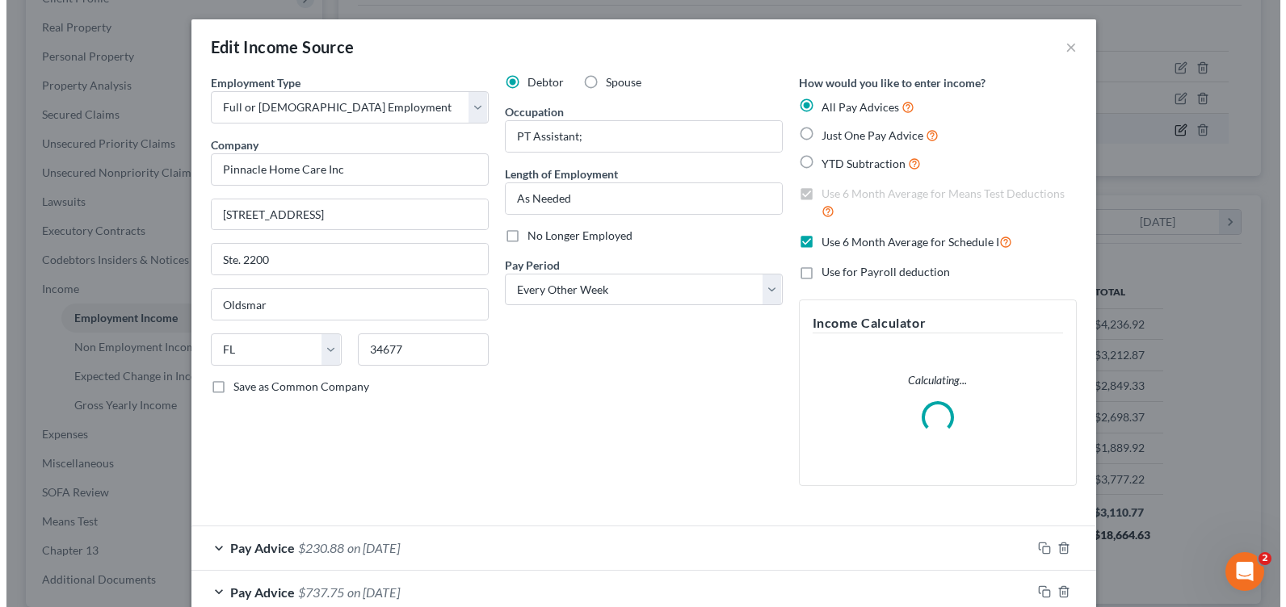
scroll to position [290, 525]
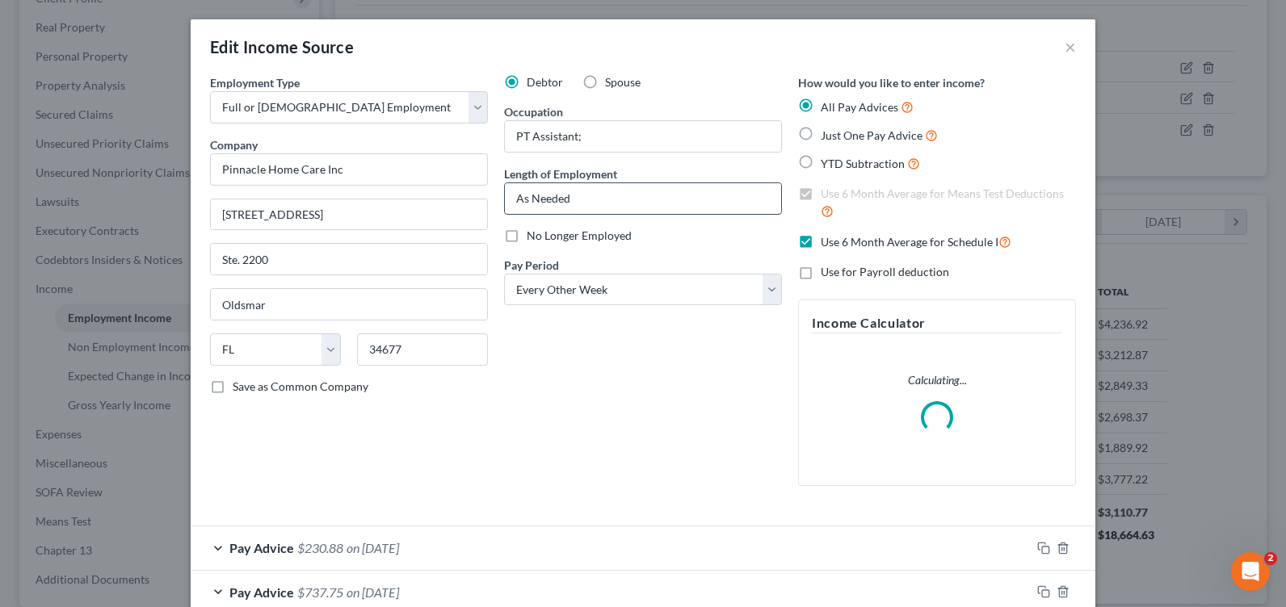
click at [645, 204] on input "As Needed" at bounding box center [643, 198] width 276 height 31
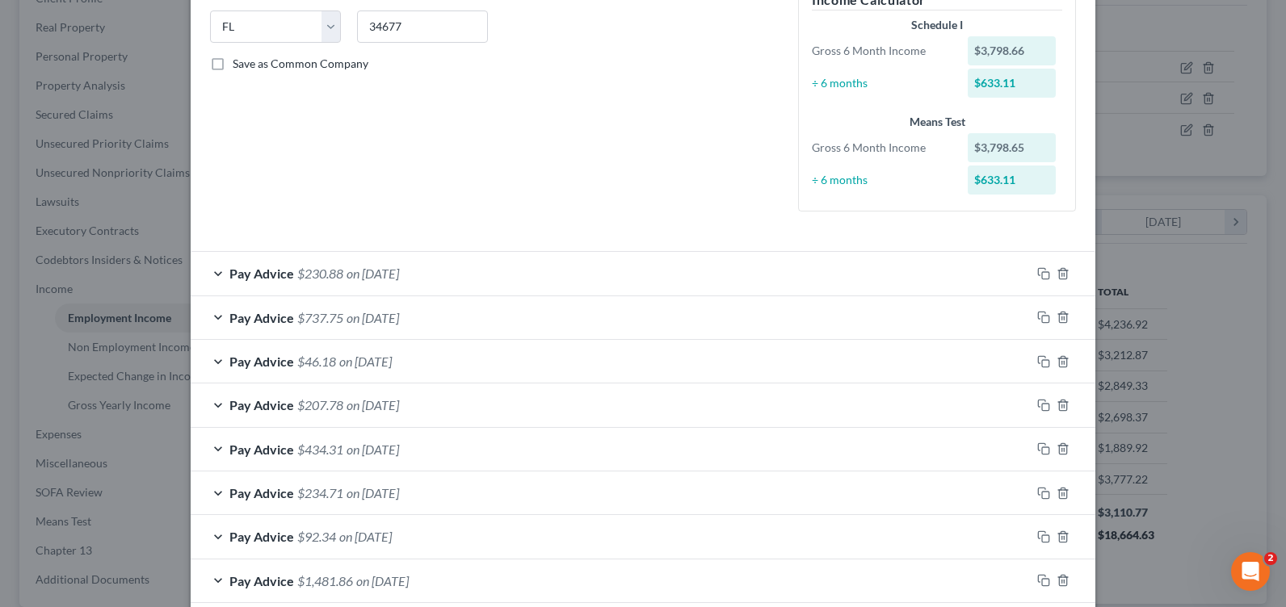
scroll to position [407, 0]
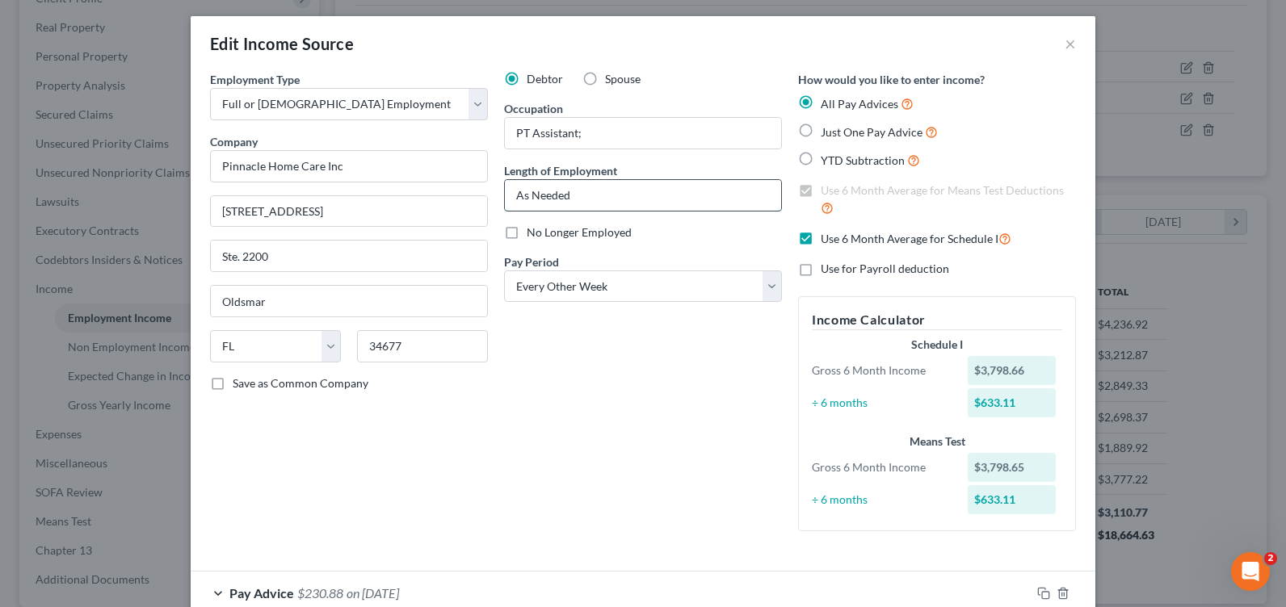
click at [590, 199] on input "As Needed" at bounding box center [643, 195] width 276 height 31
click at [569, 199] on input "As Needed" at bounding box center [643, 195] width 276 height 31
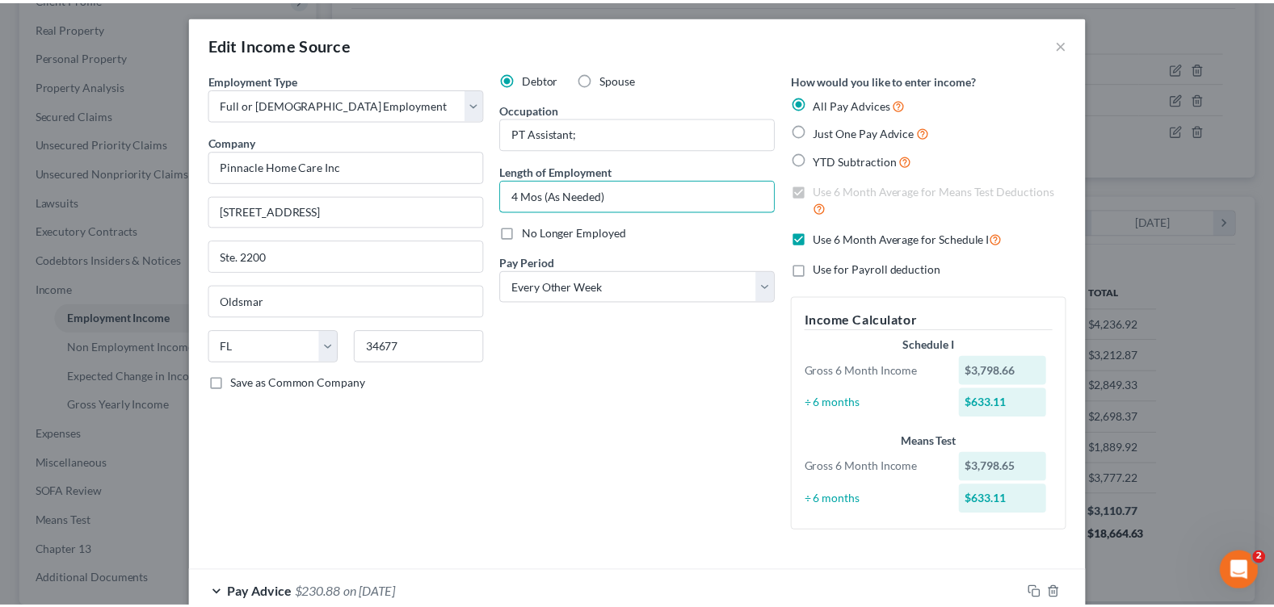
scroll to position [407, 0]
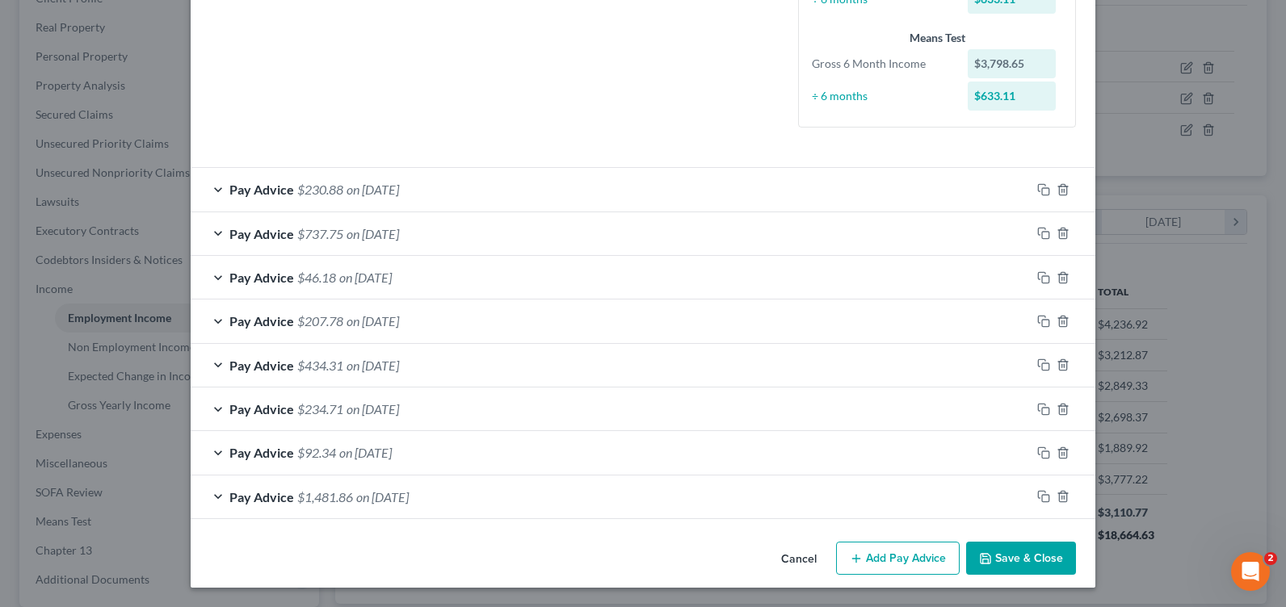
type input "4 Mos (As Needed)"
click at [1035, 544] on button "Save & Close" at bounding box center [1021, 559] width 110 height 34
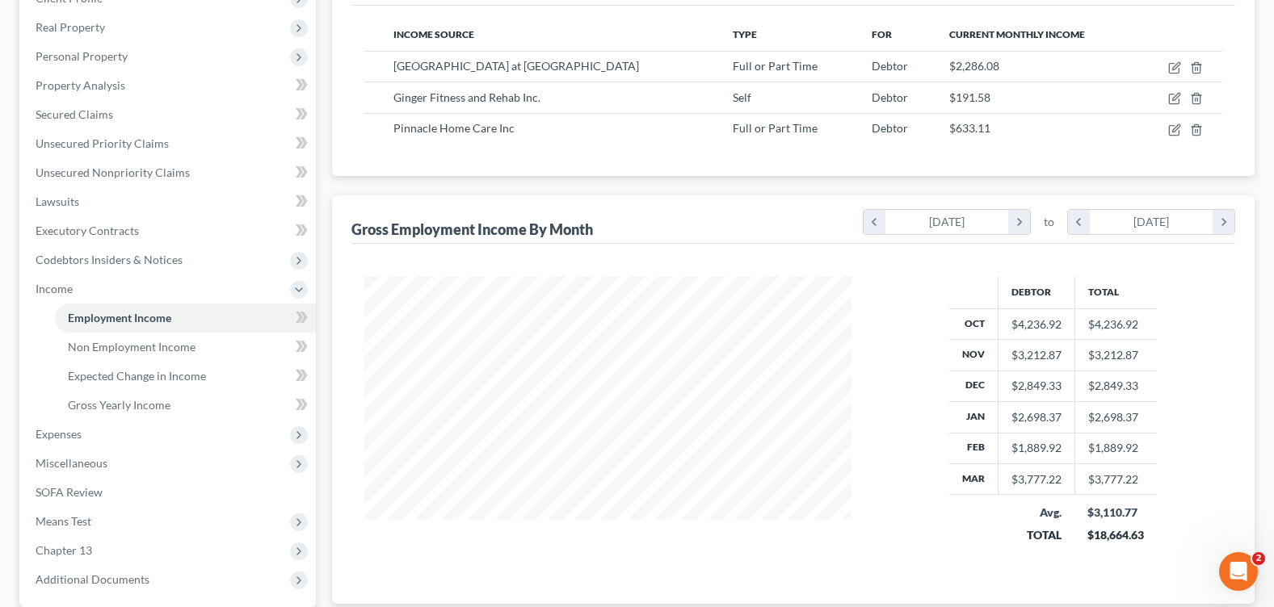
scroll to position [0, 0]
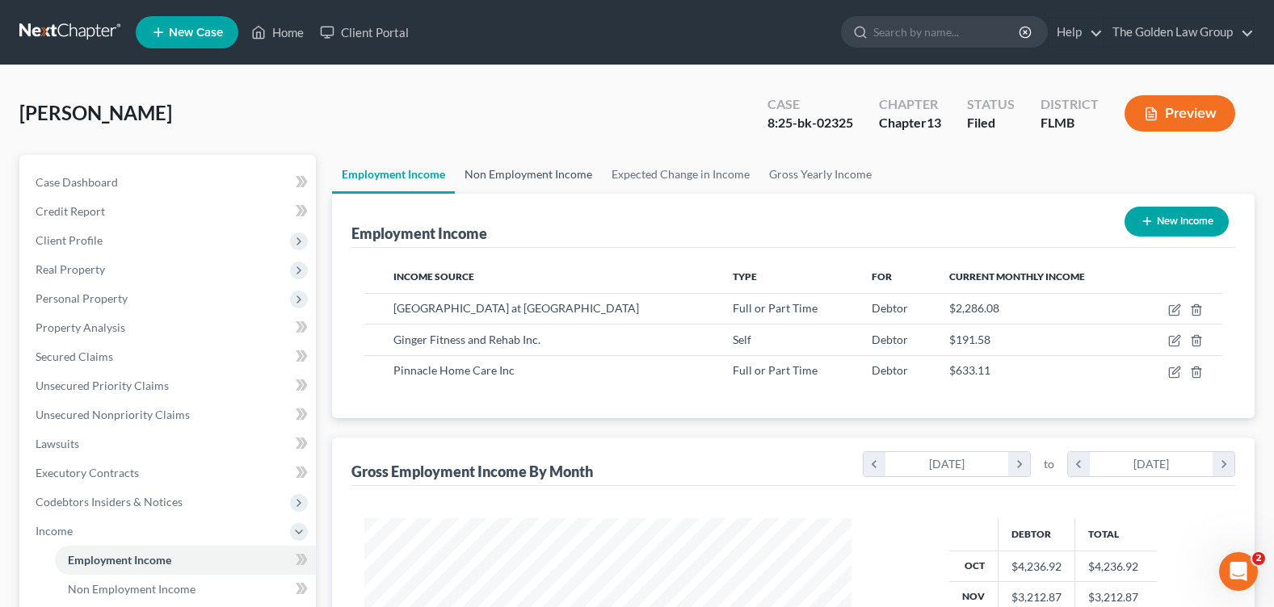
click at [531, 182] on link "Non Employment Income" at bounding box center [528, 174] width 147 height 39
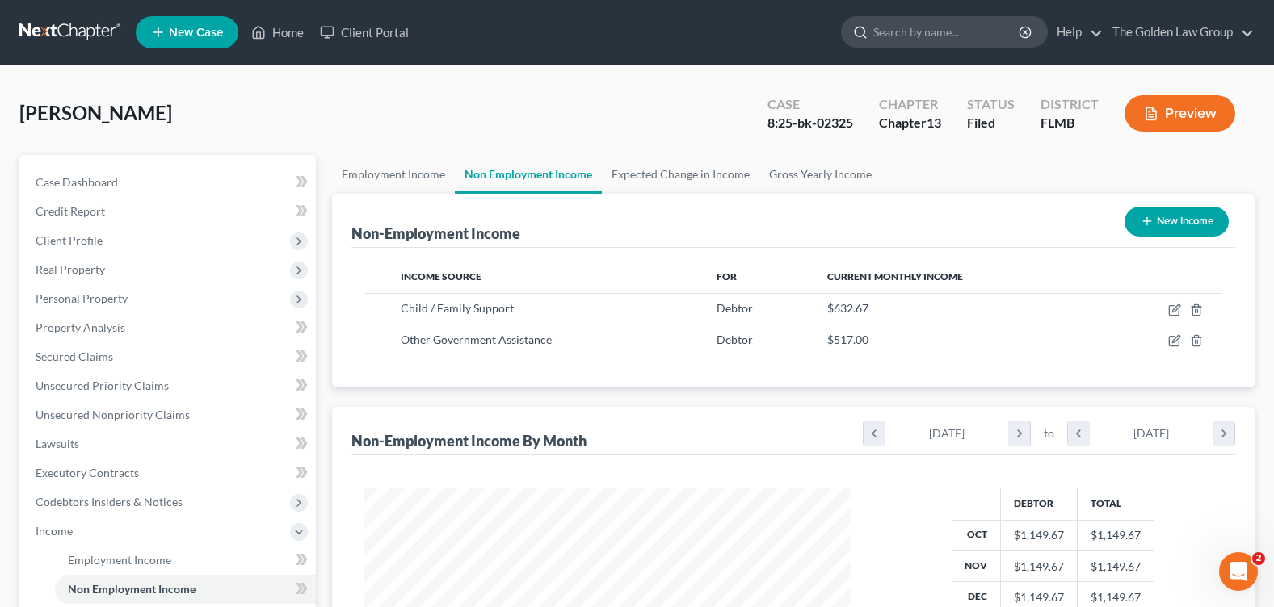
click at [894, 36] on input "search" at bounding box center [947, 32] width 148 height 30
type input "GREEN"
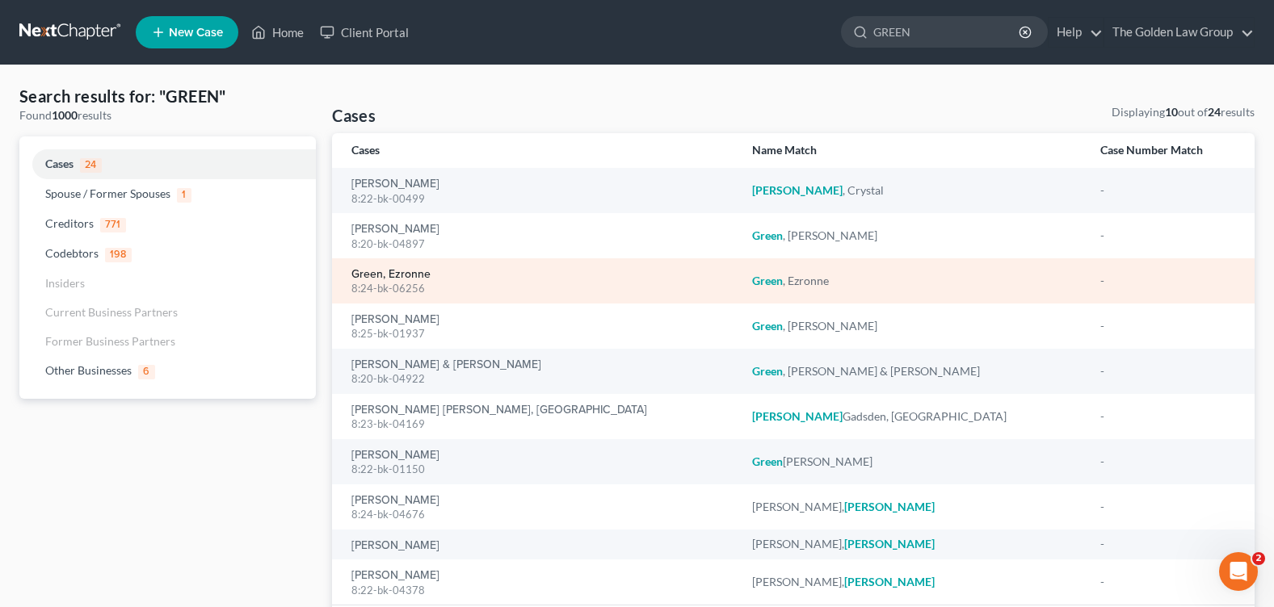
click at [401, 271] on link "Green, Ezronne" at bounding box center [390, 274] width 79 height 11
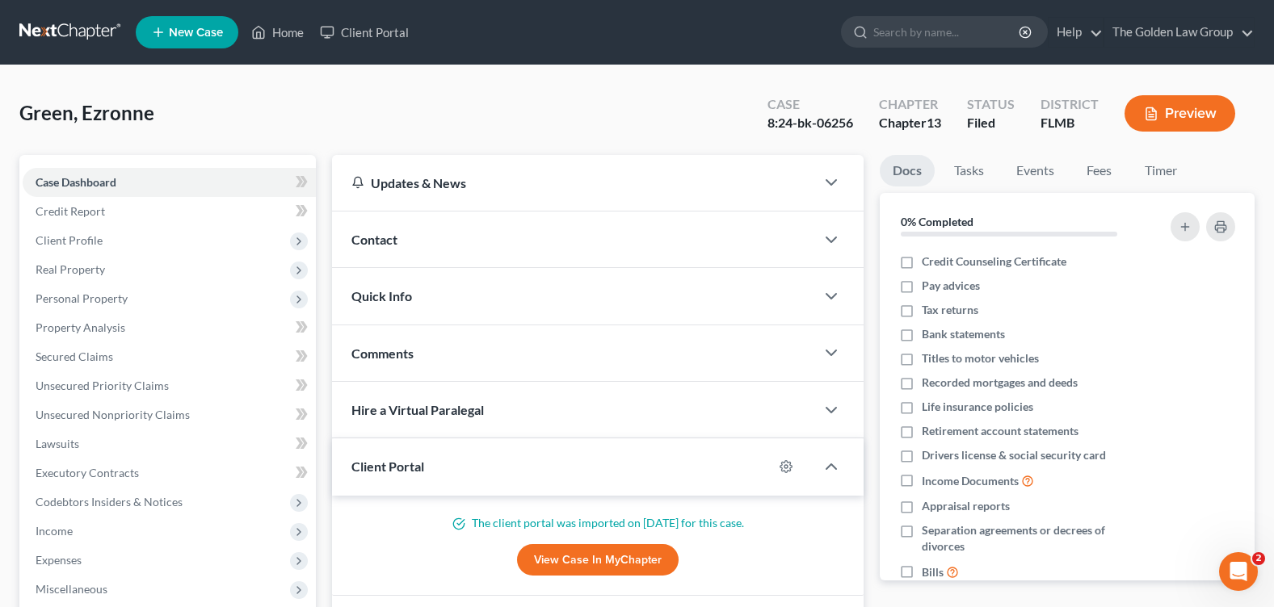
scroll to position [280, 0]
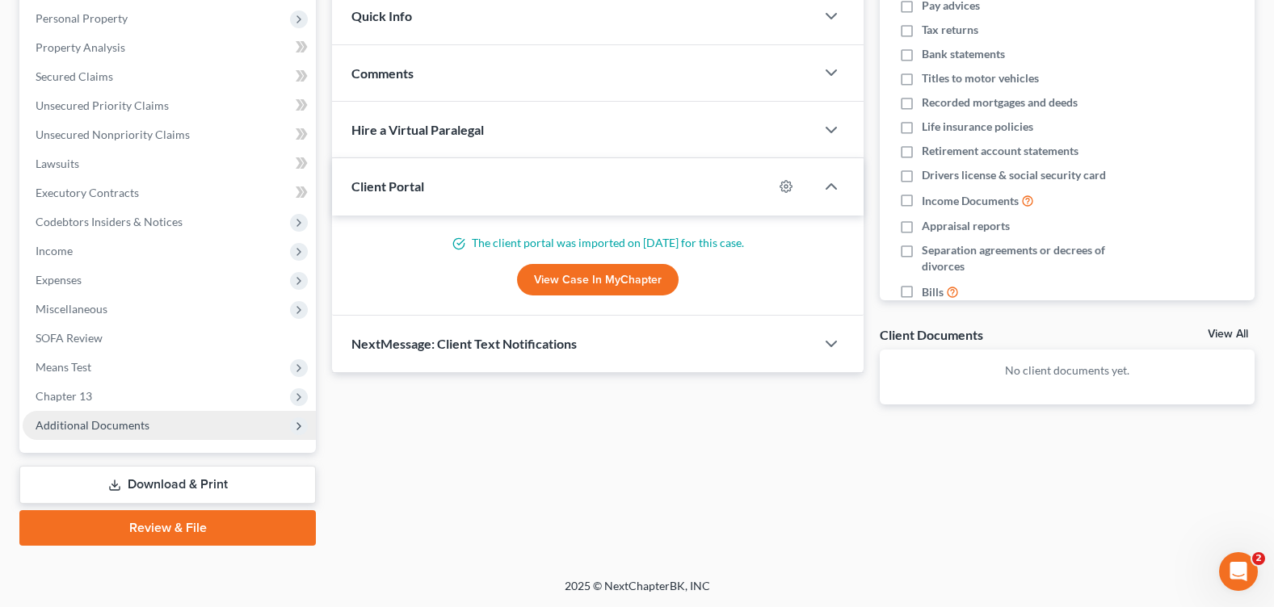
click at [115, 427] on span "Additional Documents" at bounding box center [93, 425] width 114 height 14
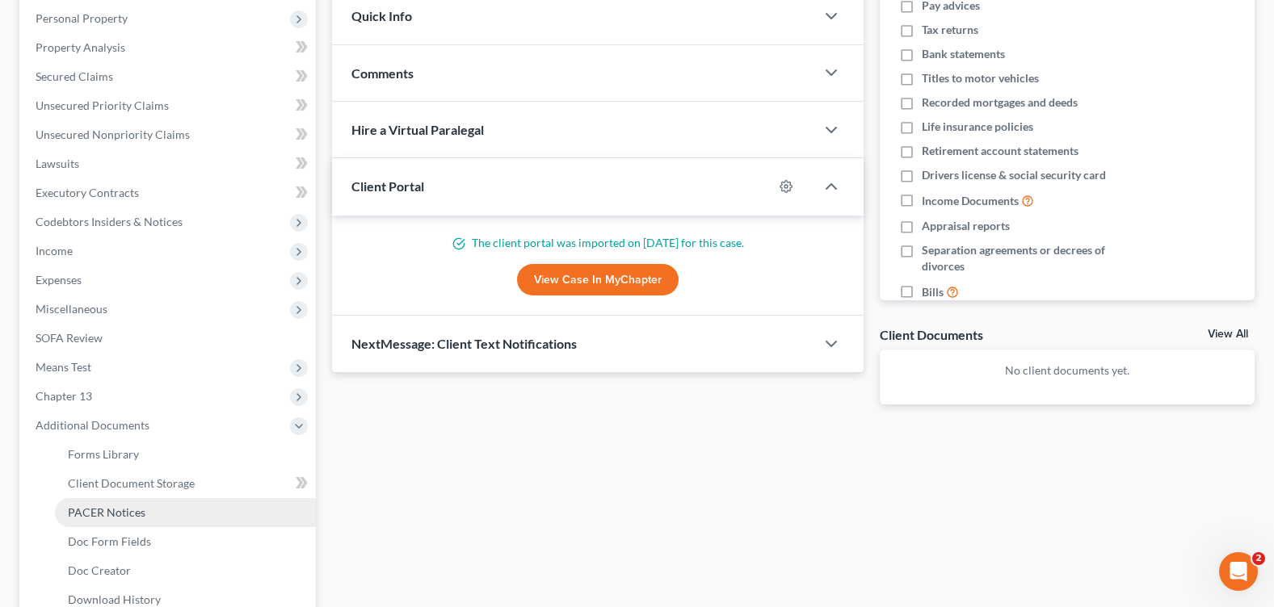
click at [126, 518] on span "PACER Notices" at bounding box center [107, 513] width 78 height 14
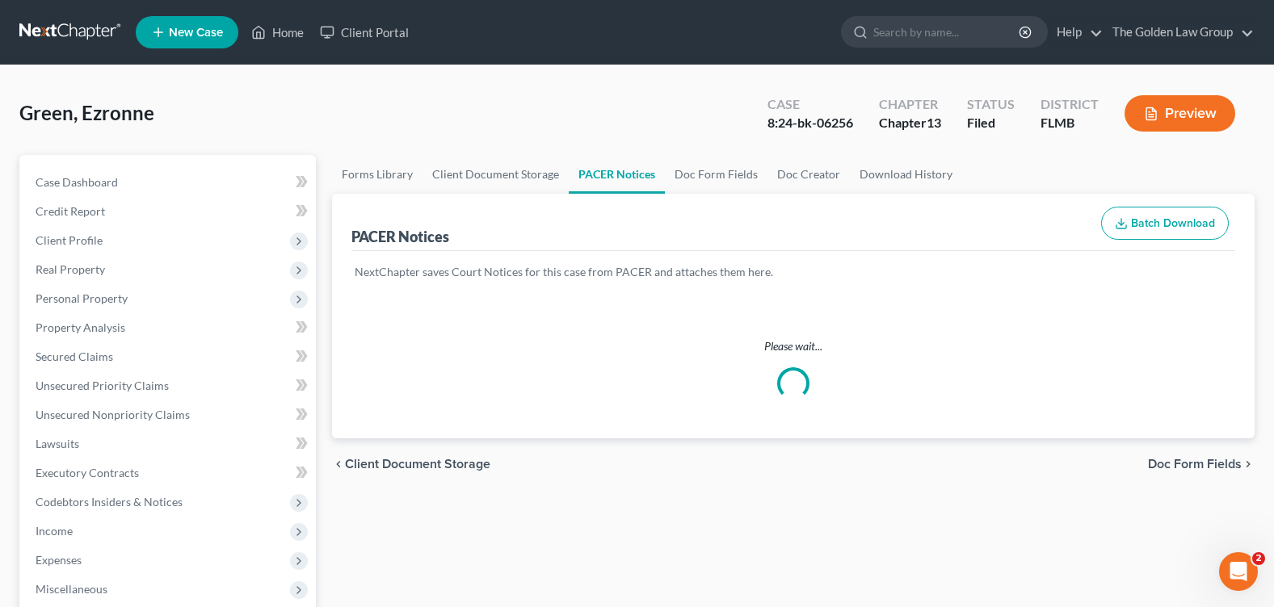
click at [491, 101] on div "Green, Ezronne Upgraded Case 8:24-bk-06256 Chapter Chapter 13 Status Filed Dist…" at bounding box center [636, 120] width 1235 height 70
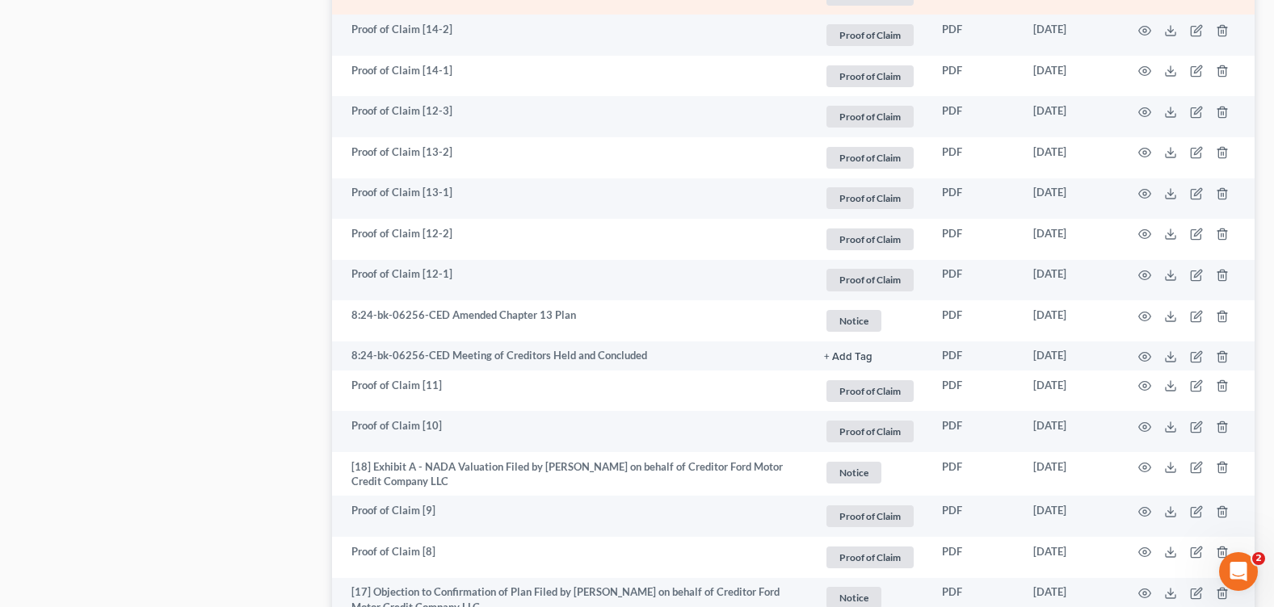
scroll to position [1939, 0]
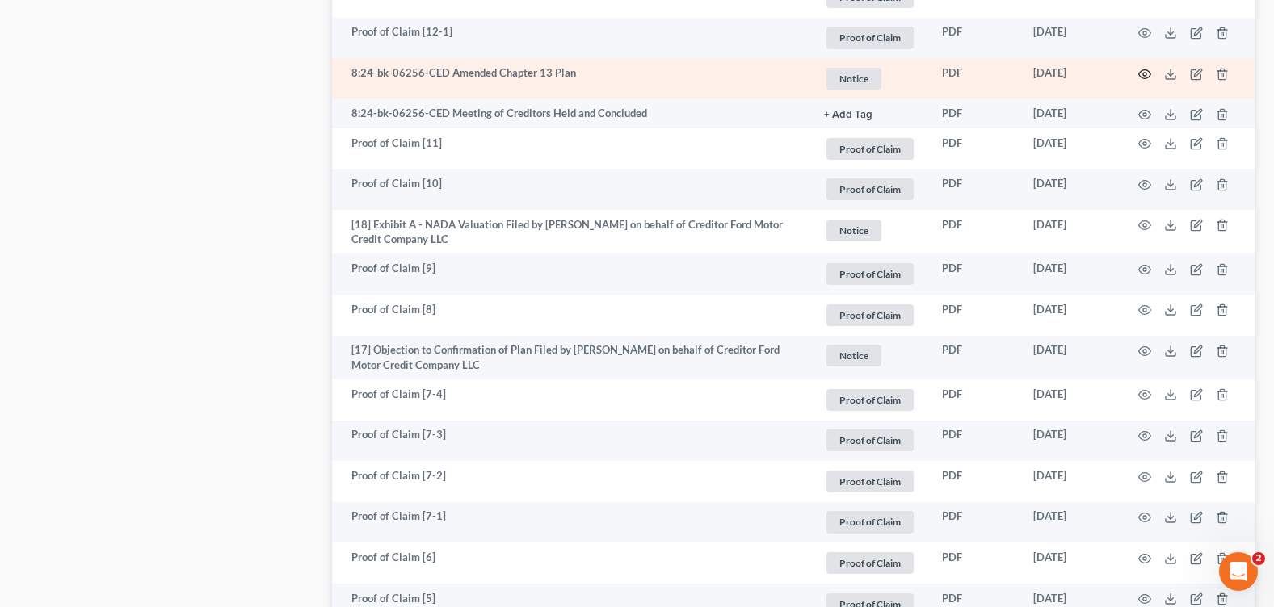
click at [1147, 71] on icon "button" at bounding box center [1144, 74] width 13 height 13
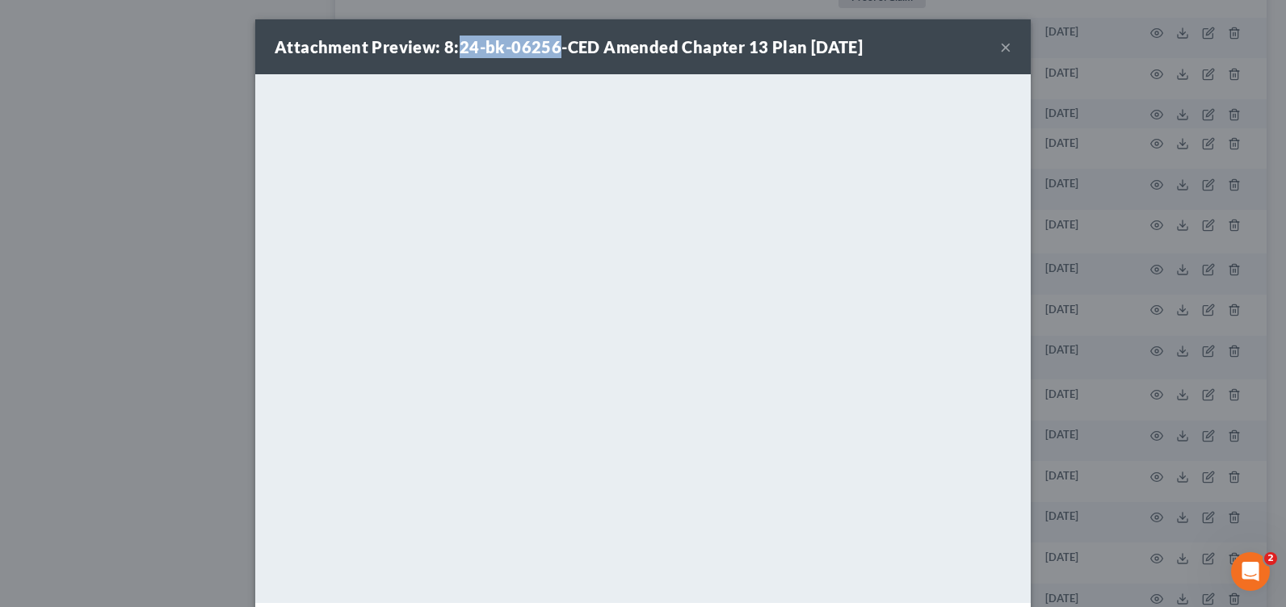
drag, startPoint x: 454, startPoint y: 44, endPoint x: 548, endPoint y: 51, distance: 93.9
click at [548, 51] on strong "Attachment Preview: 8:24-bk-06256-CED Amended Chapter 13 Plan 11/25/2024" at bounding box center [569, 46] width 588 height 19
copy strong "24-bk-06256"
click at [1000, 53] on button "×" at bounding box center [1005, 46] width 11 height 19
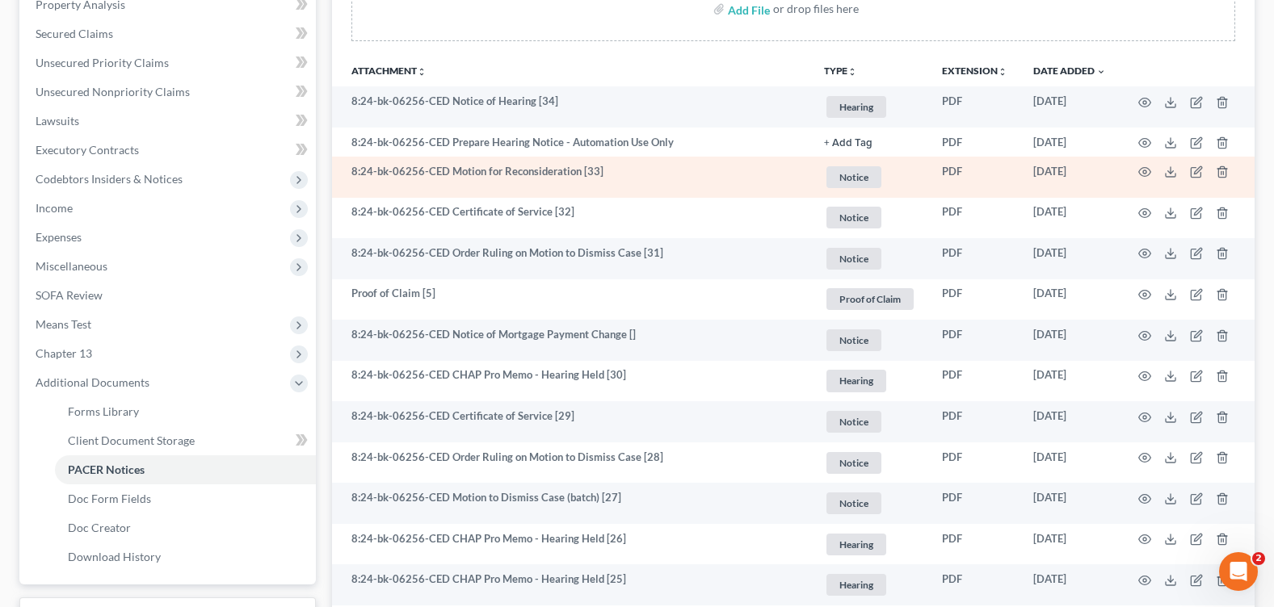
scroll to position [0, 0]
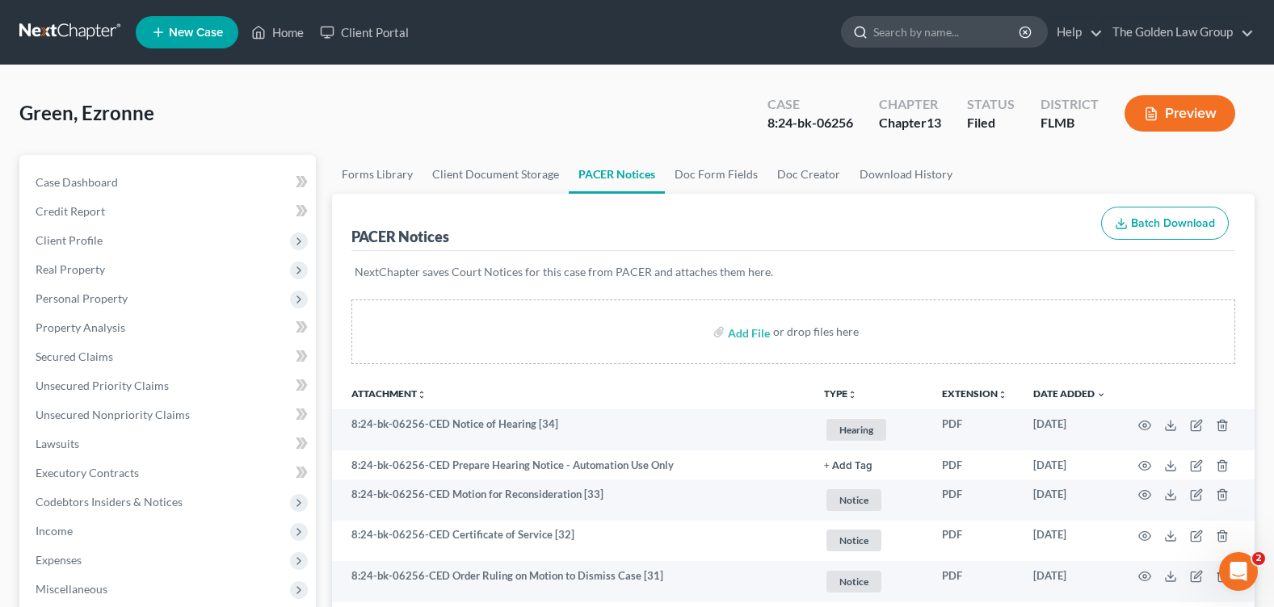
click at [926, 31] on input "search" at bounding box center [947, 32] width 148 height 30
type input "FERDINAND"
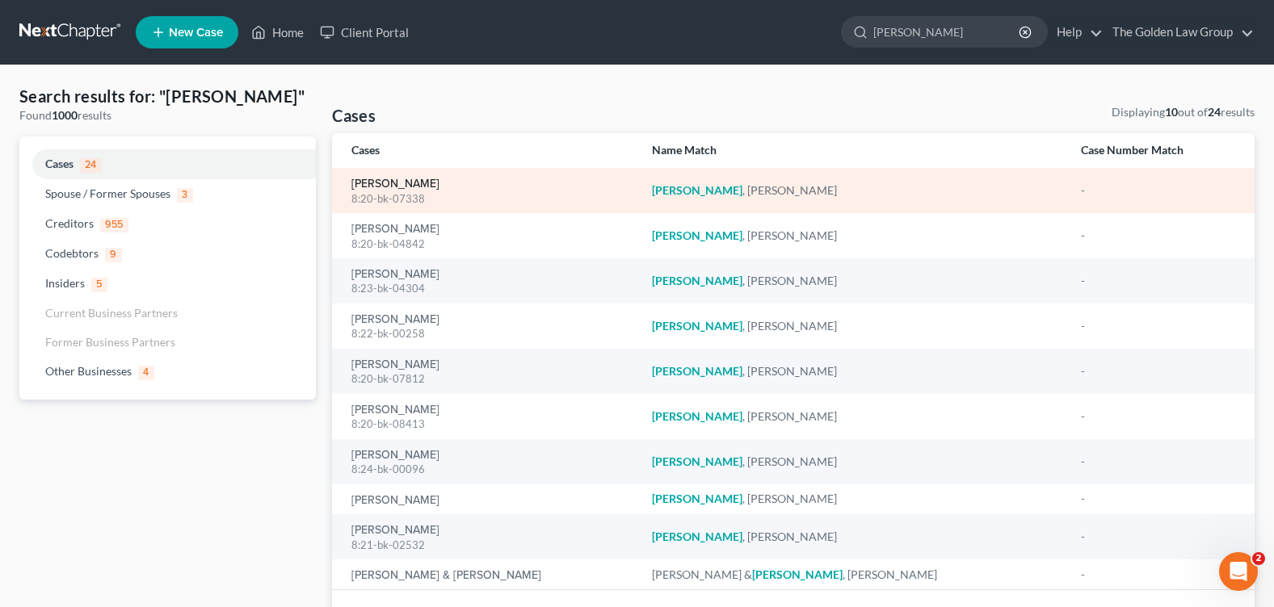
click at [415, 182] on link "[PERSON_NAME]" at bounding box center [395, 184] width 88 height 11
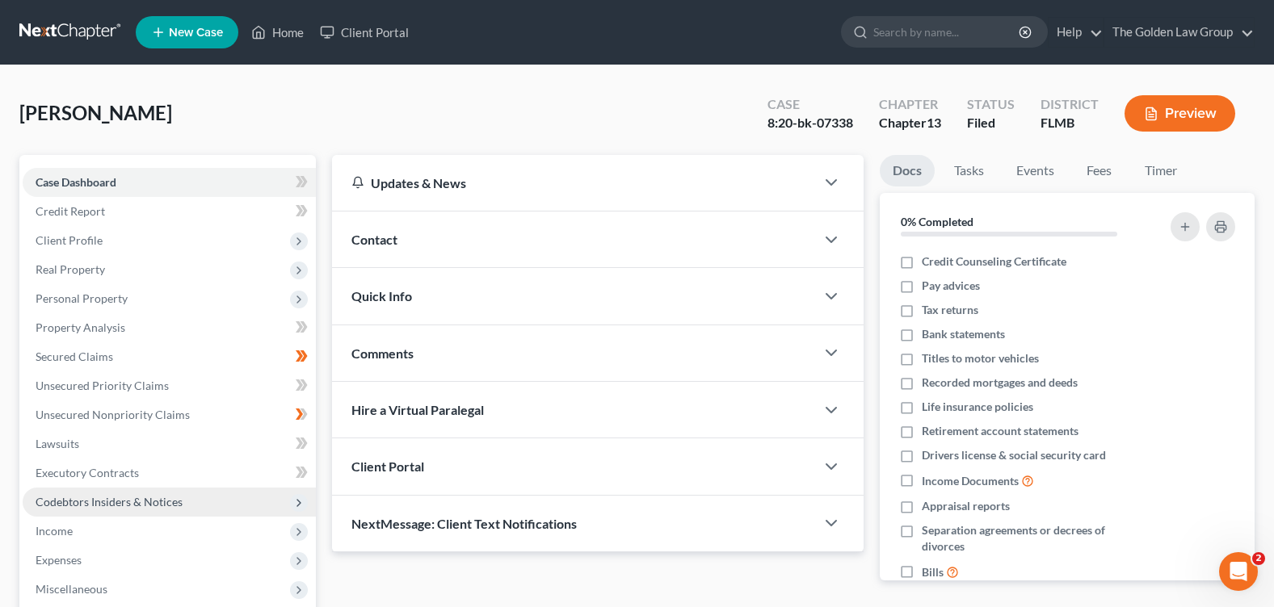
scroll to position [242, 0]
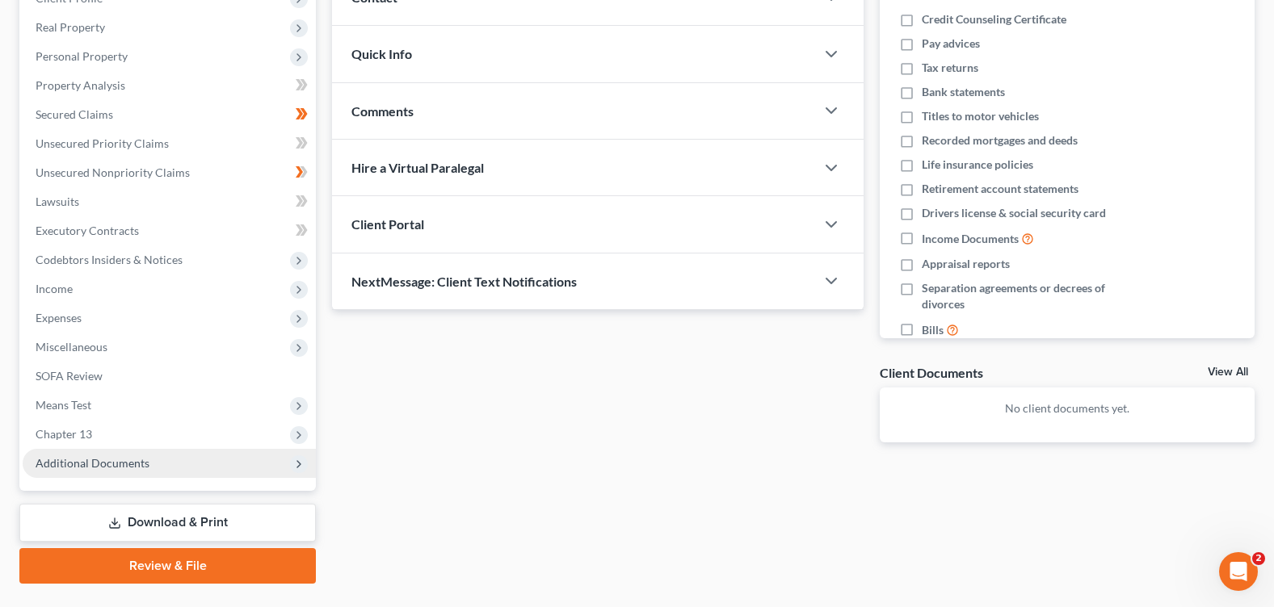
click at [132, 468] on span "Additional Documents" at bounding box center [93, 463] width 114 height 14
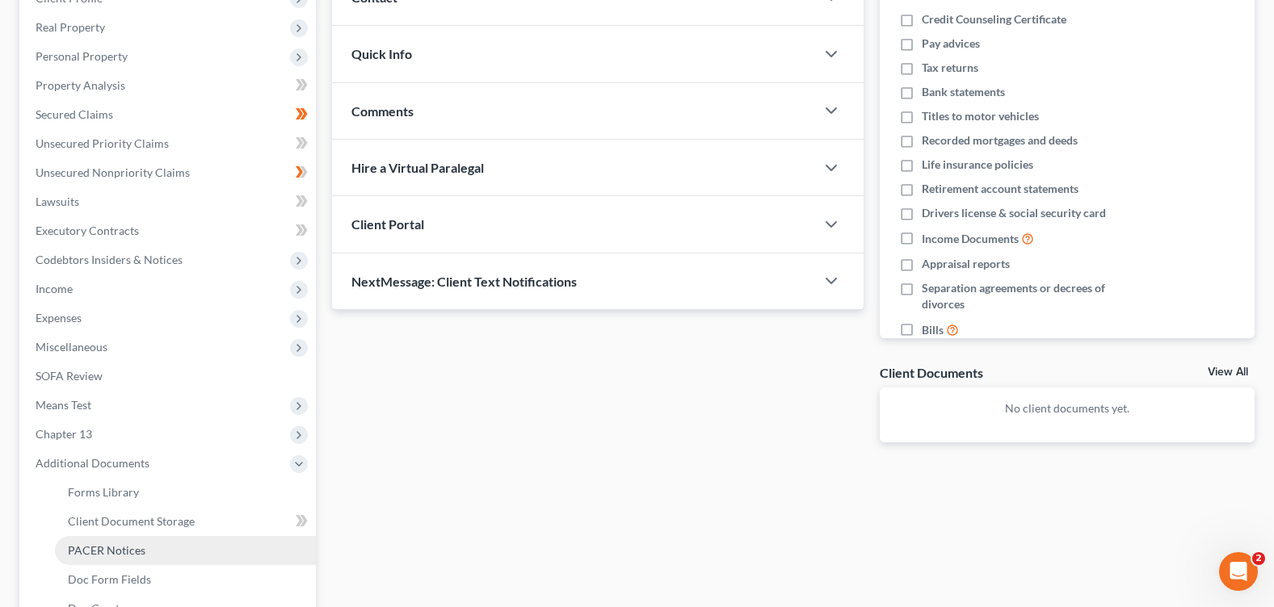
click at [137, 544] on span "PACER Notices" at bounding box center [107, 551] width 78 height 14
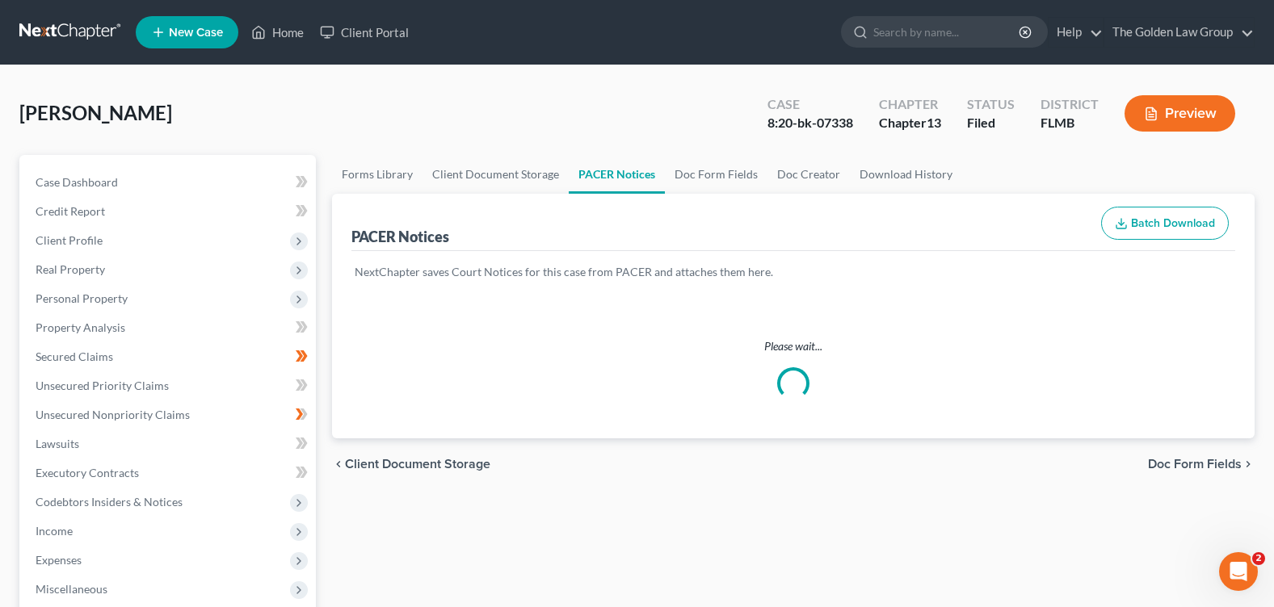
click at [548, 107] on div "Ferdinand, Cindy Upgraded Case 8:20-bk-07338 Chapter Chapter 13 Status Filed Di…" at bounding box center [636, 120] width 1235 height 70
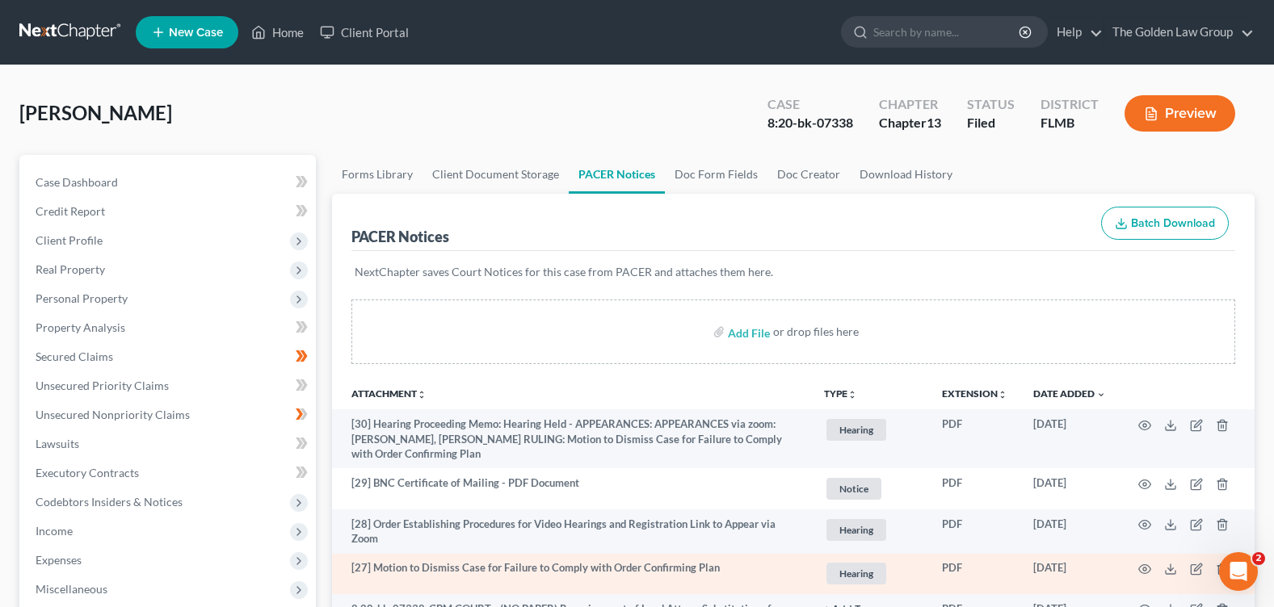
scroll to position [162, 0]
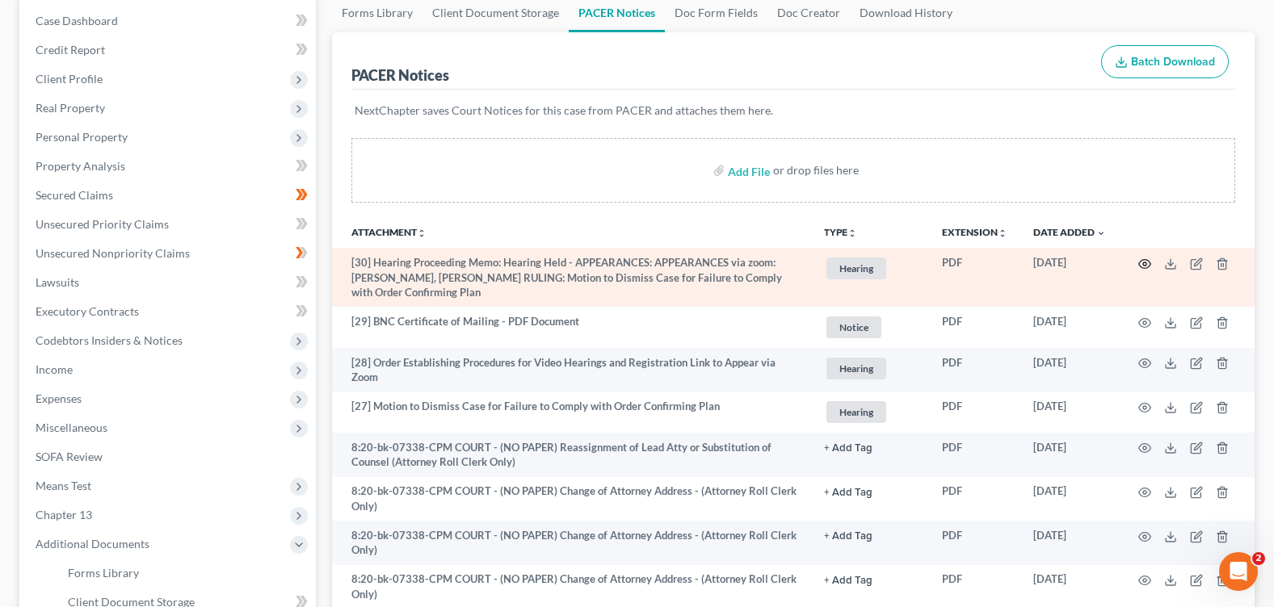
click at [1144, 265] on circle "button" at bounding box center [1144, 264] width 3 height 3
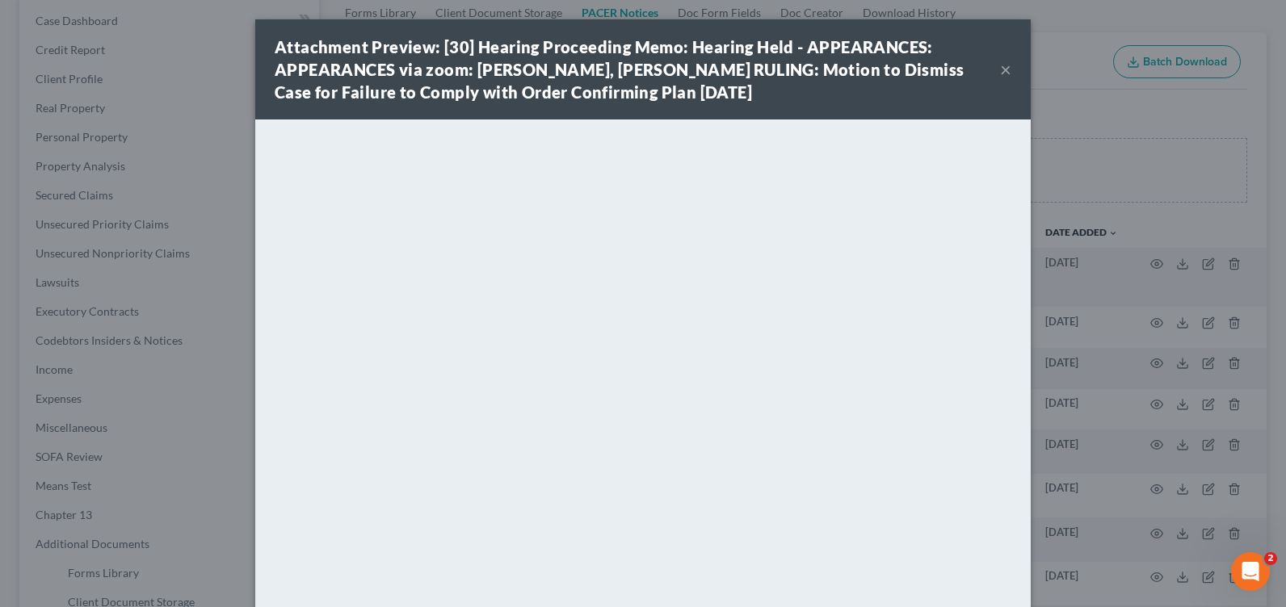
click at [1001, 78] on button "×" at bounding box center [1005, 69] width 11 height 19
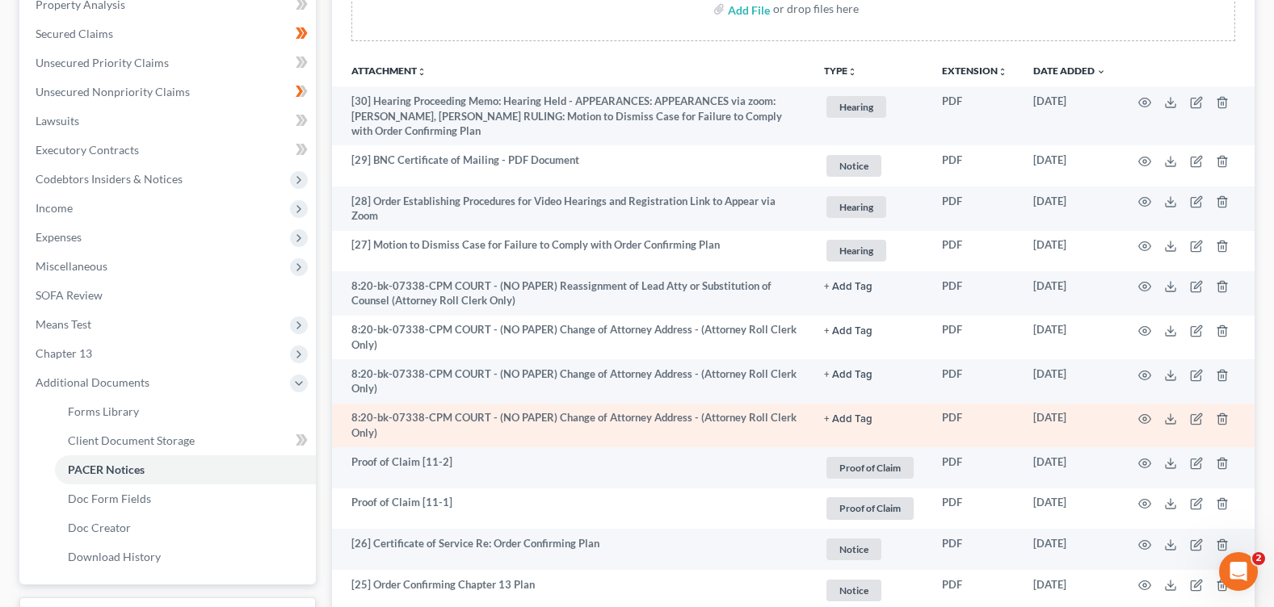
scroll to position [404, 0]
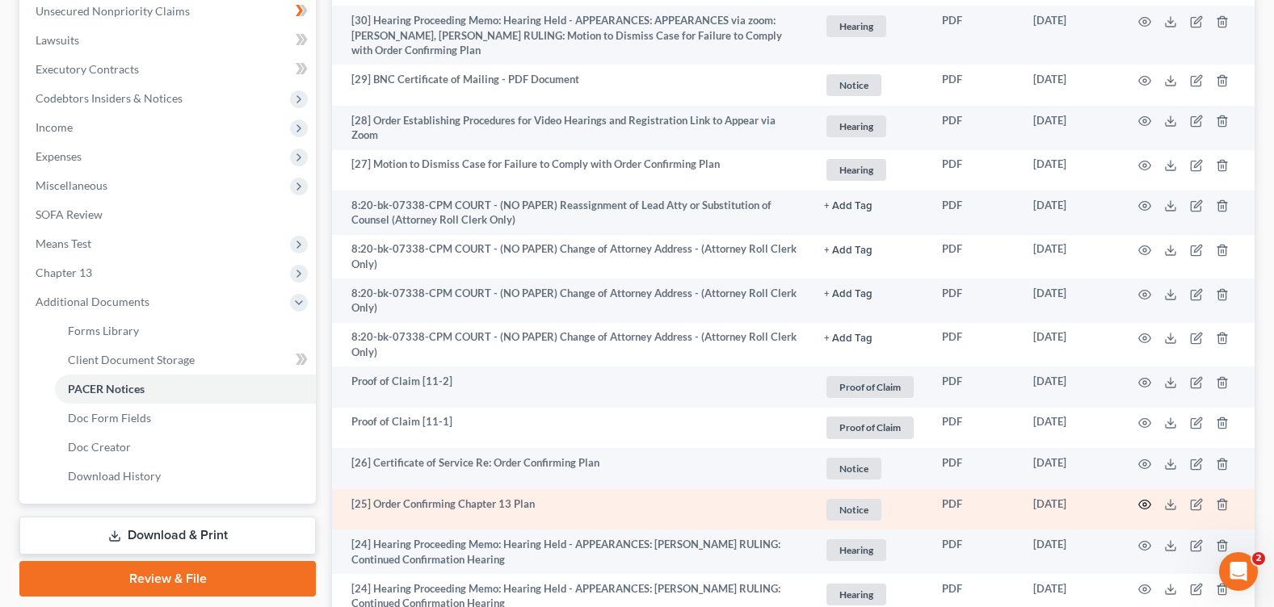
click at [1143, 505] on circle "button" at bounding box center [1144, 504] width 3 height 3
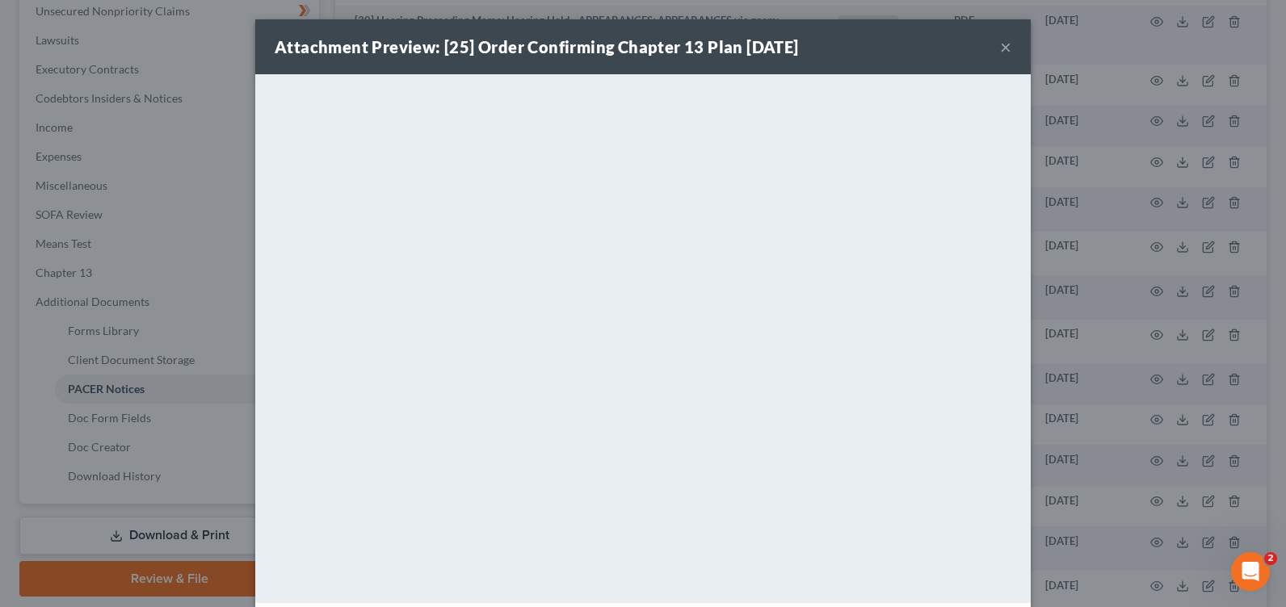
click at [1002, 45] on button "×" at bounding box center [1005, 46] width 11 height 19
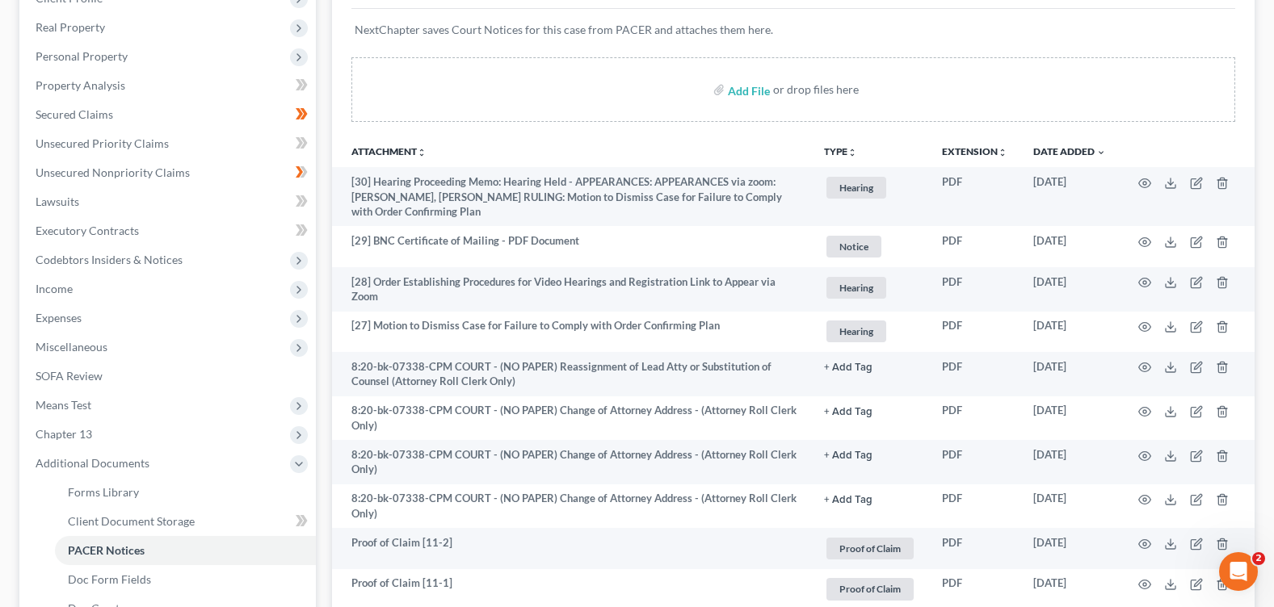
scroll to position [0, 0]
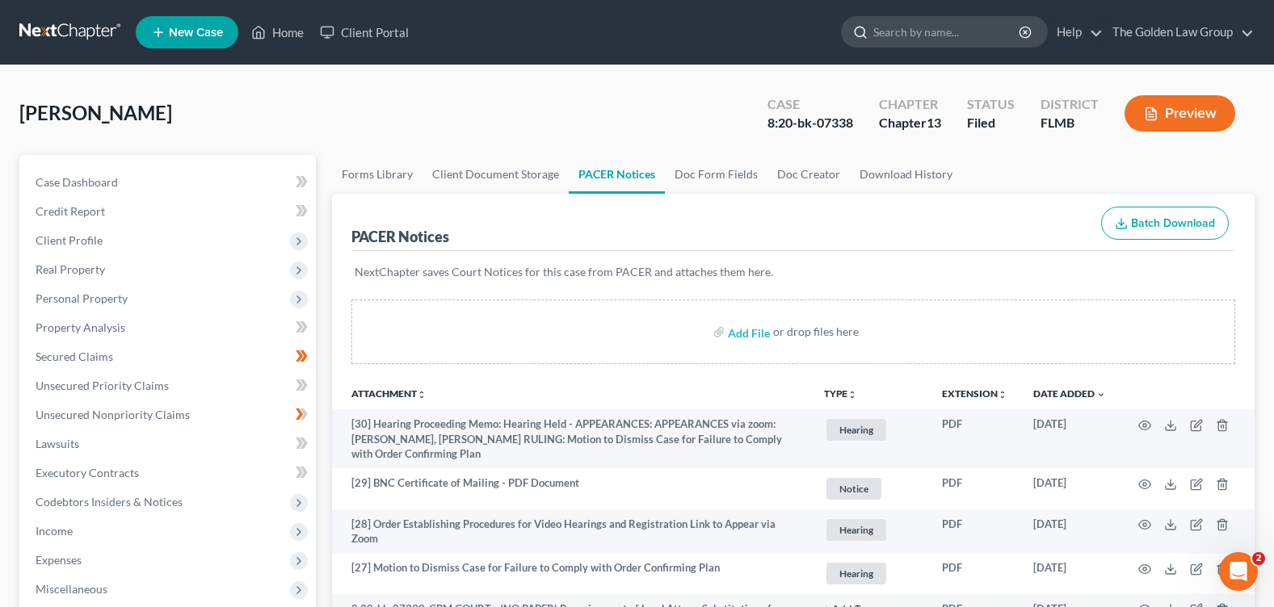
click at [897, 37] on input "search" at bounding box center [947, 32] width 148 height 30
type input "andrews"
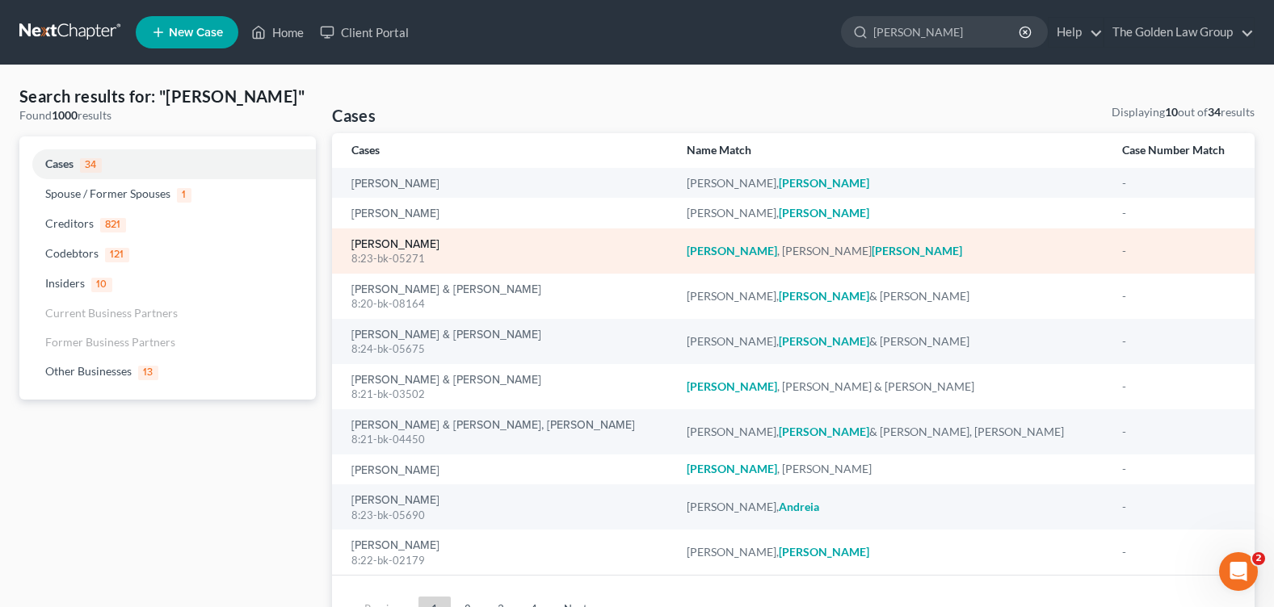
click at [376, 249] on link "[PERSON_NAME]" at bounding box center [395, 244] width 88 height 11
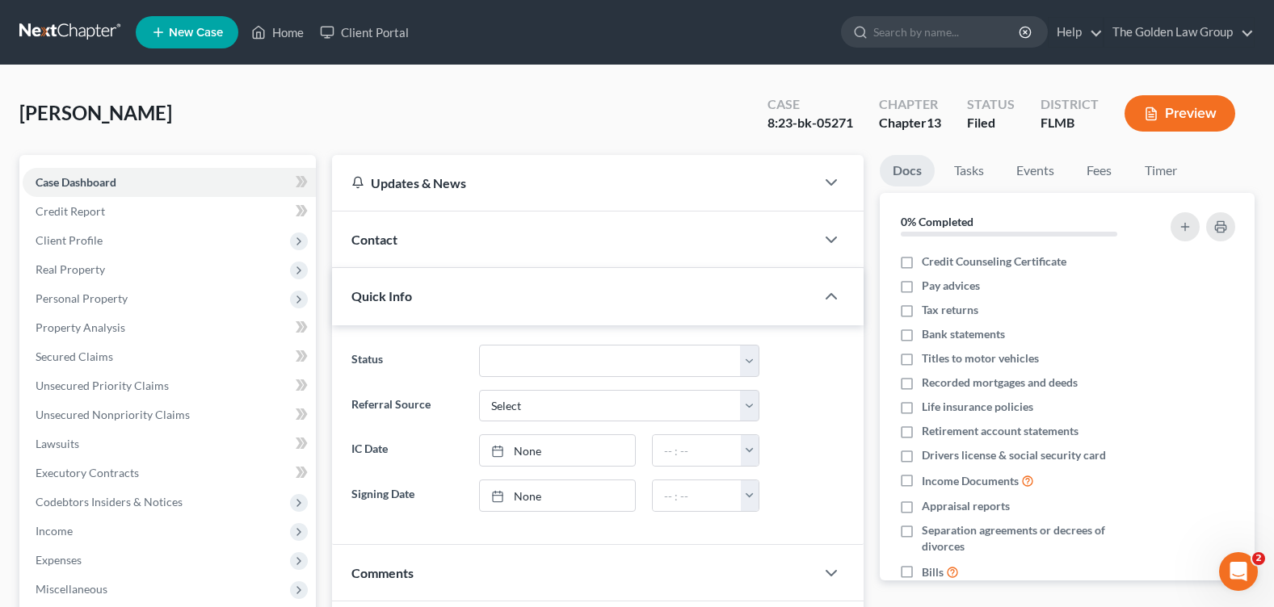
scroll to position [242, 0]
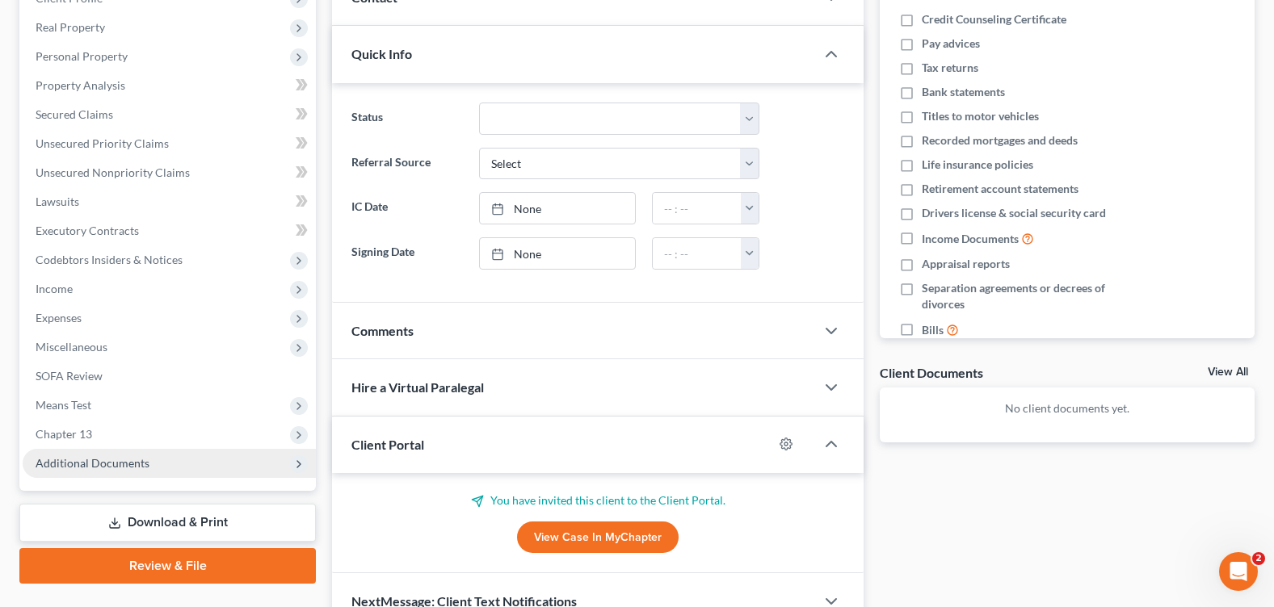
click at [91, 479] on div "Case Dashboard Payments Invoices Payments Payments Credit Report Client Profile…" at bounding box center [167, 202] width 296 height 578
drag, startPoint x: 77, startPoint y: 464, endPoint x: 87, endPoint y: 470, distance: 12.3
click at [76, 464] on span "Additional Documents" at bounding box center [93, 463] width 114 height 14
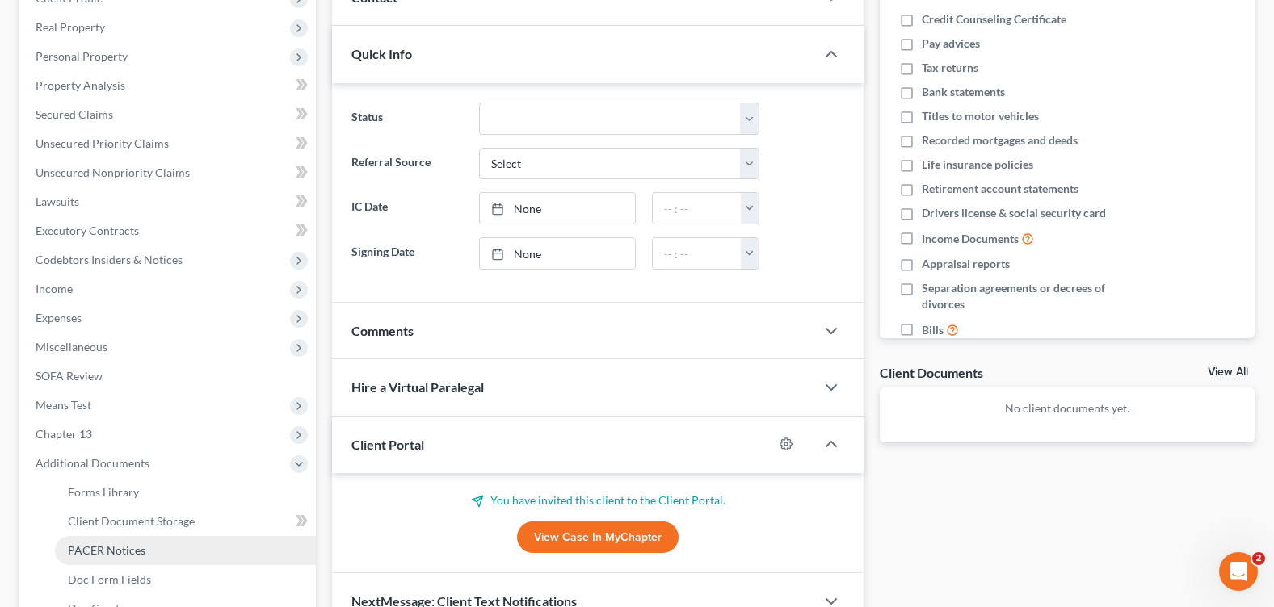
click at [132, 542] on link "PACER Notices" at bounding box center [185, 550] width 261 height 29
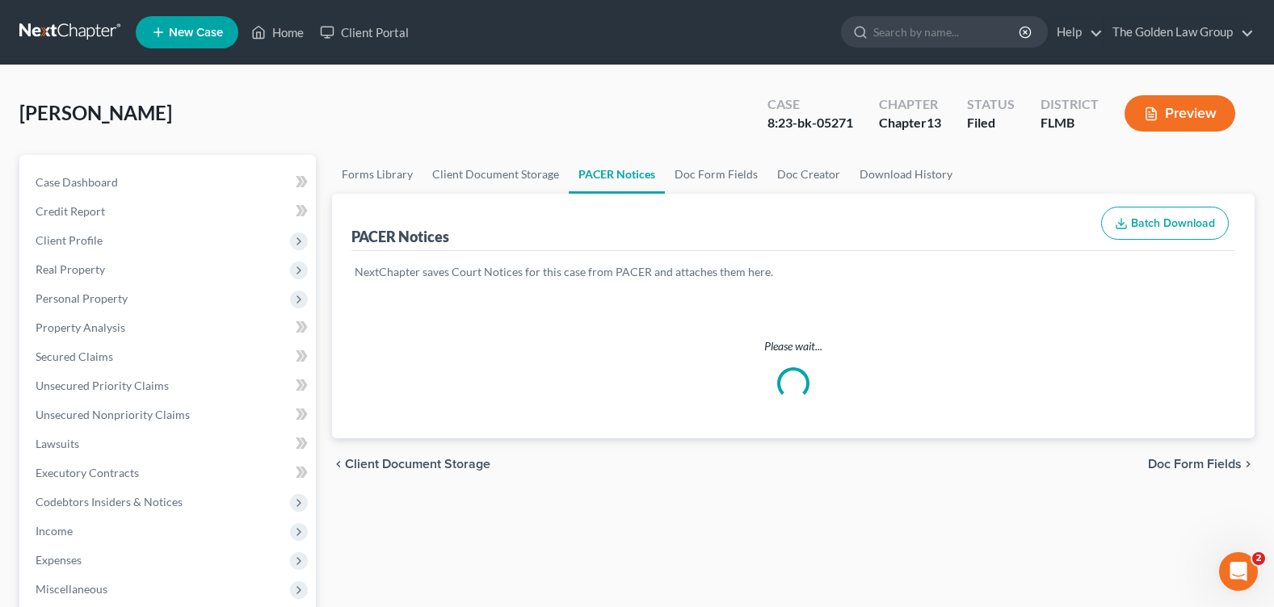
click at [531, 123] on div "Andrews, Leslie Anne Upgraded Case 8:23-bk-05271 Chapter Chapter 13 Status File…" at bounding box center [636, 120] width 1235 height 70
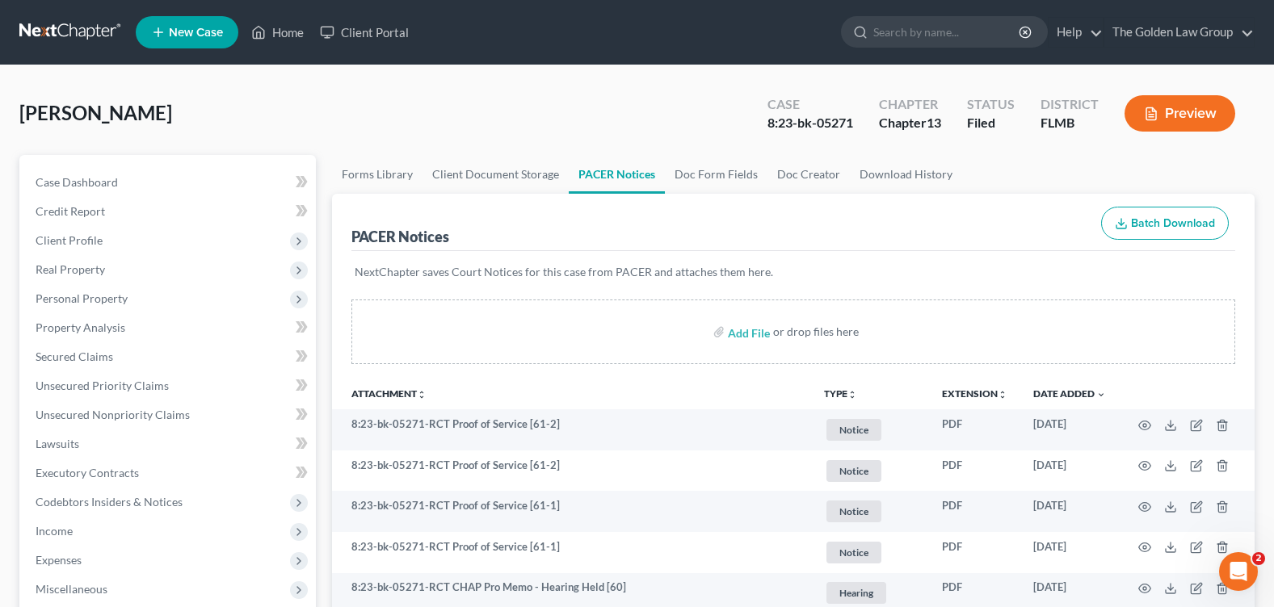
scroll to position [242, 0]
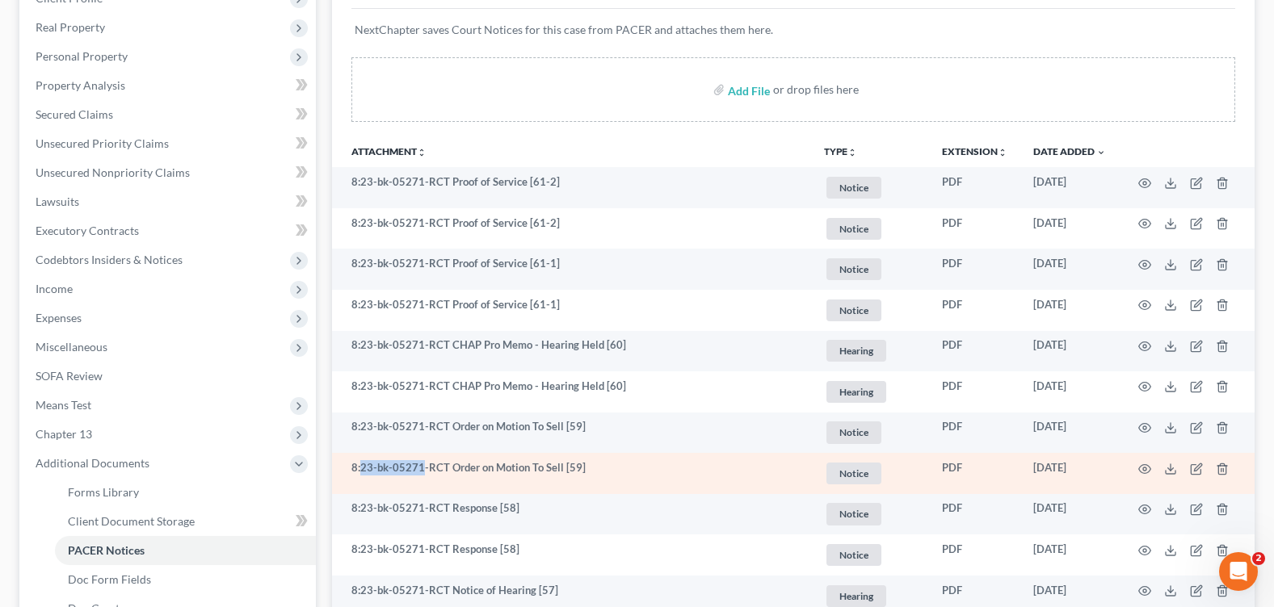
drag, startPoint x: 359, startPoint y: 469, endPoint x: 423, endPoint y: 462, distance: 64.2
click at [423, 462] on td "8:23-bk-05271-RCT Order on Motion To Sell [59]" at bounding box center [571, 473] width 479 height 41
copy td "23-bk-05271"
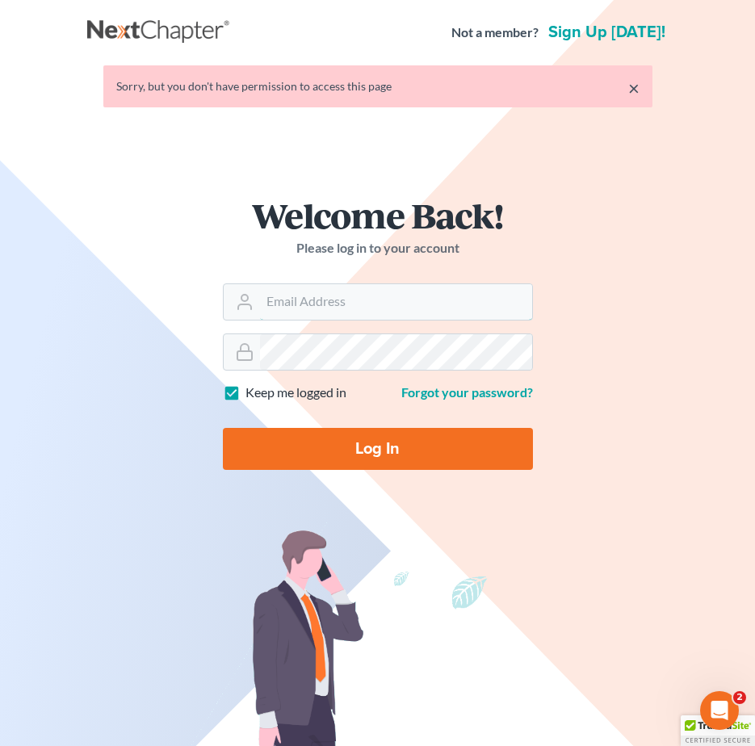
type input "courtney@brandonlawyer.com"
click at [321, 452] on input "Log In" at bounding box center [378, 449] width 310 height 42
type input "Thinking..."
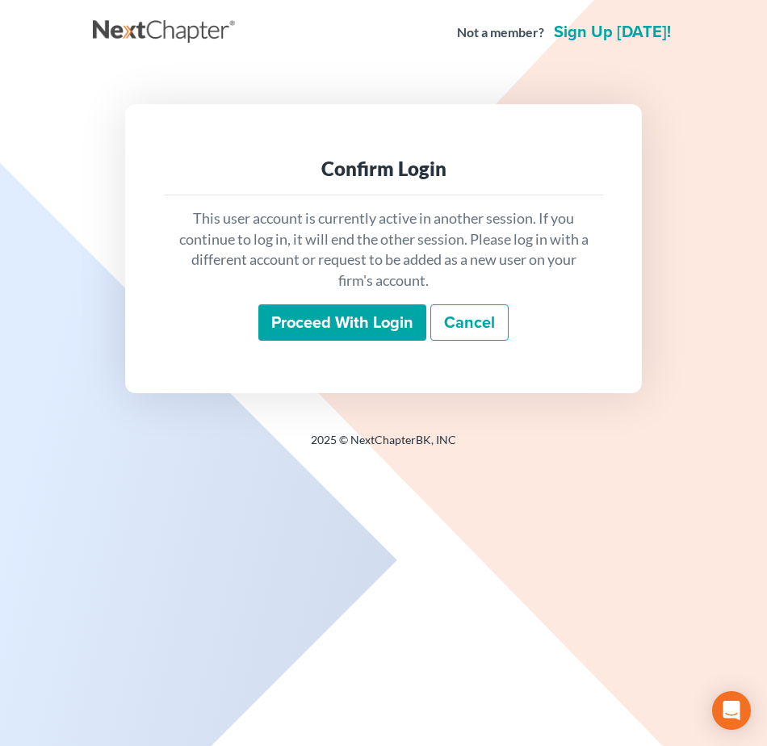
click at [389, 330] on input "Proceed with login" at bounding box center [342, 323] width 168 height 37
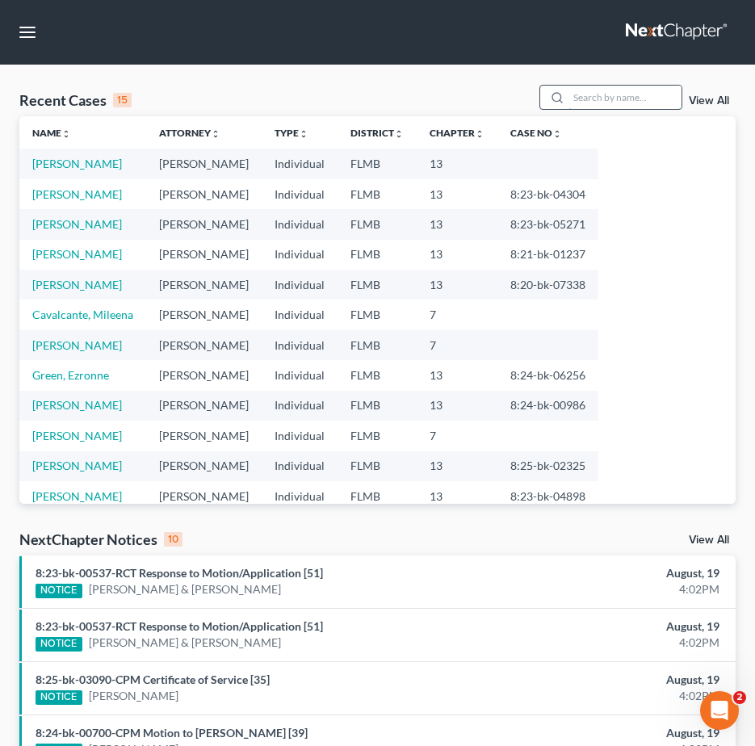
click at [651, 105] on input "search" at bounding box center [625, 97] width 113 height 23
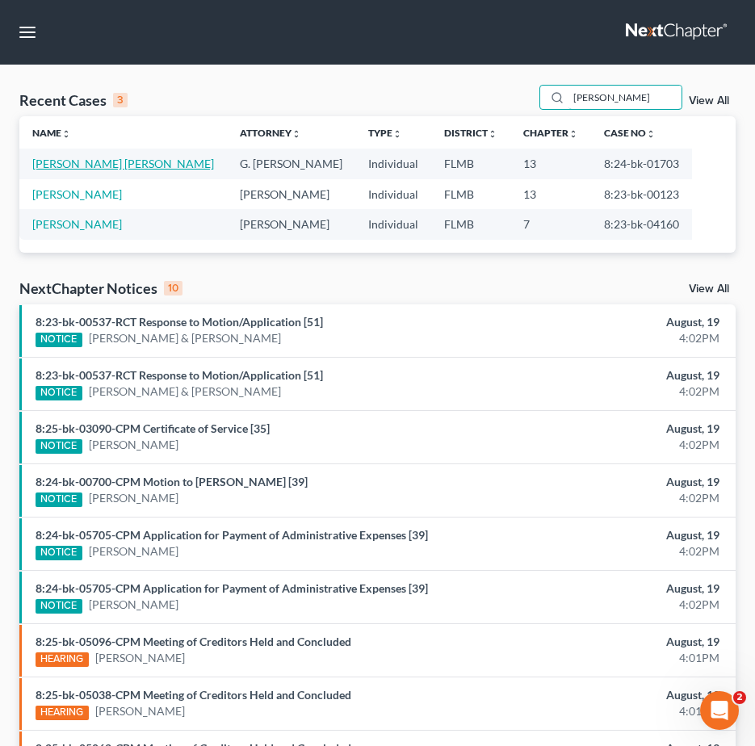
type input "[PERSON_NAME]"
click at [98, 164] on link "[PERSON_NAME] [PERSON_NAME]" at bounding box center [123, 164] width 182 height 14
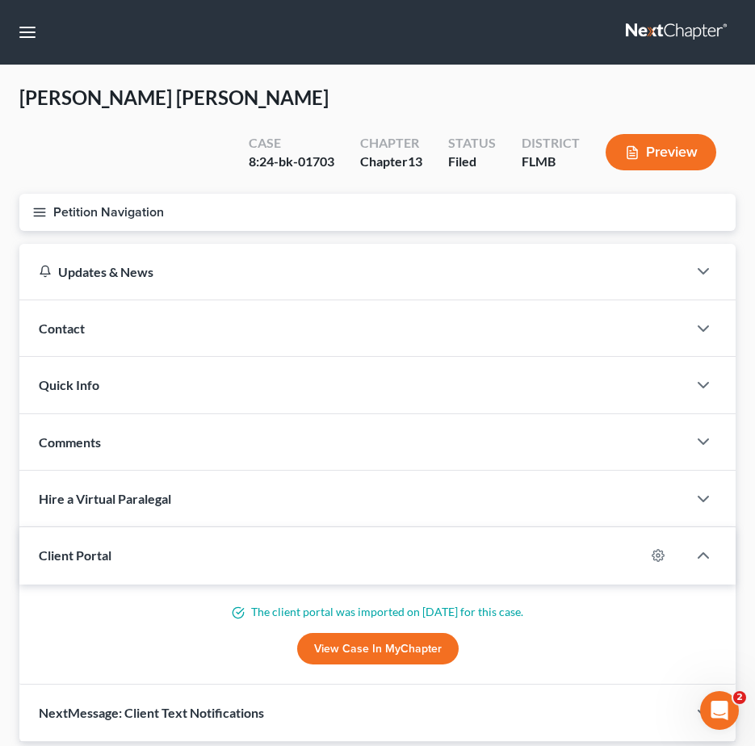
click at [39, 205] on icon "button" at bounding box center [39, 212] width 15 height 15
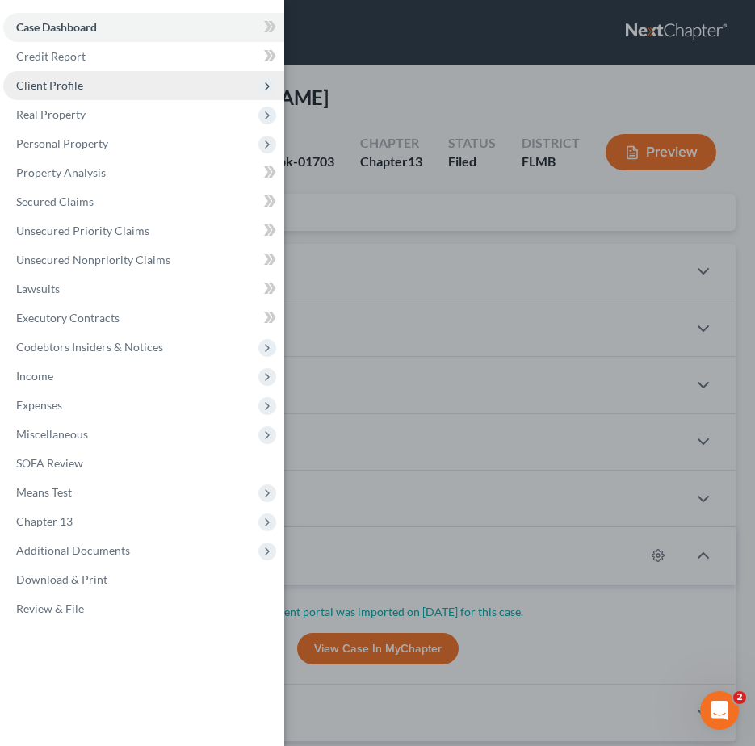
click at [63, 74] on span "Client Profile" at bounding box center [143, 85] width 281 height 29
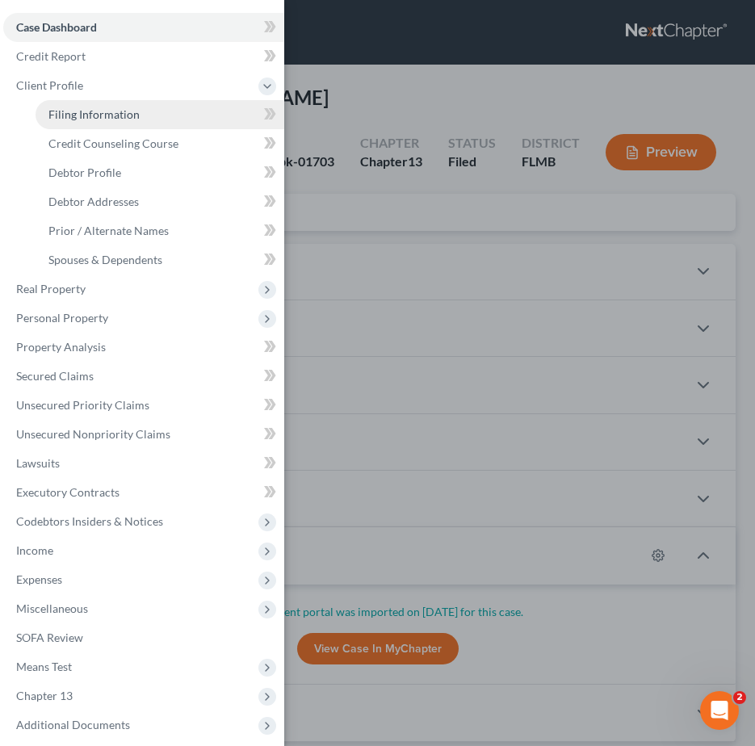
drag, startPoint x: 131, startPoint y: 114, endPoint x: 316, endPoint y: 126, distance: 185.4
click at [130, 113] on span "Filing Information" at bounding box center [93, 114] width 91 height 14
select select "1"
select select "0"
select select "3"
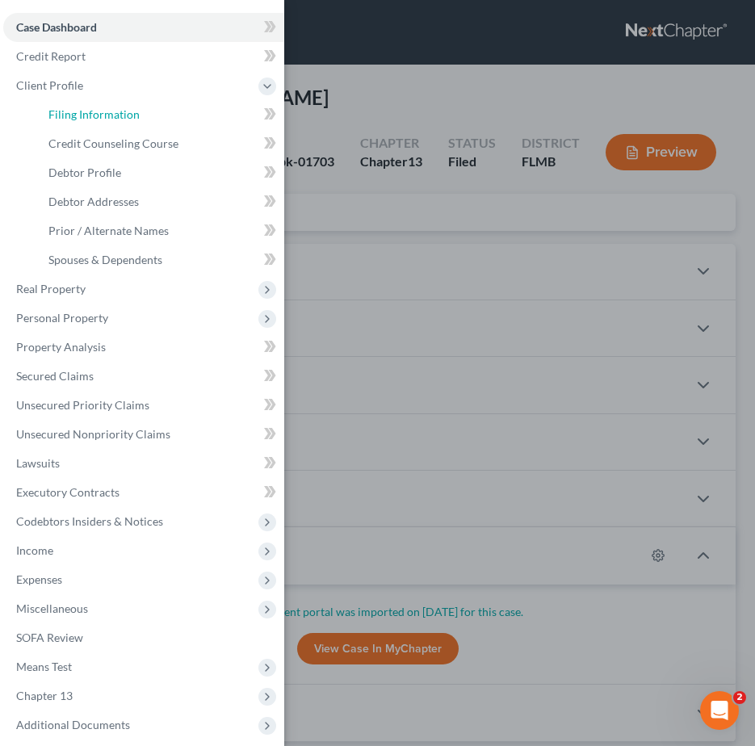
select select "9"
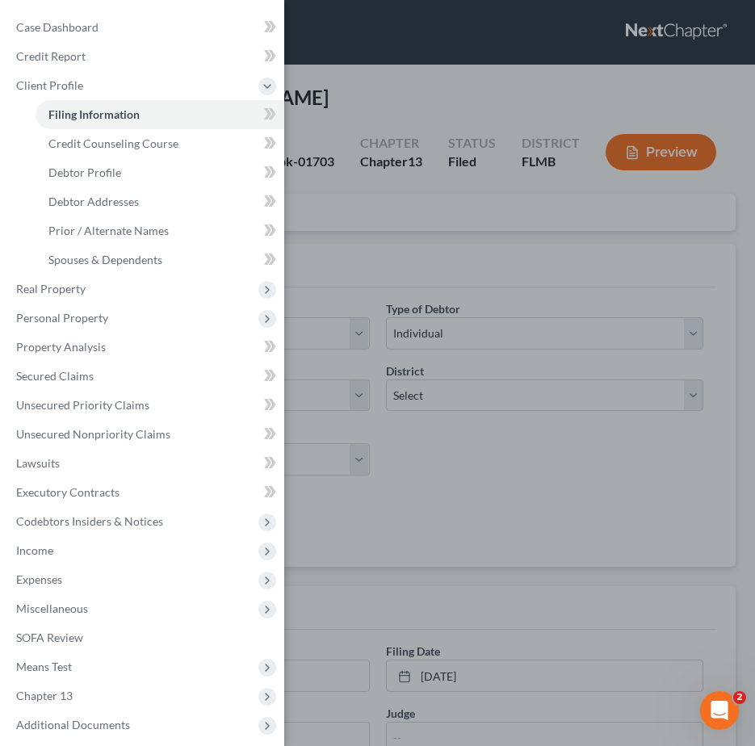
click at [499, 441] on div "Case Dashboard Payments Invoices Payments Payments Credit Report Client Profile" at bounding box center [377, 373] width 755 height 746
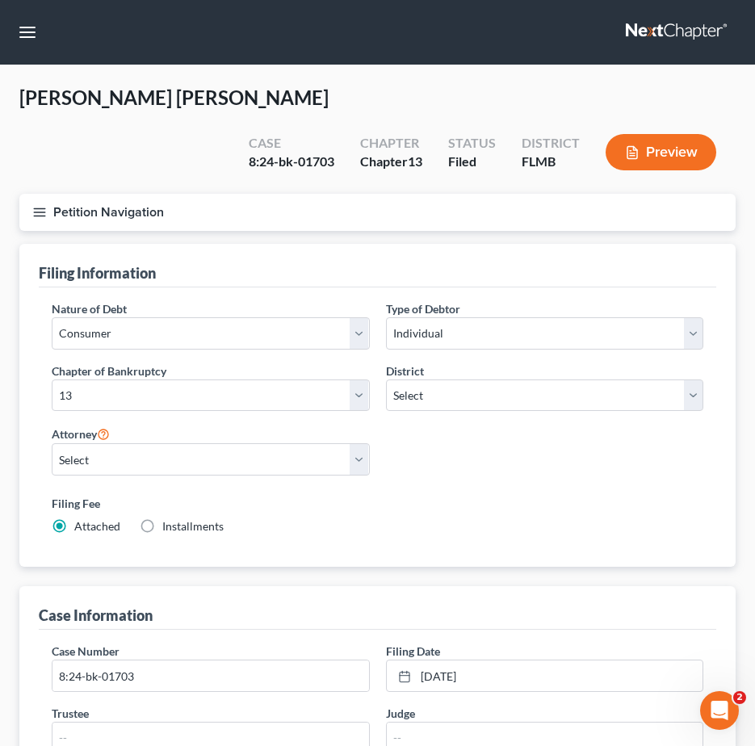
scroll to position [242, 0]
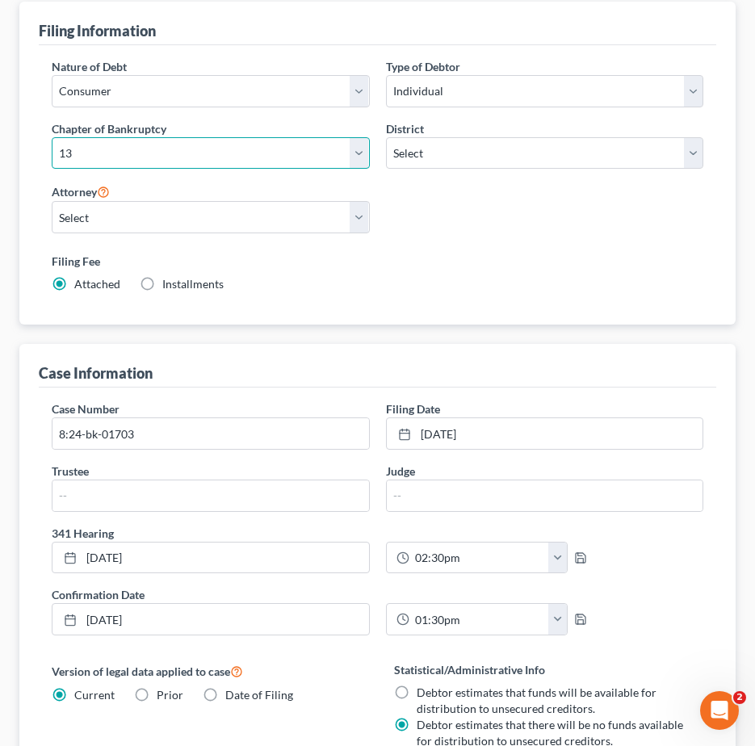
click at [355, 137] on select "Select 7 11 12 13" at bounding box center [211, 153] width 318 height 32
select select "0"
click at [52, 137] on select "Select 7 11 12 13" at bounding box center [211, 153] width 318 height 32
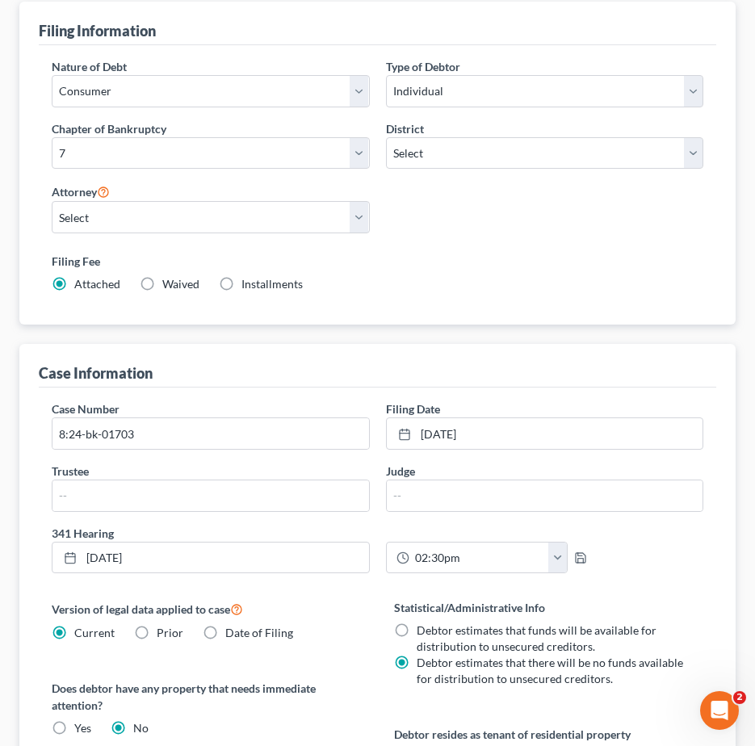
click at [558, 253] on div "Filing Fee Attached Waived Waived Installments Installments" at bounding box center [378, 273] width 652 height 40
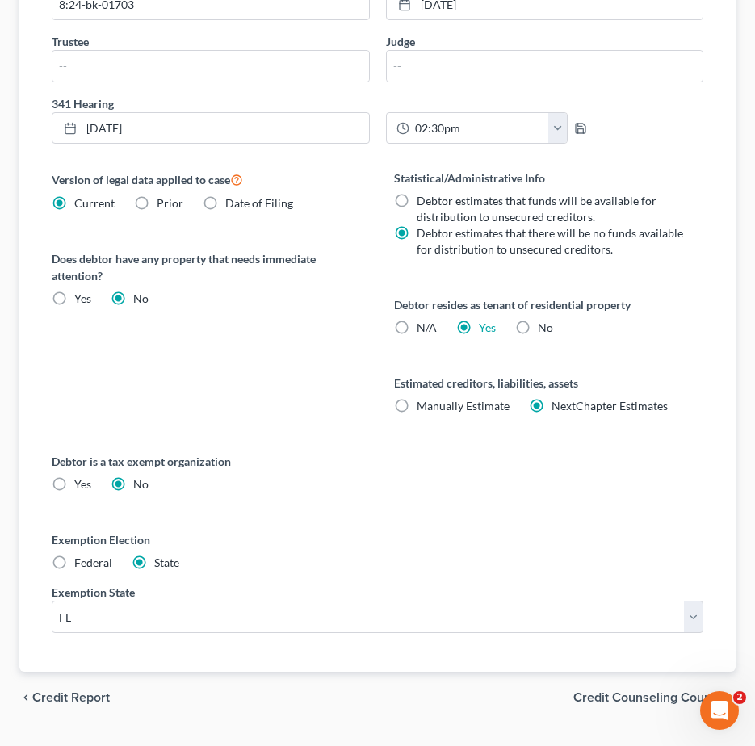
click at [635, 691] on span "Credit Counseling Course" at bounding box center [647, 697] width 149 height 13
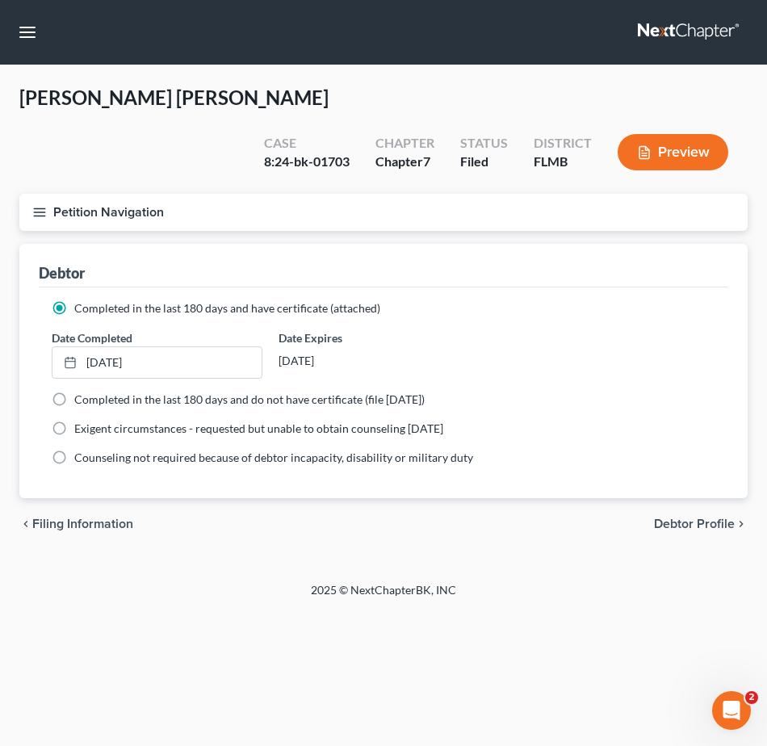
click at [40, 205] on icon "button" at bounding box center [39, 212] width 15 height 15
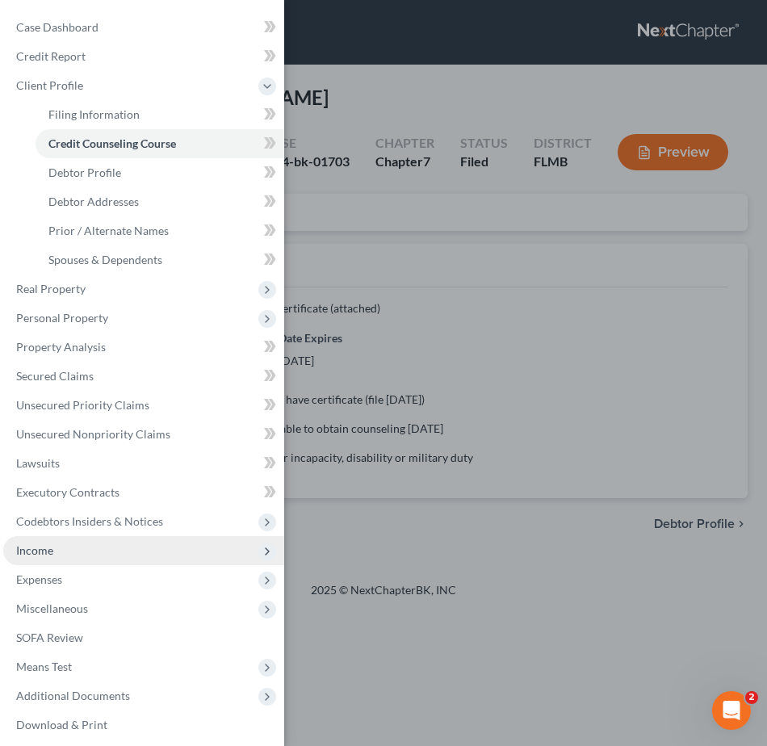
click at [80, 551] on span "Income" at bounding box center [143, 550] width 281 height 29
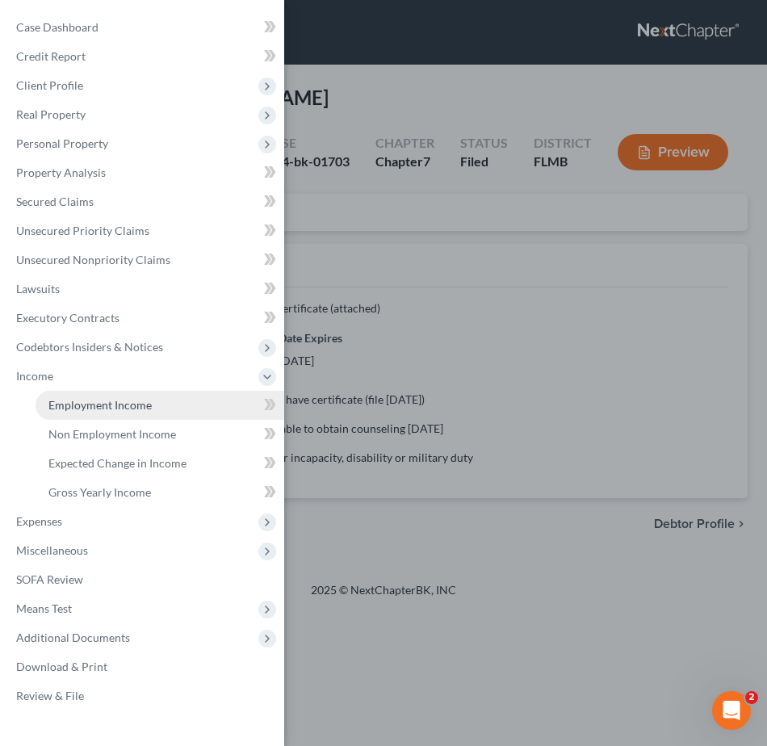
drag, startPoint x: 111, startPoint y: 402, endPoint x: 132, endPoint y: 402, distance: 21.0
click at [111, 401] on span "Employment Income" at bounding box center [99, 405] width 103 height 14
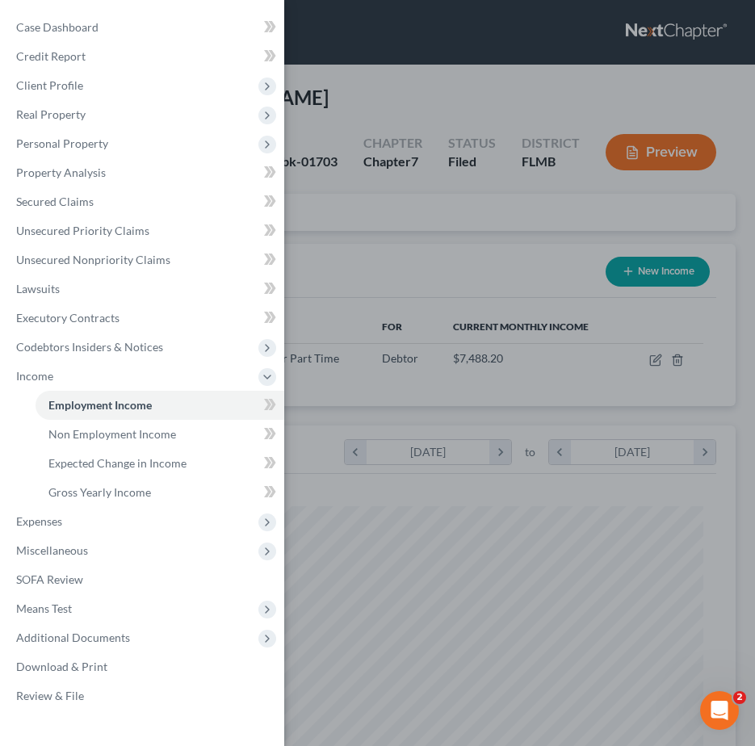
scroll to position [326, 684]
click at [421, 221] on div "Case Dashboard Payments Invoices Payments Payments Credit Report Client Profile" at bounding box center [377, 373] width 755 height 746
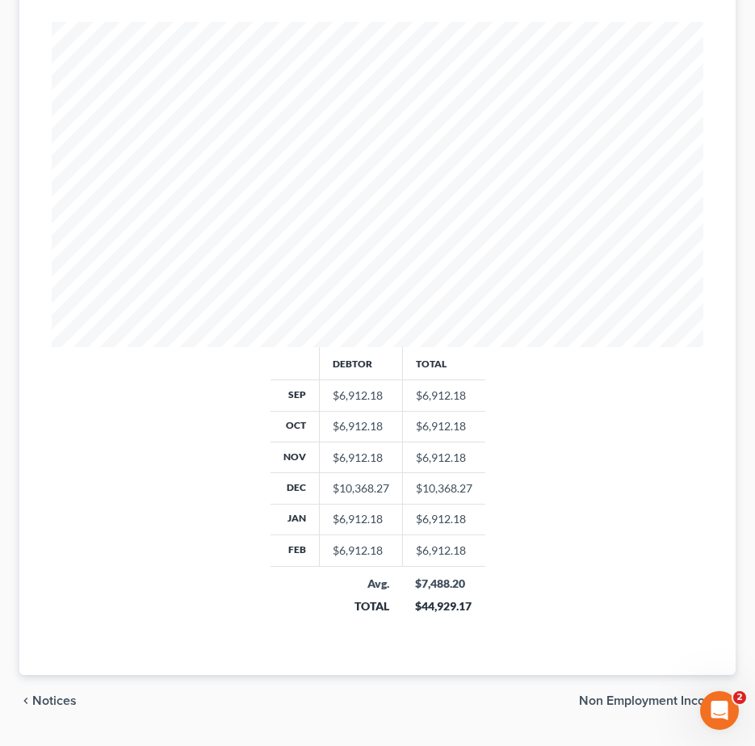
scroll to position [488, 0]
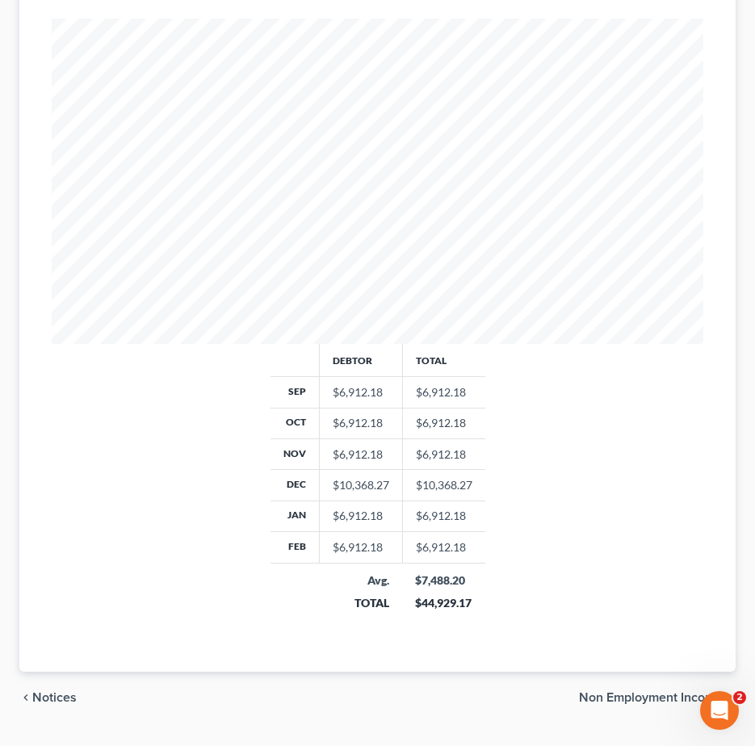
click at [634, 691] on span "Non Employment Income" at bounding box center [651, 697] width 144 height 13
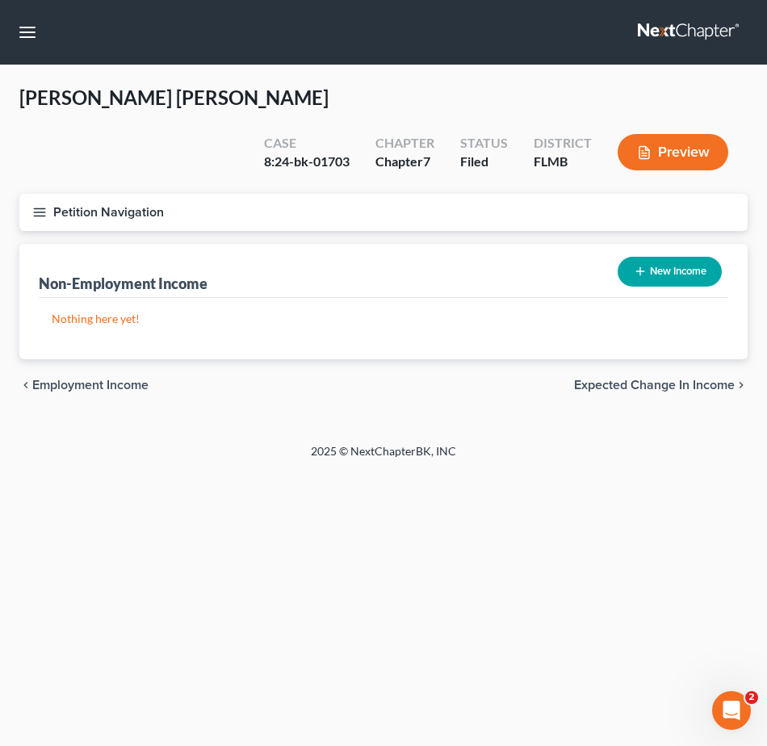
click at [38, 212] on line "button" at bounding box center [39, 212] width 11 height 0
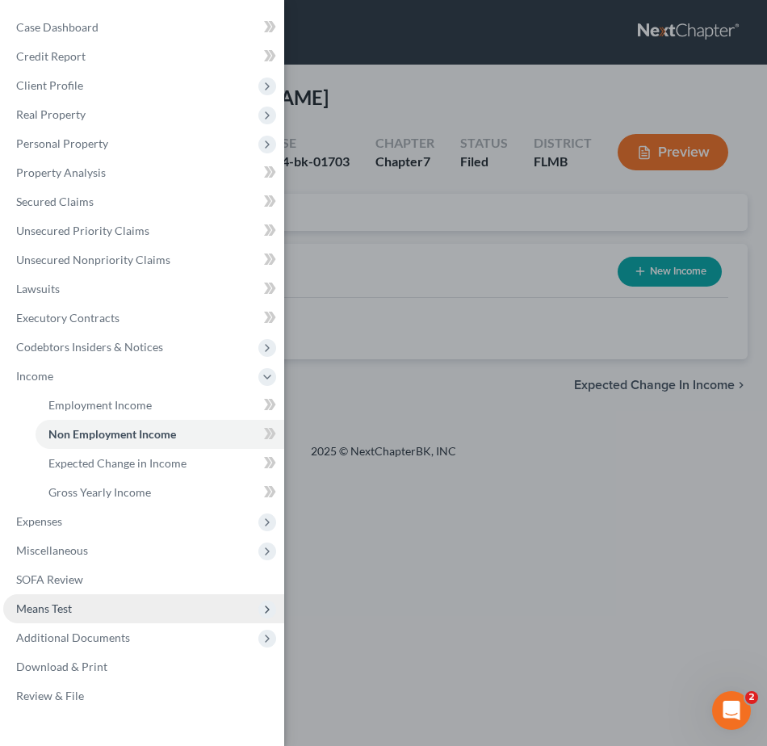
click at [91, 604] on span "Means Test" at bounding box center [143, 608] width 281 height 29
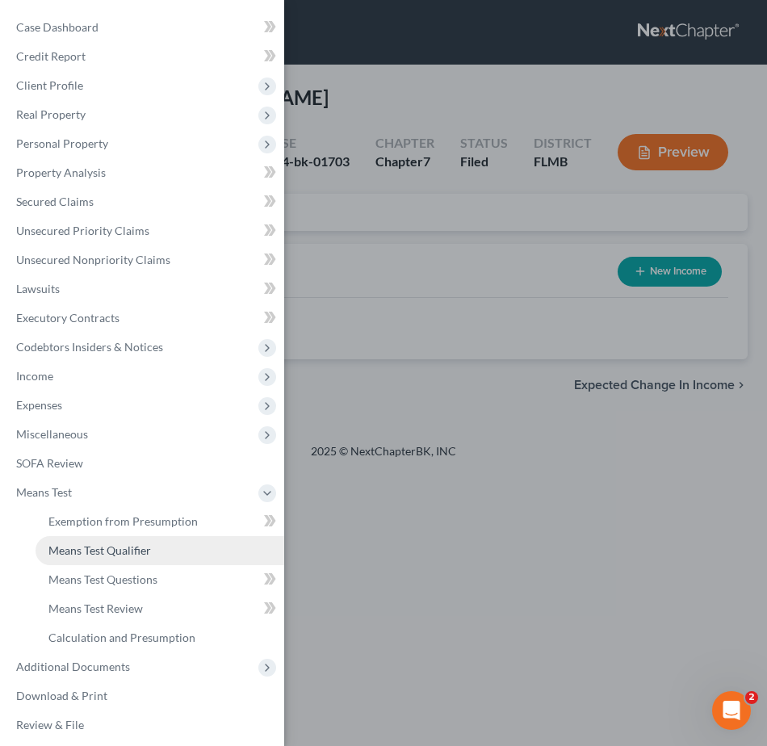
click at [143, 541] on link "Means Test Qualifier" at bounding box center [160, 550] width 249 height 29
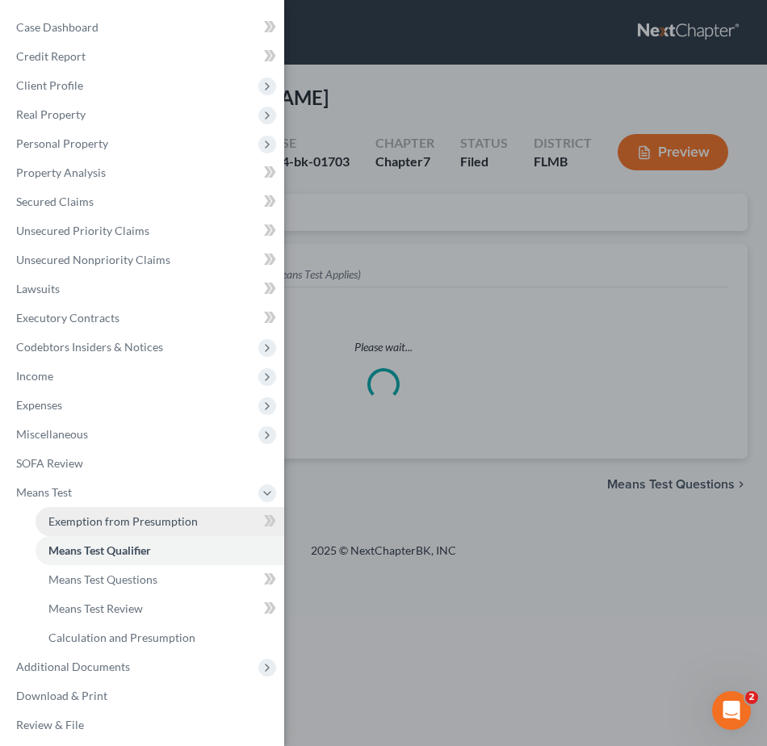
click at [143, 520] on span "Exemption from Presumption" at bounding box center [122, 522] width 149 height 14
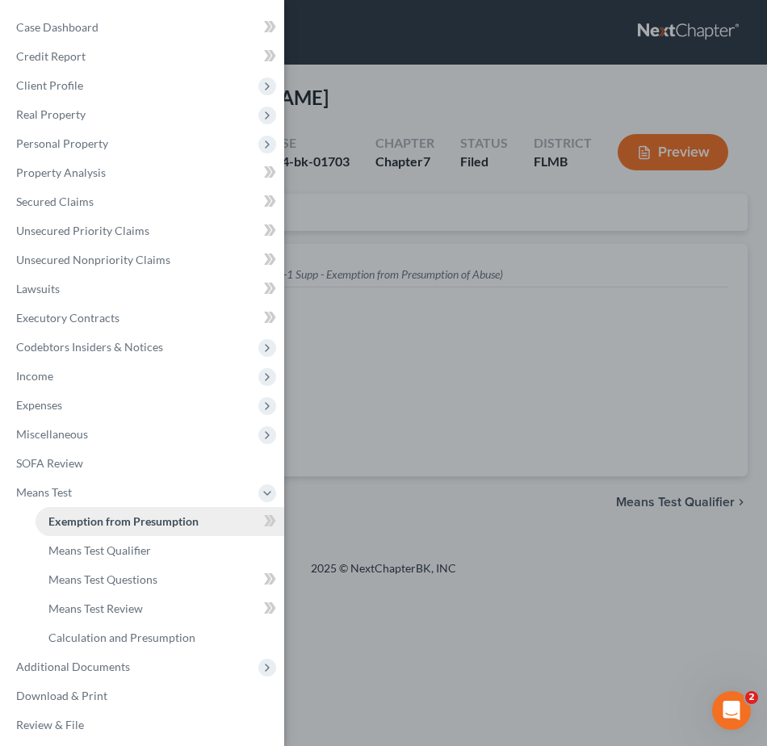
radio input "true"
click at [422, 191] on div "Case Dashboard Payments Invoices Payments Payments Credit Report Client Profile" at bounding box center [383, 373] width 767 height 746
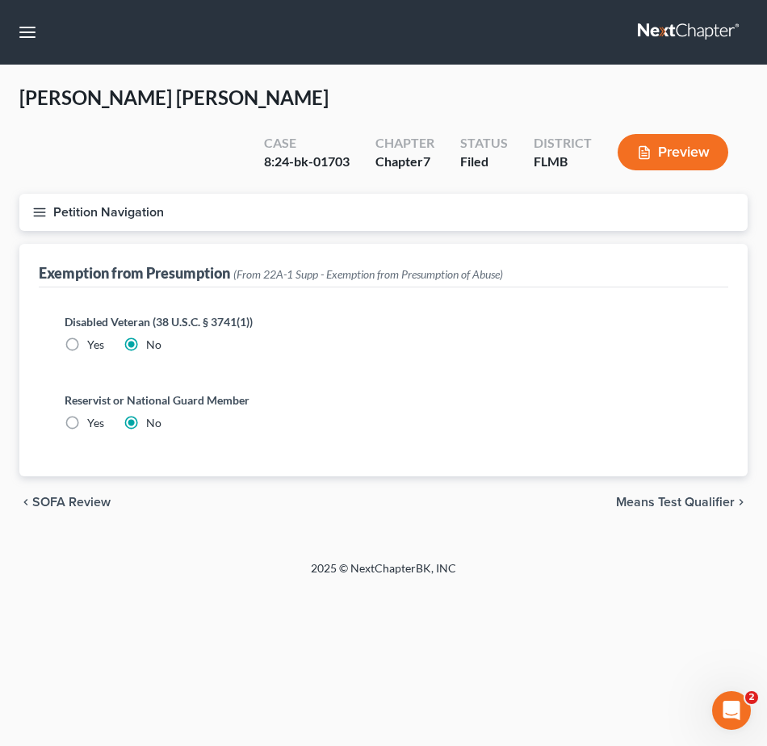
click at [627, 496] on span "Means Test Qualifier" at bounding box center [675, 502] width 119 height 13
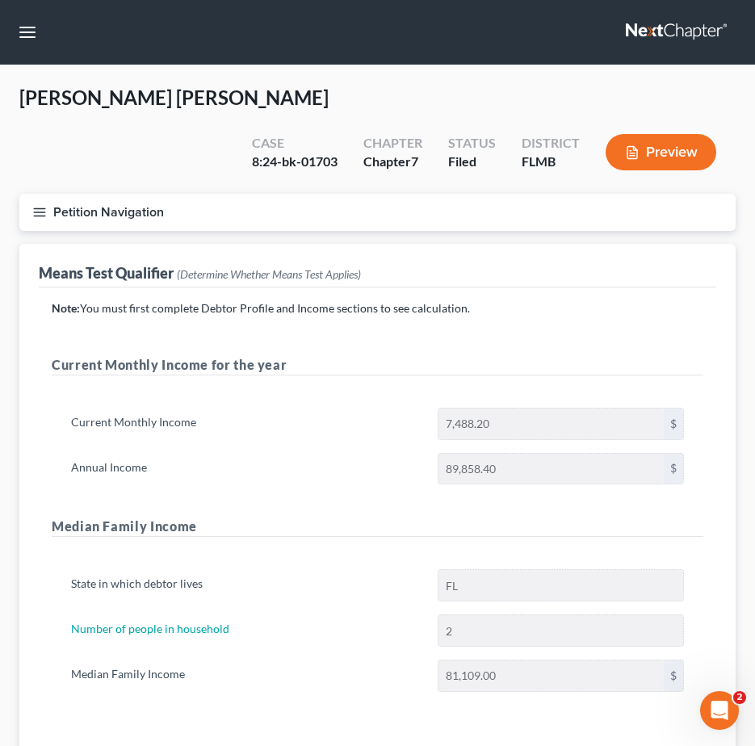
scroll to position [230, 0]
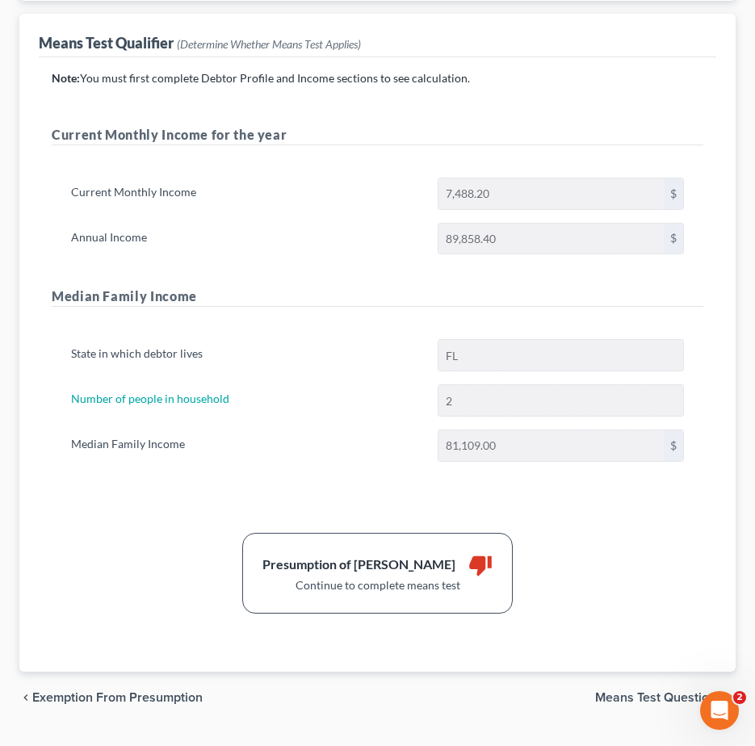
click at [685, 691] on span "Means Test Questions" at bounding box center [659, 697] width 128 height 13
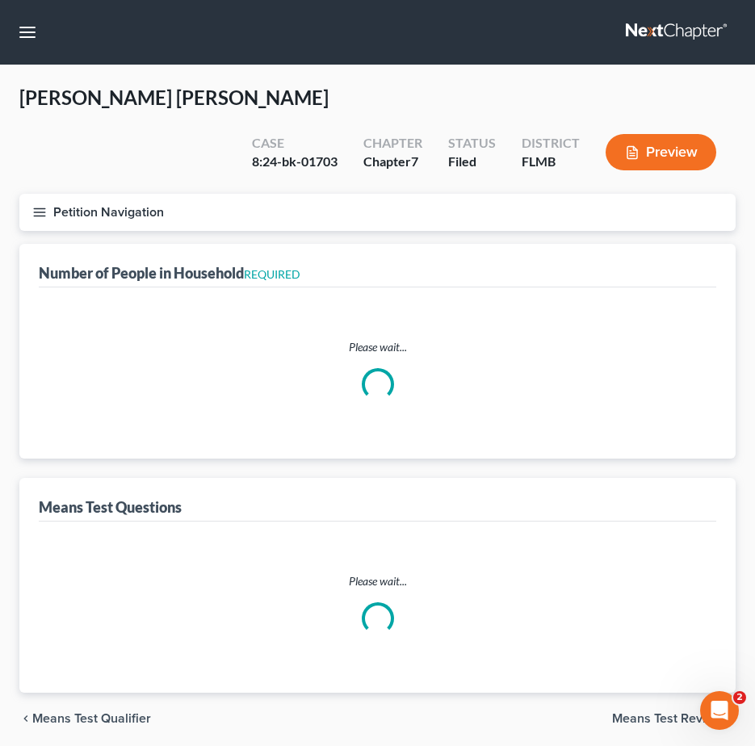
select select "0"
select select "60"
select select "1"
select select "60"
select select "2"
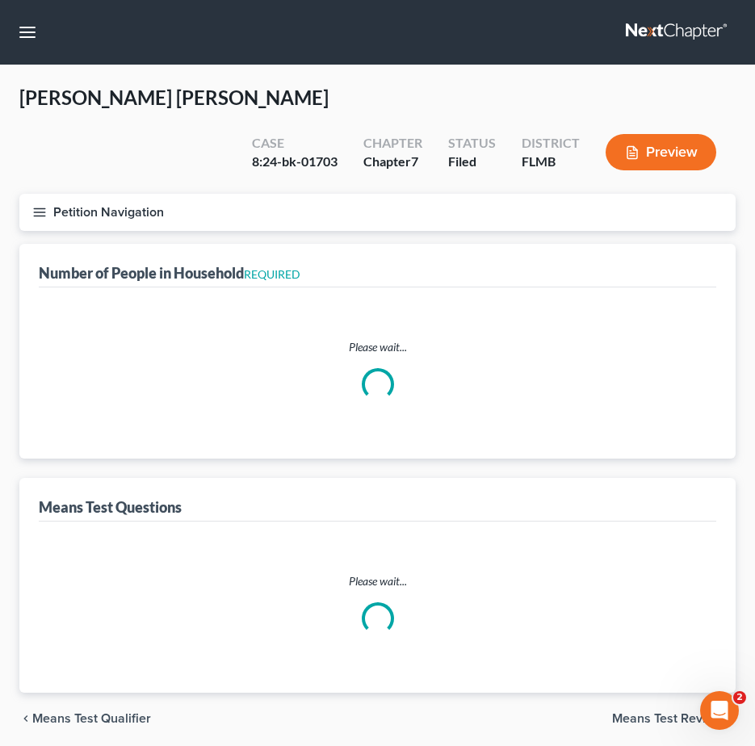
select select "0"
select select "1"
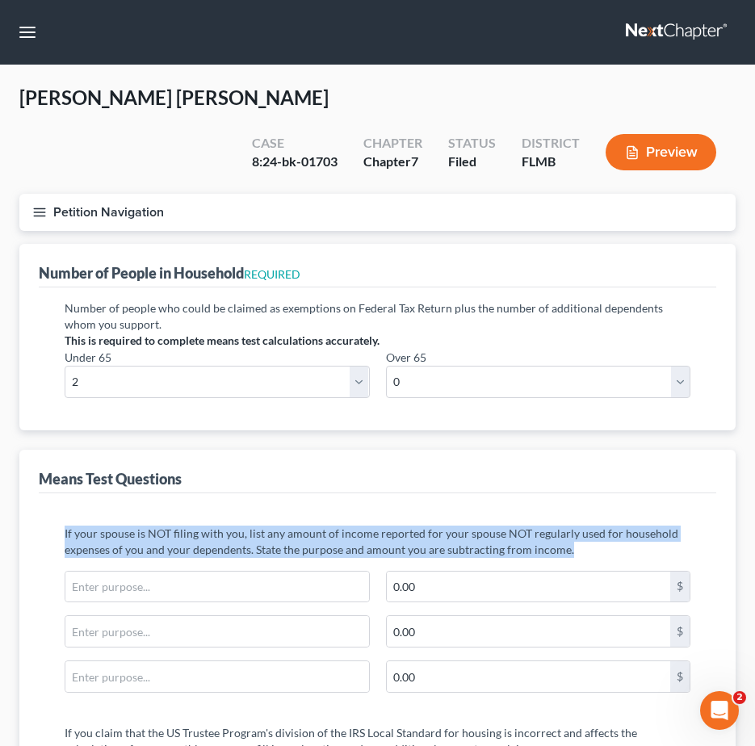
drag, startPoint x: 62, startPoint y: 494, endPoint x: 613, endPoint y: 510, distance: 551.1
drag, startPoint x: 613, startPoint y: 510, endPoint x: 584, endPoint y: 518, distance: 30.0
click at [584, 526] on p "If your spouse is NOT filing with you, list any amount of income reported for y…" at bounding box center [378, 542] width 626 height 32
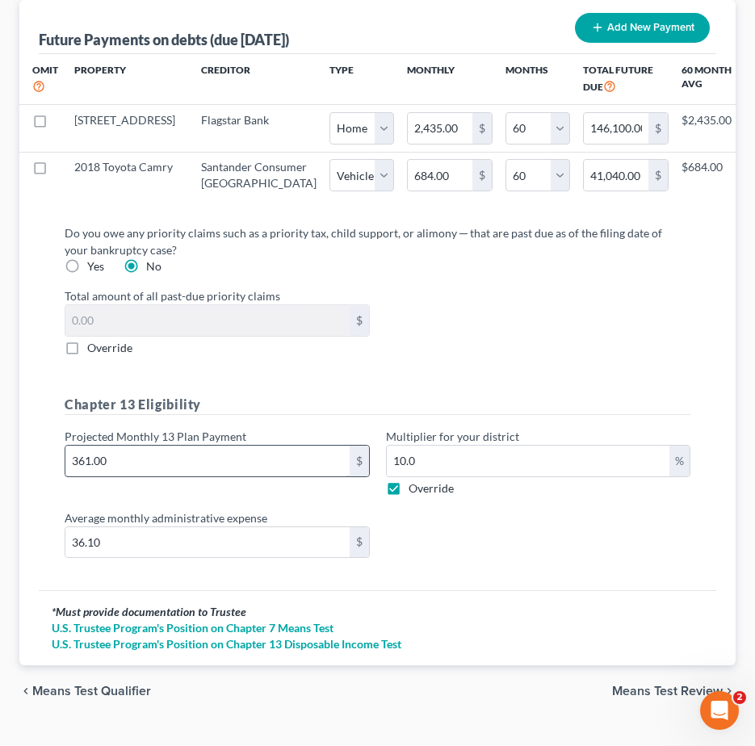
scroll to position [1993, 0]
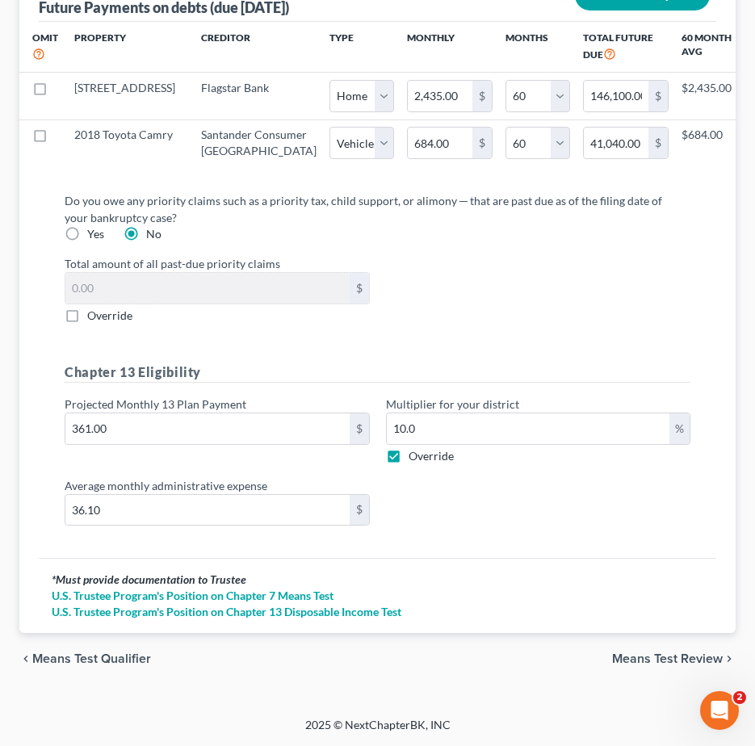
click at [614, 655] on span "Means Test Review" at bounding box center [667, 659] width 111 height 13
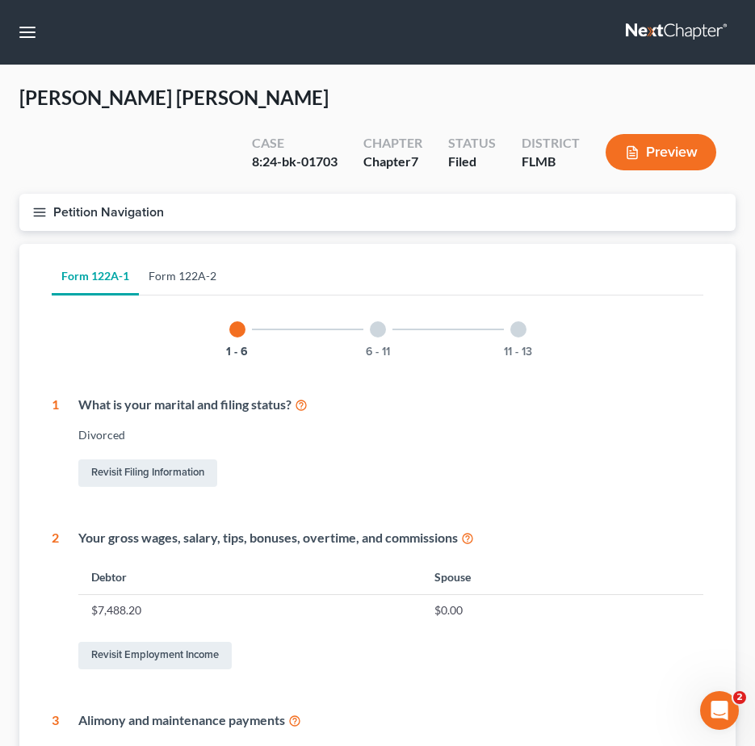
click at [182, 257] on link "Form 122A-2" at bounding box center [182, 276] width 87 height 39
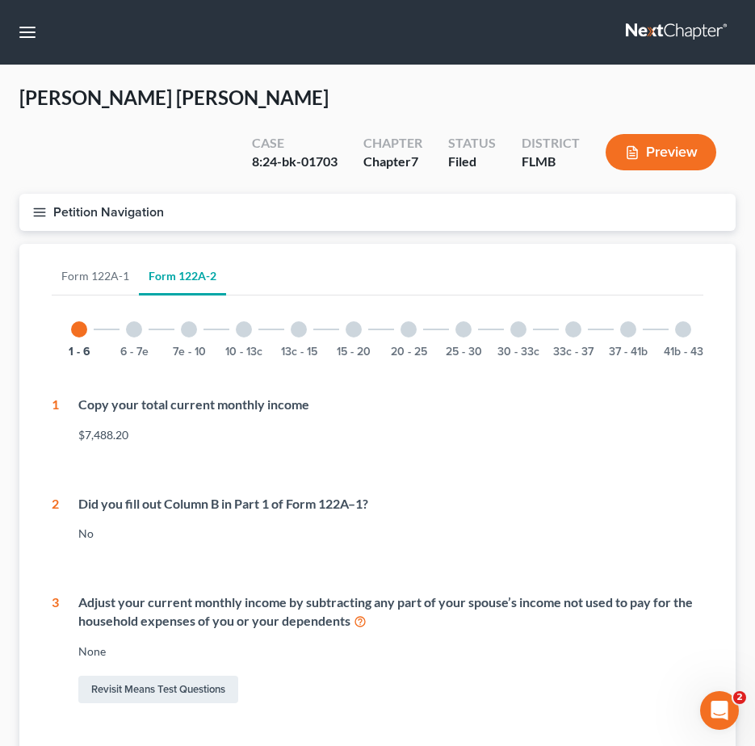
click at [688, 321] on div at bounding box center [683, 329] width 16 height 16
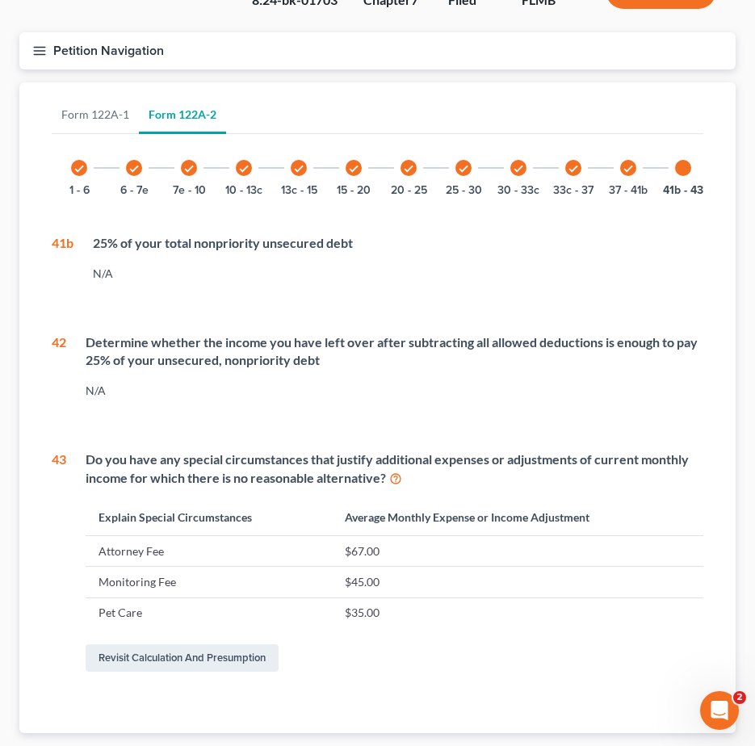
scroll to position [235, 0]
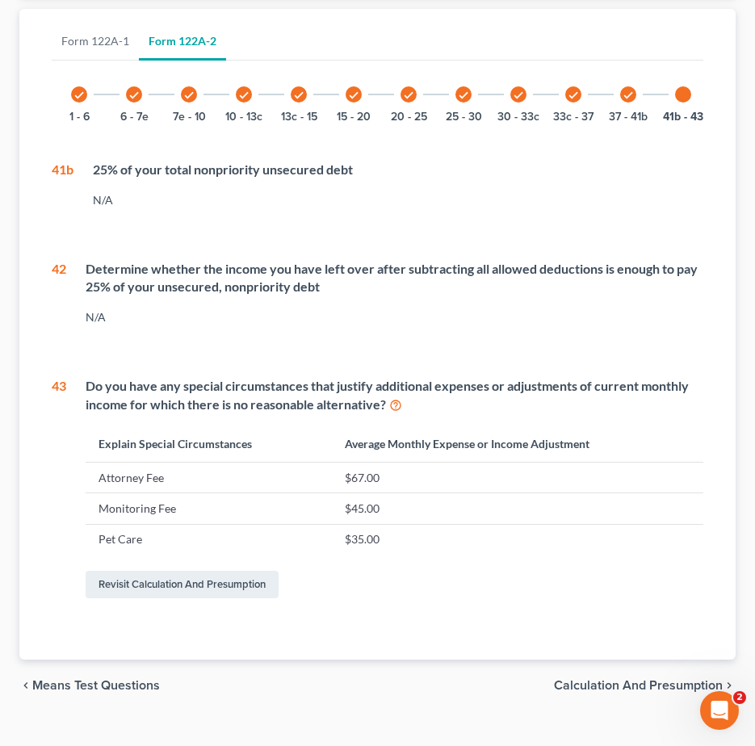
click at [586, 679] on span "Calculation and Presumption" at bounding box center [638, 685] width 169 height 13
